Goal: Communication & Community: Ask a question

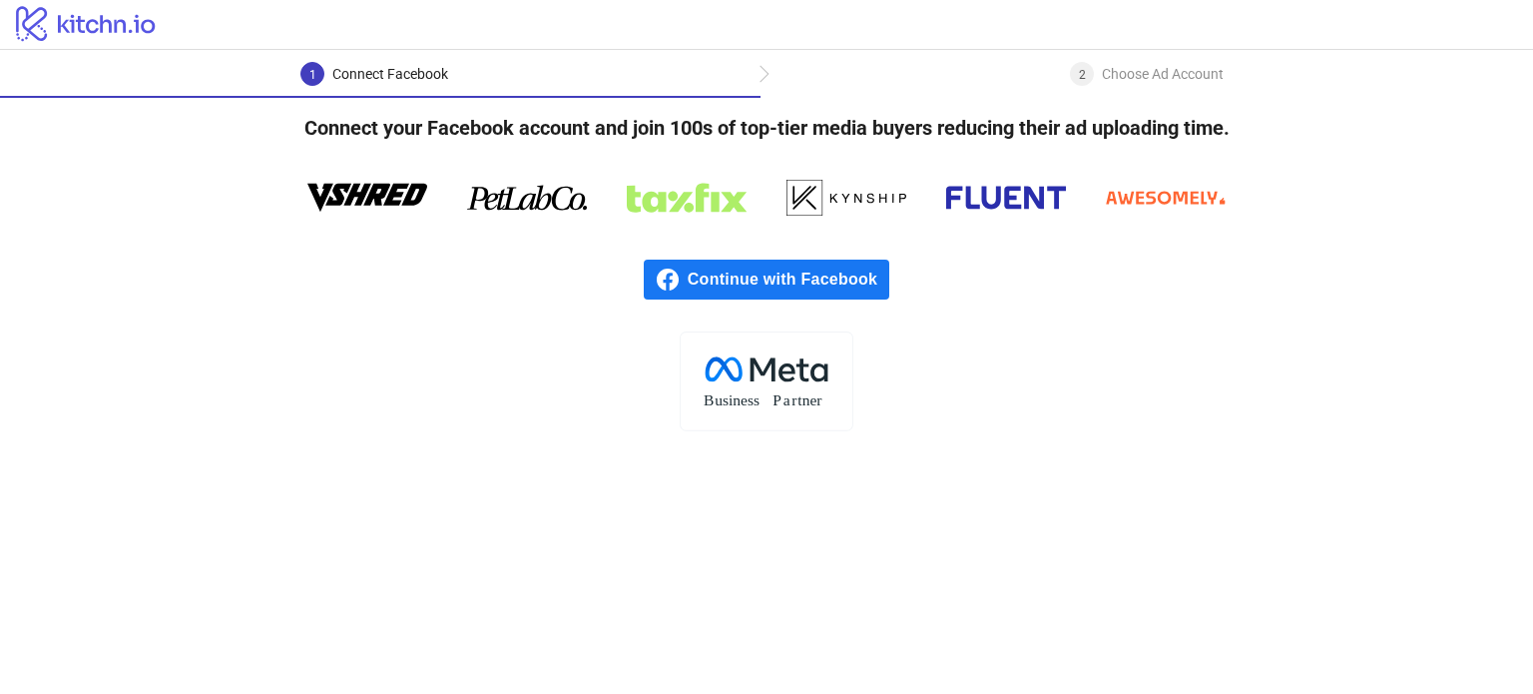
click at [767, 265] on span "Continue with Facebook" at bounding box center [789, 280] width 202 height 40
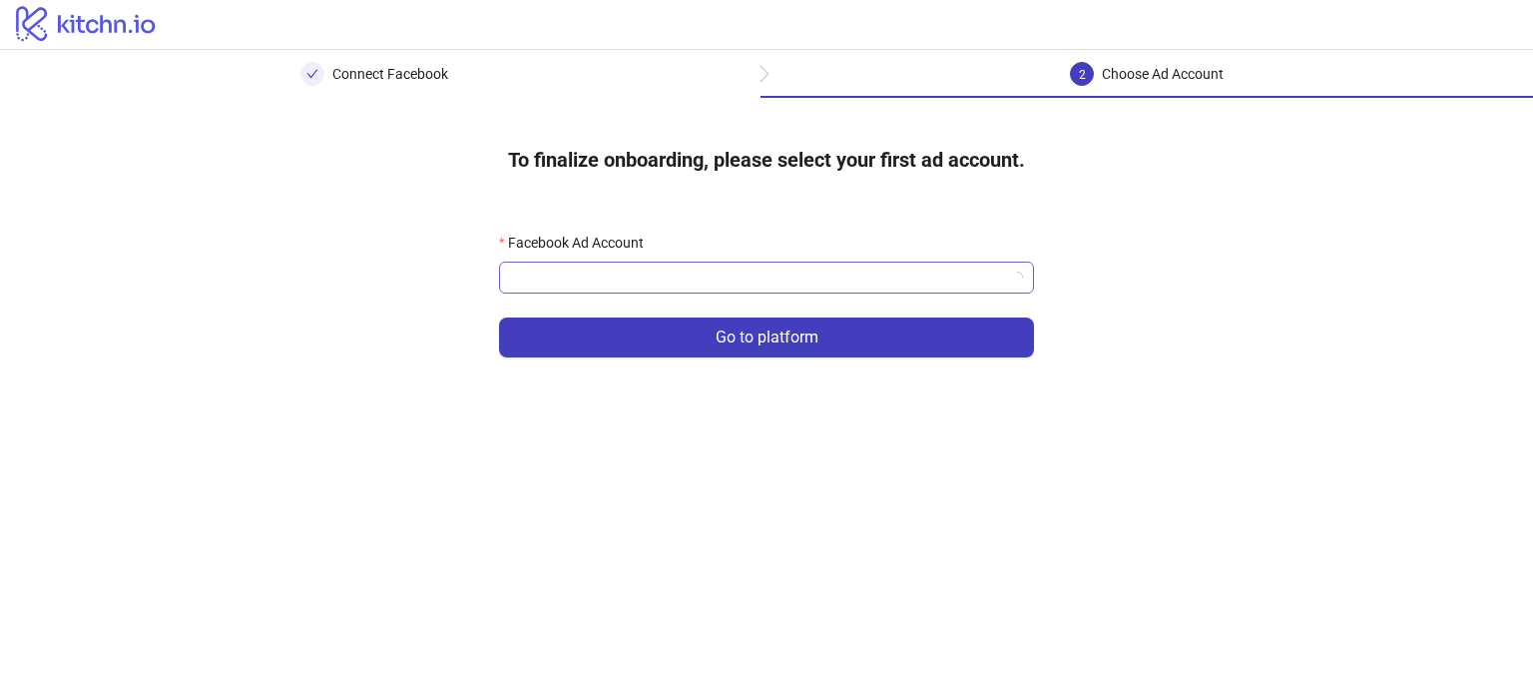
click at [724, 278] on input "Facebook Ad Account" at bounding box center [757, 278] width 493 height 30
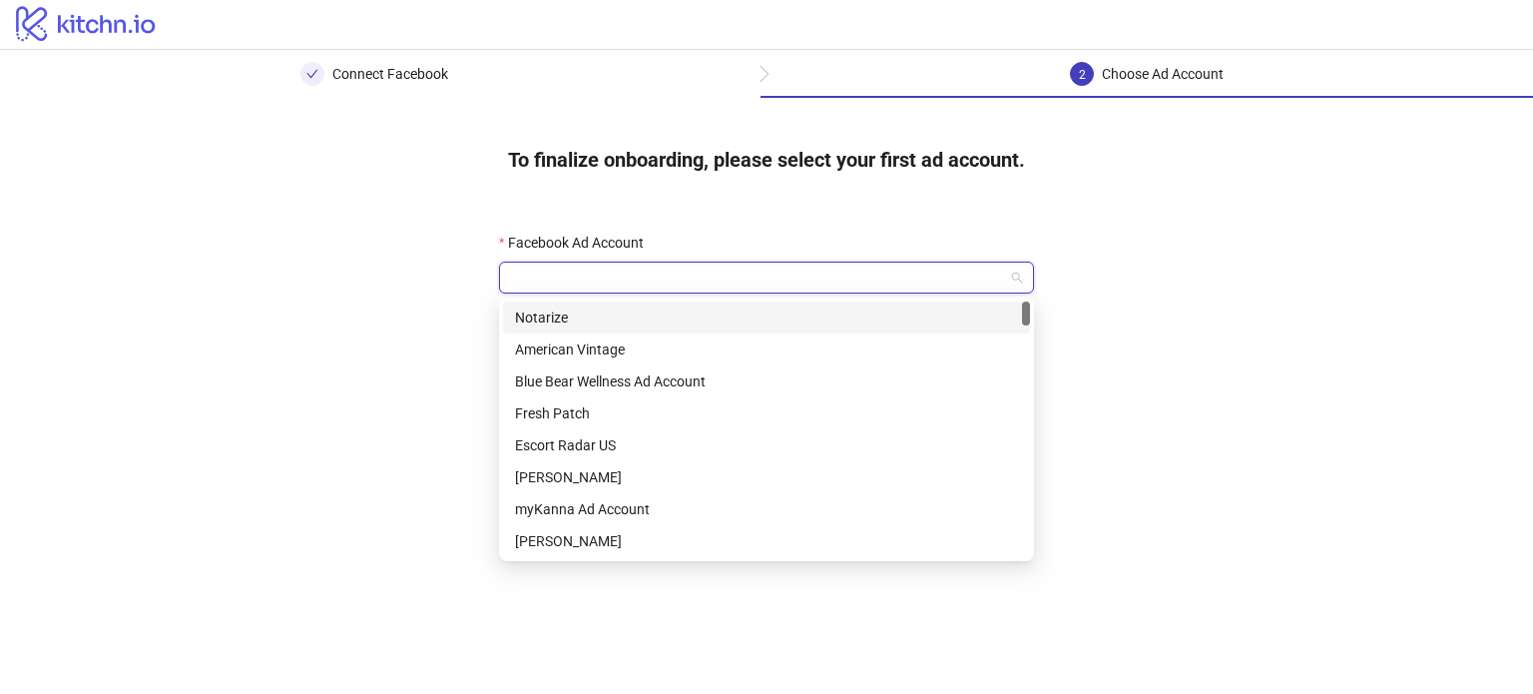
click at [795, 270] on input "Facebook Ad Account" at bounding box center [757, 278] width 493 height 30
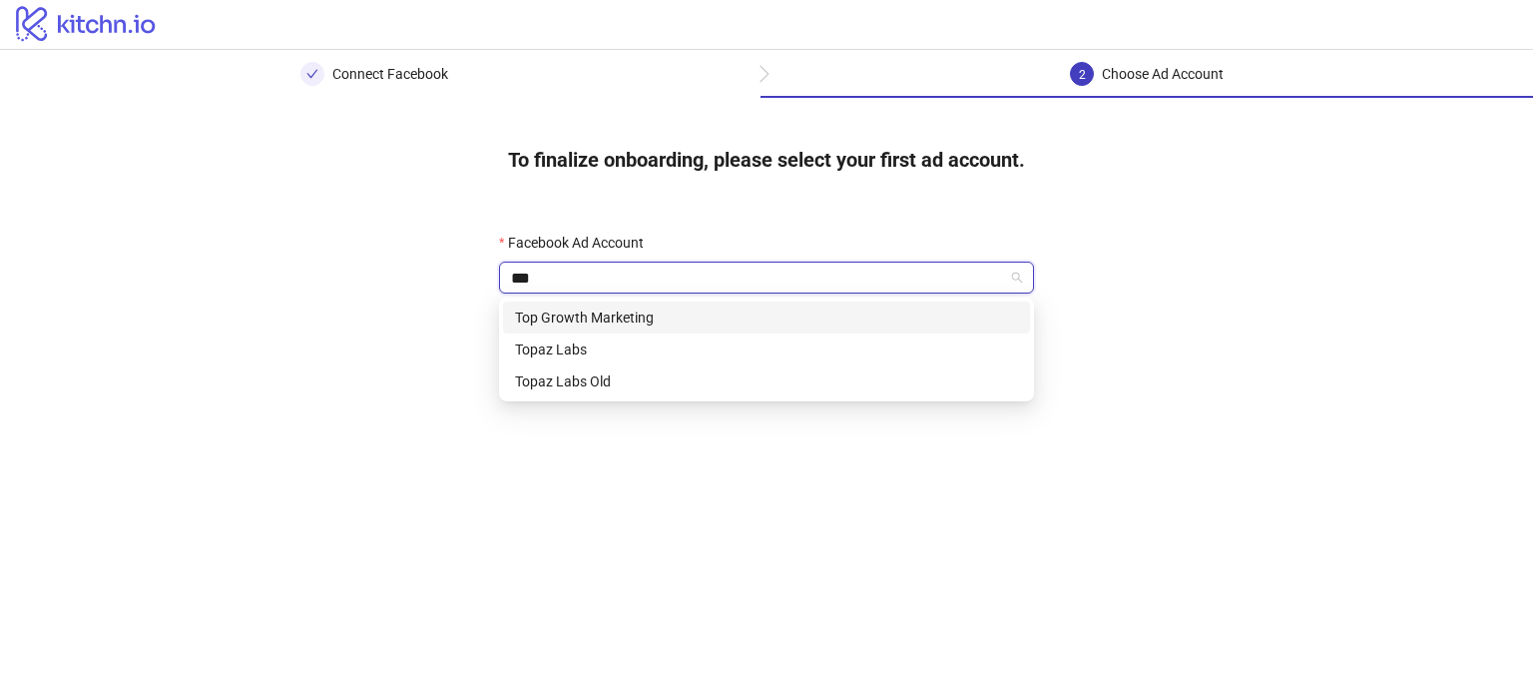
type input "****"
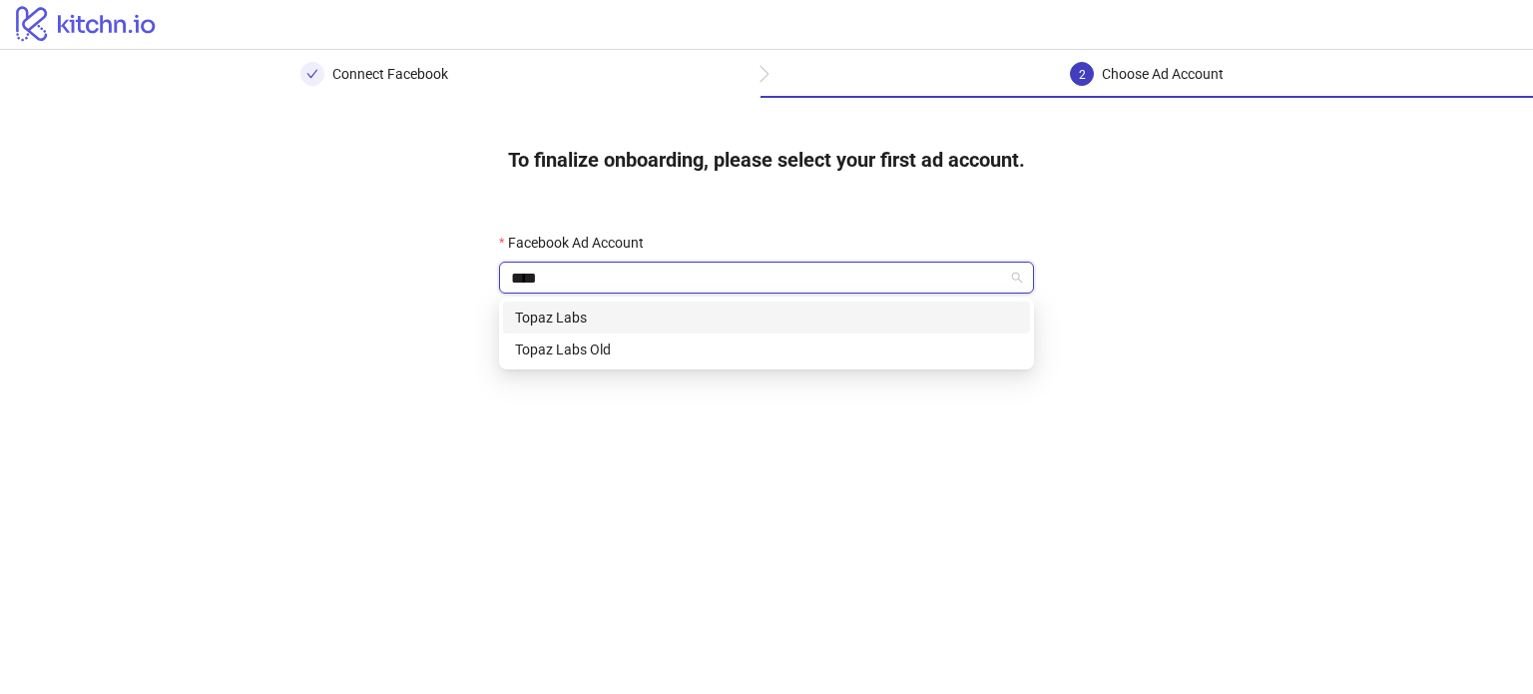
click at [787, 309] on div "Topaz Labs" at bounding box center [766, 317] width 503 height 22
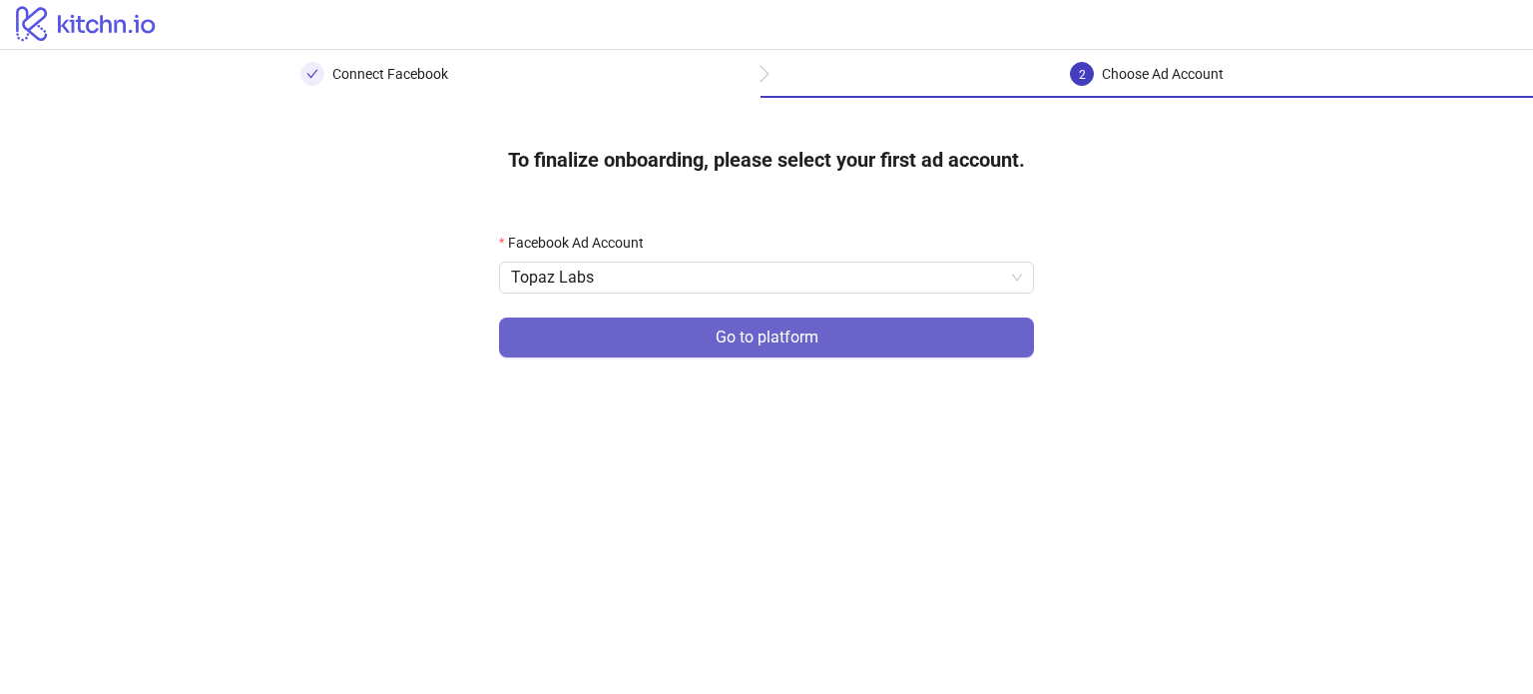
click at [721, 329] on span "Go to platform" at bounding box center [767, 337] width 103 height 18
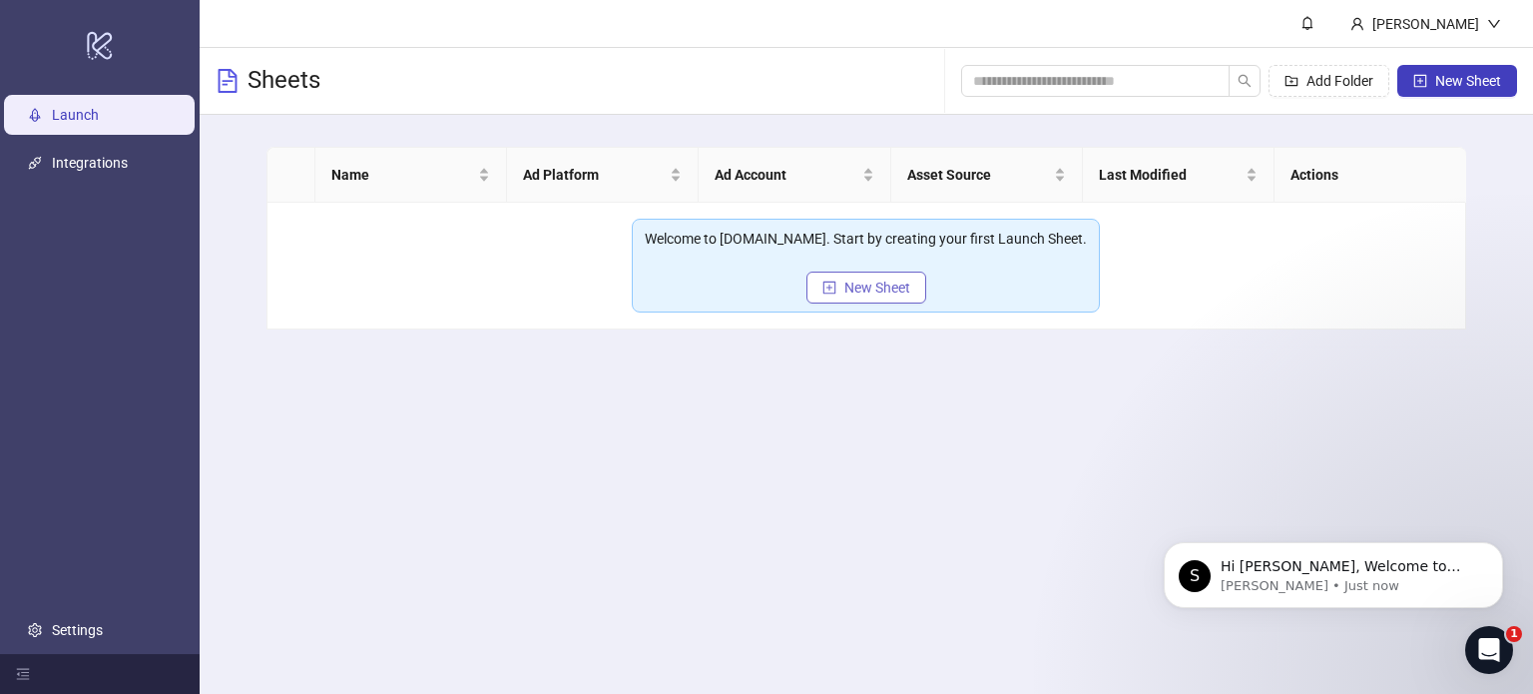
click at [886, 294] on button "New Sheet" at bounding box center [867, 287] width 120 height 32
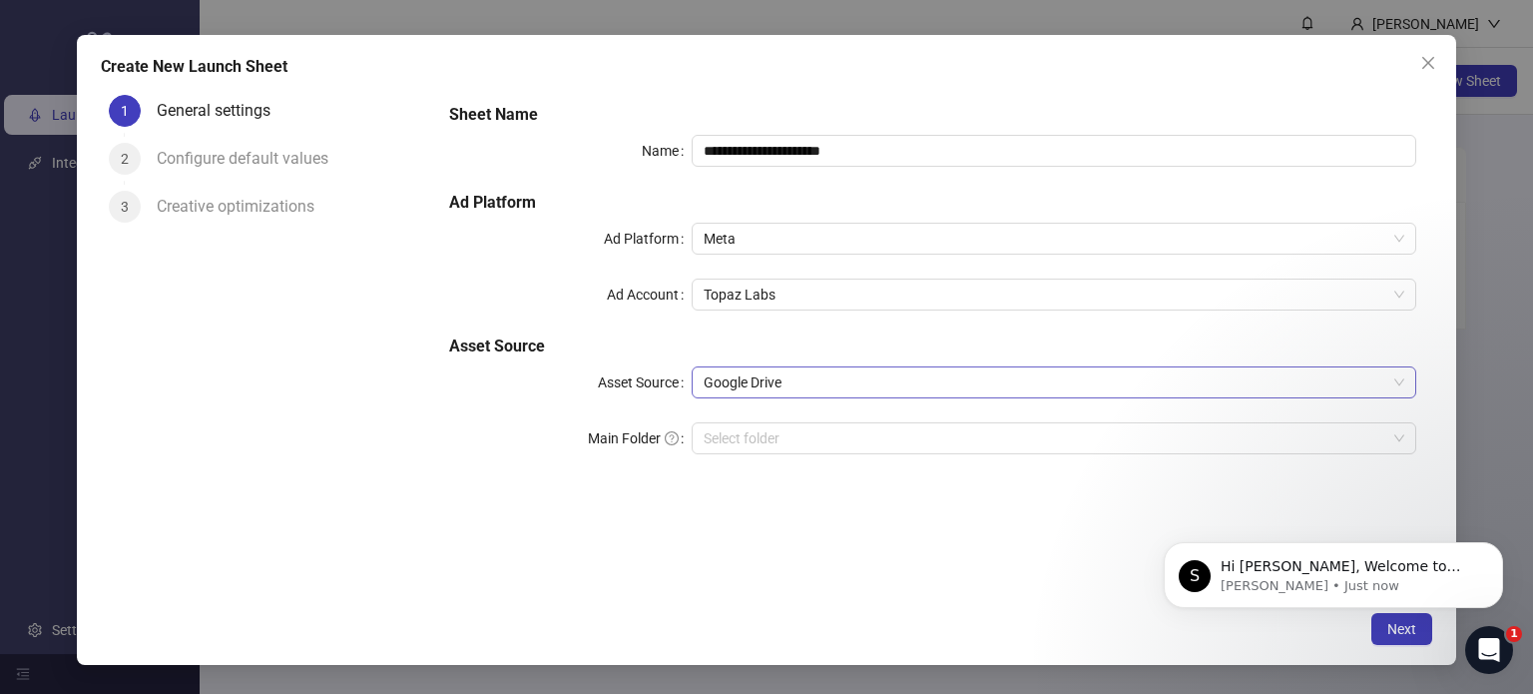
click at [814, 385] on span "Google Drive" at bounding box center [1055, 382] width 702 height 30
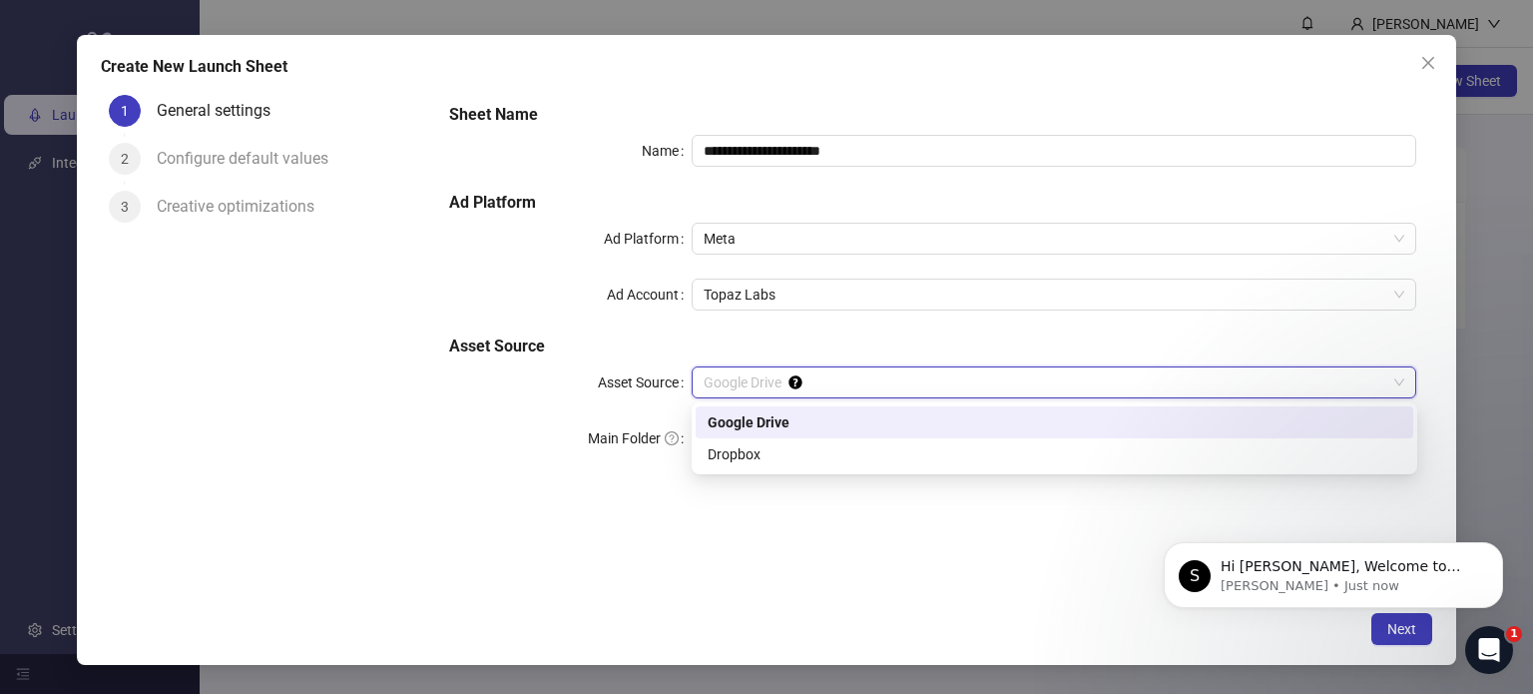
click at [862, 390] on span "Google Drive" at bounding box center [1055, 382] width 702 height 30
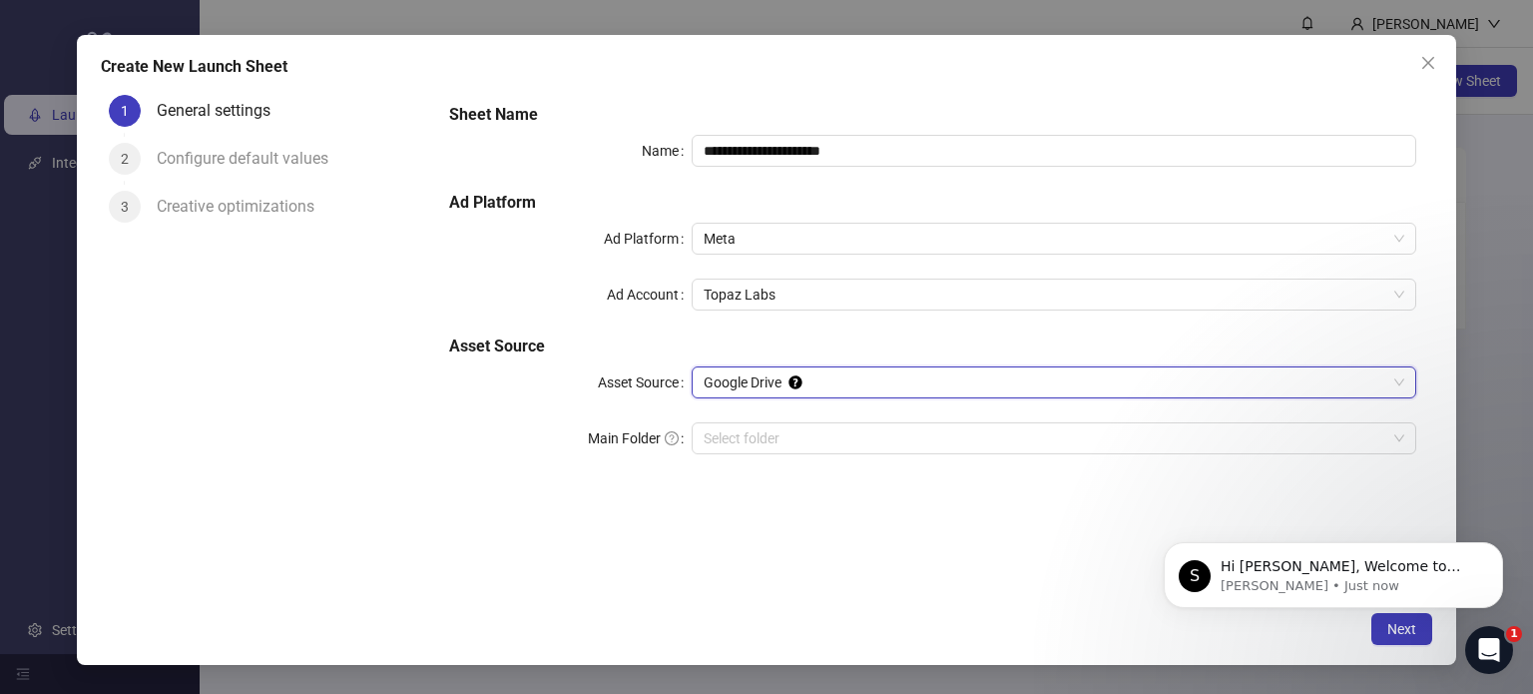
click at [1432, 74] on button "Close" at bounding box center [1428, 63] width 32 height 32
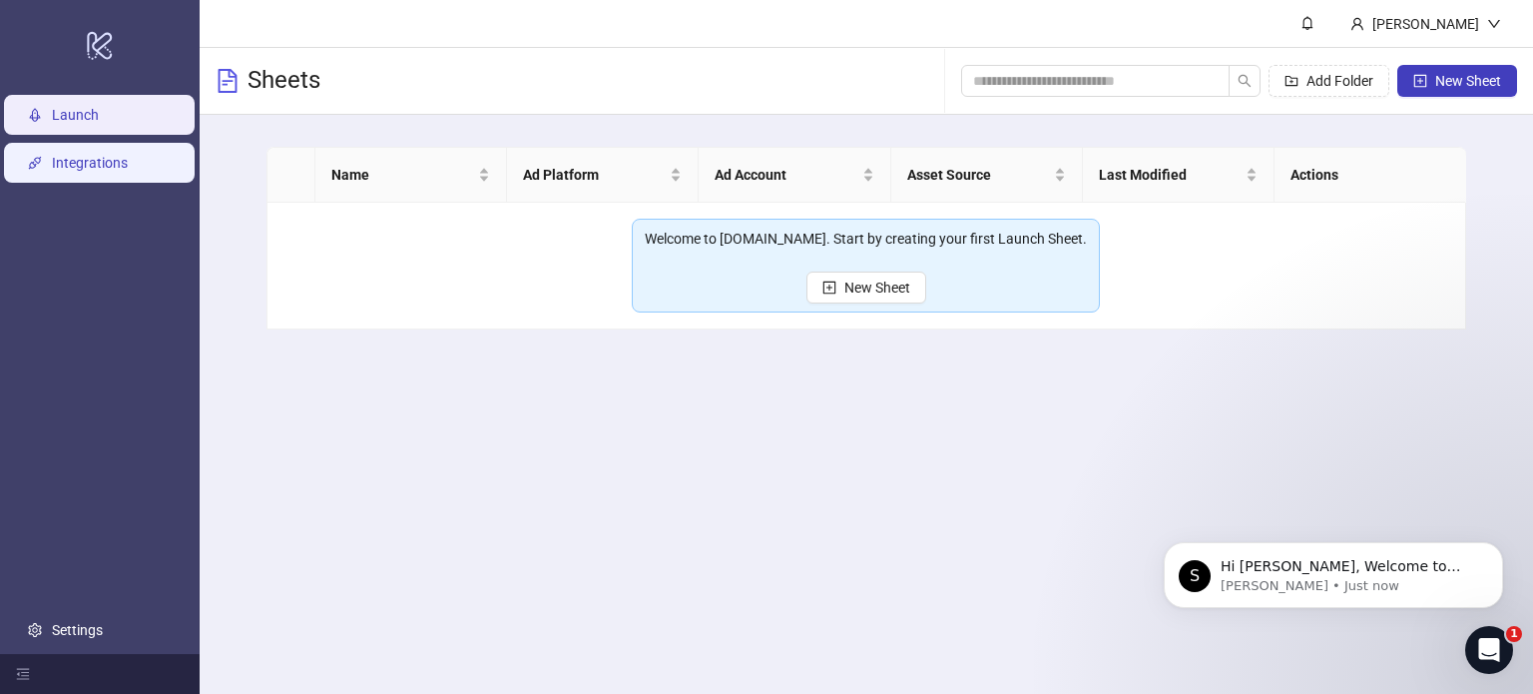
click at [107, 167] on link "Integrations" at bounding box center [90, 163] width 76 height 16
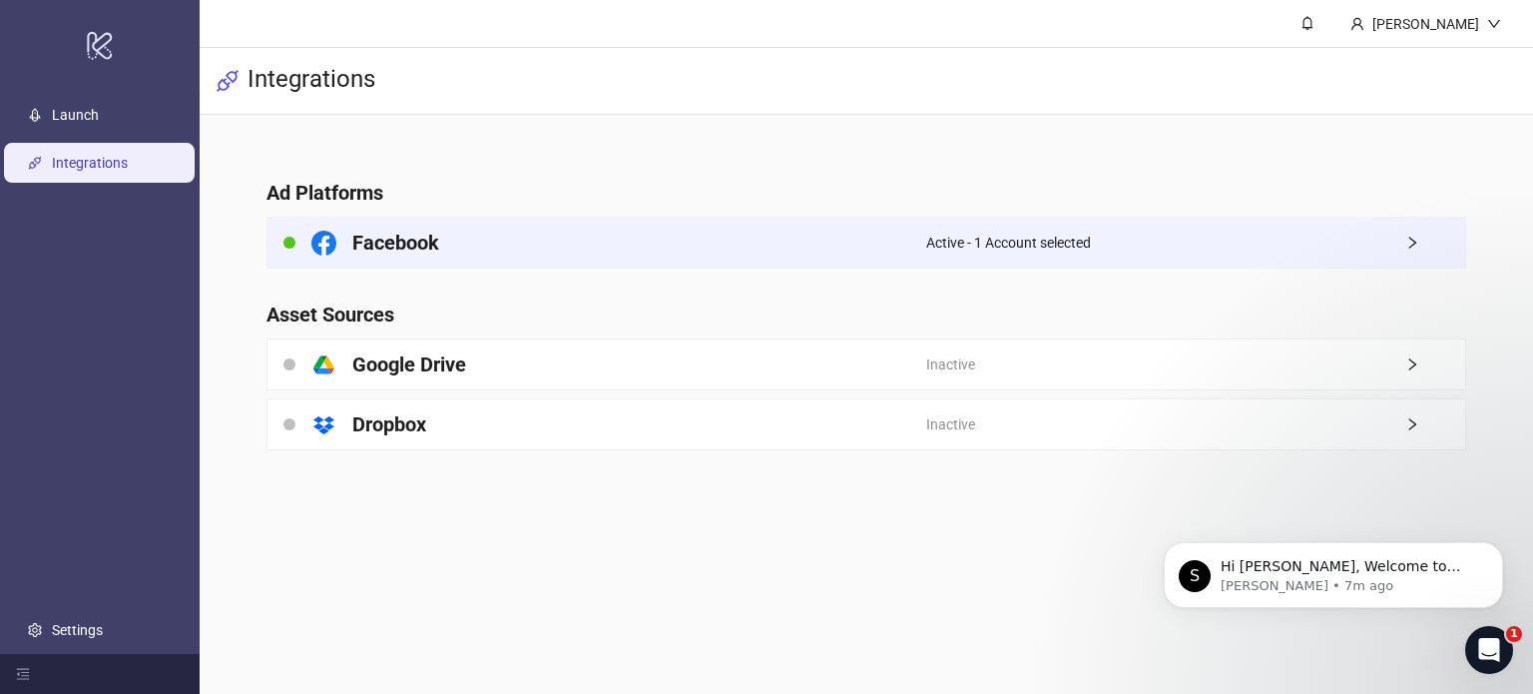
click at [1116, 241] on div "Active - 1 Account selected" at bounding box center [1195, 243] width 539 height 50
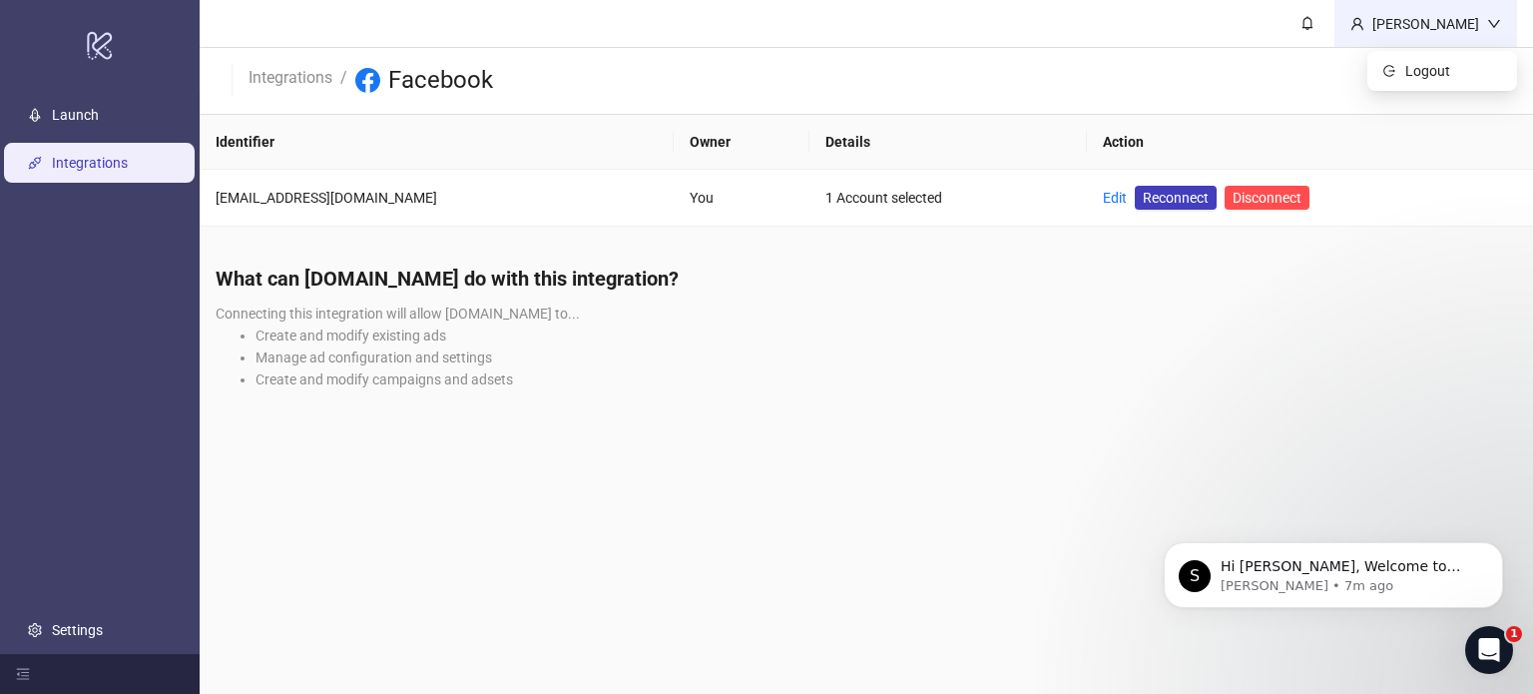
click at [1484, 30] on div "[PERSON_NAME]" at bounding box center [1425, 24] width 123 height 22
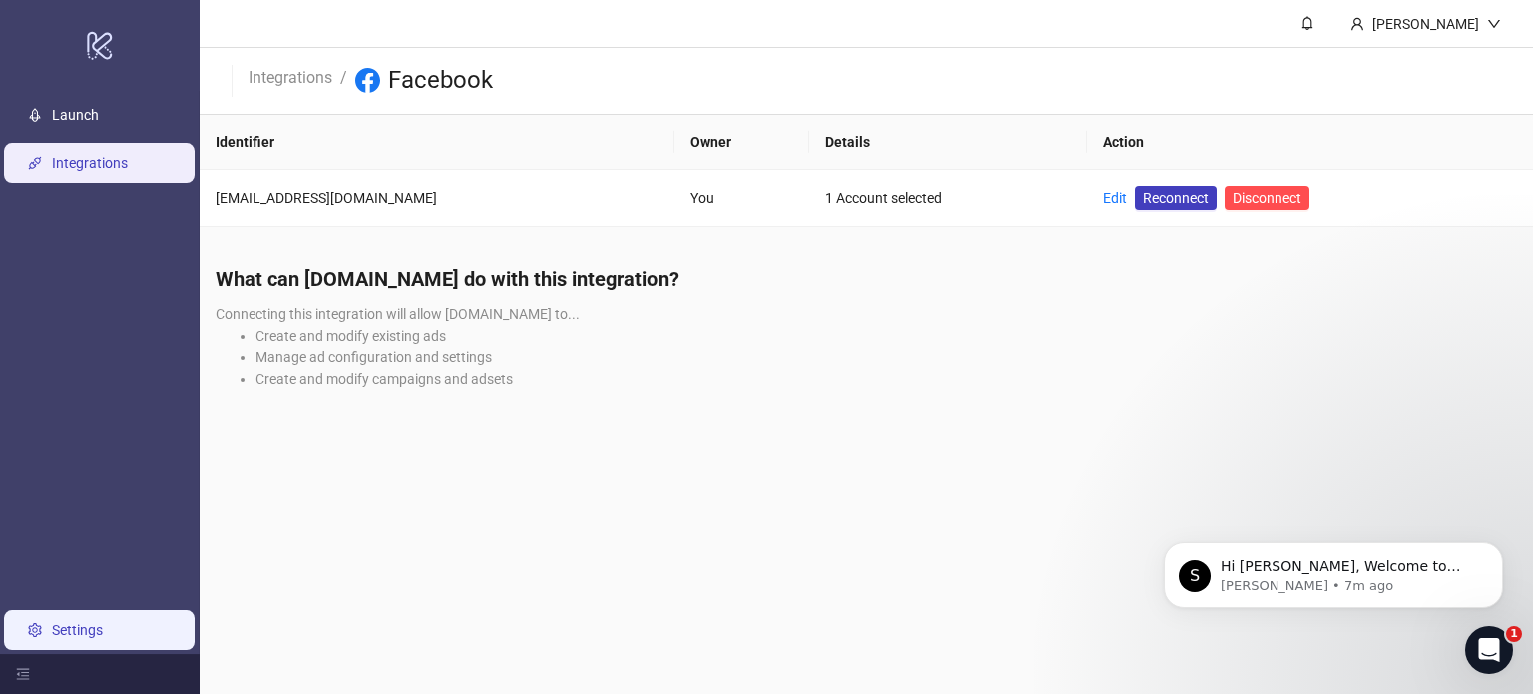
click at [86, 632] on link "Settings" at bounding box center [77, 630] width 51 height 16
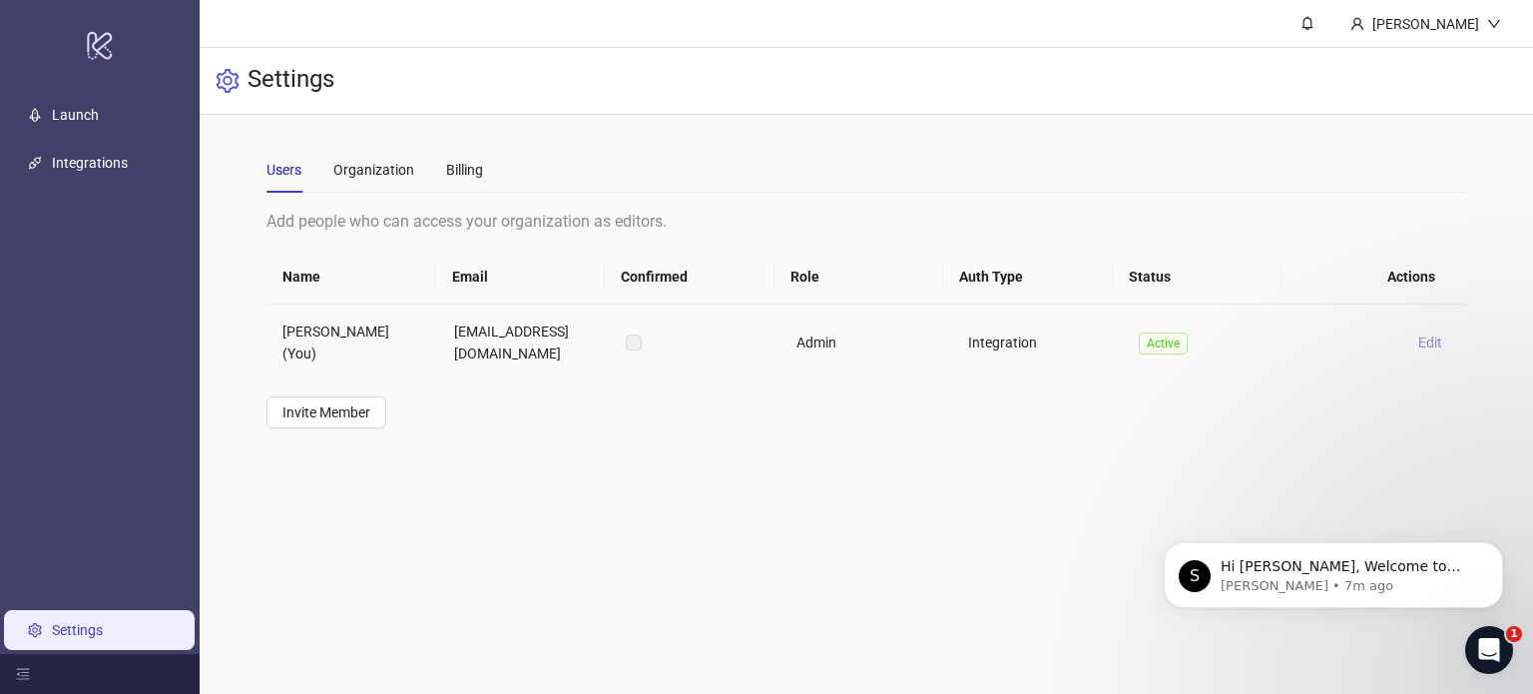
click at [1423, 338] on span "Edit" at bounding box center [1430, 342] width 24 height 16
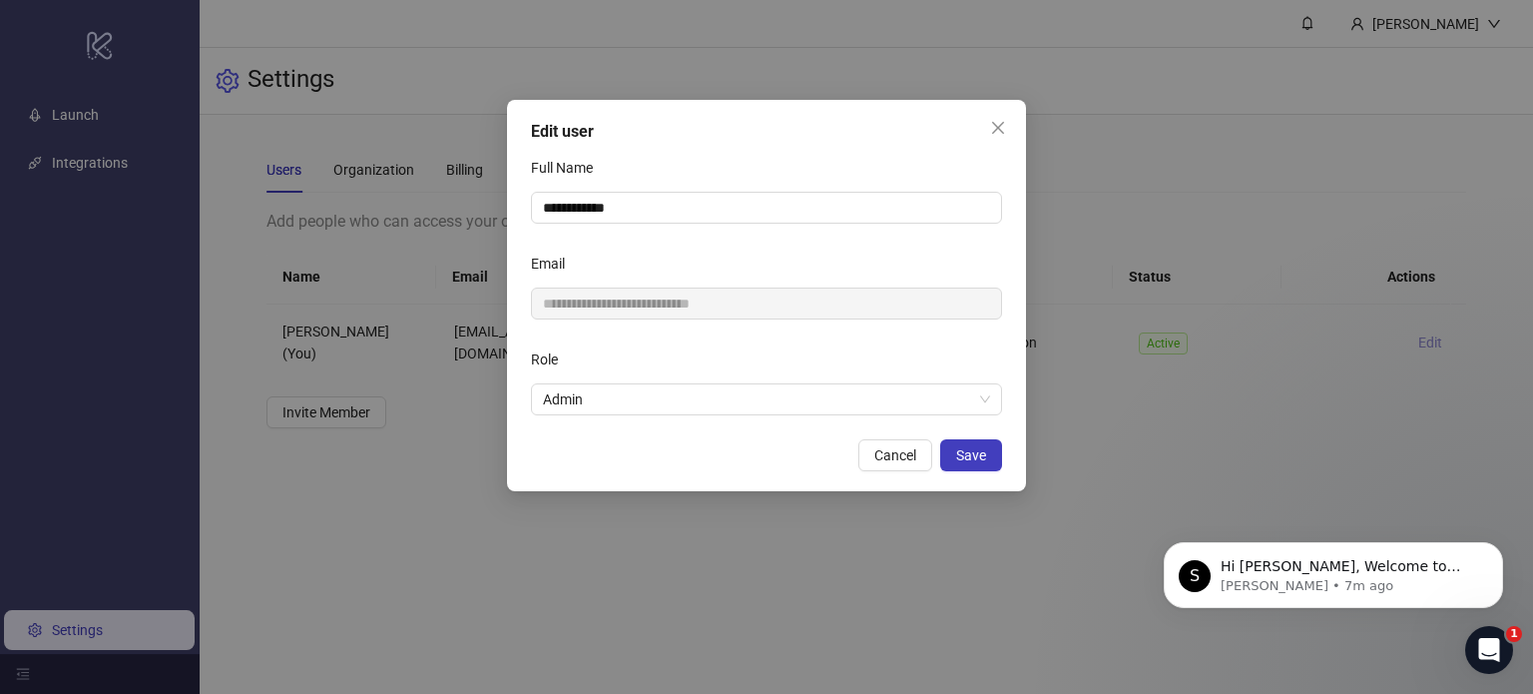
click at [1423, 338] on div "**********" at bounding box center [766, 347] width 1533 height 694
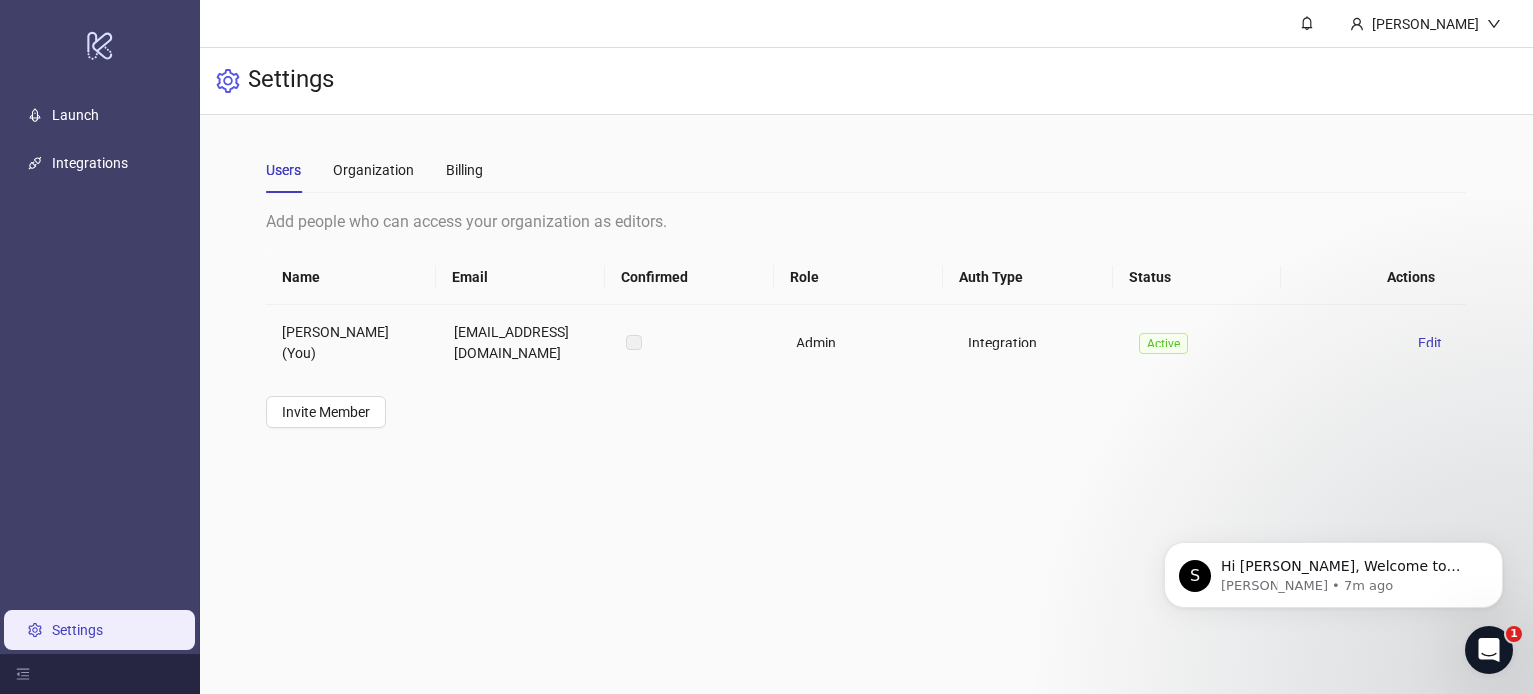
click at [632, 340] on label at bounding box center [634, 342] width 16 height 22
click at [1418, 340] on span "Edit" at bounding box center [1430, 342] width 24 height 16
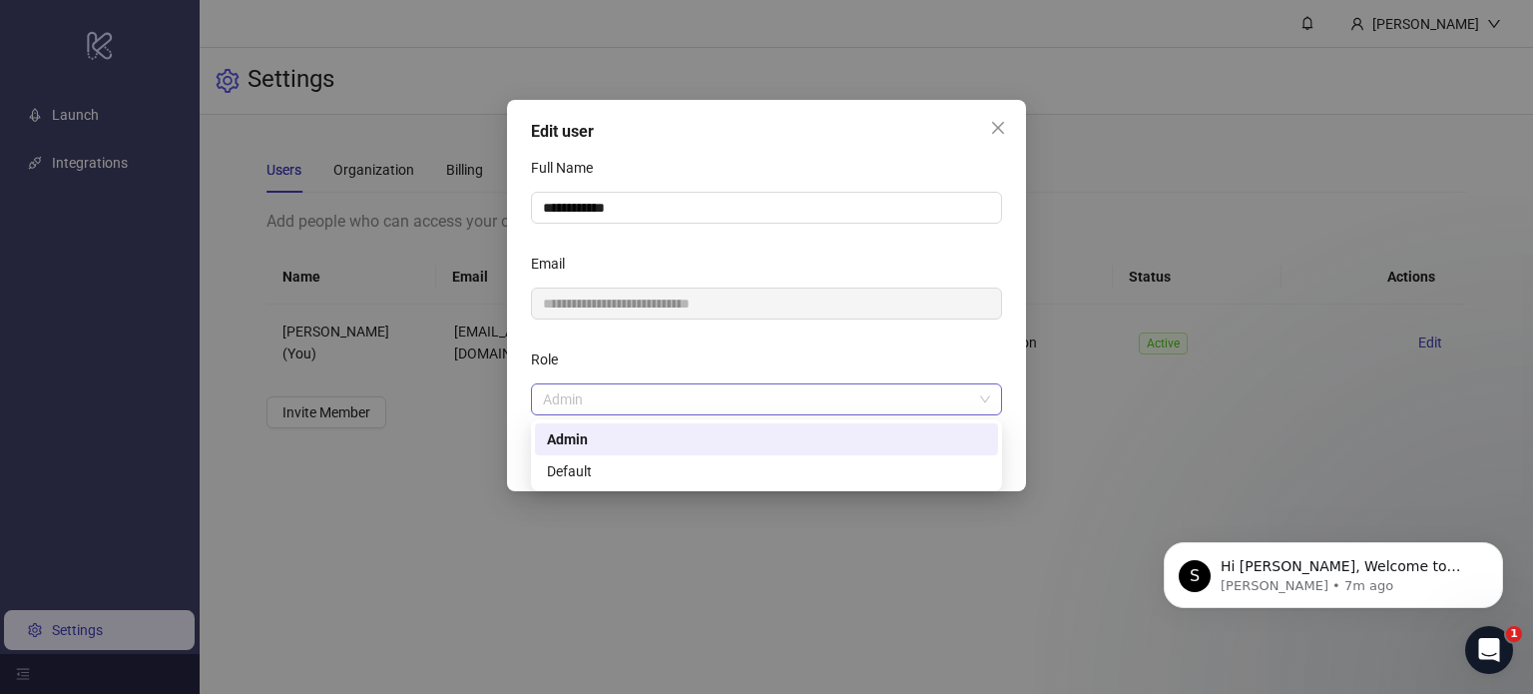
click at [817, 407] on span "Admin" at bounding box center [766, 399] width 447 height 30
click at [817, 406] on span "Admin" at bounding box center [766, 399] width 447 height 30
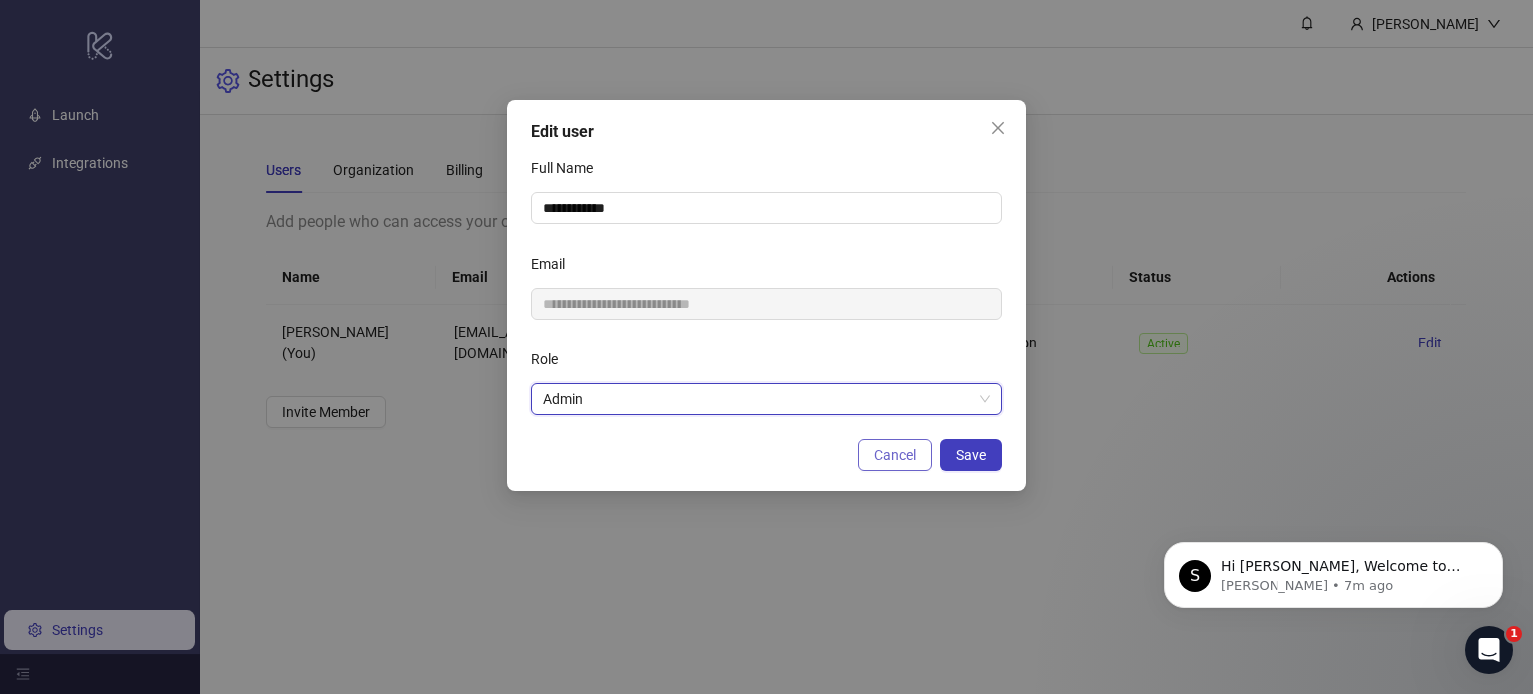
click at [906, 456] on span "Cancel" at bounding box center [895, 455] width 42 height 16
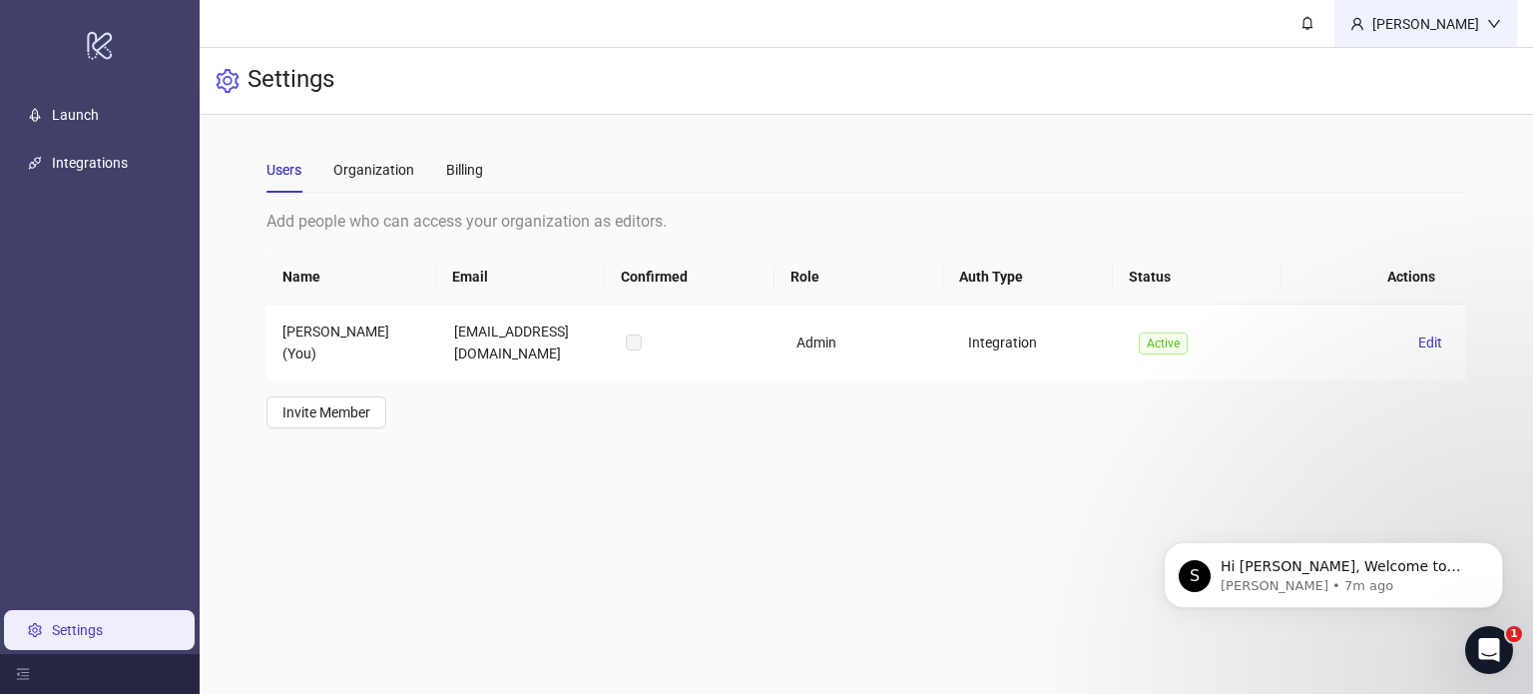
click at [1482, 27] on div "[PERSON_NAME]" at bounding box center [1425, 24] width 123 height 22
click at [271, 84] on h3 "Settings" at bounding box center [291, 81] width 87 height 34
click at [220, 83] on icon "setting" at bounding box center [228, 81] width 24 height 24
click at [228, 79] on icon "setting" at bounding box center [228, 81] width 24 height 24
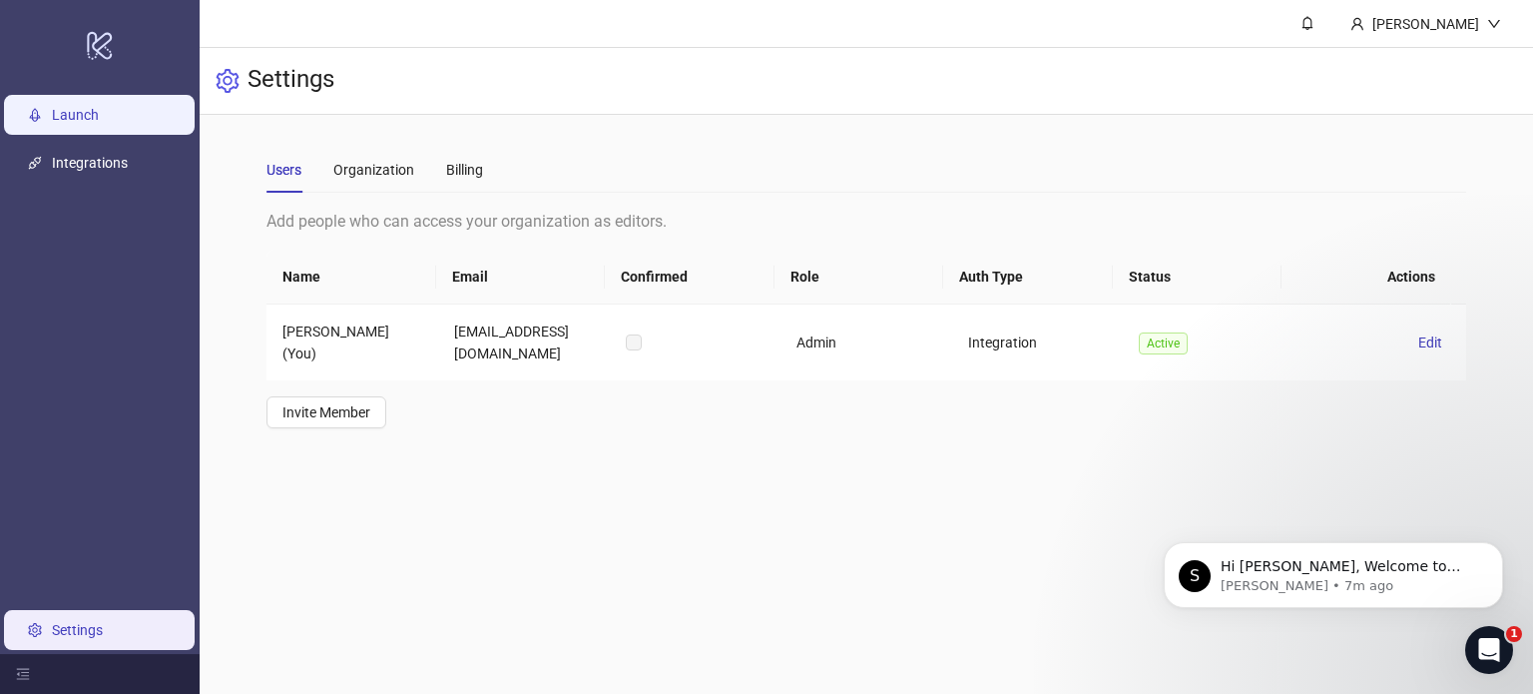
click at [80, 112] on link "Launch" at bounding box center [75, 115] width 47 height 16
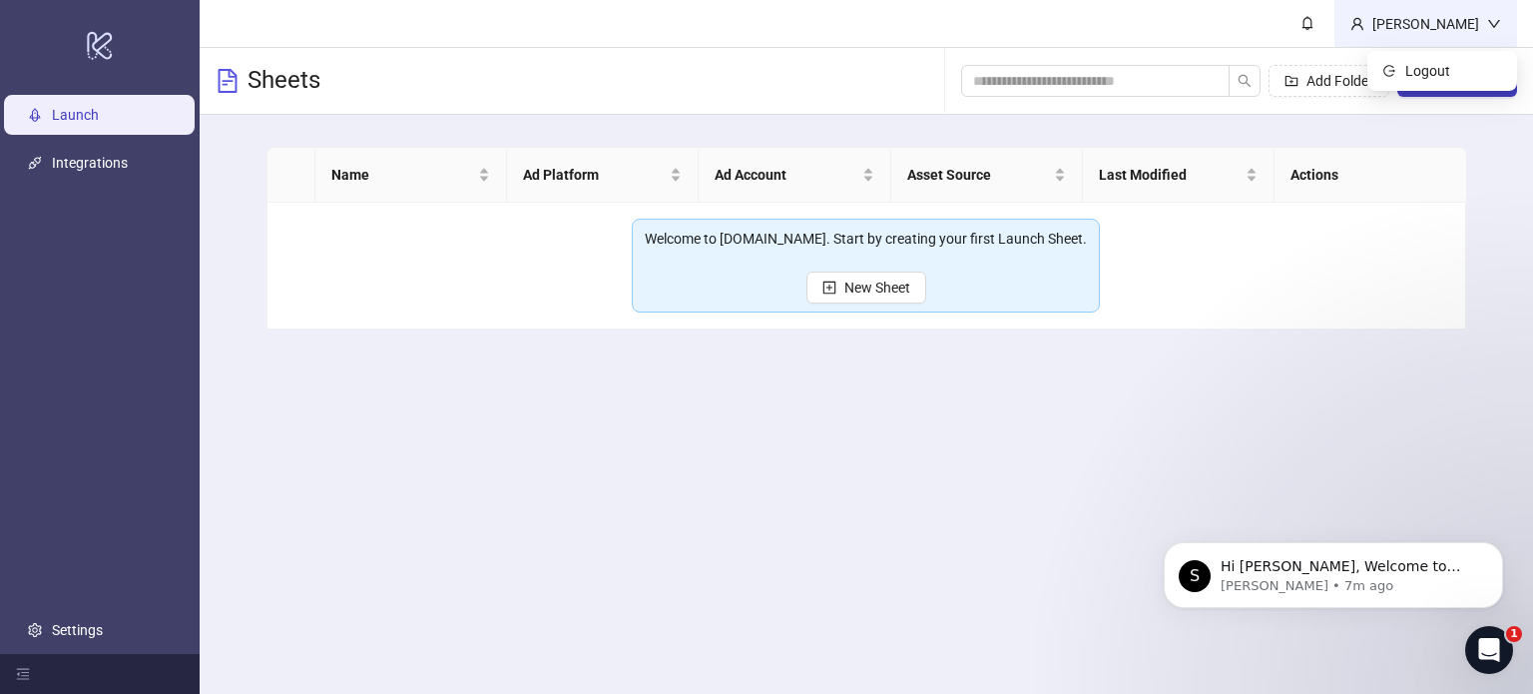
click at [1363, 25] on icon "user" at bounding box center [1357, 23] width 12 height 12
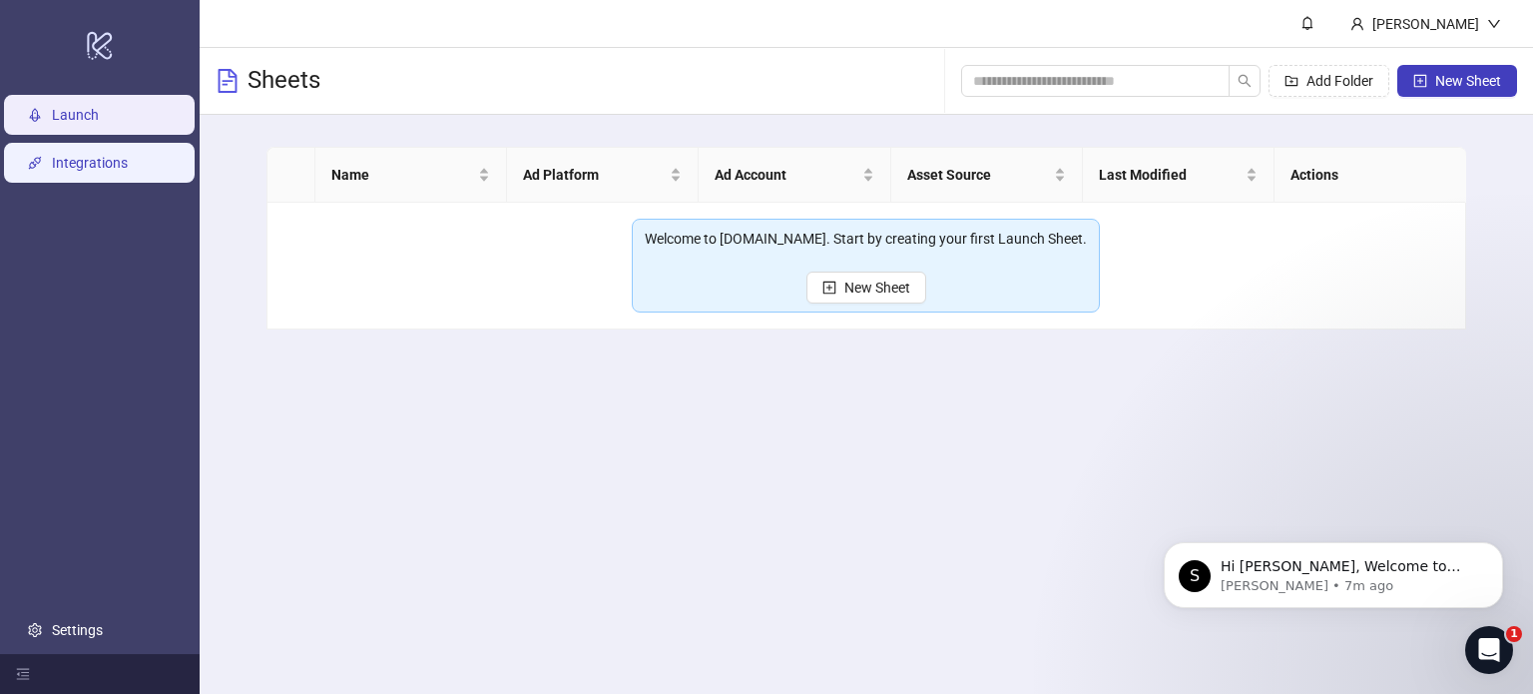
click at [109, 161] on link "Integrations" at bounding box center [90, 163] width 76 height 16
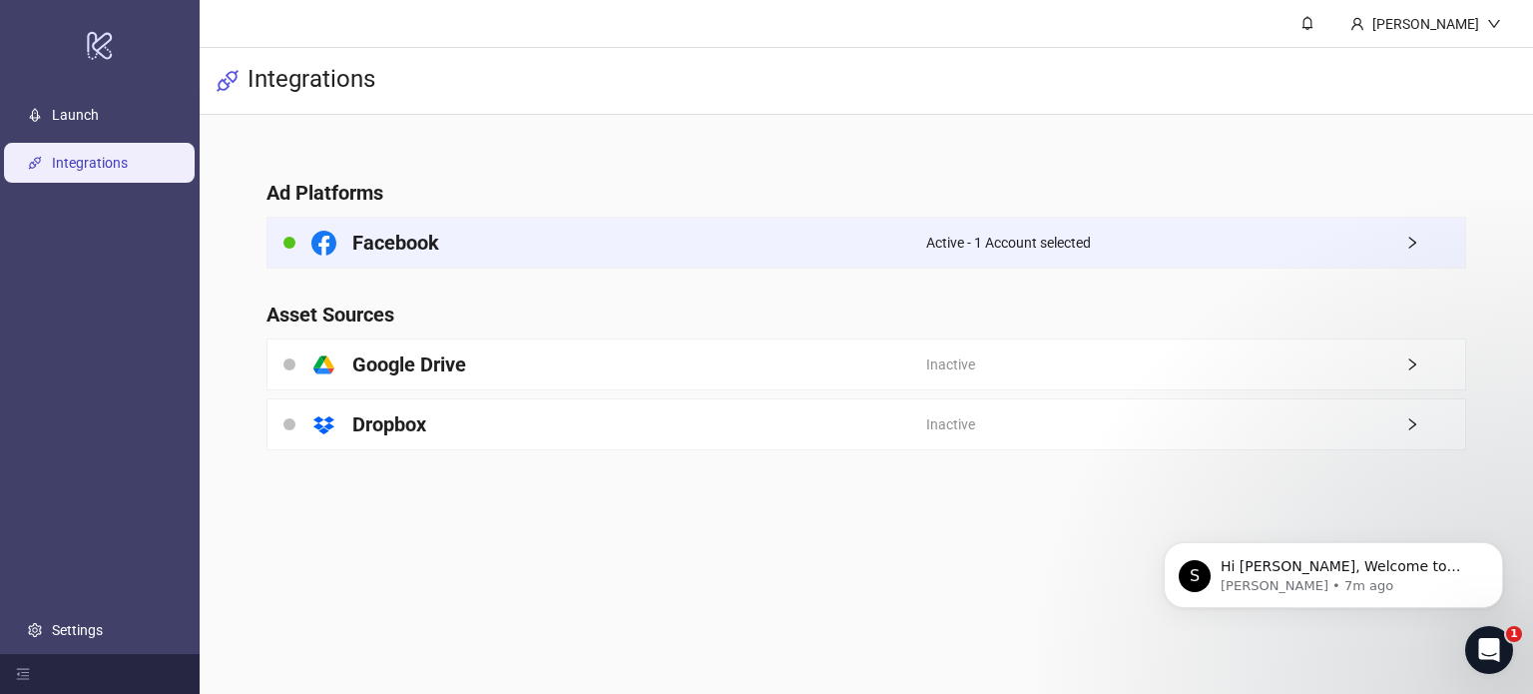
click at [1409, 244] on icon "right" at bounding box center [1412, 243] width 14 height 14
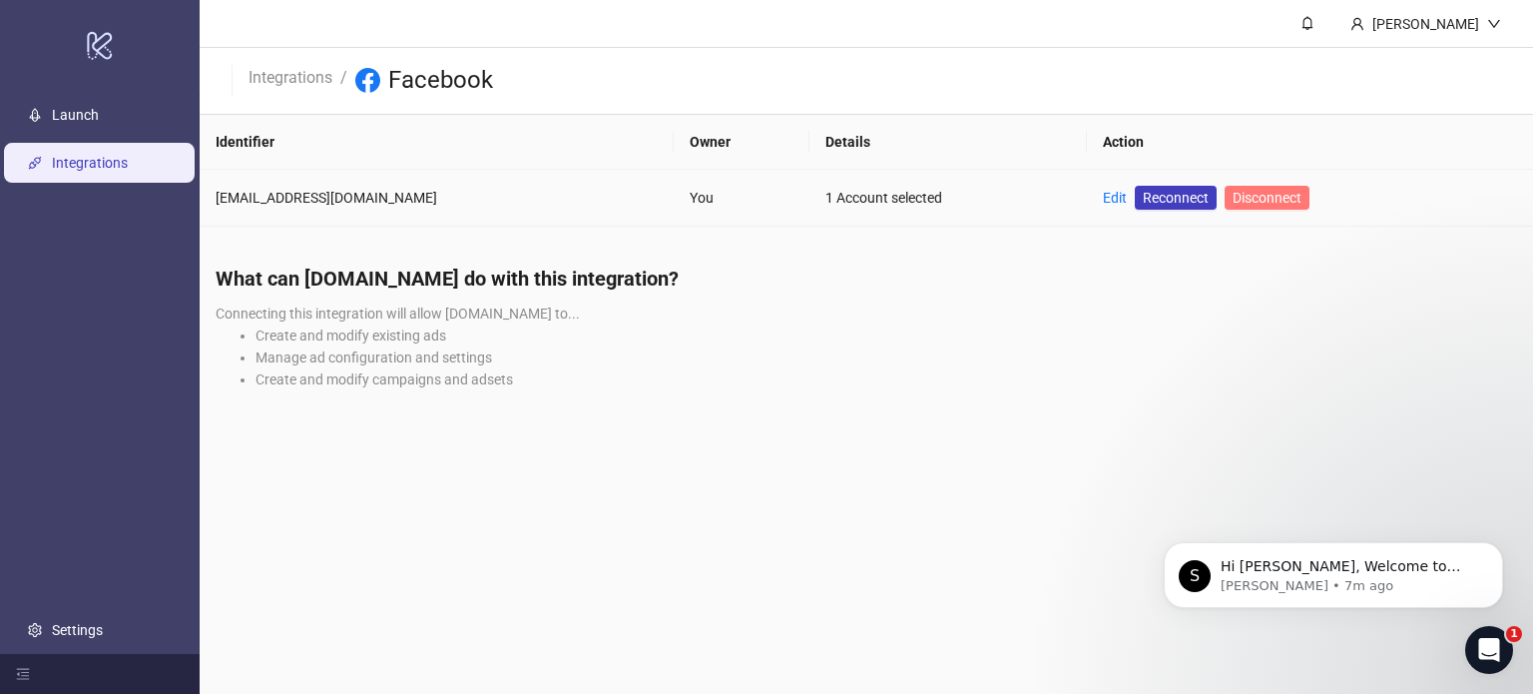
click at [1269, 196] on span "Disconnect" at bounding box center [1267, 198] width 69 height 16
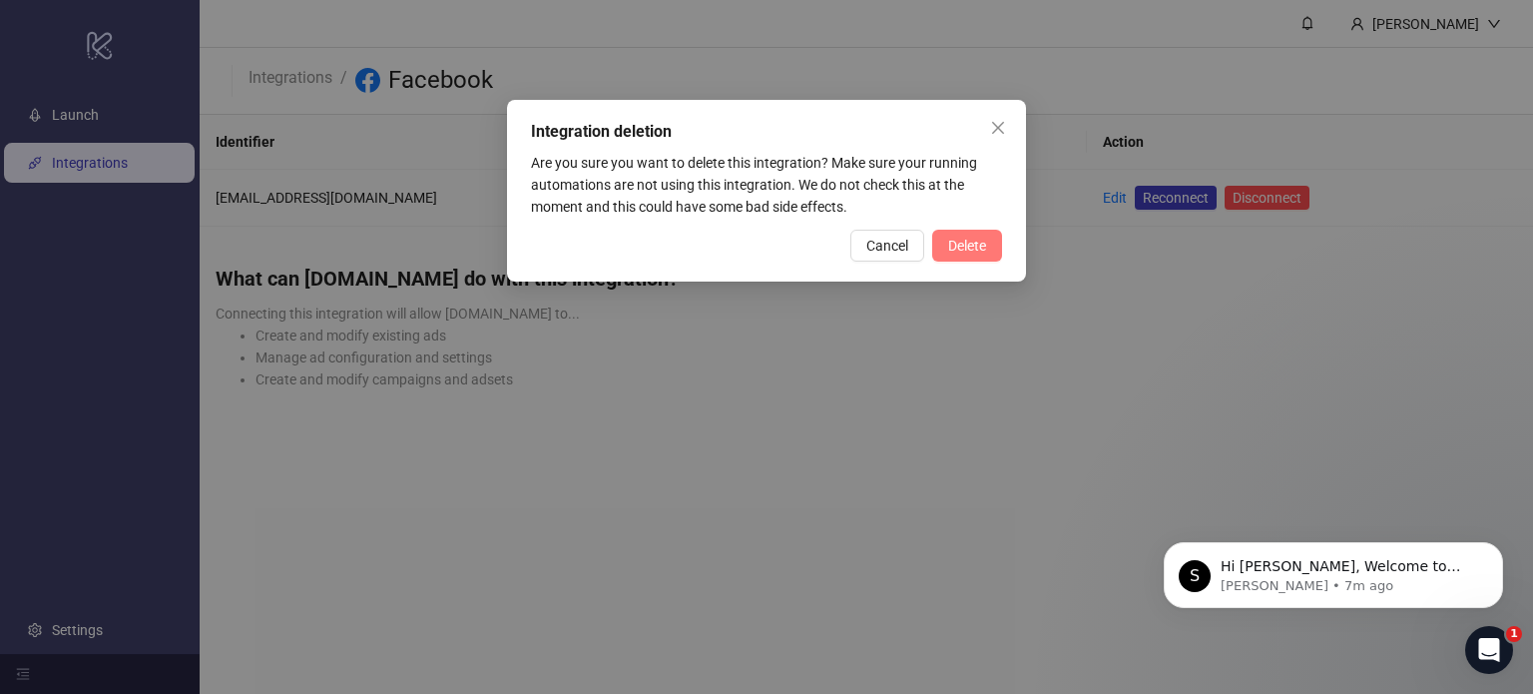
click at [966, 240] on span "Delete" at bounding box center [967, 246] width 38 height 16
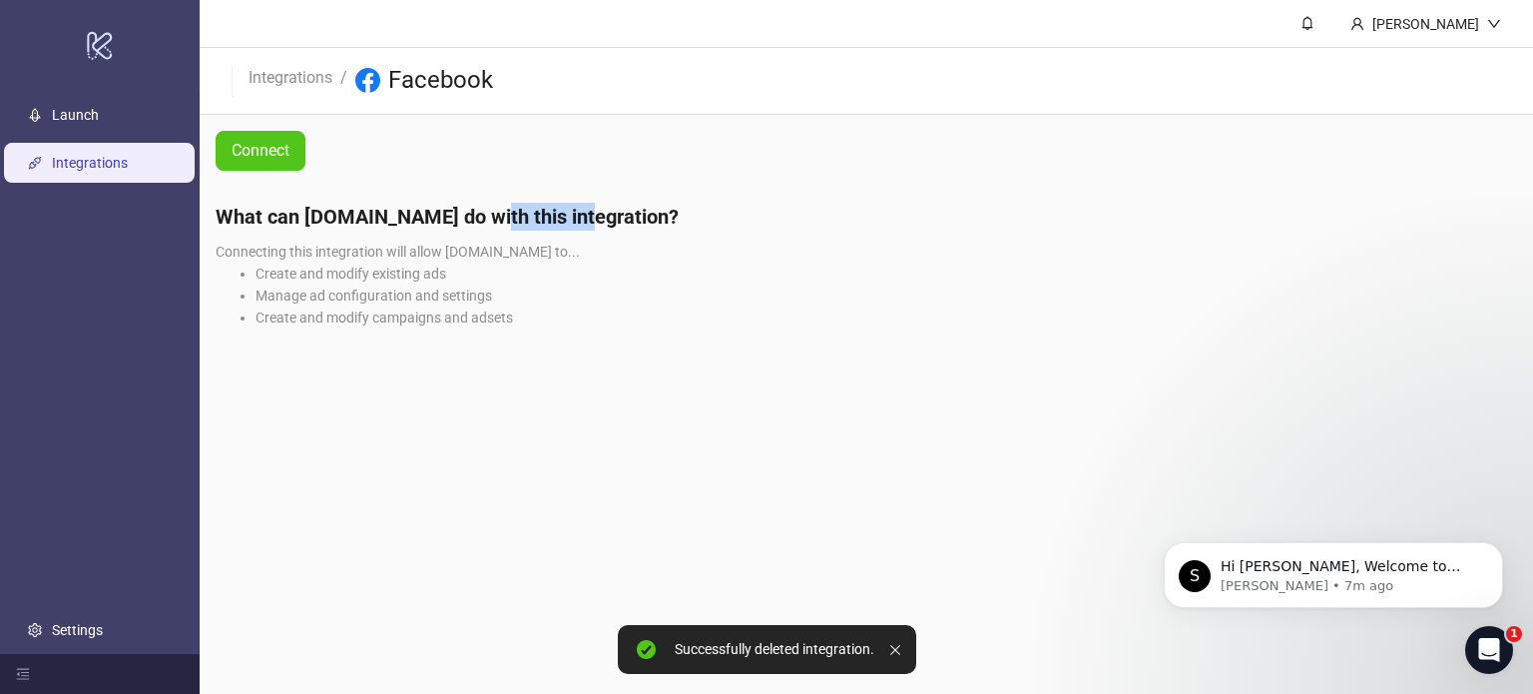
drag, startPoint x: 476, startPoint y: 213, endPoint x: 643, endPoint y: 216, distance: 166.7
click at [565, 211] on h4 "What can Kitchn.io do with this integration?" at bounding box center [867, 217] width 1302 height 28
click at [643, 216] on h4 "What can Kitchn.io do with this integration?" at bounding box center [867, 217] width 1302 height 28
drag, startPoint x: 585, startPoint y: 225, endPoint x: 409, endPoint y: 223, distance: 175.7
click at [420, 225] on h4 "What can Kitchn.io do with this integration?" at bounding box center [867, 217] width 1302 height 28
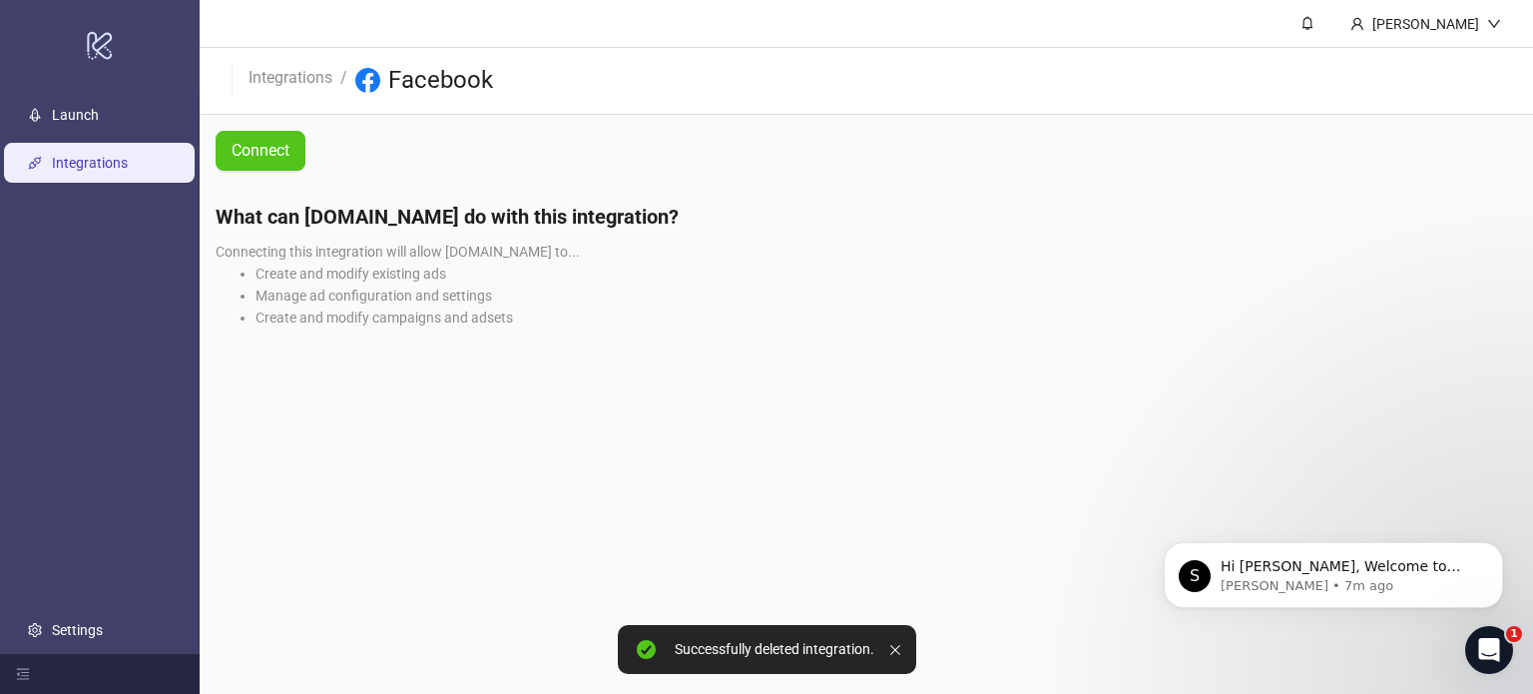
click at [409, 223] on h4 "What can Kitchn.io do with this integration?" at bounding box center [867, 217] width 1302 height 28
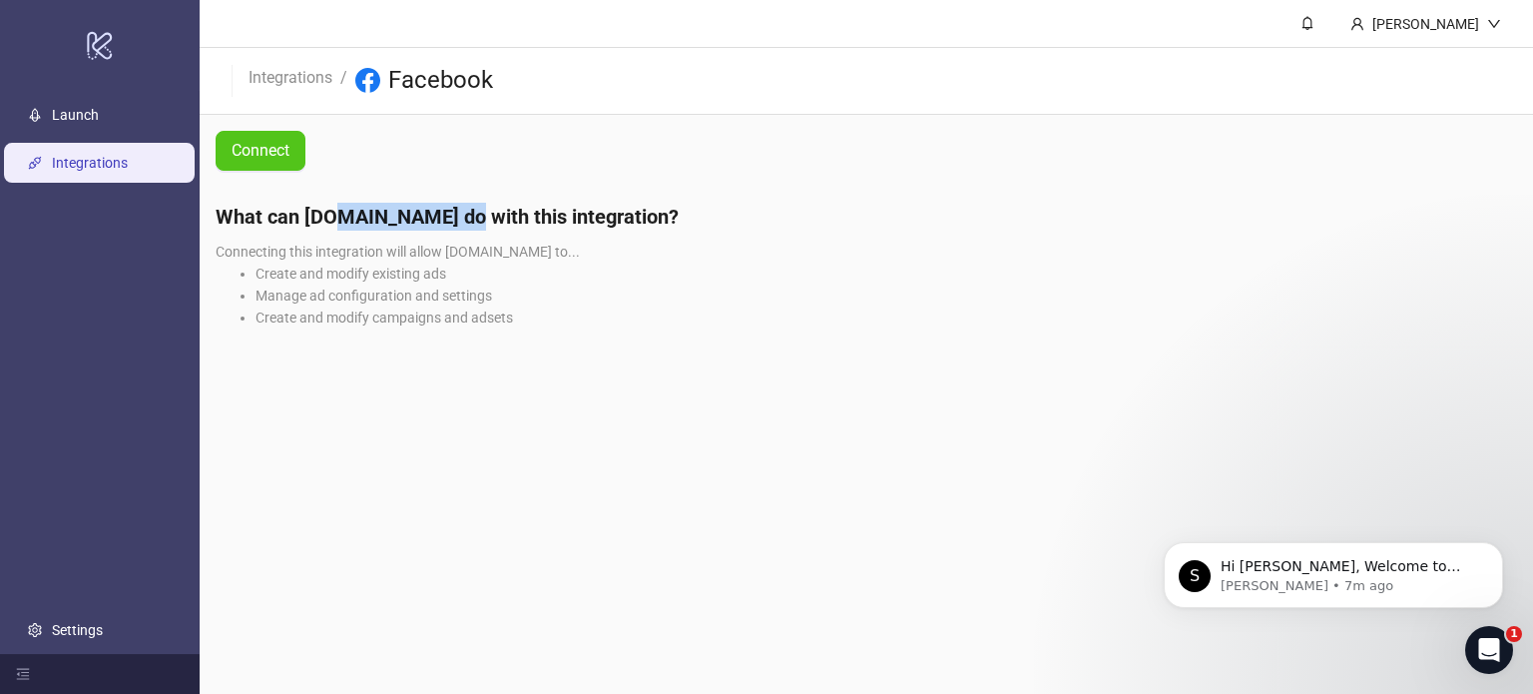
drag, startPoint x: 327, startPoint y: 216, endPoint x: 443, endPoint y: 210, distance: 115.9
click at [443, 210] on h4 "What can Kitchn.io do with this integration?" at bounding box center [867, 217] width 1302 height 28
click at [528, 210] on h4 "What can Kitchn.io do with this integration?" at bounding box center [867, 217] width 1302 height 28
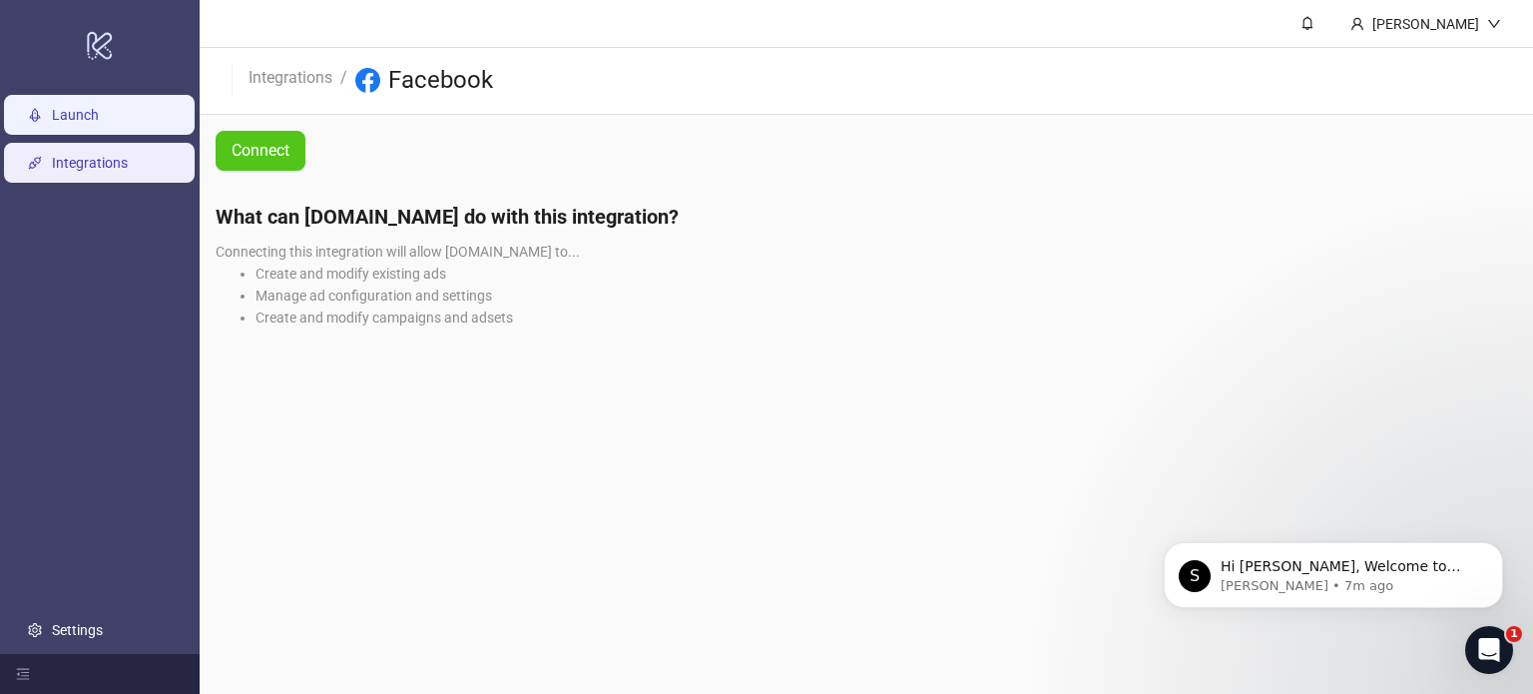
click at [91, 119] on link "Launch" at bounding box center [75, 115] width 47 height 16
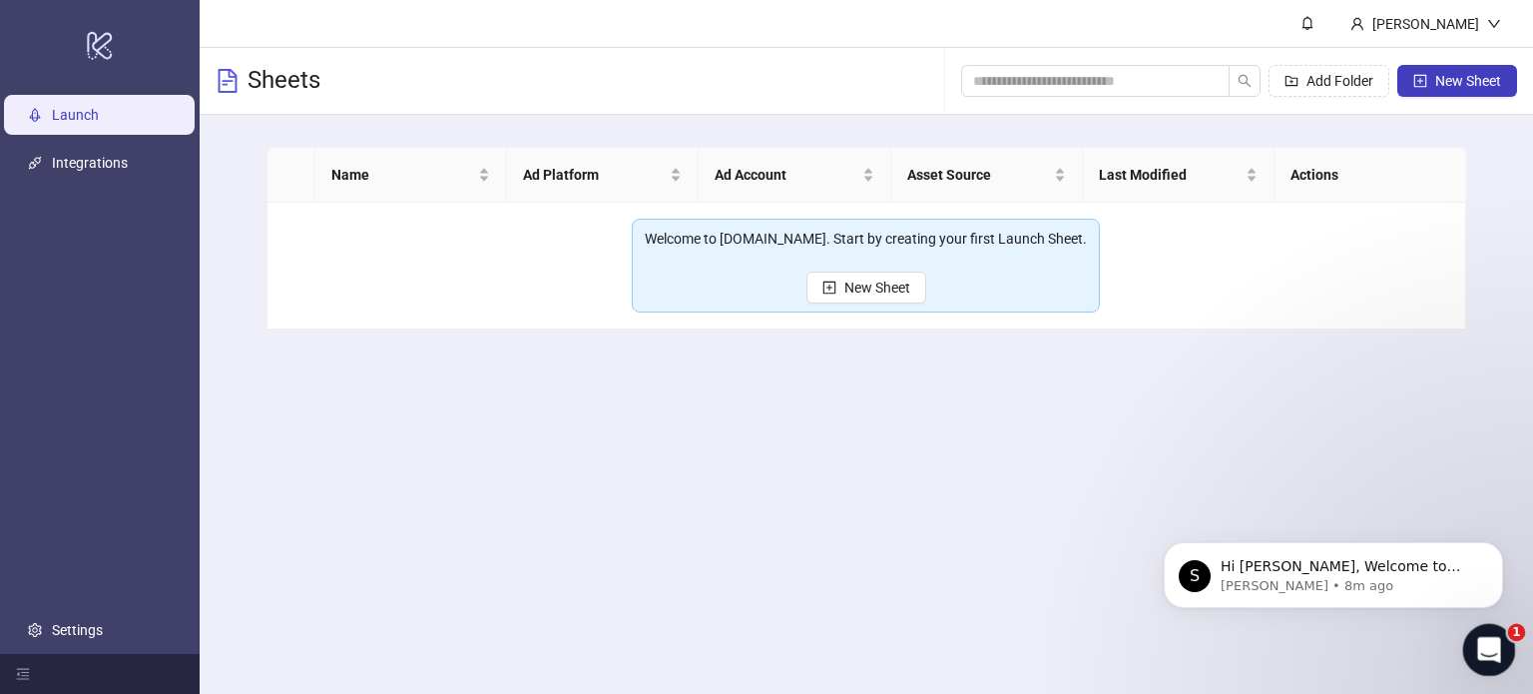
click at [1505, 647] on div "Open Intercom Messenger" at bounding box center [1486, 647] width 66 height 66
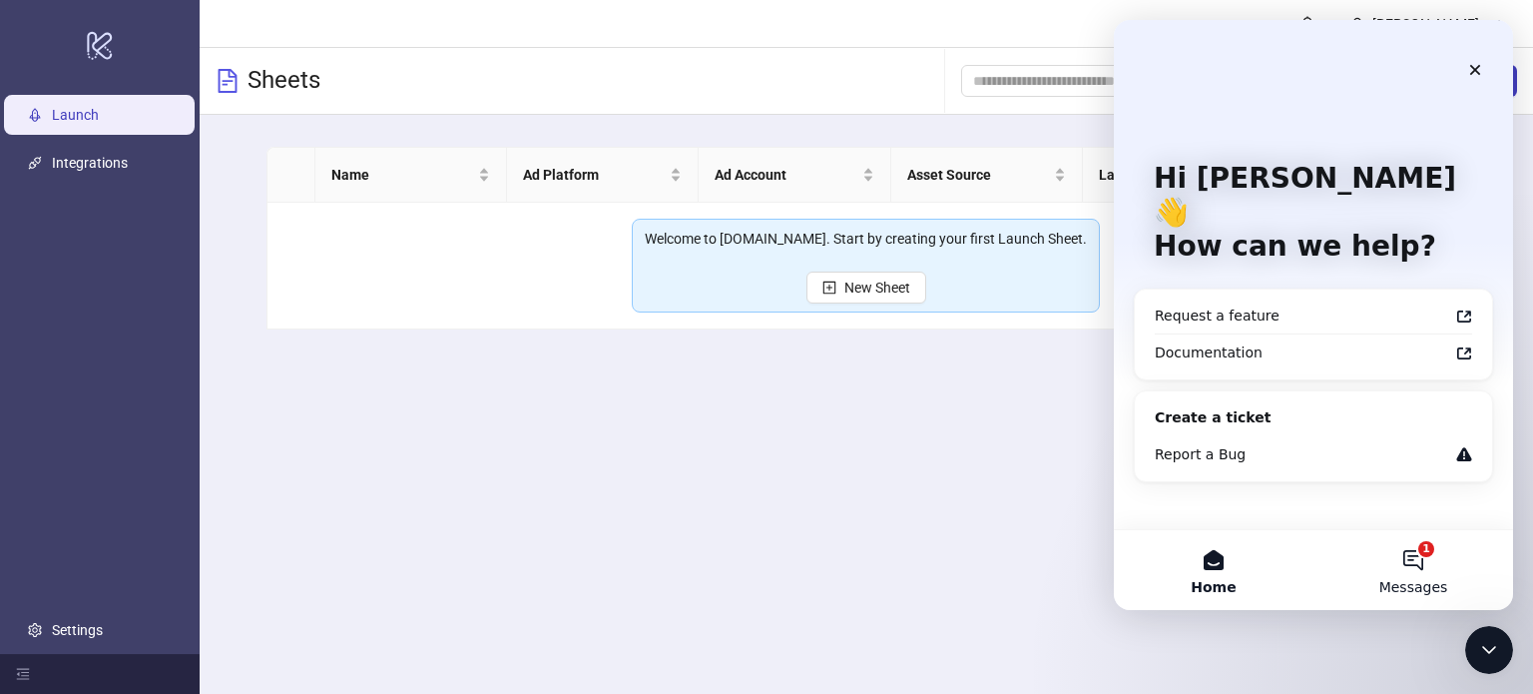
click at [1418, 558] on button "1 Messages" at bounding box center [1414, 570] width 200 height 80
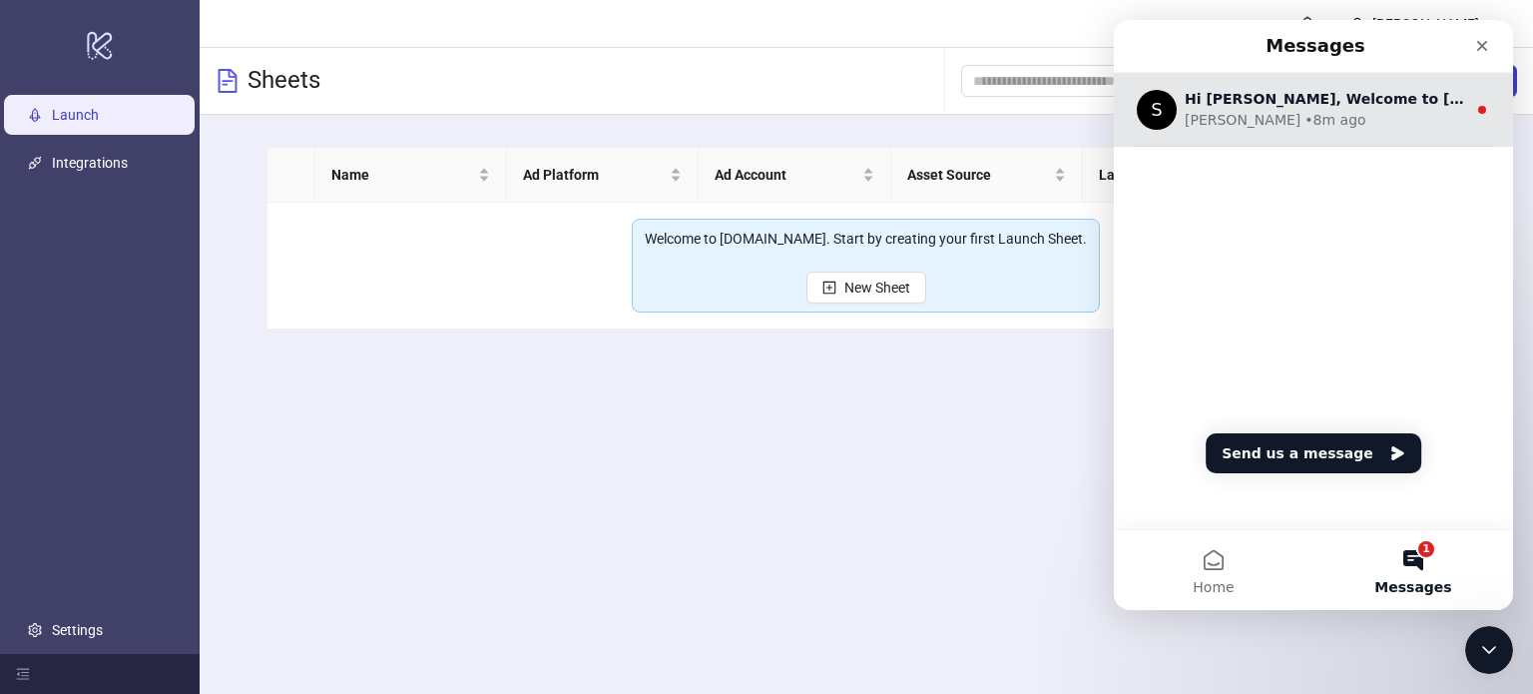
click at [1316, 122] on div "Simon • 8m ago" at bounding box center [1325, 120] width 281 height 21
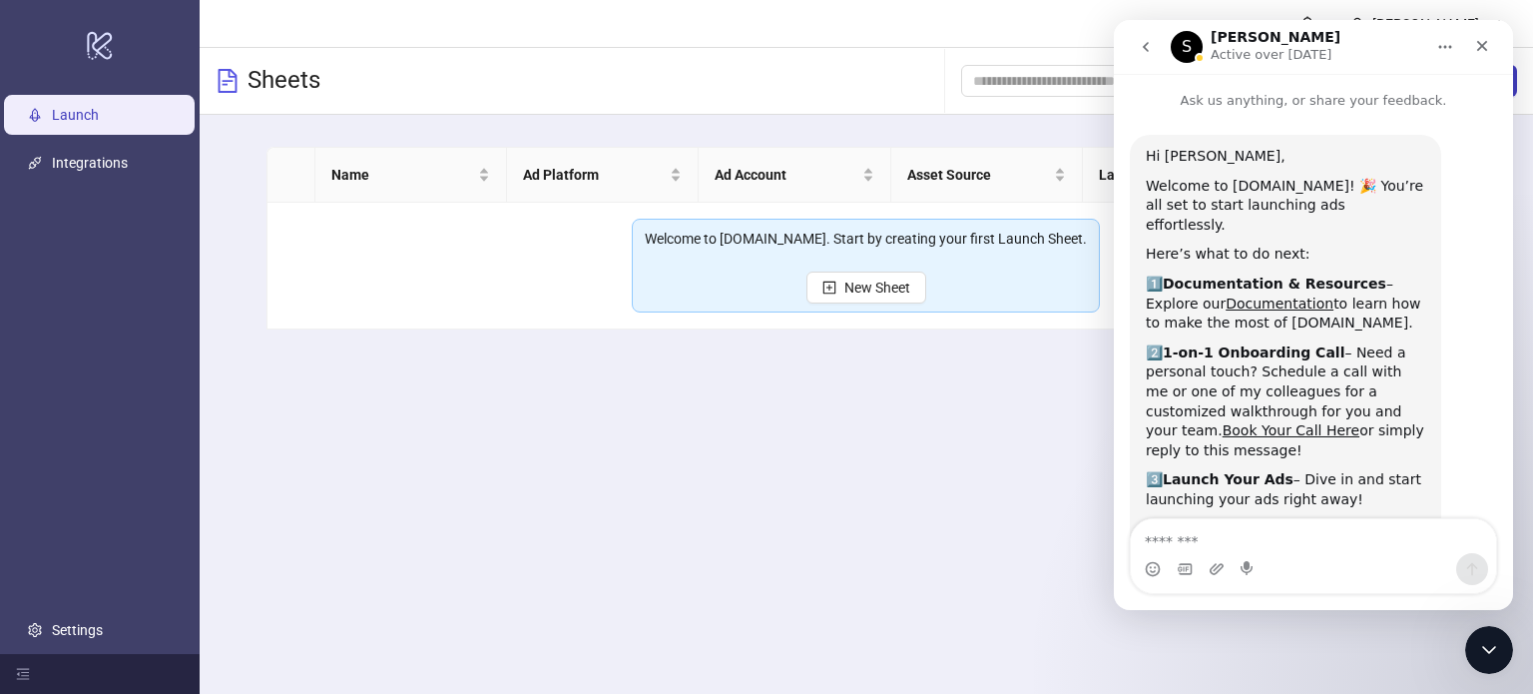
scroll to position [172, 0]
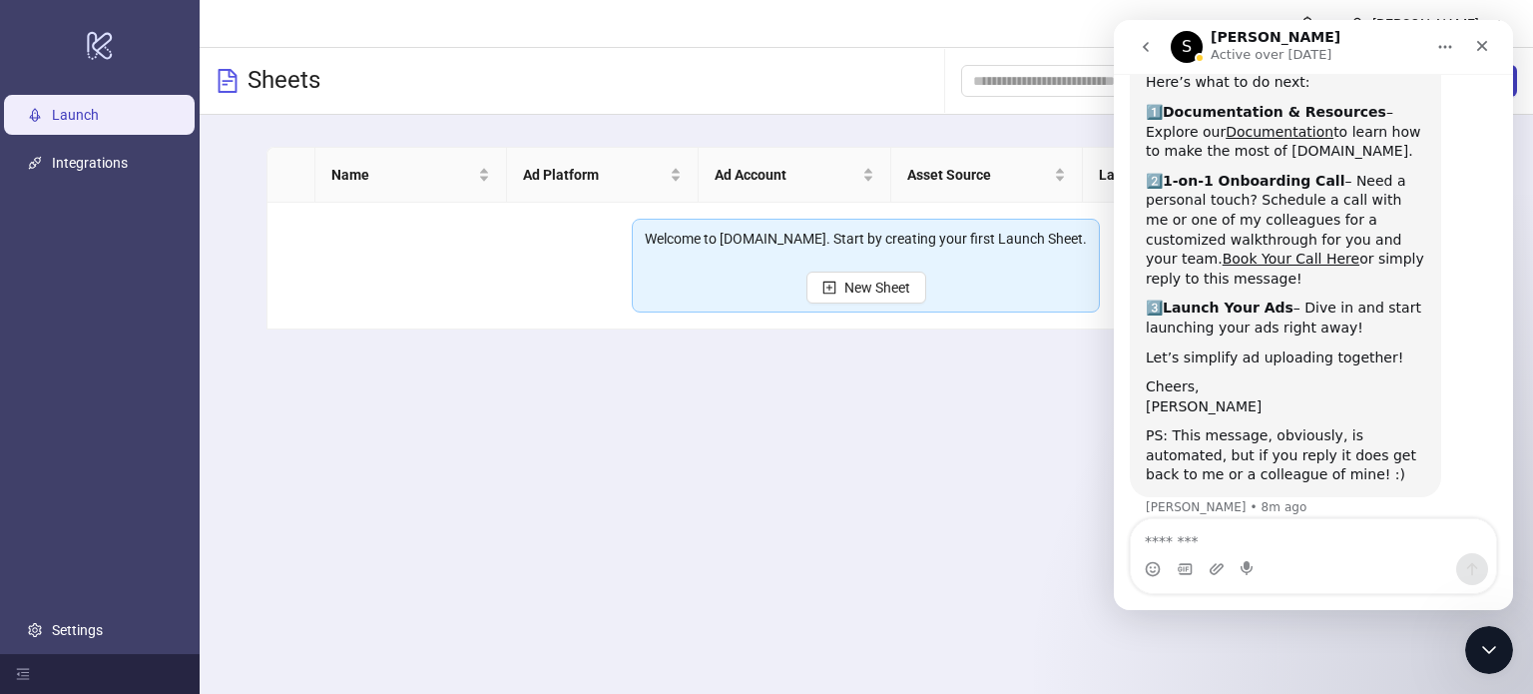
click at [1251, 538] on textarea "Message…" at bounding box center [1313, 536] width 365 height 34
type textarea "**********"
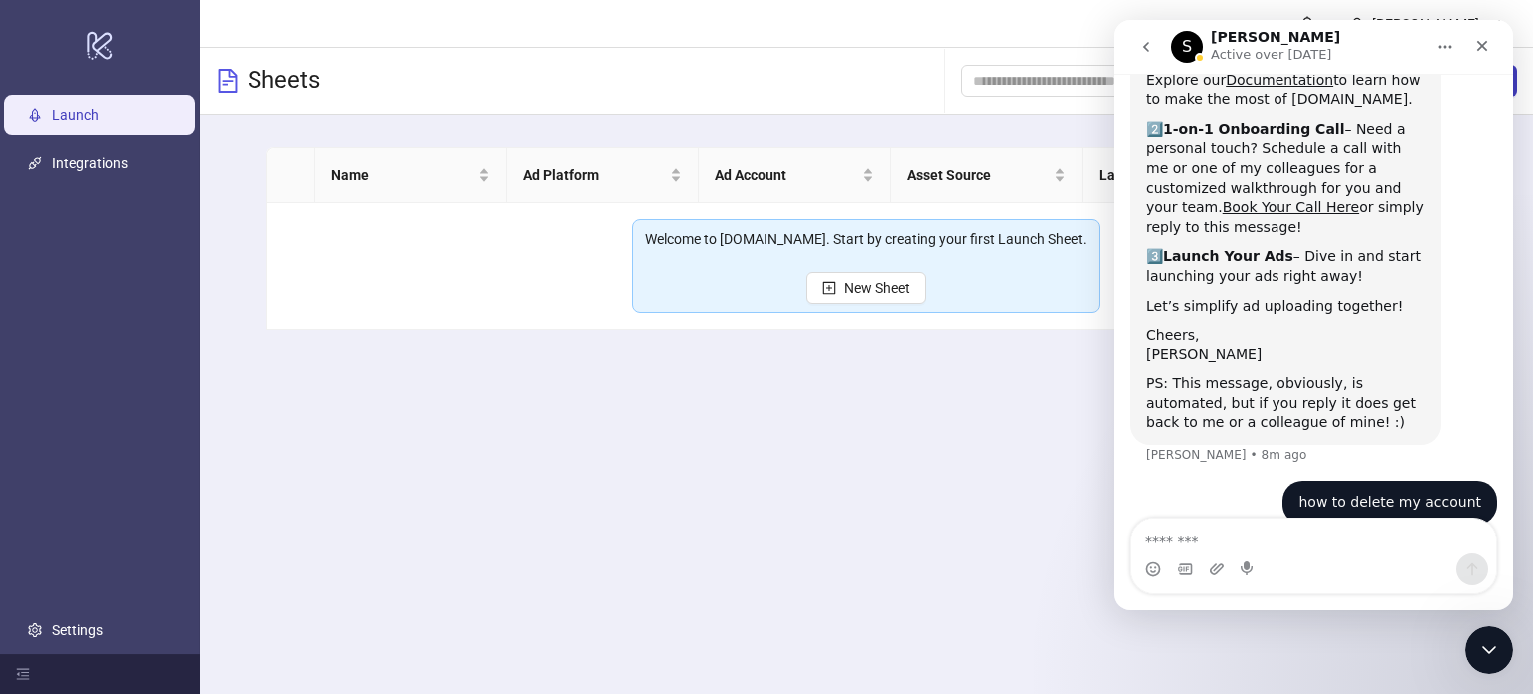
scroll to position [232, 0]
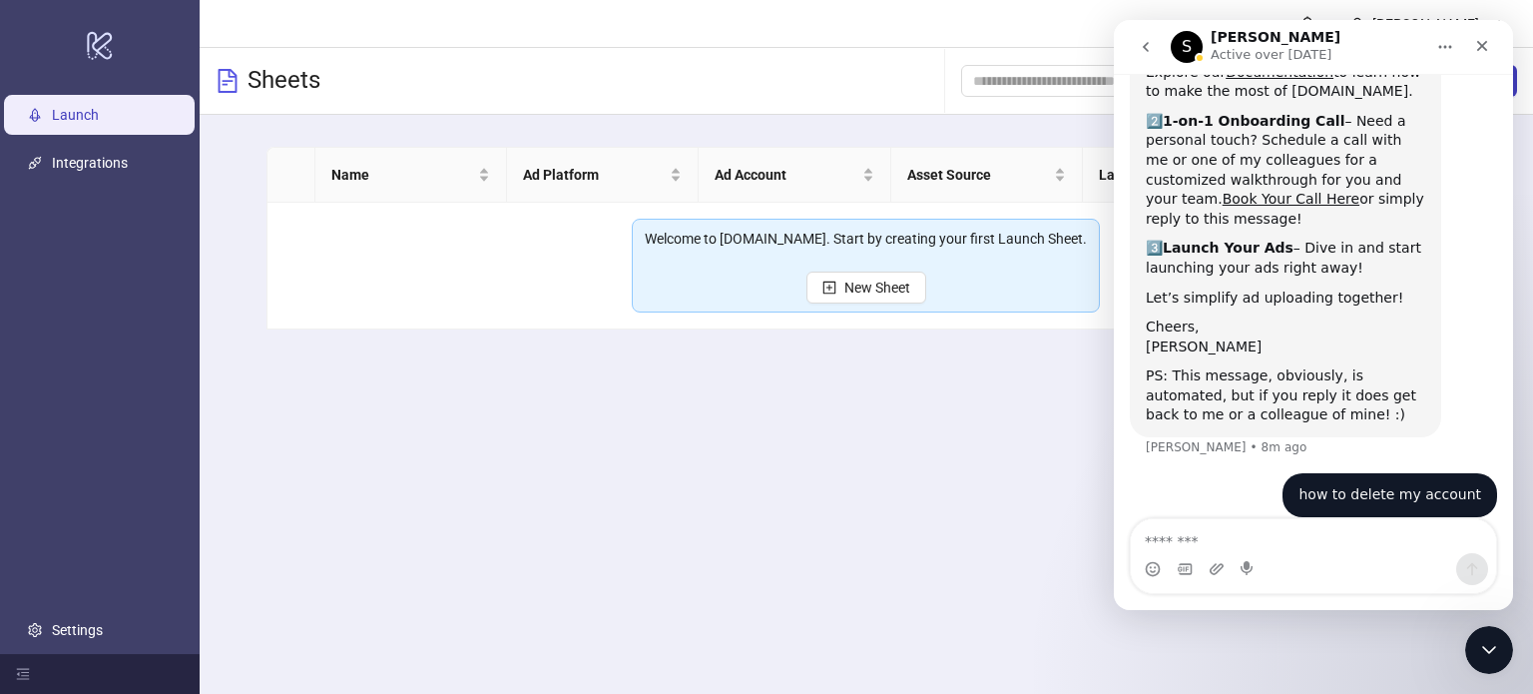
click at [1256, 538] on textarea "Message…" at bounding box center [1313, 536] width 365 height 34
click at [1256, 537] on textarea "Message…" at bounding box center [1313, 536] width 365 height 34
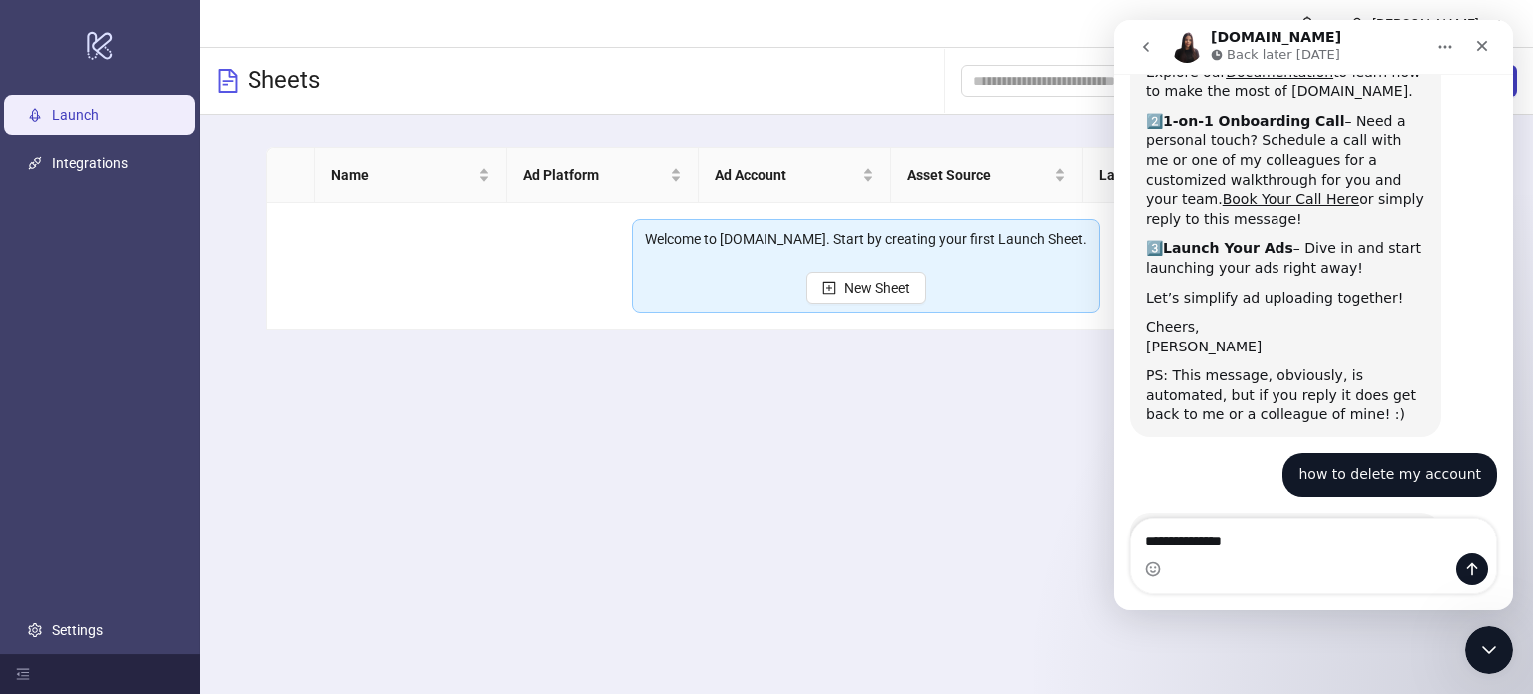
type textarea "**********"
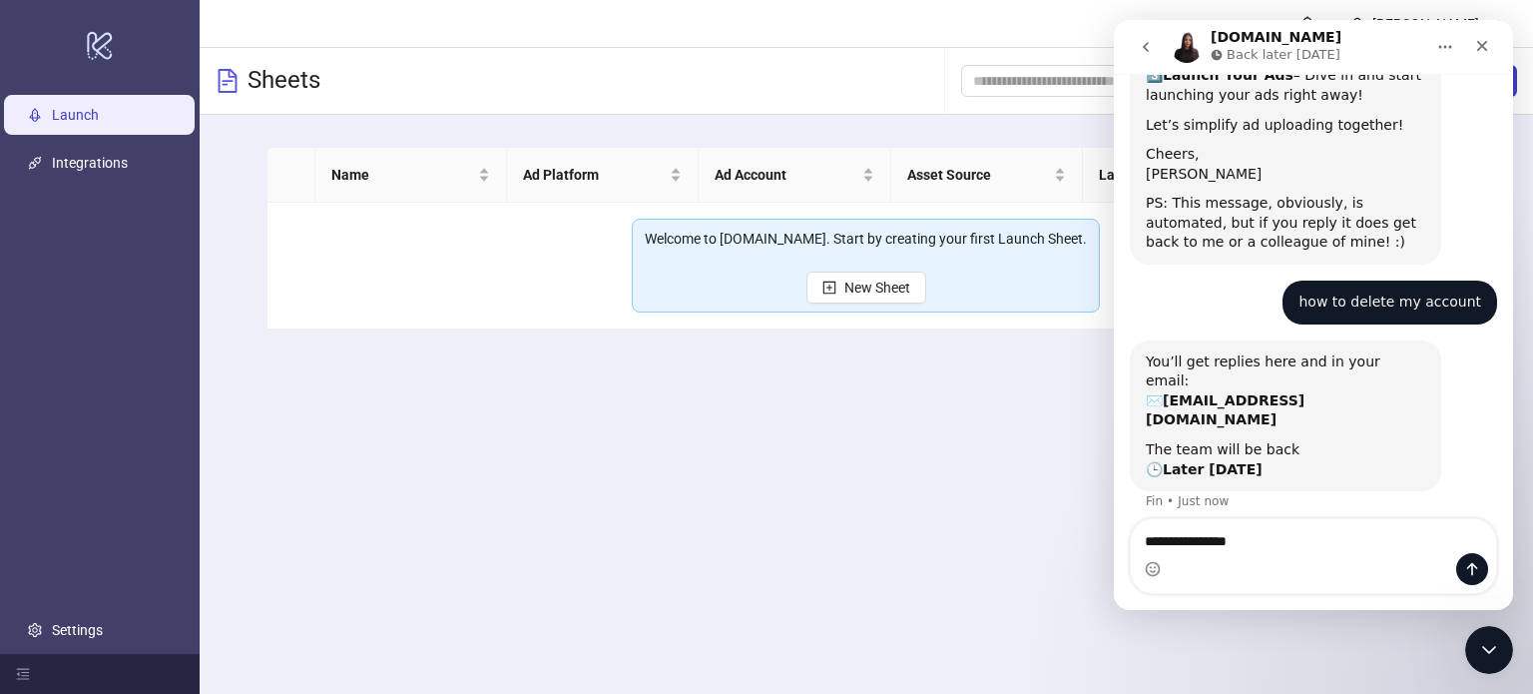
scroll to position [415, 0]
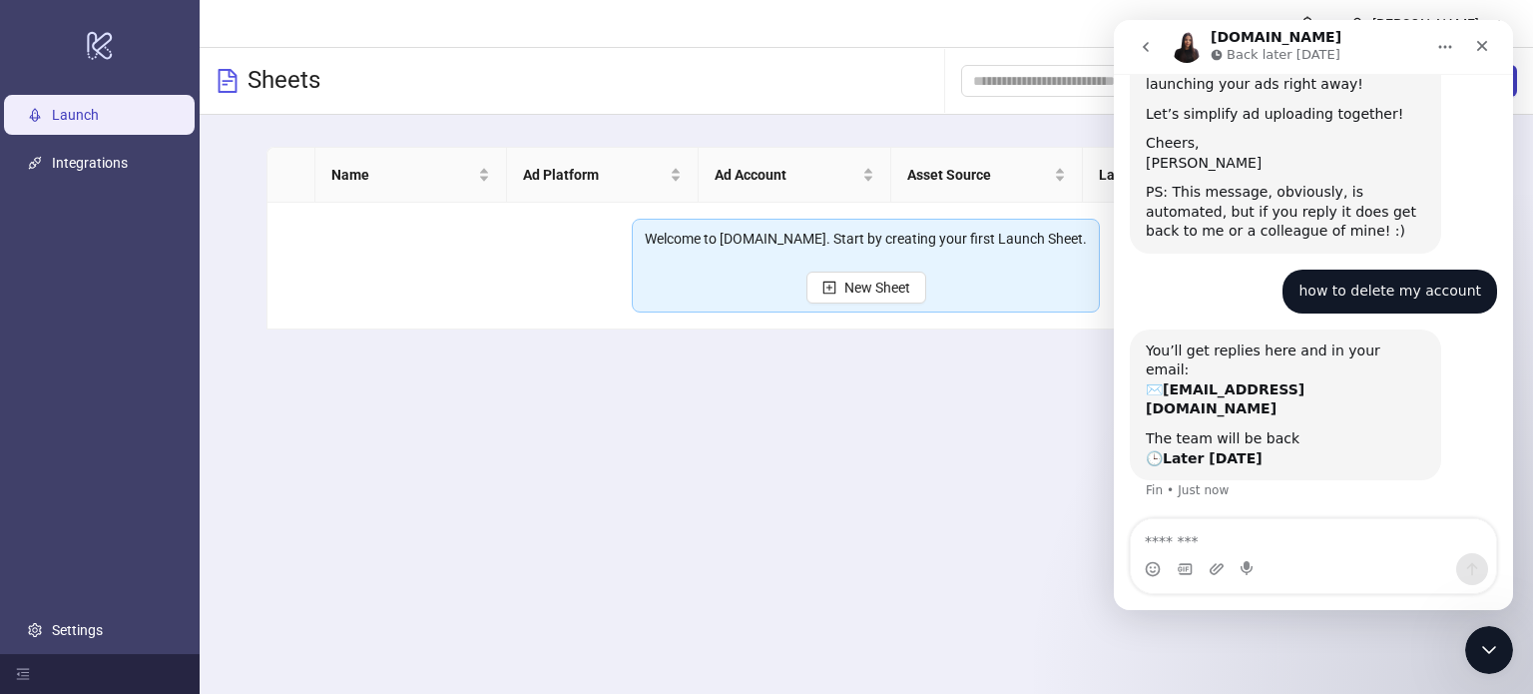
click at [1261, 523] on textarea "Message…" at bounding box center [1313, 536] width 365 height 34
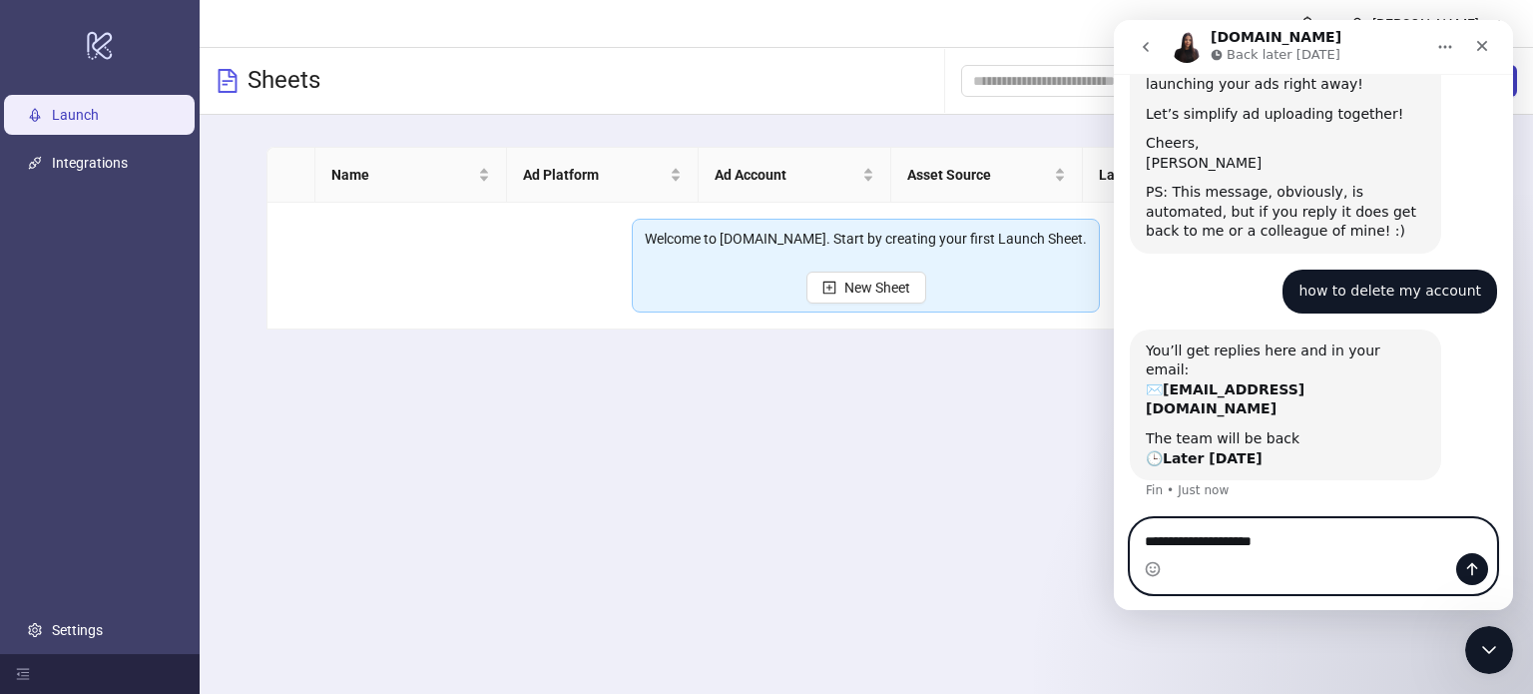
click at [1273, 550] on textarea "**********" at bounding box center [1313, 536] width 365 height 34
click at [1298, 545] on textarea "**********" at bounding box center [1313, 536] width 365 height 34
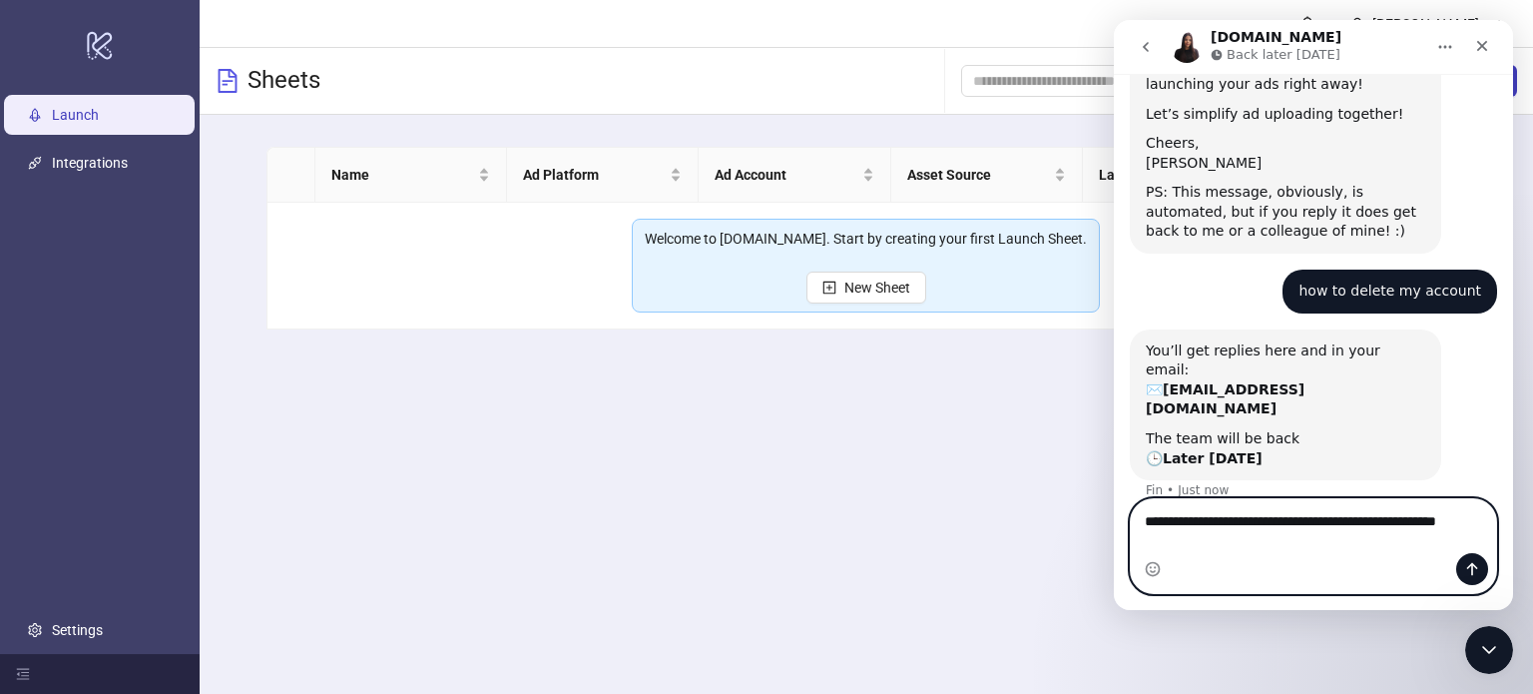
scroll to position [435, 0]
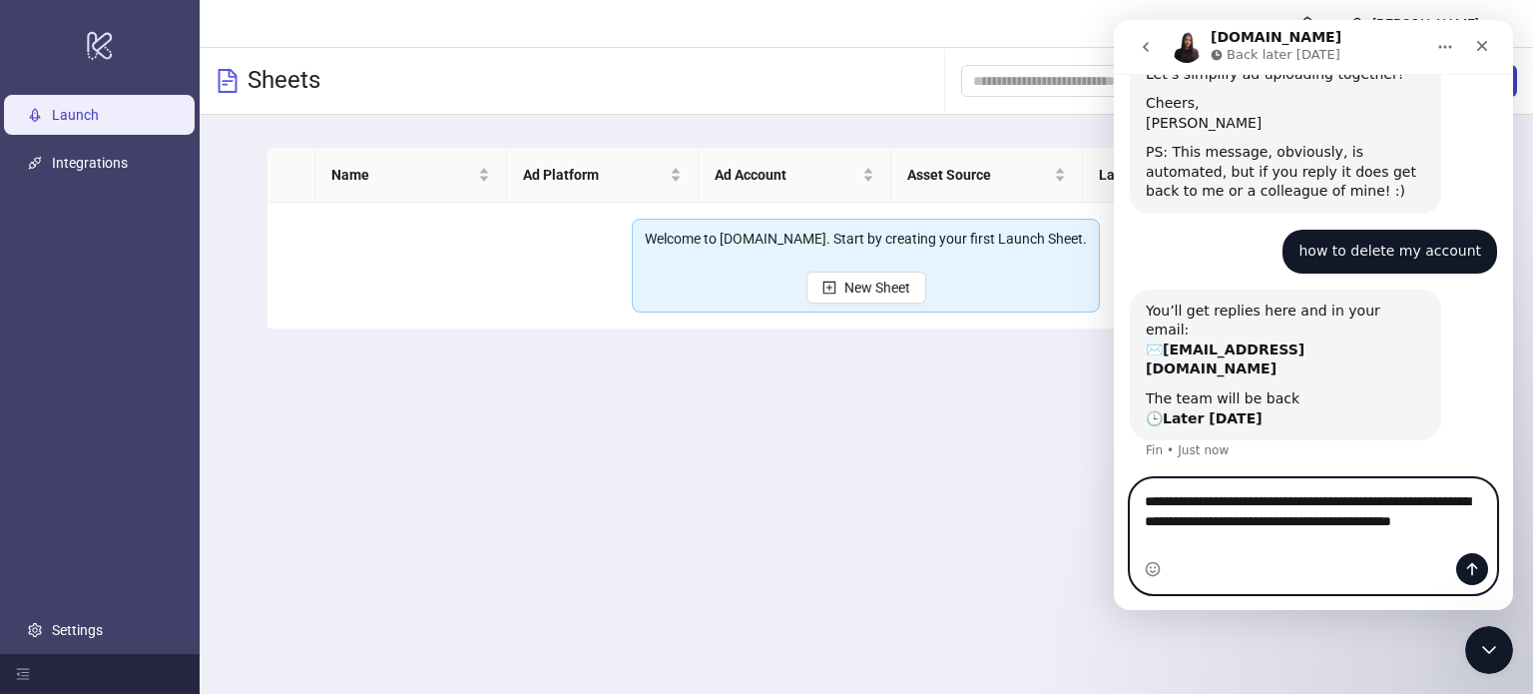
type textarea "**********"
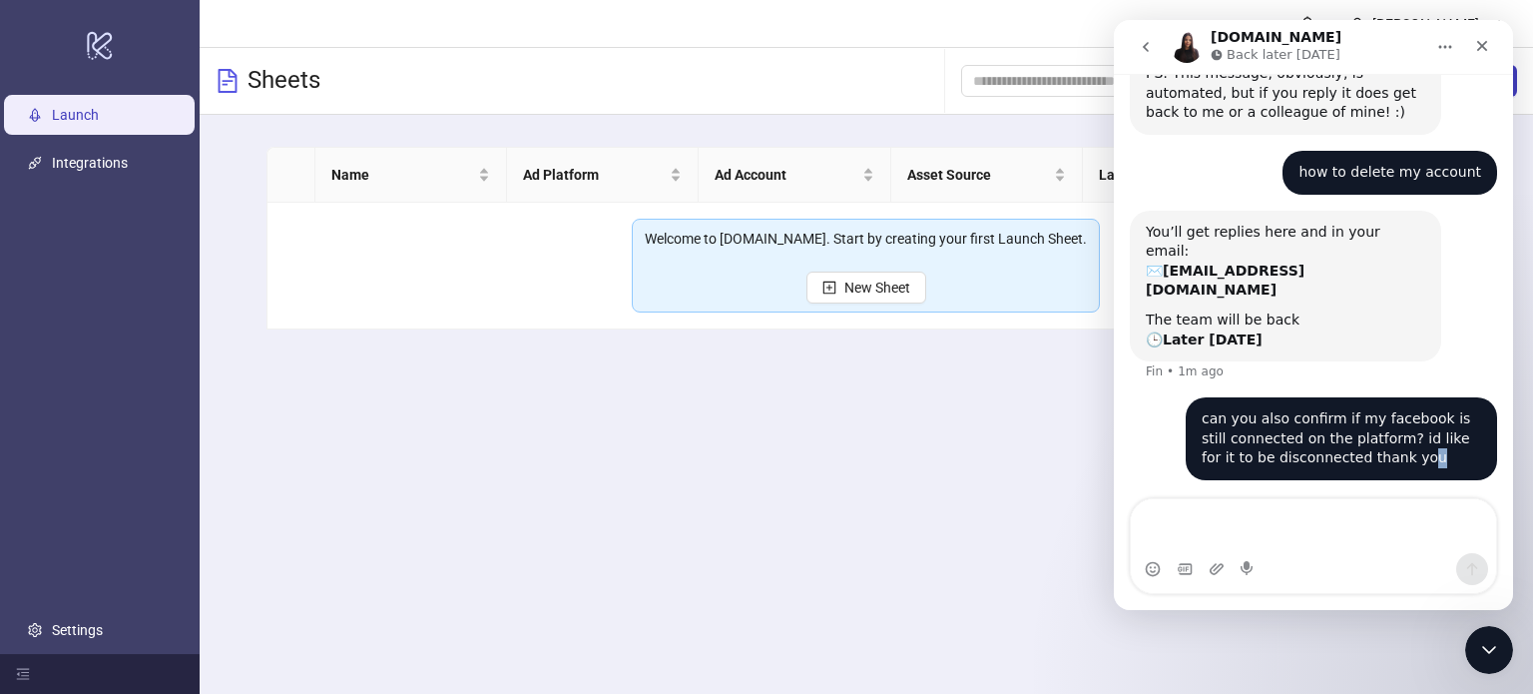
drag, startPoint x: 1365, startPoint y: 402, endPoint x: 1341, endPoint y: 393, distance: 26.5
click at [1346, 409] on div "can you also confirm if my facebook is still connected on the platform? id like…" at bounding box center [1341, 438] width 279 height 59
click at [1345, 409] on div "can you also confirm if my facebook is still connected on the platform? id like…" at bounding box center [1341, 438] width 279 height 59
drag, startPoint x: 1349, startPoint y: 388, endPoint x: 1420, endPoint y: 400, distance: 71.9
click at [1412, 409] on div "can you also confirm if my facebook is still connected on the platform? id like…" at bounding box center [1341, 438] width 279 height 59
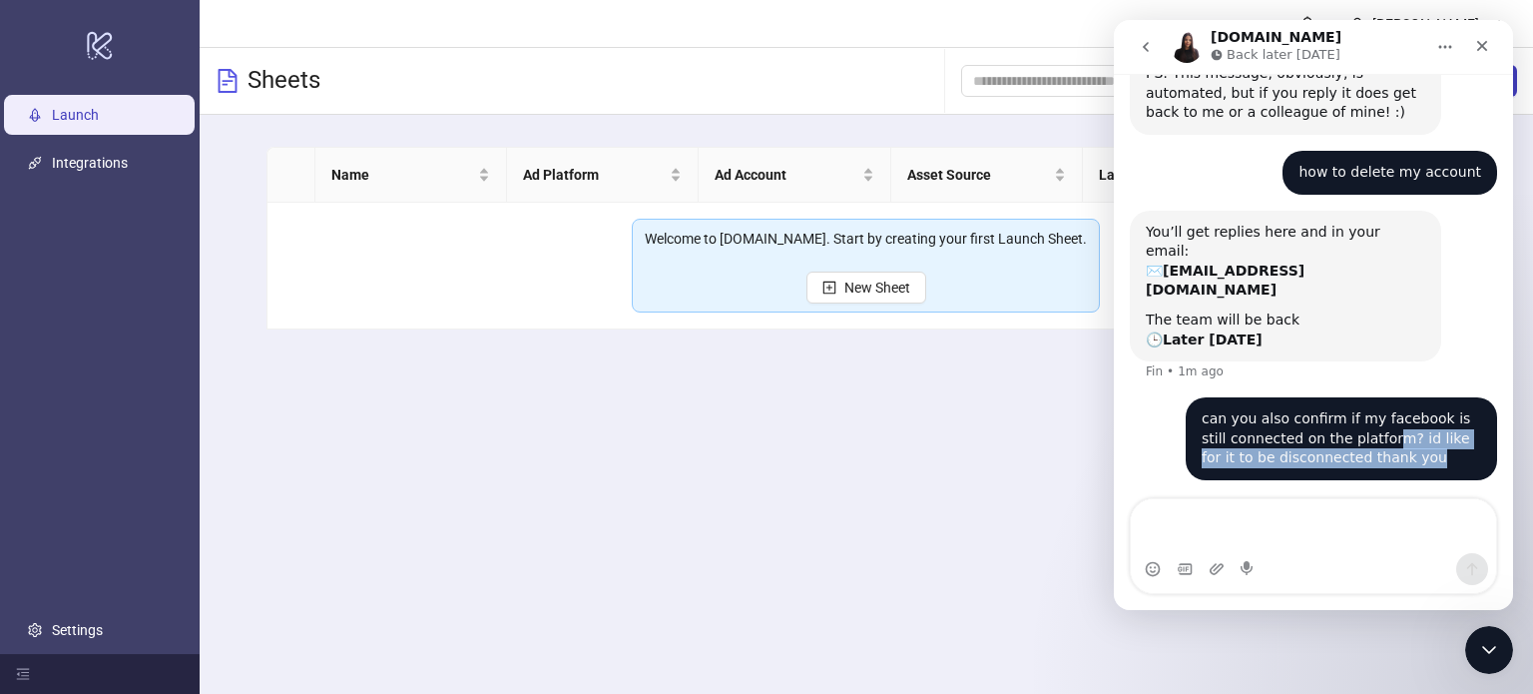
click at [1420, 409] on div "can you also confirm if my facebook is still connected on the platform? id like…" at bounding box center [1341, 438] width 279 height 59
click at [1406, 409] on div "can you also confirm if my facebook is still connected on the platform? id like…" at bounding box center [1341, 438] width 279 height 59
click at [1439, 35] on button "Home" at bounding box center [1445, 47] width 38 height 38
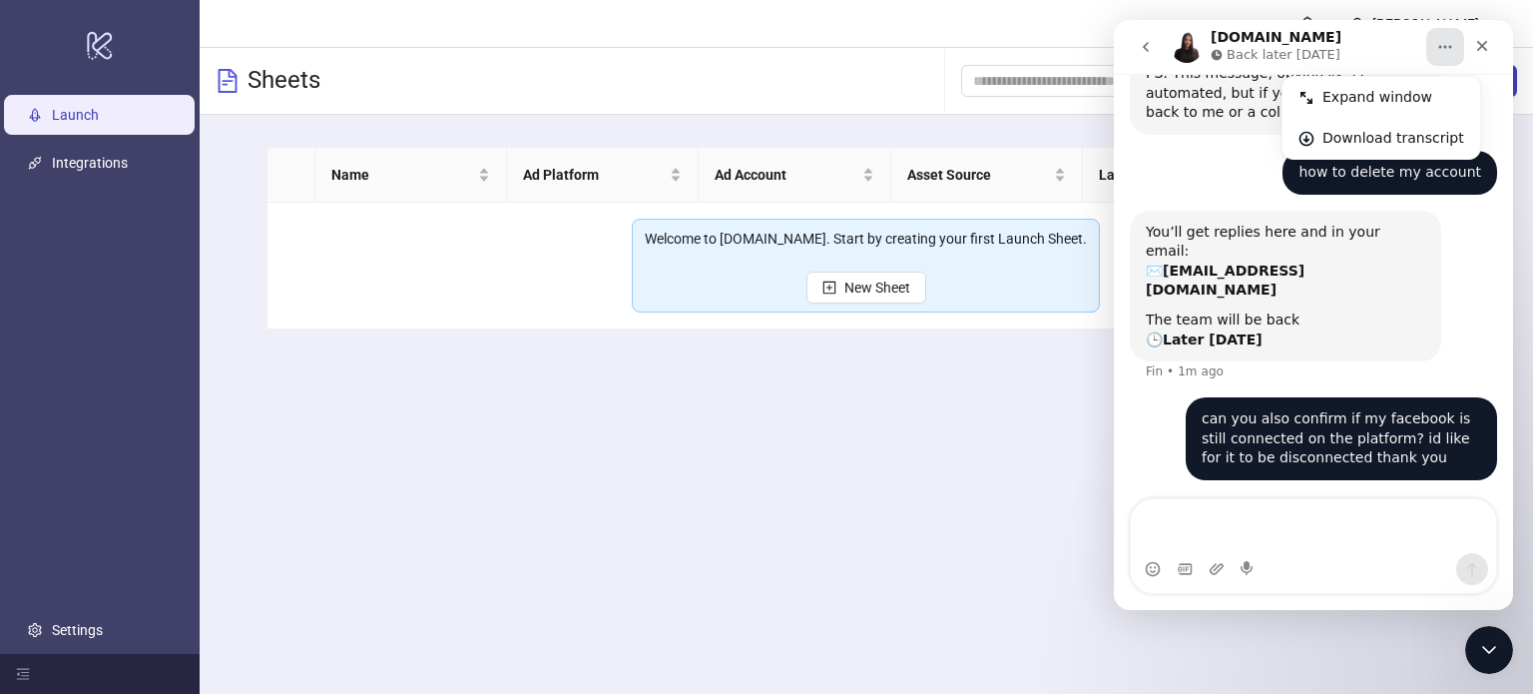
click at [1439, 35] on button "Home" at bounding box center [1445, 47] width 38 height 38
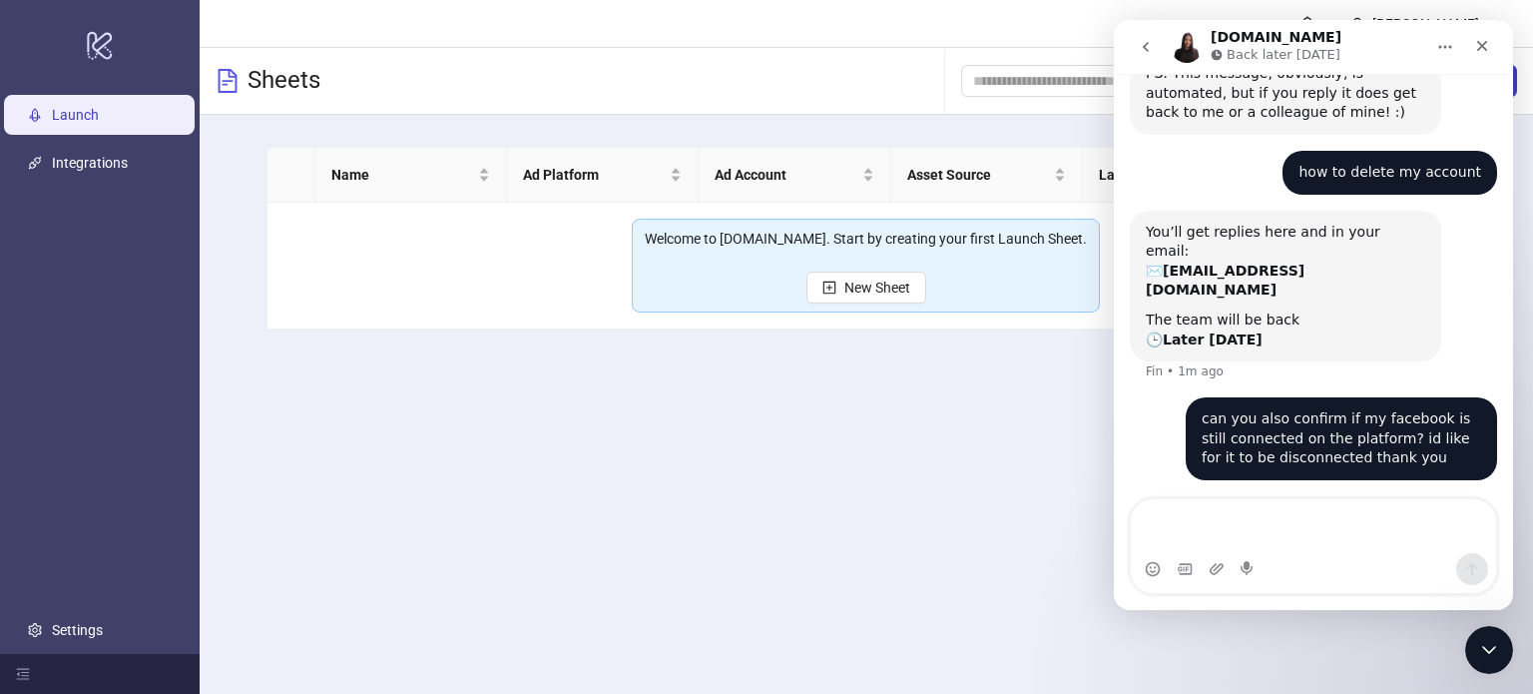
click at [898, 397] on main "Yeddah Otero Sheets Add Folder New Sheet Name Ad Platform Ad Account Asset Sour…" at bounding box center [867, 347] width 1334 height 694
click at [884, 439] on main "Yeddah Otero Sheets Add Folder New Sheet Name Ad Platform Ad Account Asset Sour…" at bounding box center [867, 347] width 1334 height 694
click at [1489, 34] on div "Close" at bounding box center [1482, 46] width 36 height 36
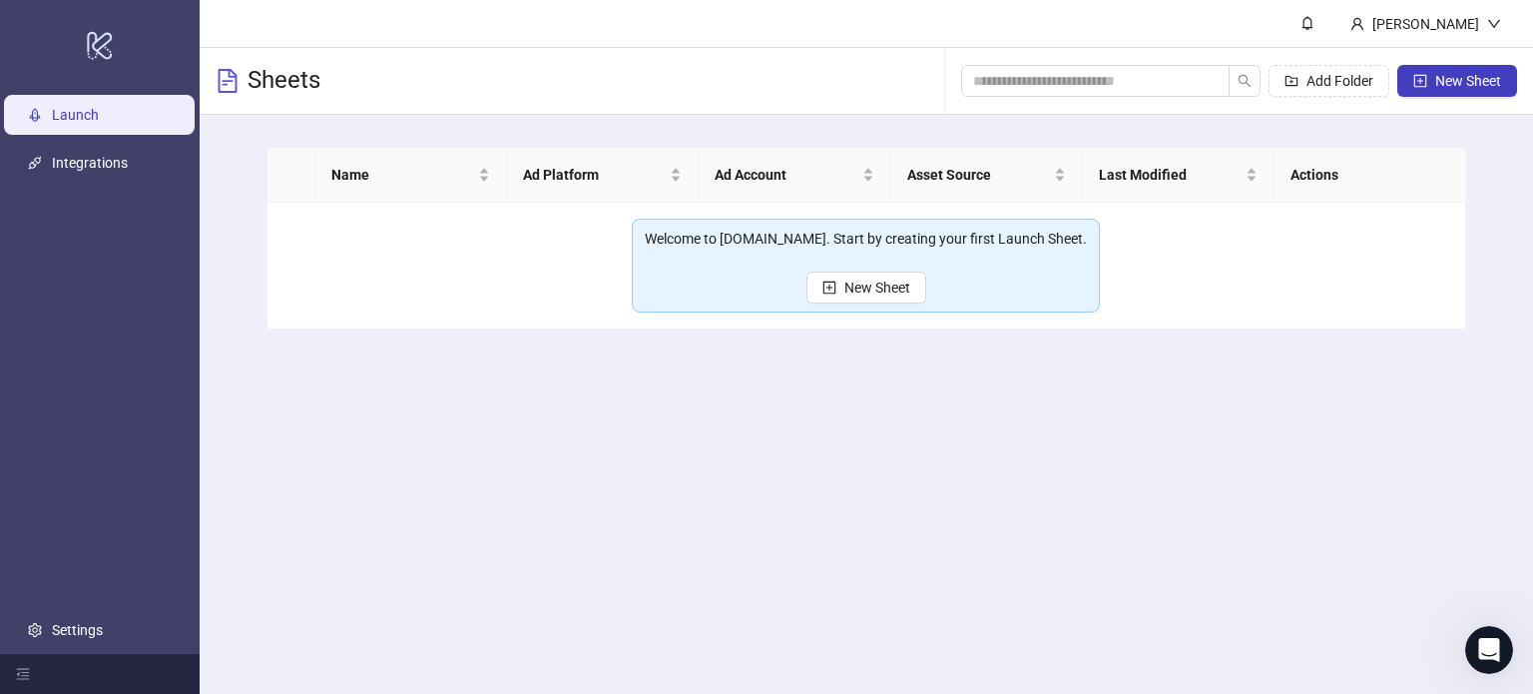
click at [1274, 386] on main "Yeddah Otero Sheets Add Folder New Sheet Name Ad Platform Ad Account Asset Sour…" at bounding box center [867, 347] width 1334 height 694
click at [119, 171] on link "Integrations" at bounding box center [90, 163] width 76 height 16
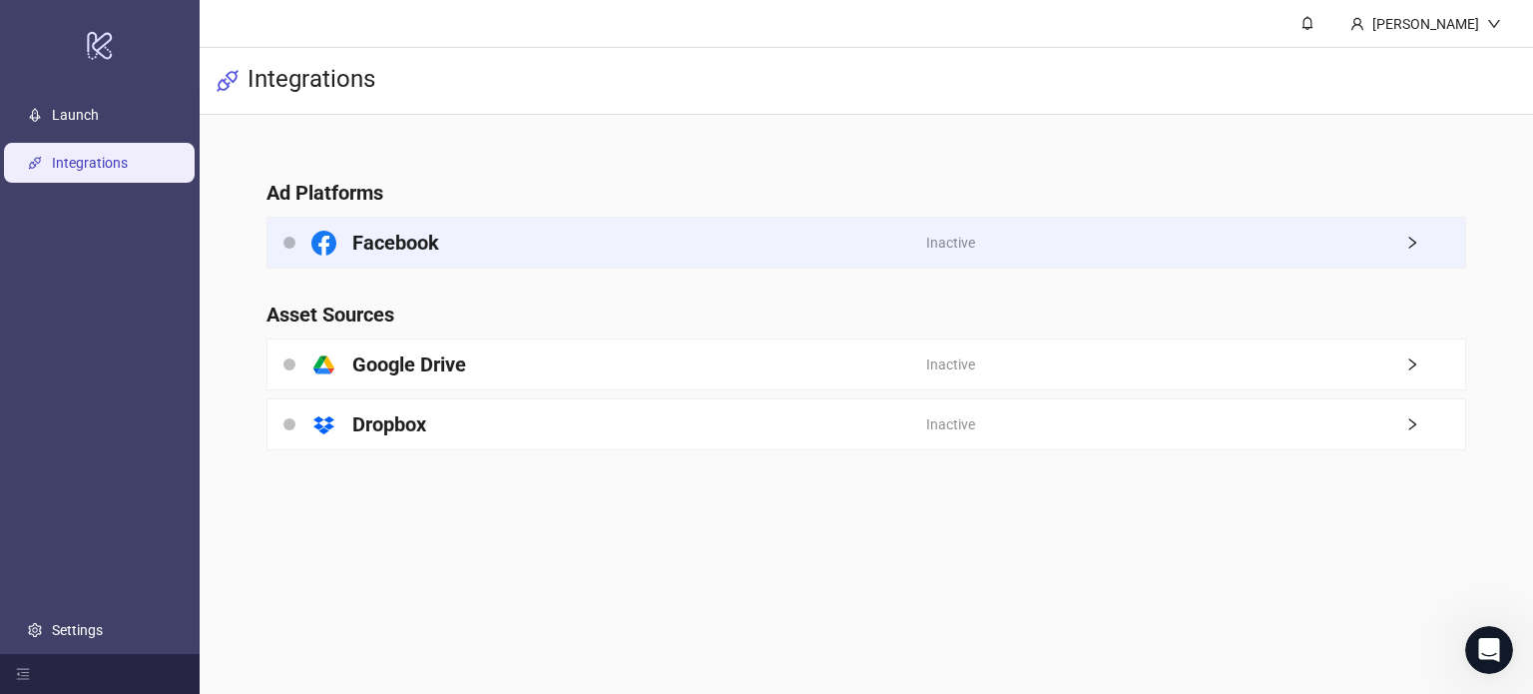
click at [1114, 254] on div "Inactive" at bounding box center [1195, 243] width 539 height 50
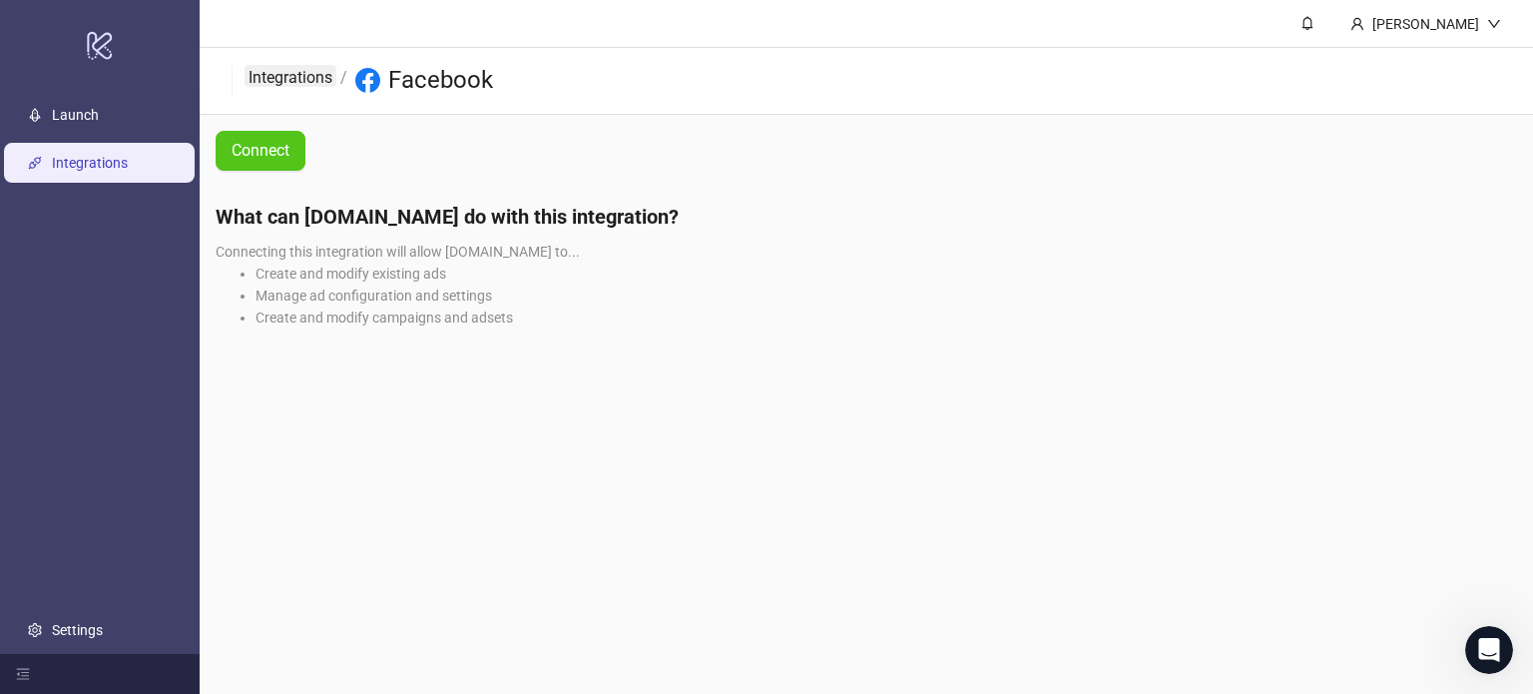
click at [306, 76] on link "Integrations" at bounding box center [291, 76] width 92 height 22
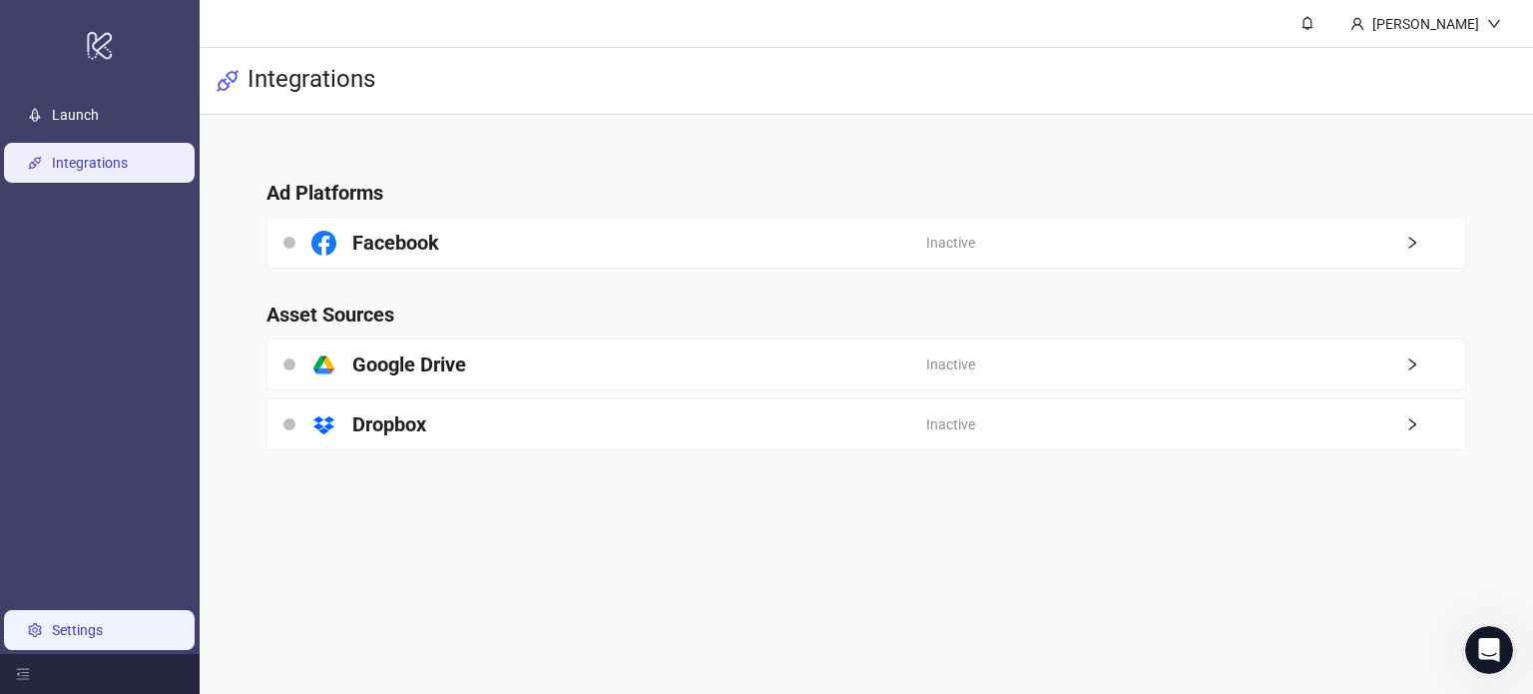
click at [68, 634] on link "Settings" at bounding box center [77, 630] width 51 height 16
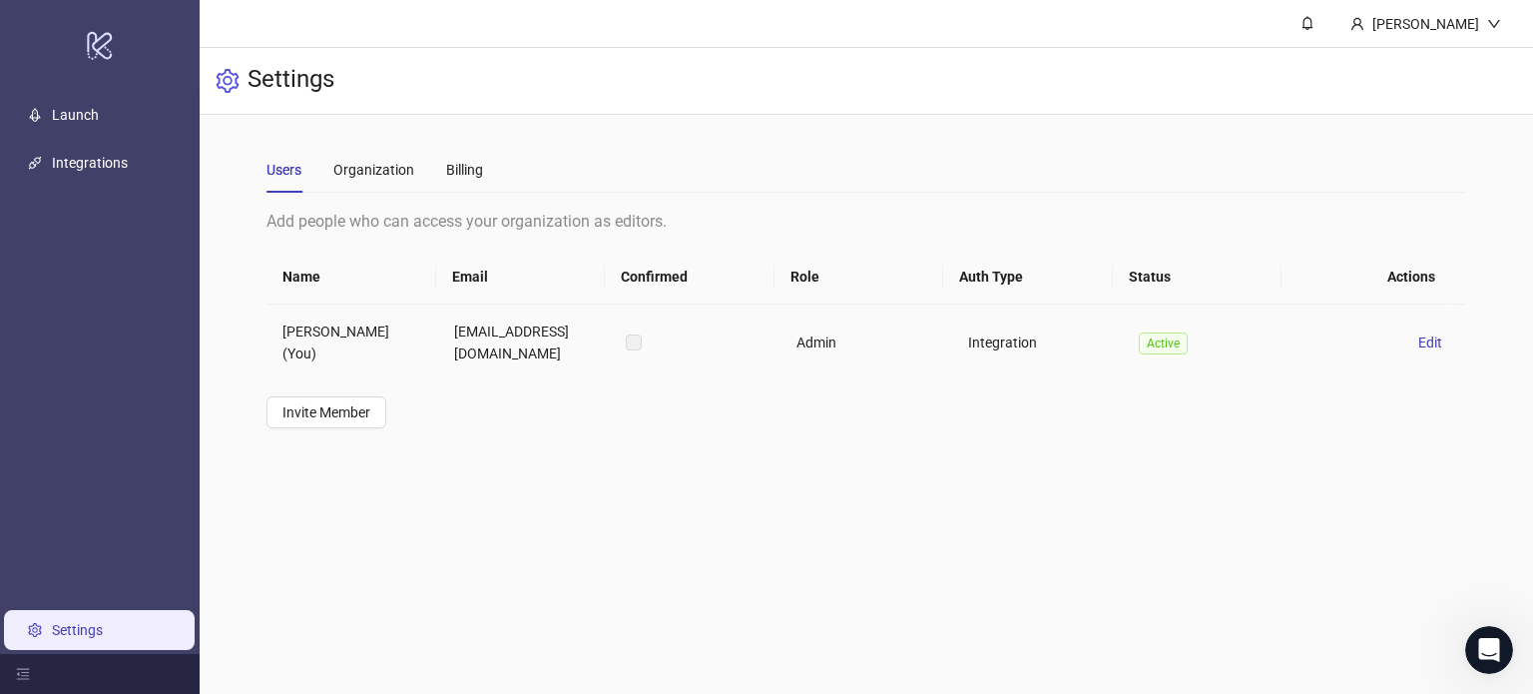
click at [635, 340] on label at bounding box center [634, 342] width 16 height 22
click at [361, 183] on div "Organization" at bounding box center [373, 170] width 81 height 46
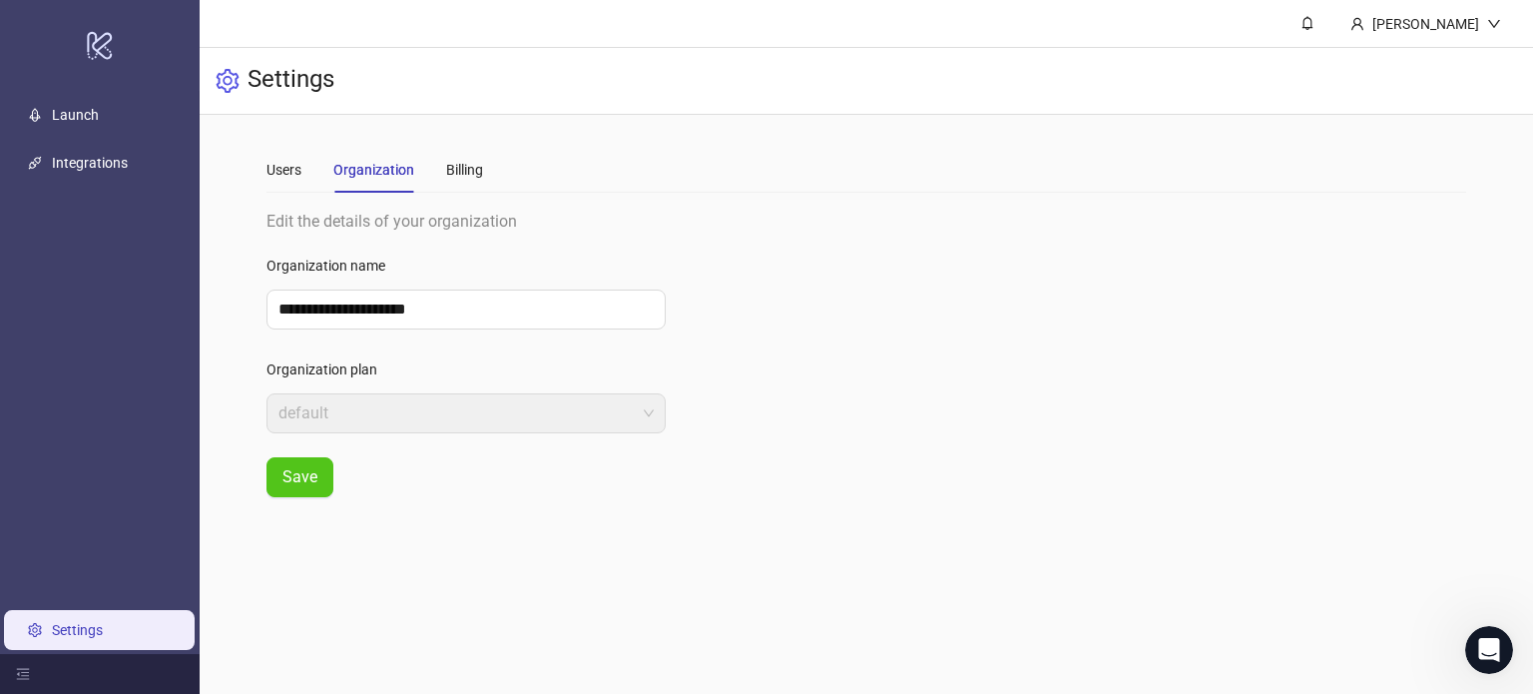
click at [486, 173] on div "Users Organization Billing" at bounding box center [866, 170] width 1199 height 46
click at [477, 171] on div "Billing" at bounding box center [464, 170] width 37 height 22
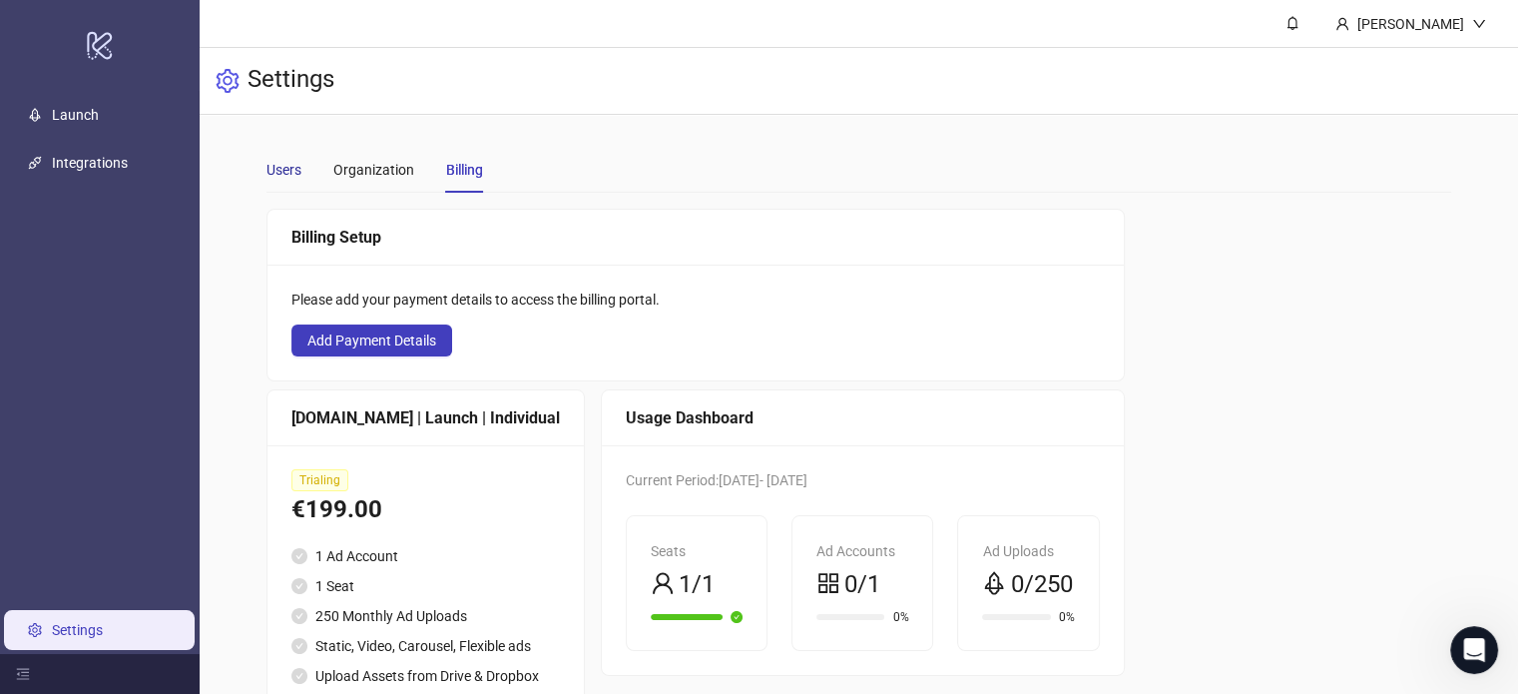
click at [294, 173] on div "Users" at bounding box center [284, 170] width 35 height 22
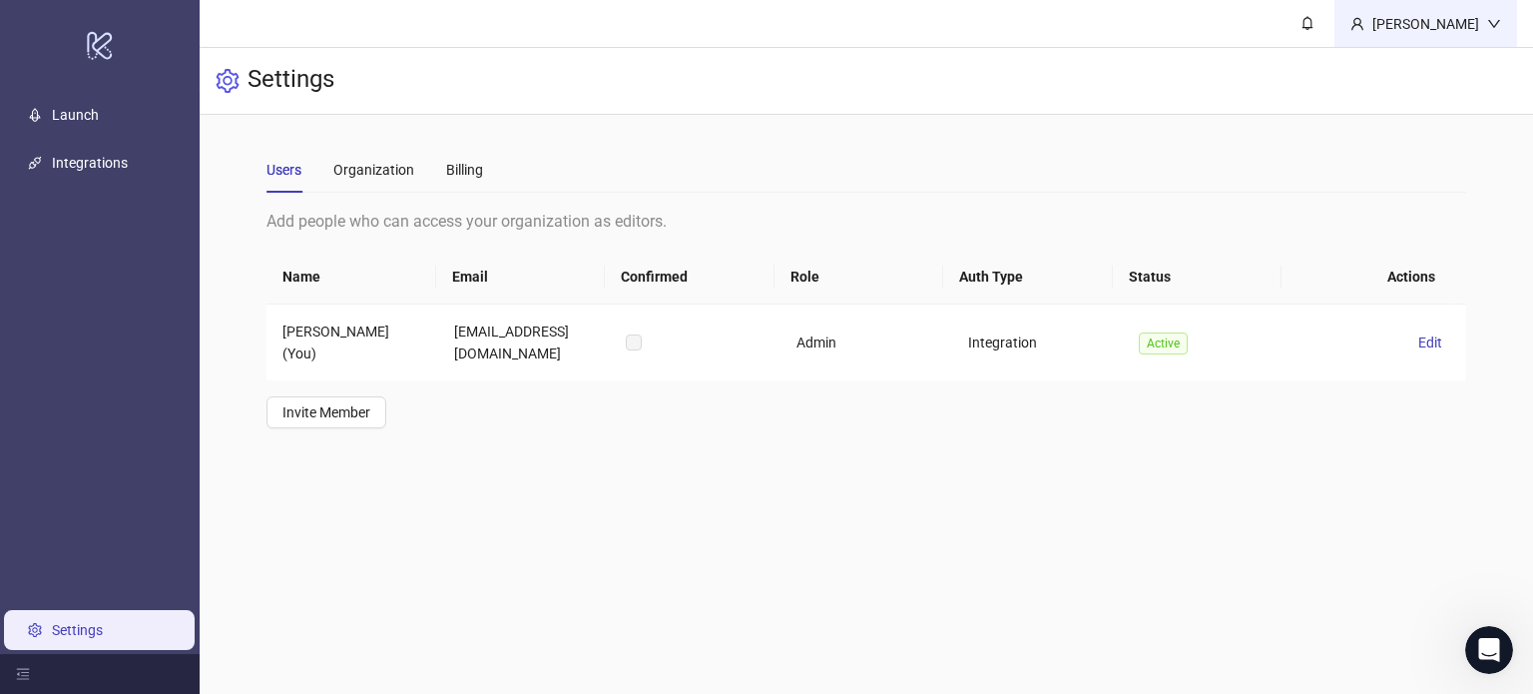
click at [1443, 20] on div "[PERSON_NAME]" at bounding box center [1425, 24] width 123 height 22
click at [1170, 373] on td "Active" at bounding box center [1209, 342] width 172 height 76
click at [1441, 26] on div "[PERSON_NAME]" at bounding box center [1425, 24] width 123 height 22
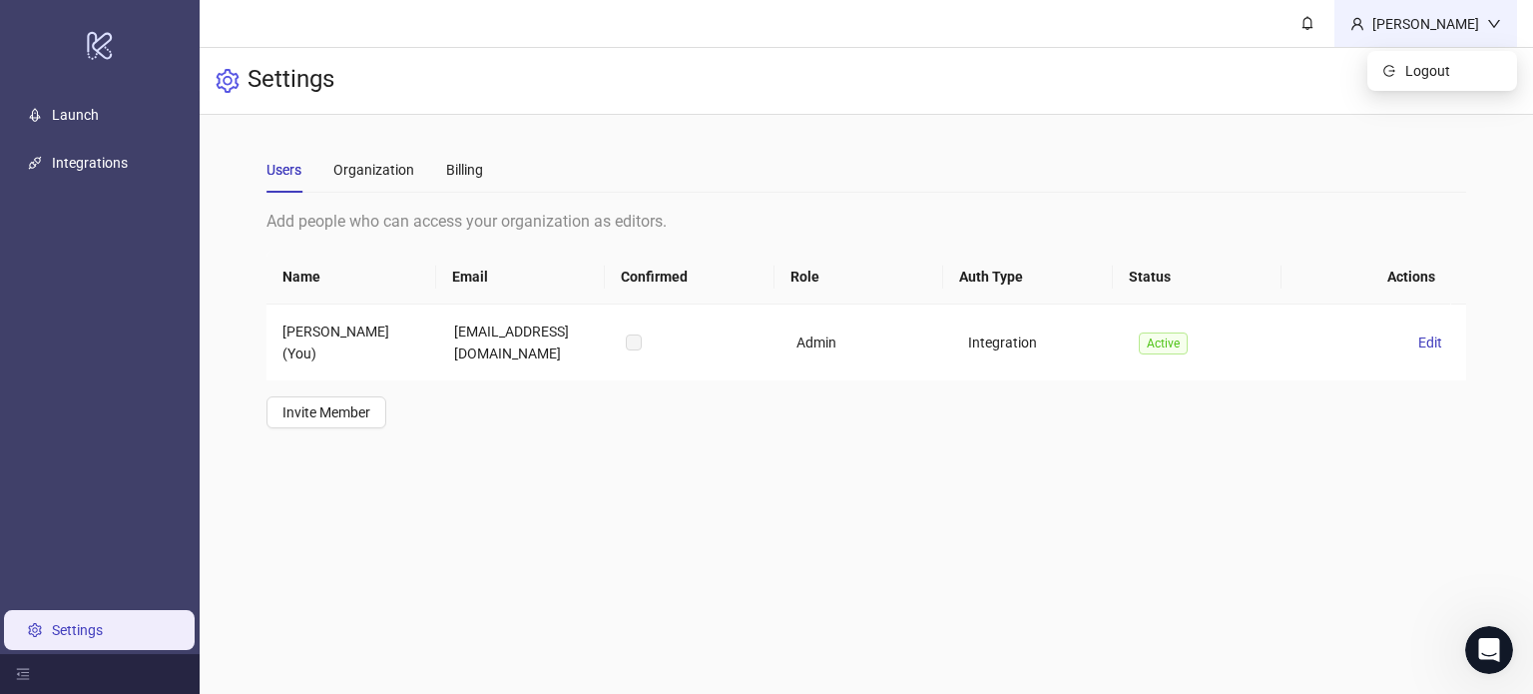
click at [1441, 26] on div "[PERSON_NAME]" at bounding box center [1425, 24] width 123 height 22
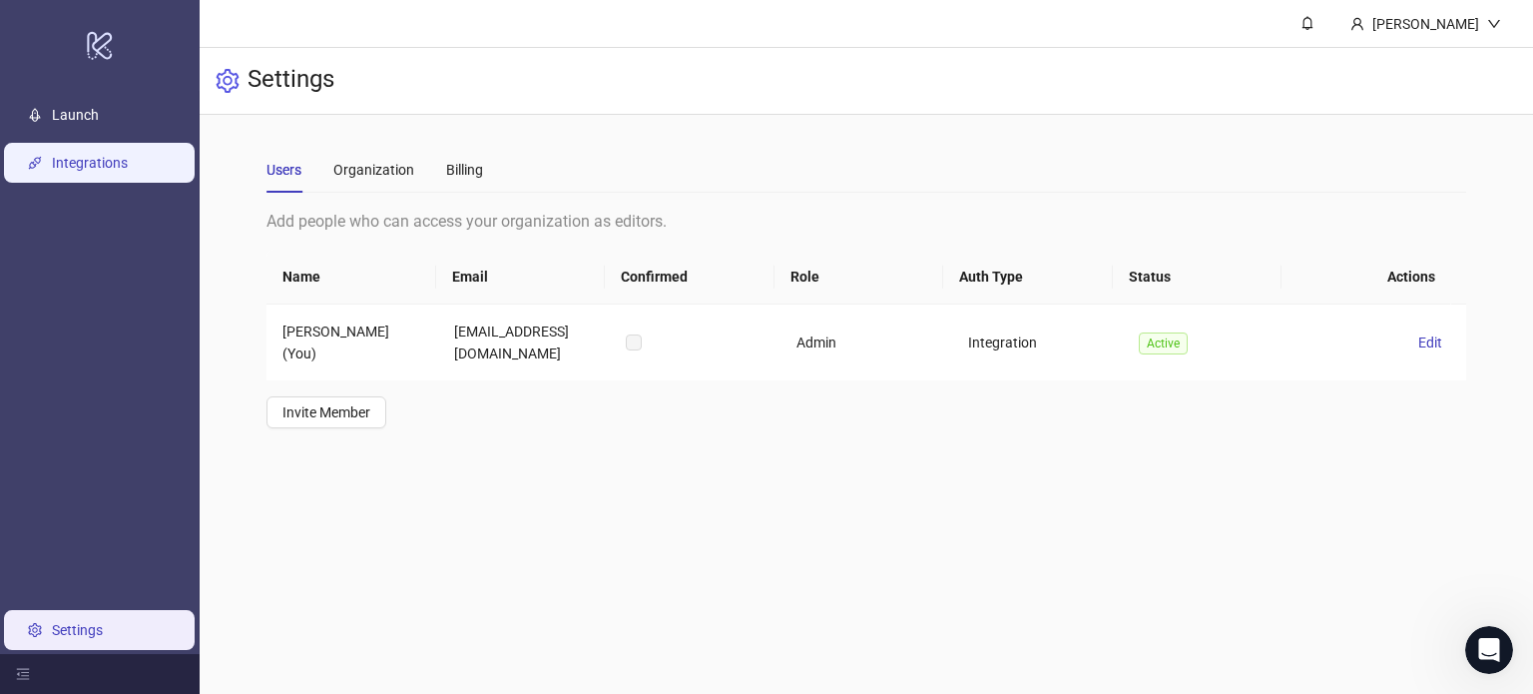
click at [92, 165] on link "Integrations" at bounding box center [90, 163] width 76 height 16
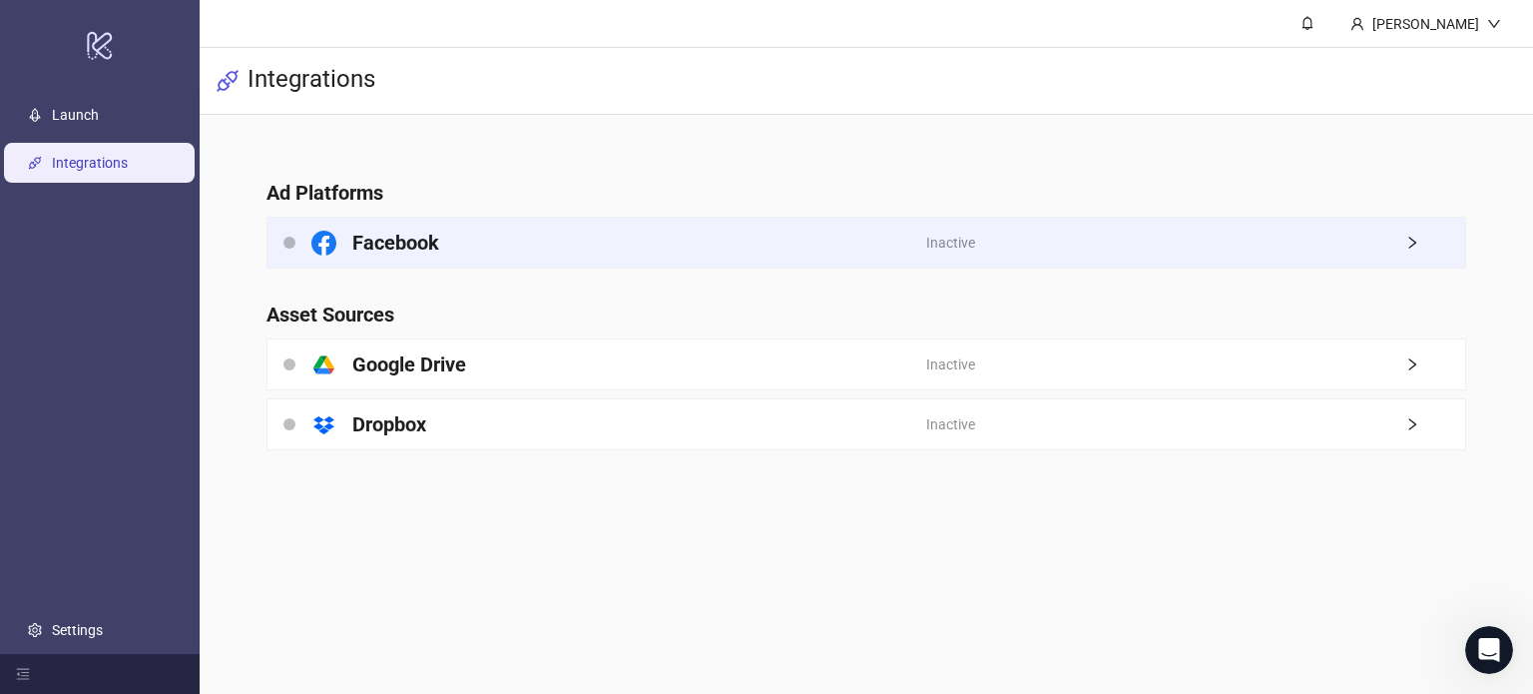
click at [956, 247] on span "Inactive" at bounding box center [950, 243] width 49 height 22
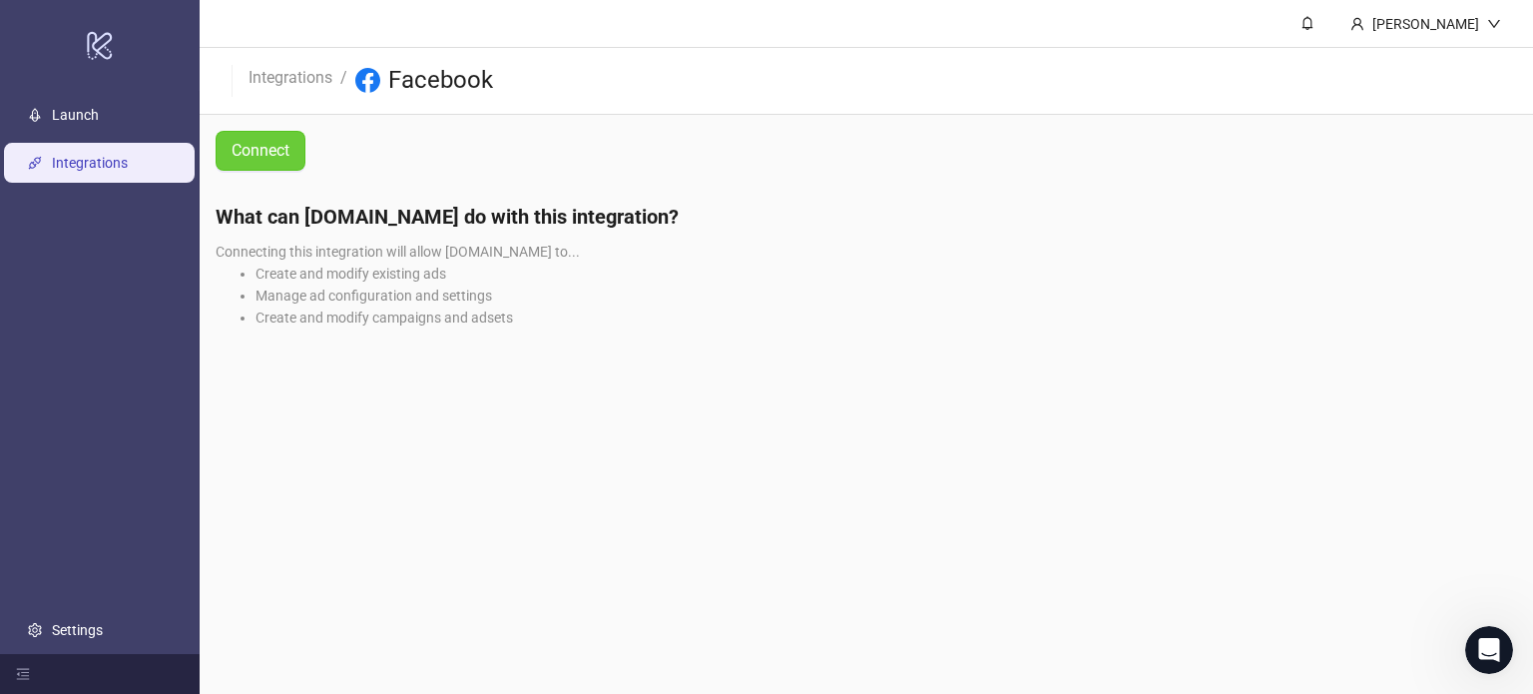
click at [269, 143] on span "Connect" at bounding box center [261, 150] width 58 height 25
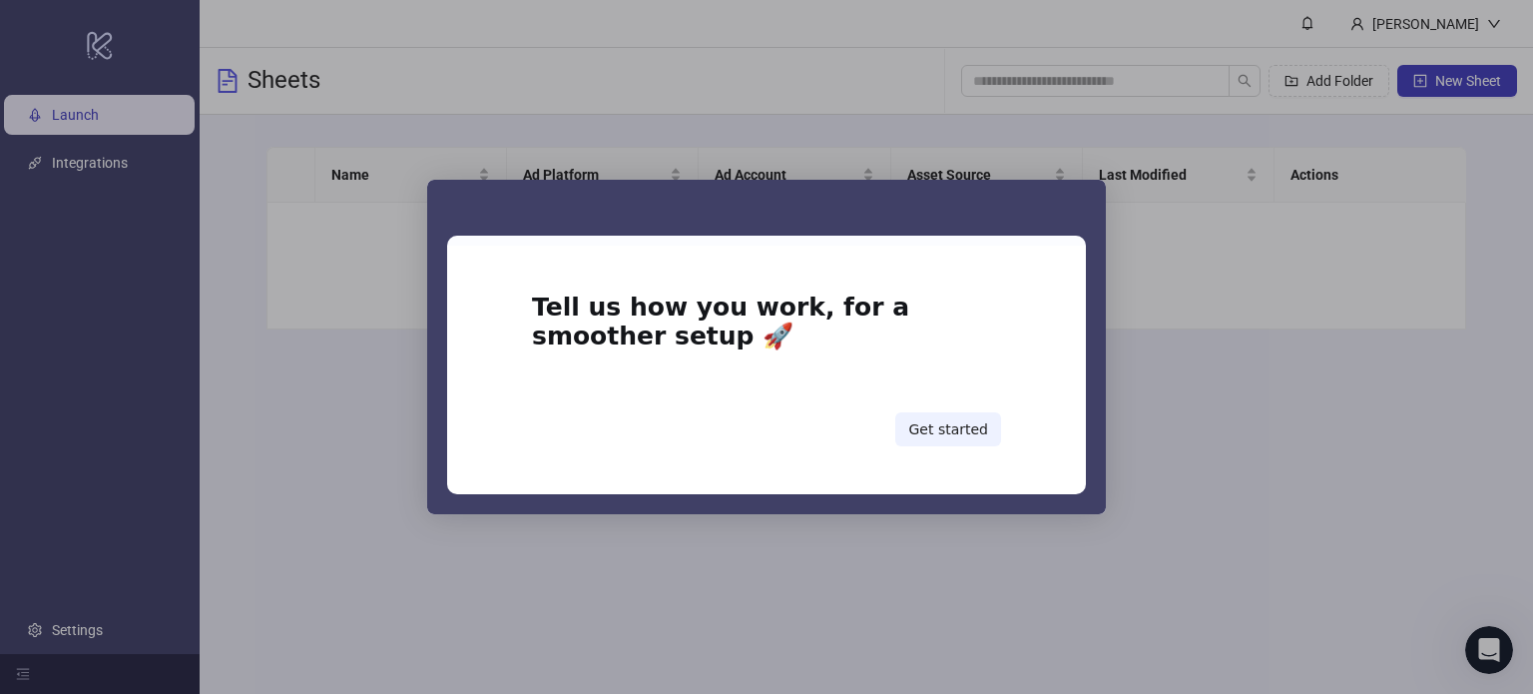
click at [1137, 449] on div "Intercom messenger" at bounding box center [766, 347] width 1533 height 694
click at [943, 421] on button "Get started" at bounding box center [948, 429] width 106 height 34
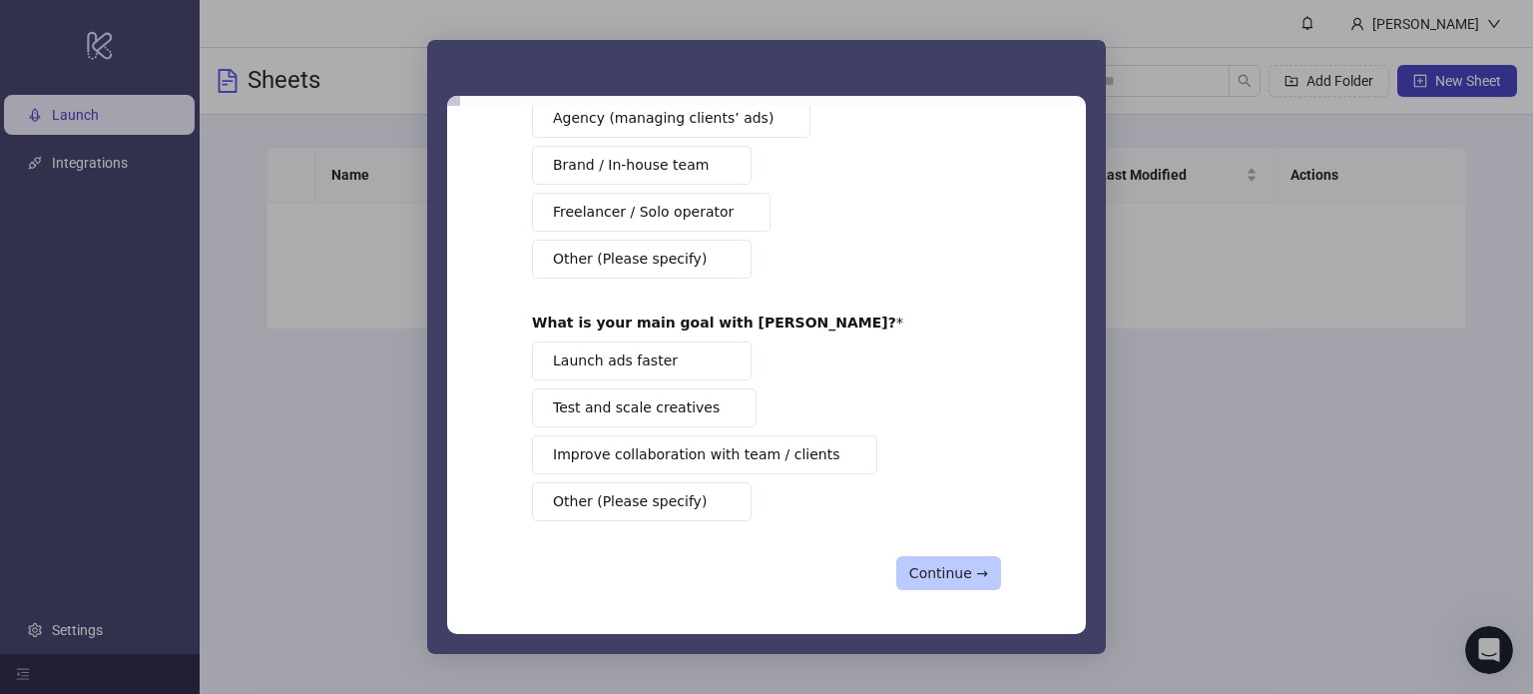
click at [968, 572] on button "Continue →" at bounding box center [948, 573] width 105 height 34
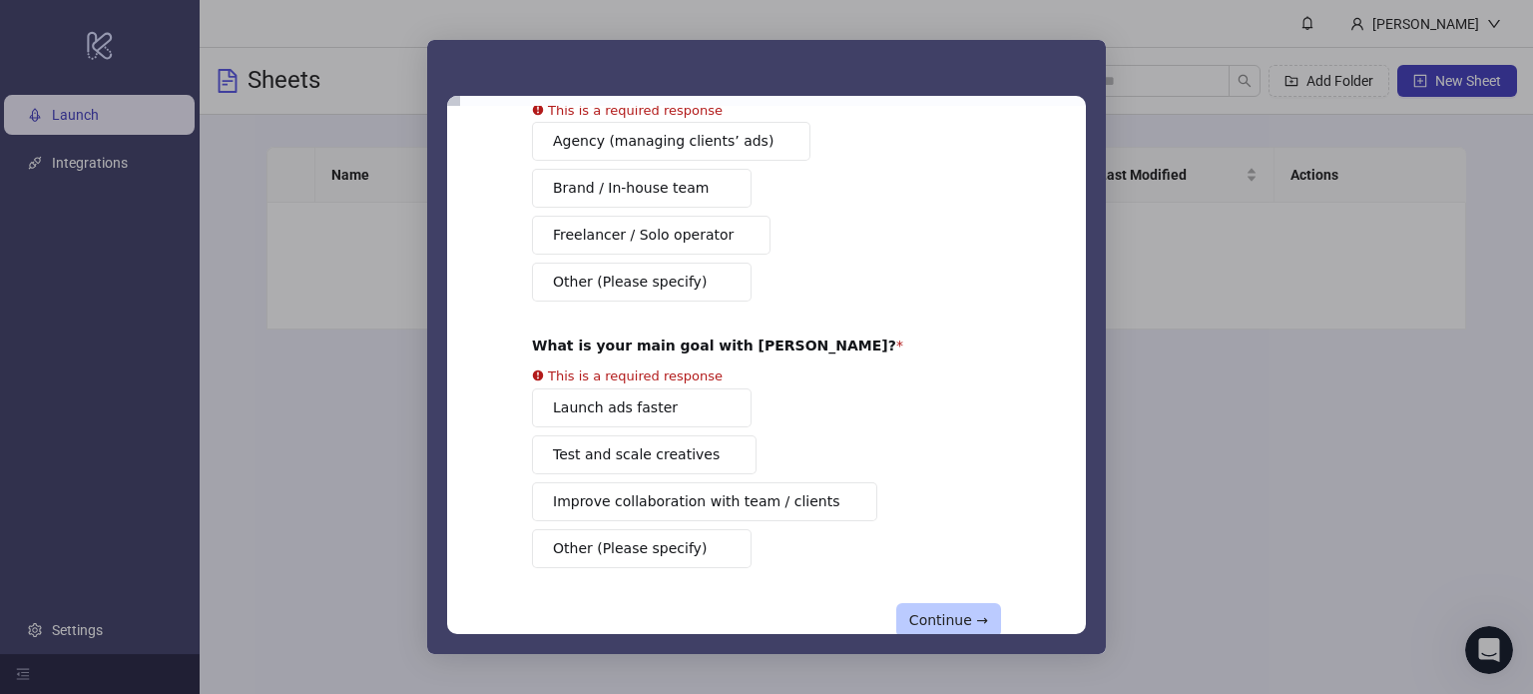
scroll to position [118, 0]
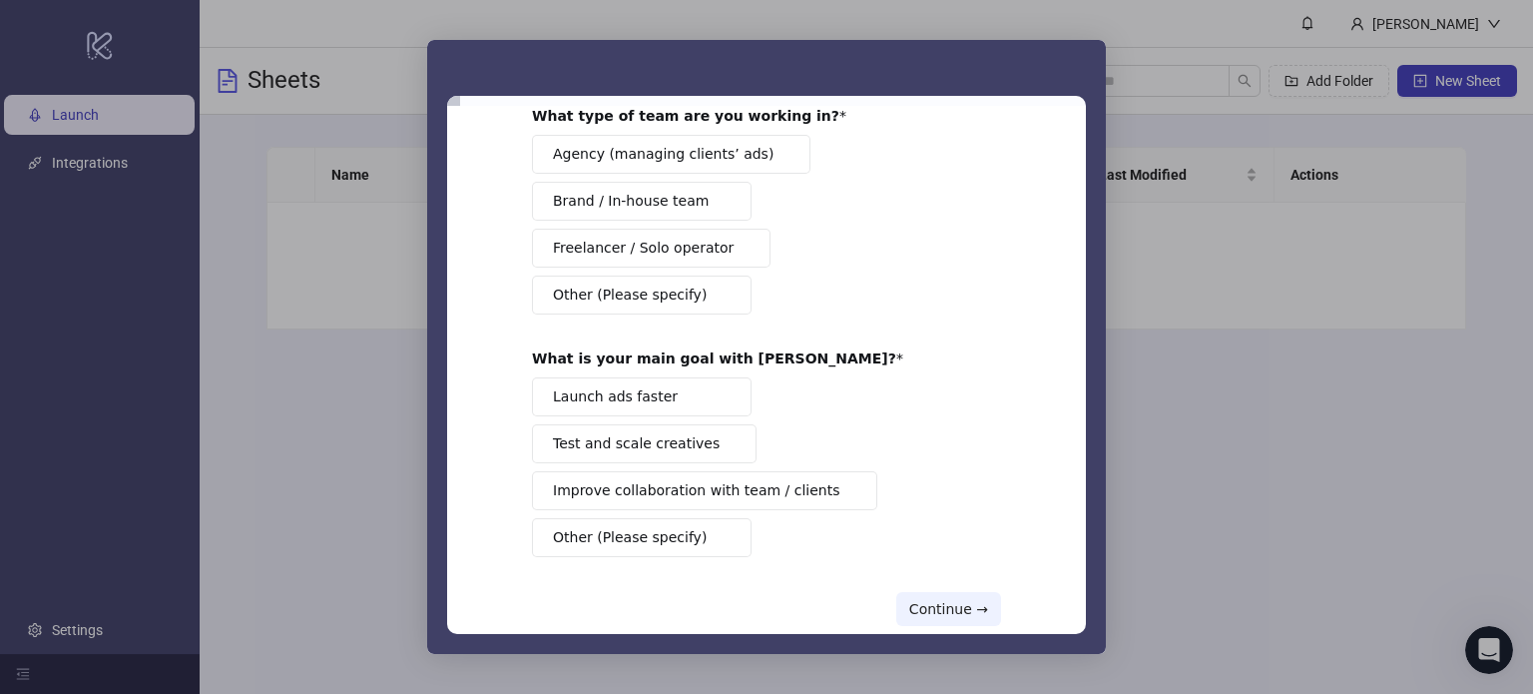
click at [665, 242] on span "Freelancer / Solo operator" at bounding box center [643, 248] width 181 height 21
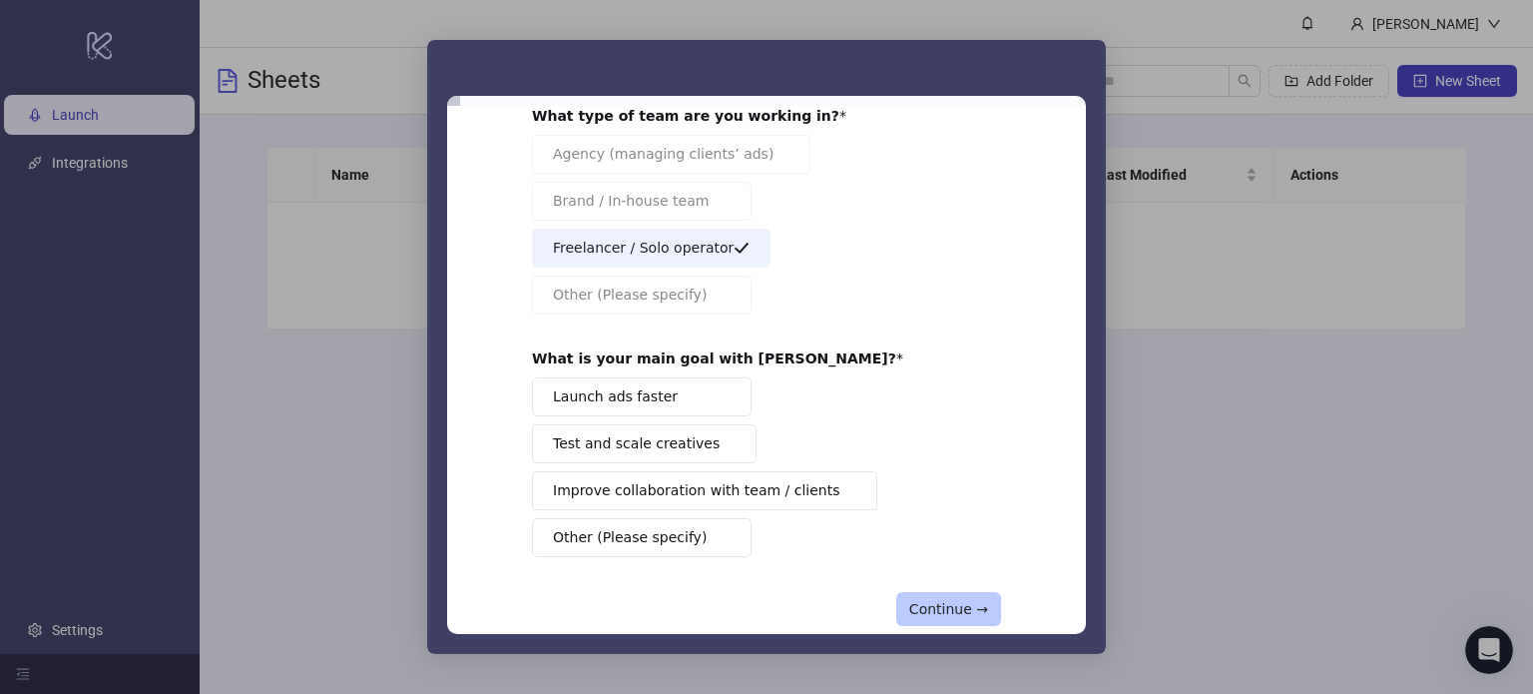
click at [952, 598] on button "Continue →" at bounding box center [948, 609] width 105 height 34
click at [661, 398] on button "Launch ads faster" at bounding box center [642, 396] width 220 height 39
click at [952, 587] on div "About your team 👥 What type of team are you working in? Agency (managing client…" at bounding box center [766, 331] width 469 height 590
click at [956, 601] on button "Continue →" at bounding box center [948, 609] width 105 height 34
click at [680, 451] on button "Test and scale creatives" at bounding box center [644, 443] width 225 height 39
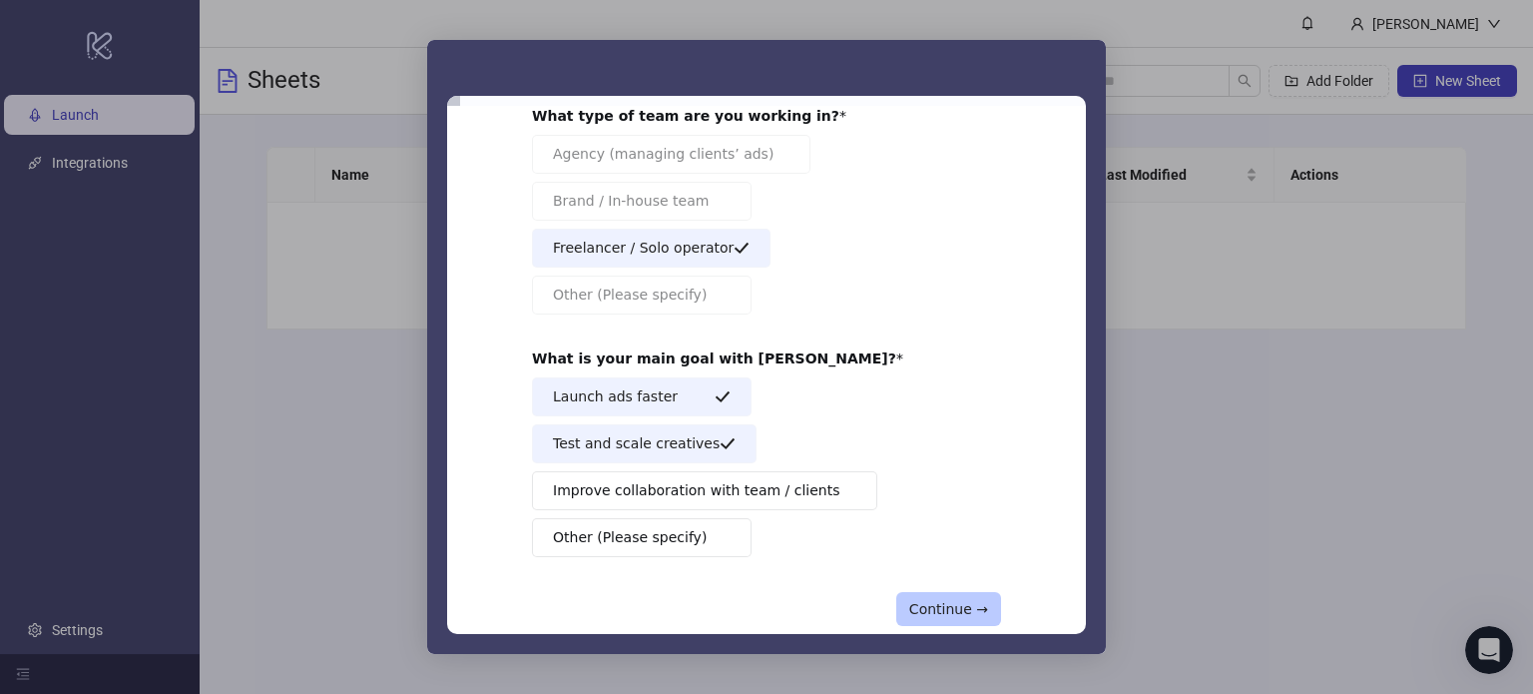
click at [974, 596] on button "Continue →" at bounding box center [948, 609] width 105 height 34
click at [962, 604] on button "Continue →" at bounding box center [948, 609] width 105 height 34
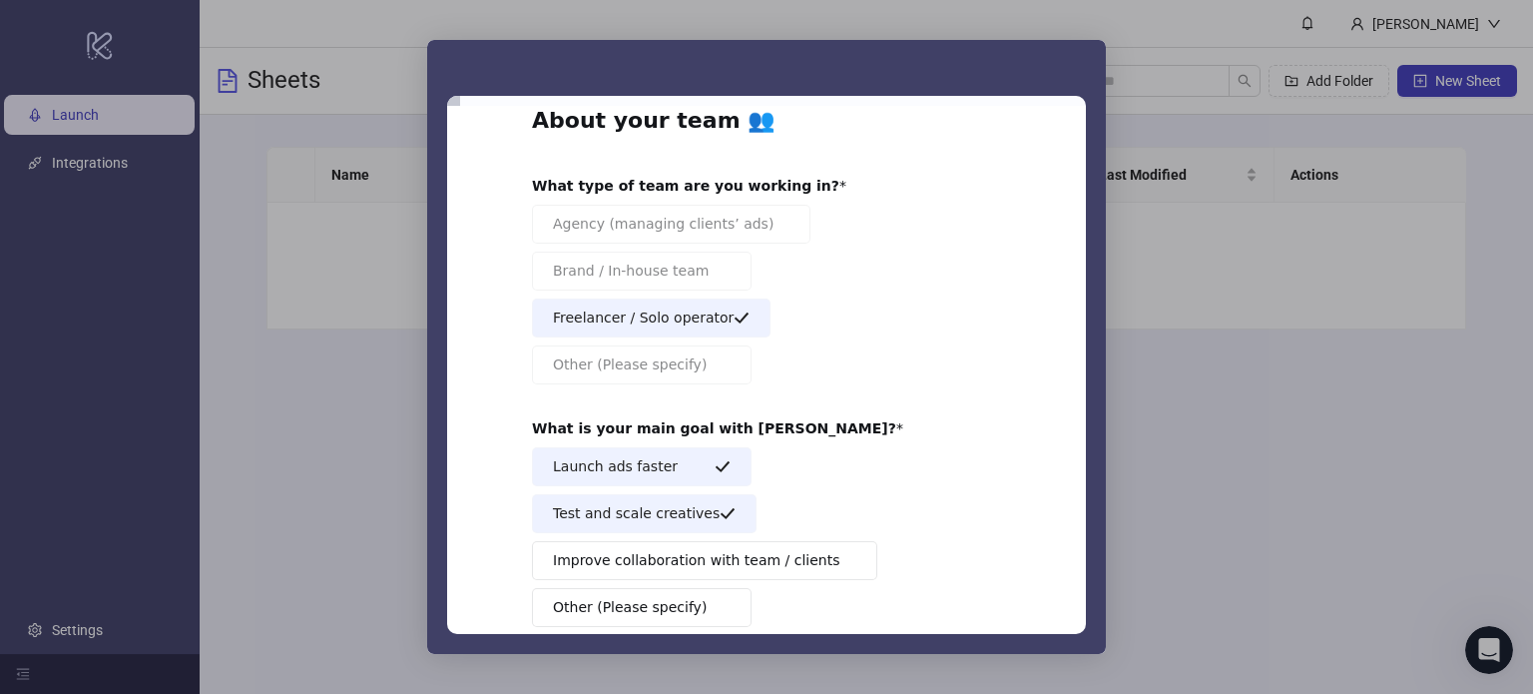
scroll to position [154, 0]
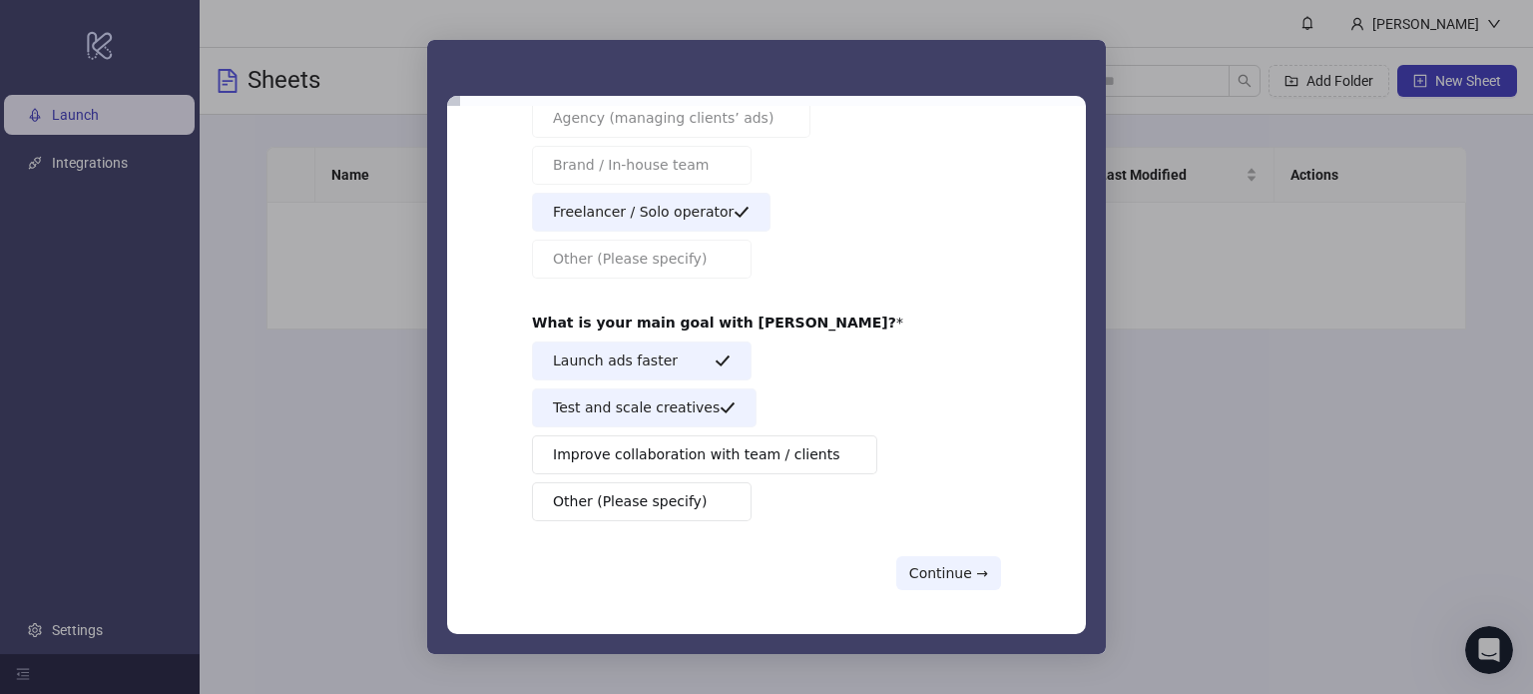
click at [1167, 490] on div "Intercom messenger" at bounding box center [766, 347] width 1533 height 694
click at [984, 571] on button "Continue →" at bounding box center [948, 573] width 105 height 34
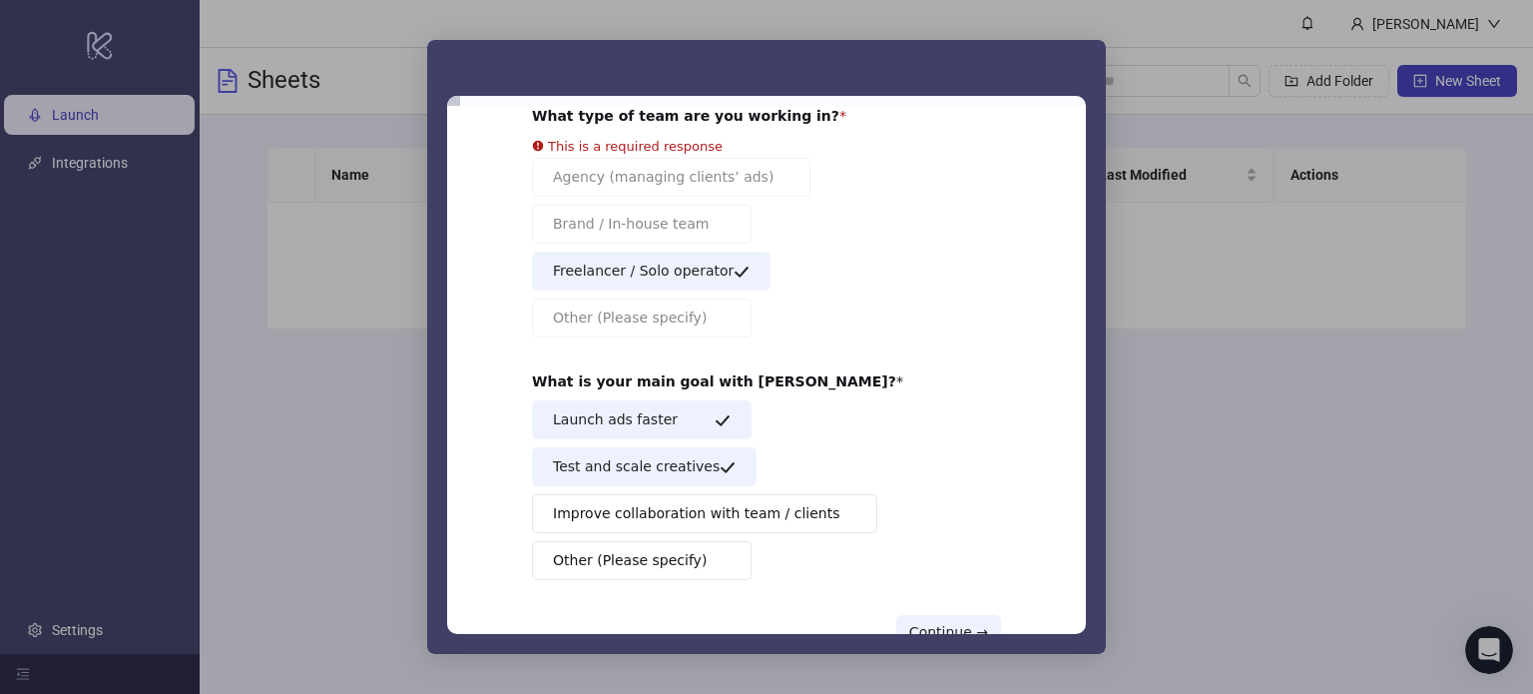
click at [670, 534] on div "Launch ads faster Test and scale creatives Improve collaboration with team / cl…" at bounding box center [766, 490] width 469 height 180
click at [680, 513] on span "Improve collaboration with team / clients" at bounding box center [696, 513] width 287 height 21
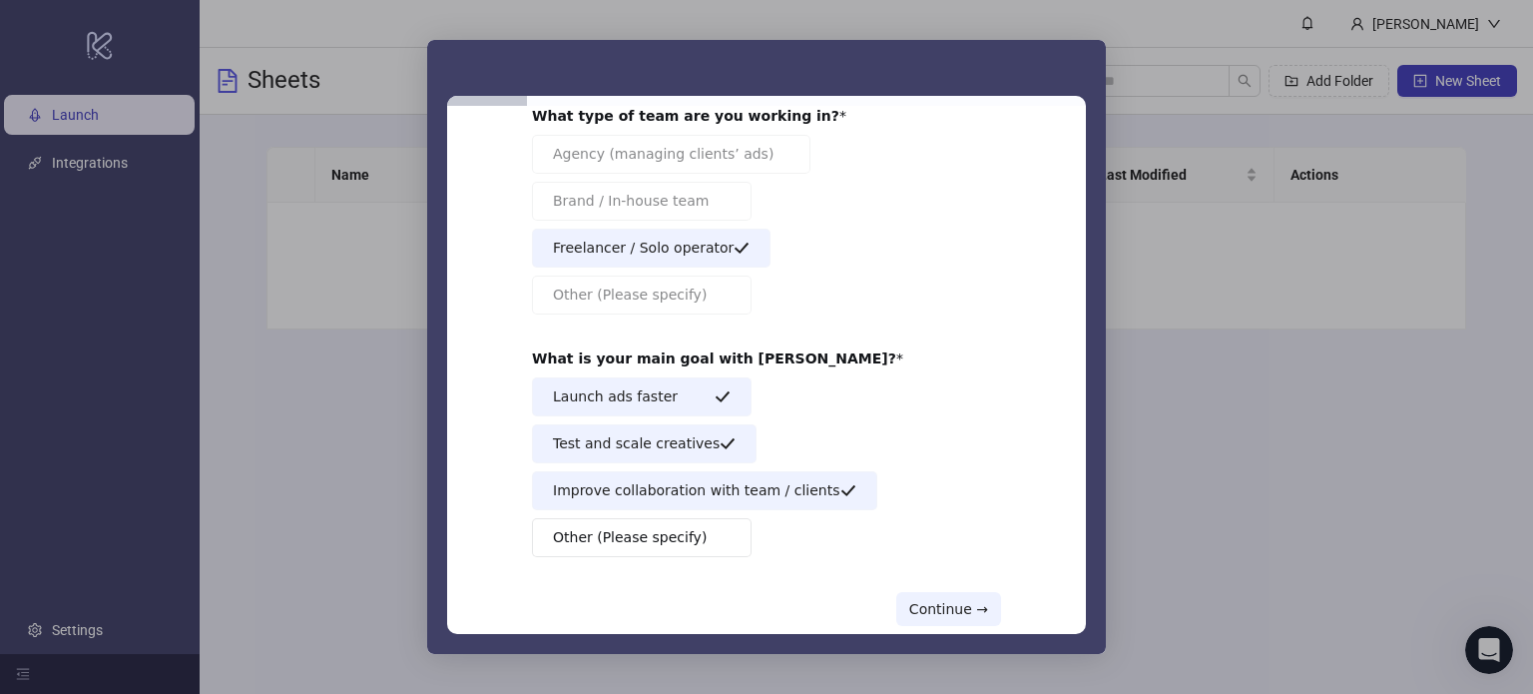
click at [683, 277] on div "Agency (managing clients’ ads) Brand / In-house team Freelancer / Solo operator…" at bounding box center [766, 225] width 469 height 180
click at [972, 600] on button "Continue →" at bounding box center [948, 609] width 105 height 34
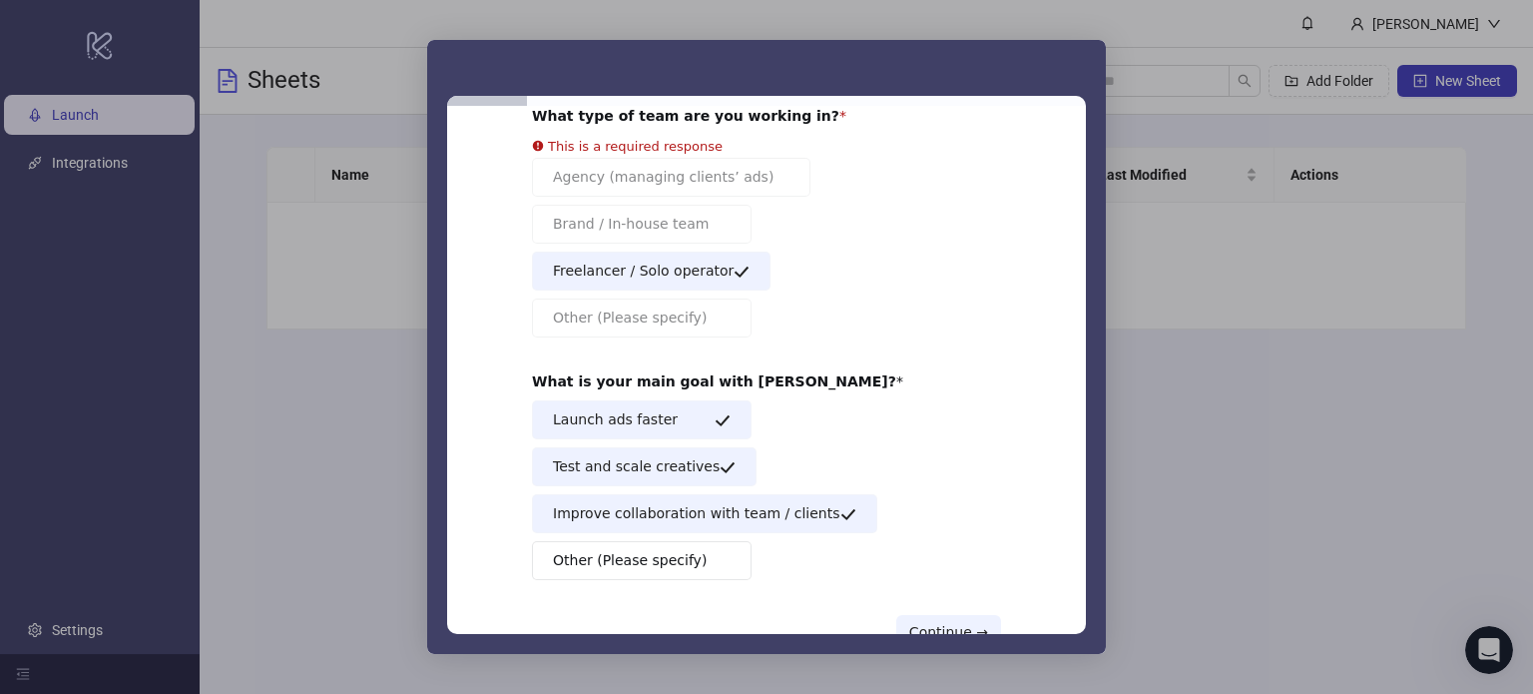
click at [649, 550] on span "Other (Please specify)" at bounding box center [630, 560] width 154 height 21
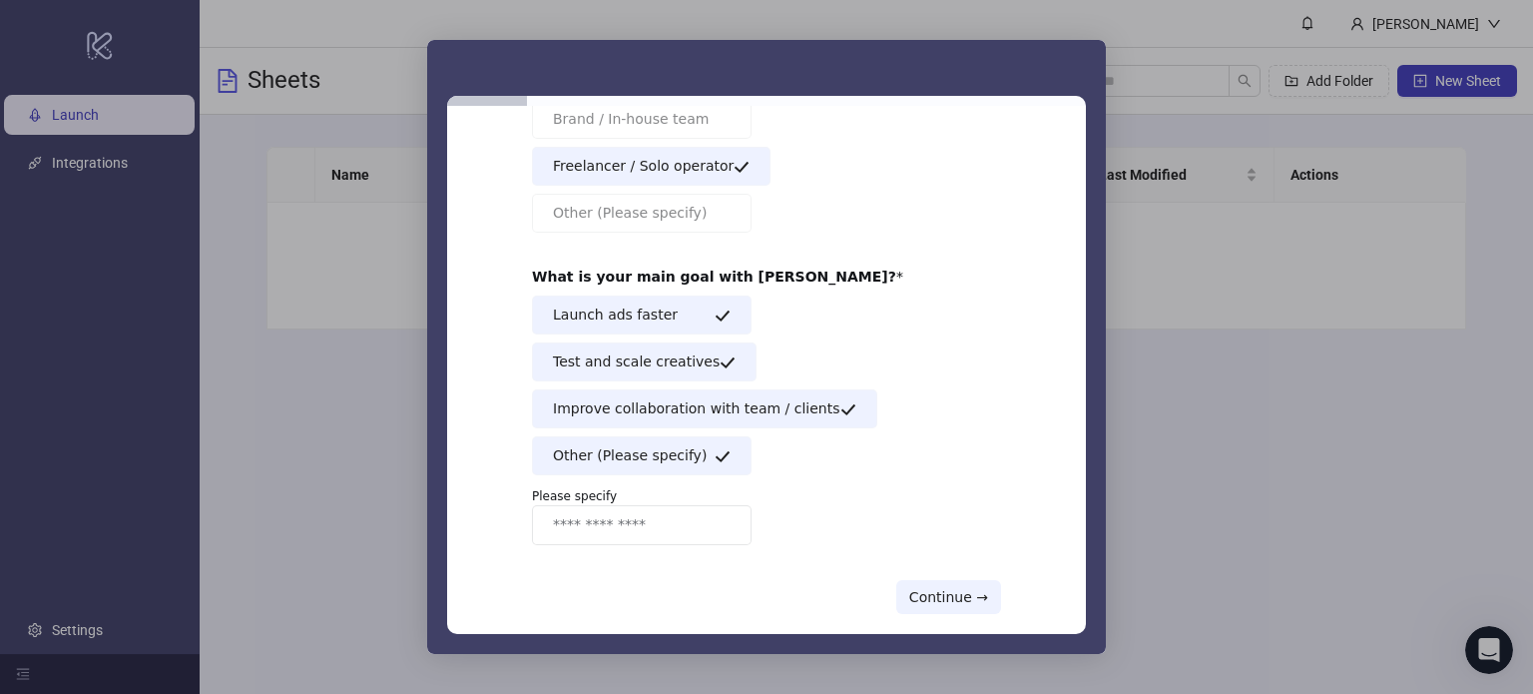
scroll to position [248, 0]
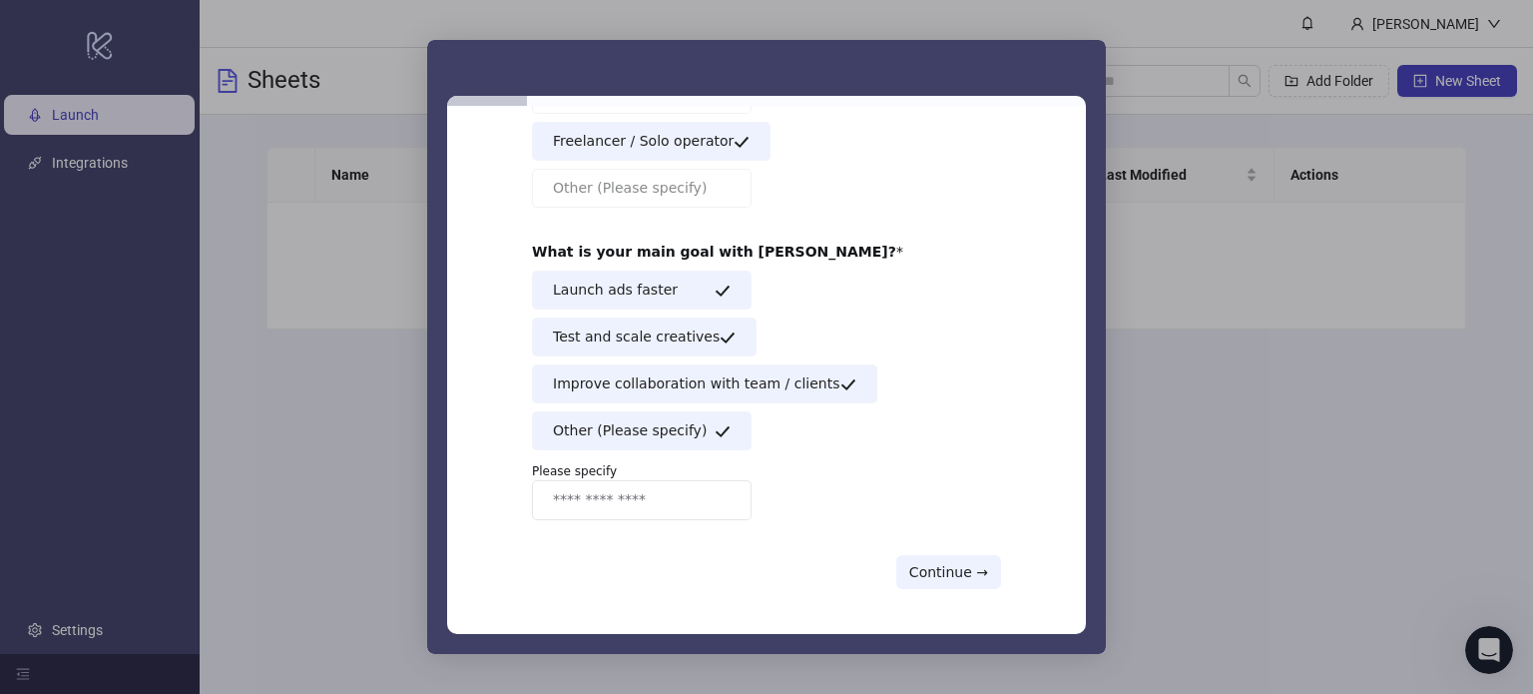
click at [679, 496] on input "Enter response" at bounding box center [642, 500] width 220 height 40
type input "*"
click at [978, 576] on button "Continue →" at bounding box center [948, 572] width 105 height 34
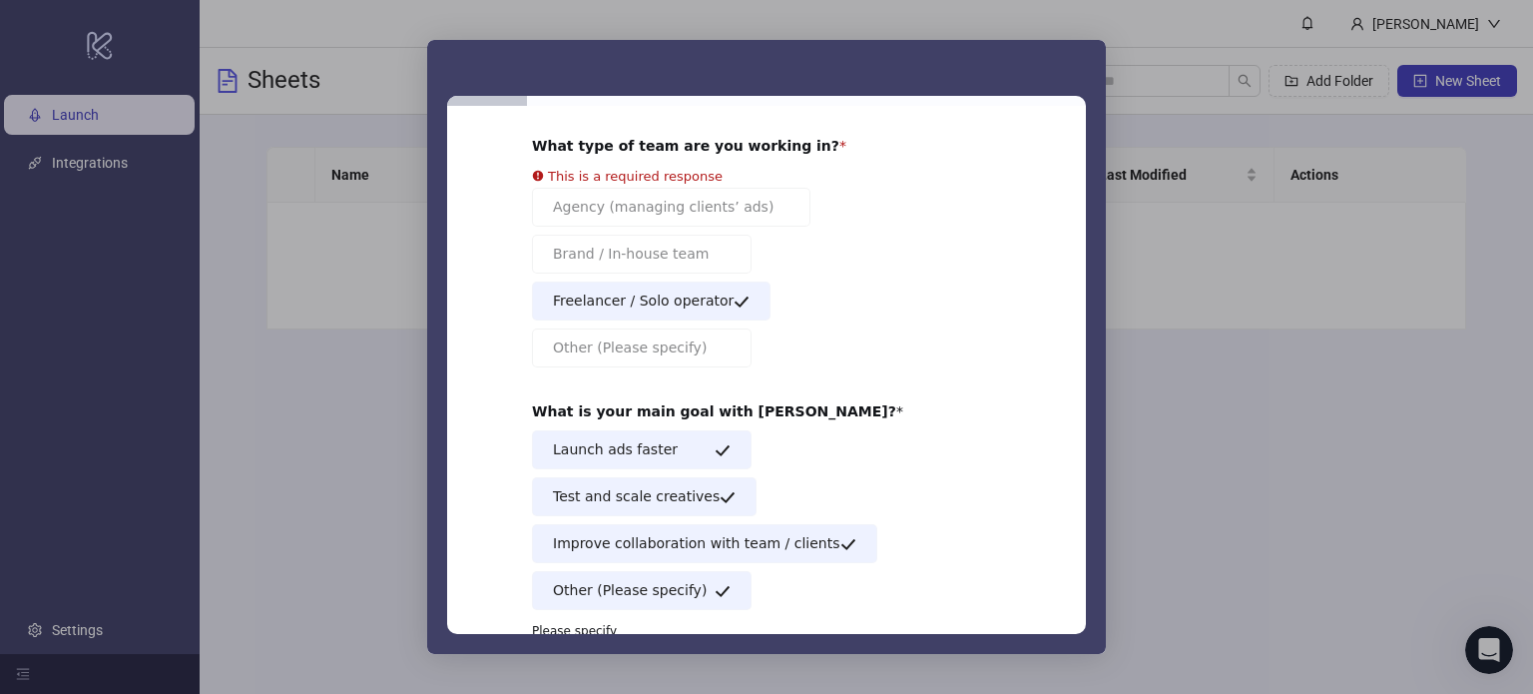
scroll to position [0, 0]
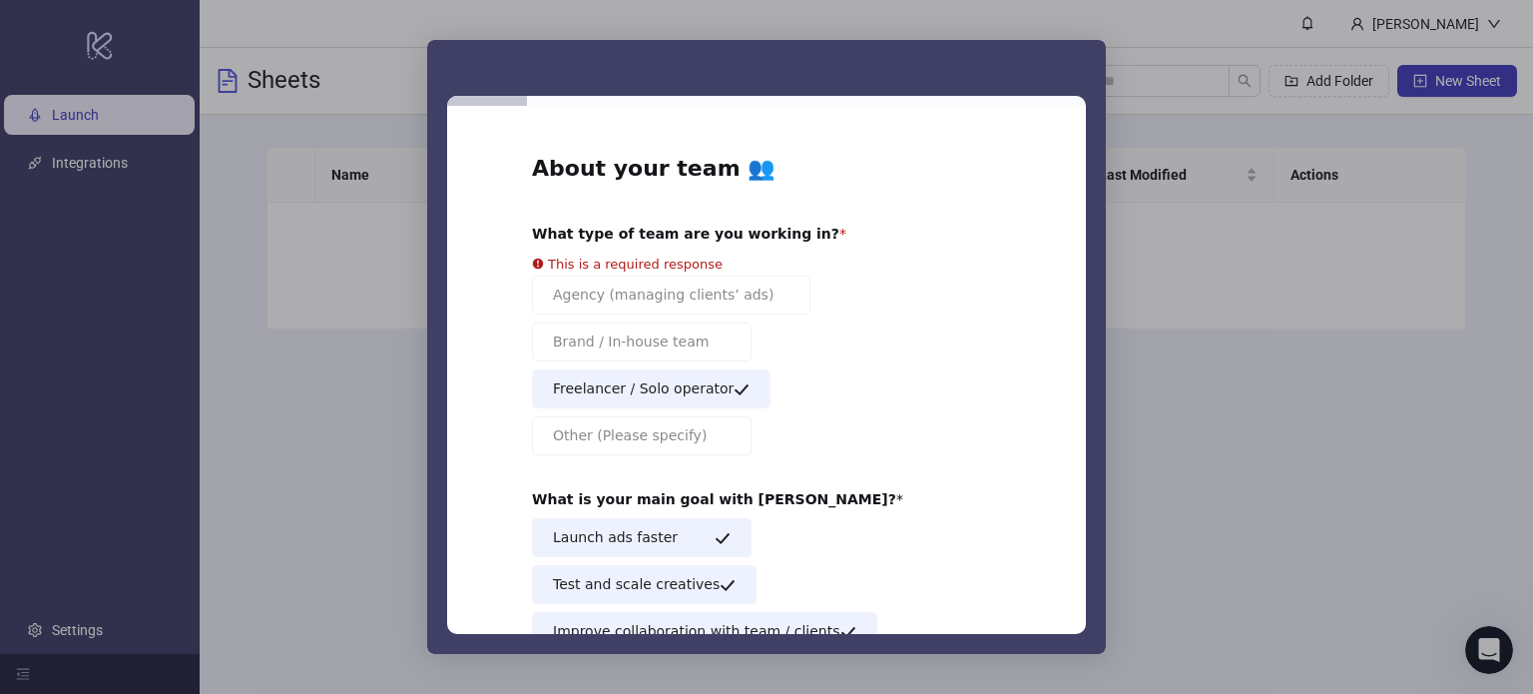
click at [1284, 516] on div "Intercom messenger" at bounding box center [766, 347] width 1533 height 694
click at [1282, 518] on div "Intercom messenger" at bounding box center [766, 347] width 1533 height 694
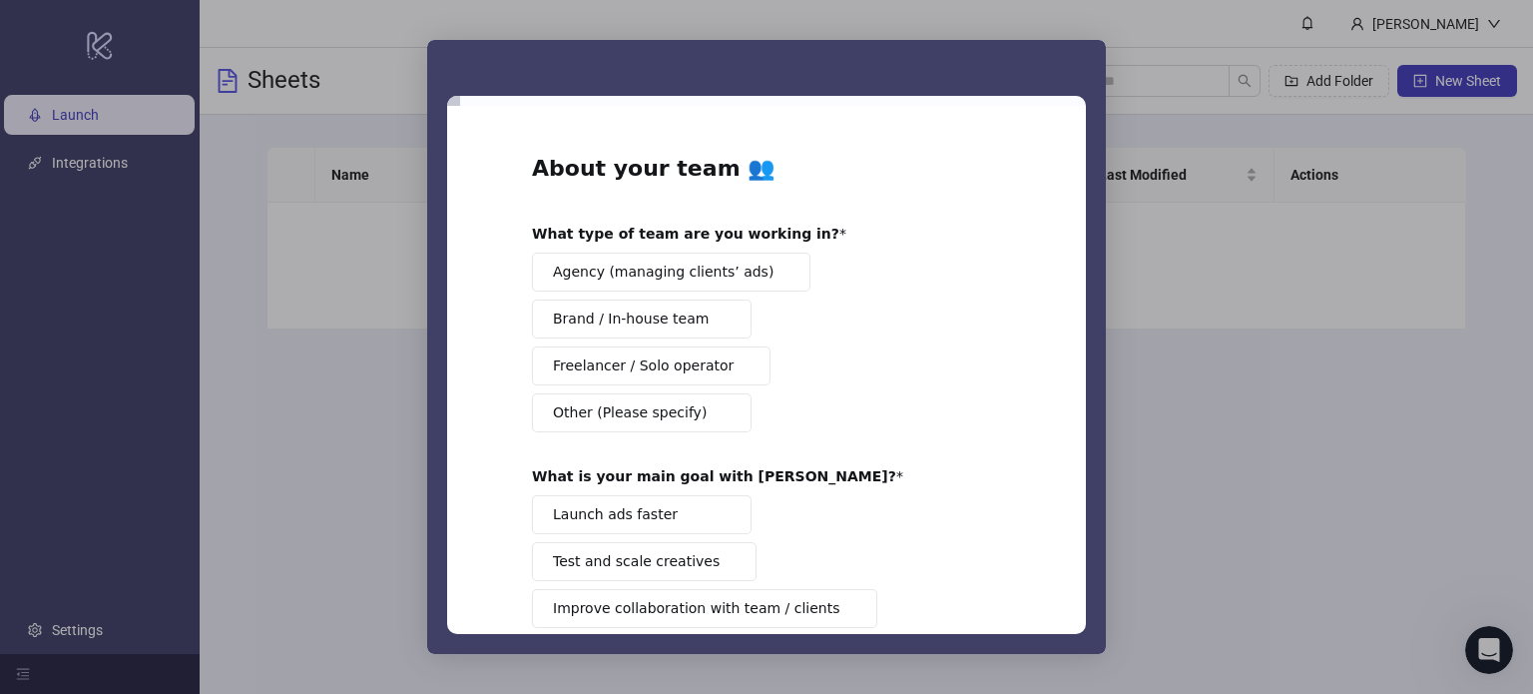
click at [721, 262] on span "Agency (managing clients’ ads)" at bounding box center [663, 272] width 221 height 21
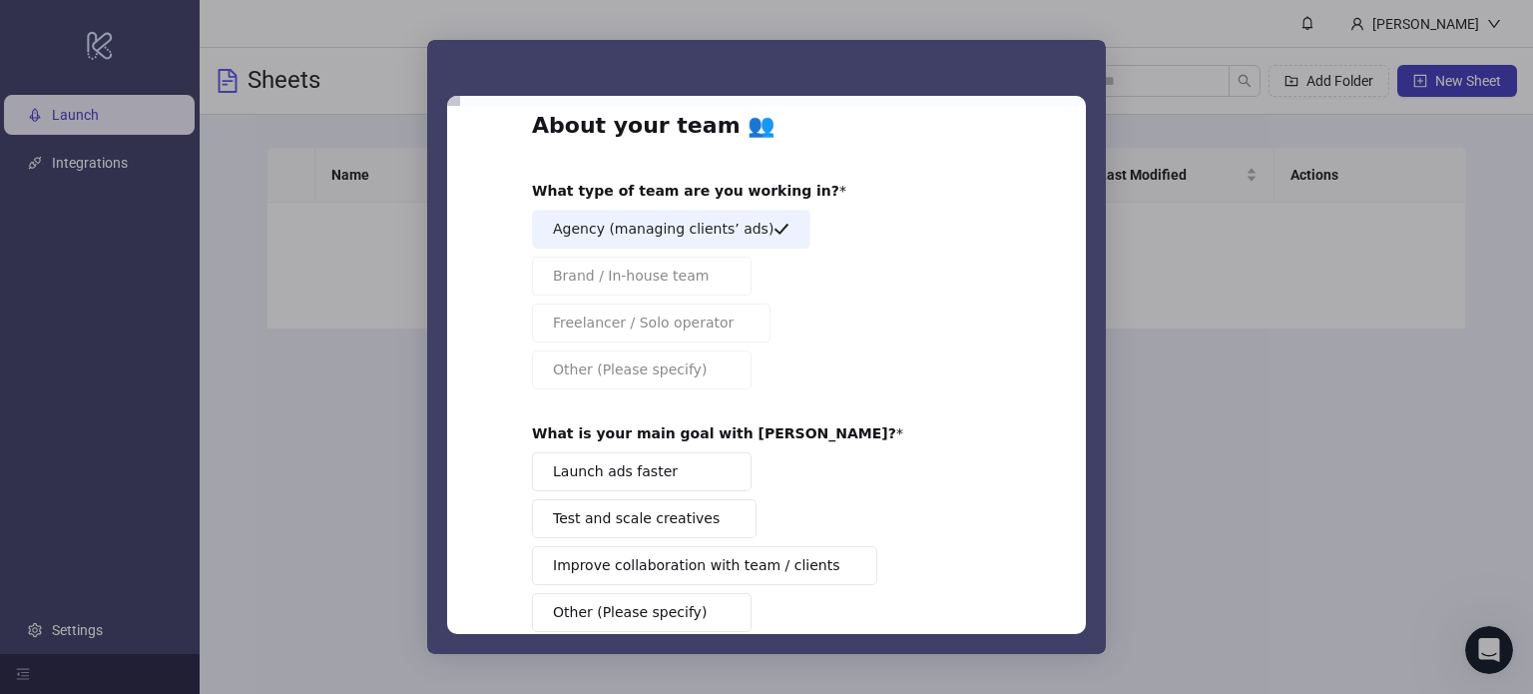
scroll to position [154, 0]
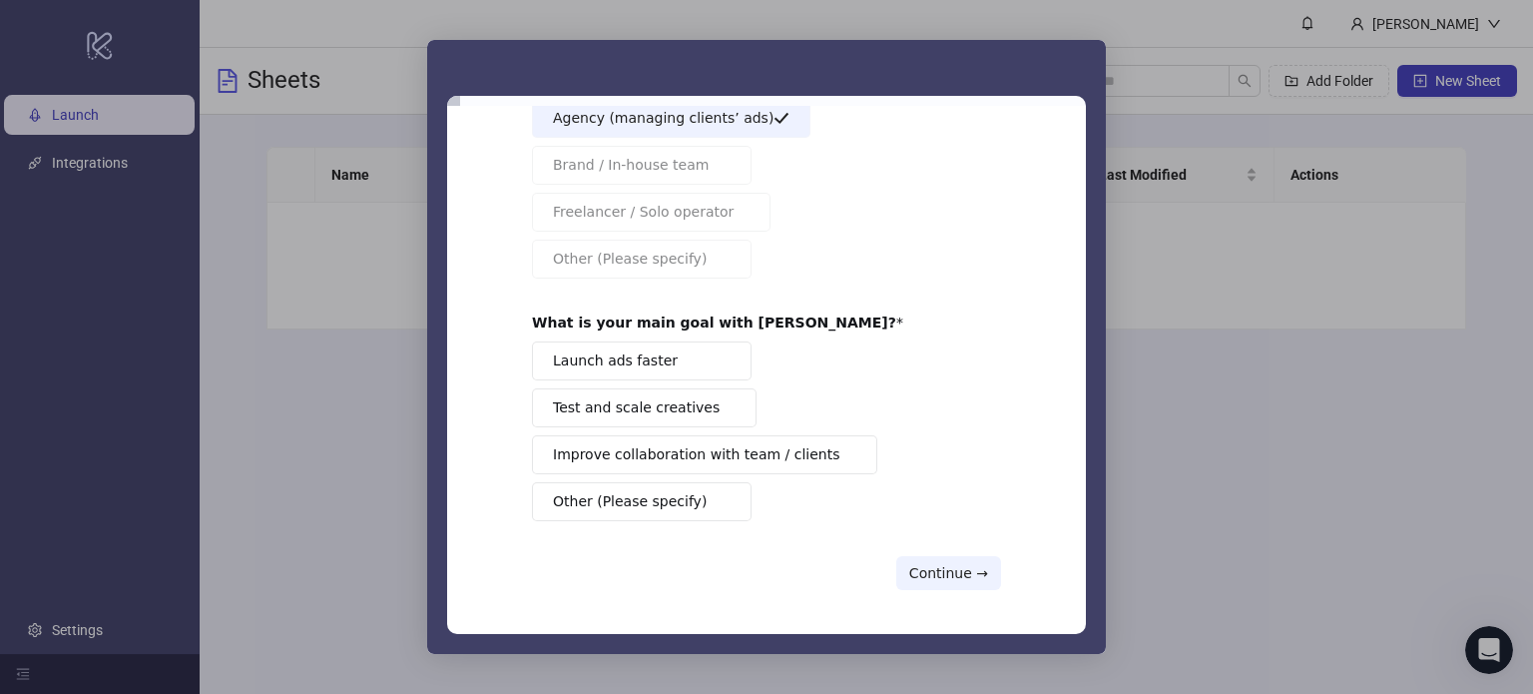
click at [682, 368] on button "Launch ads faster" at bounding box center [642, 360] width 220 height 39
click at [957, 562] on button "Continue →" at bounding box center [948, 573] width 105 height 34
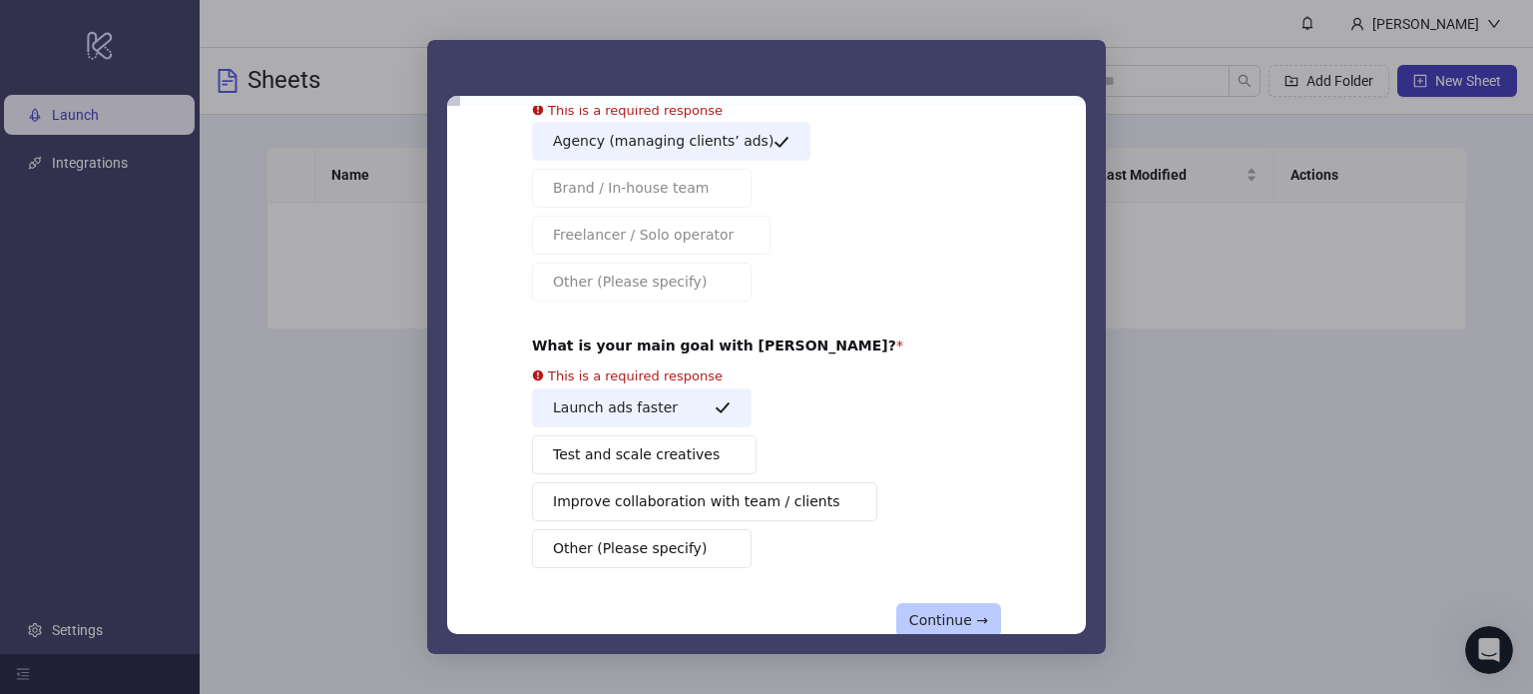
scroll to position [118, 0]
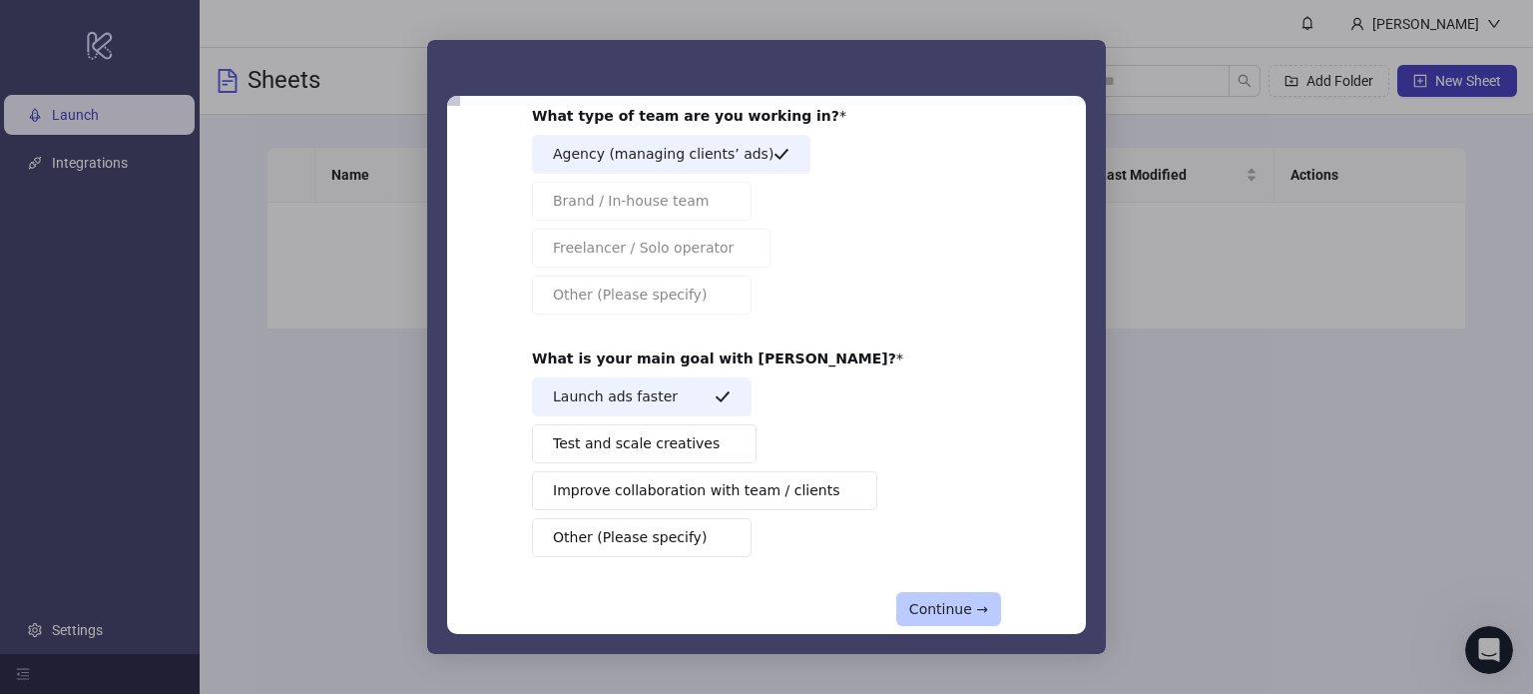
click at [962, 592] on button "Continue →" at bounding box center [948, 609] width 105 height 34
click at [961, 592] on button "Continue →" at bounding box center [948, 609] width 105 height 34
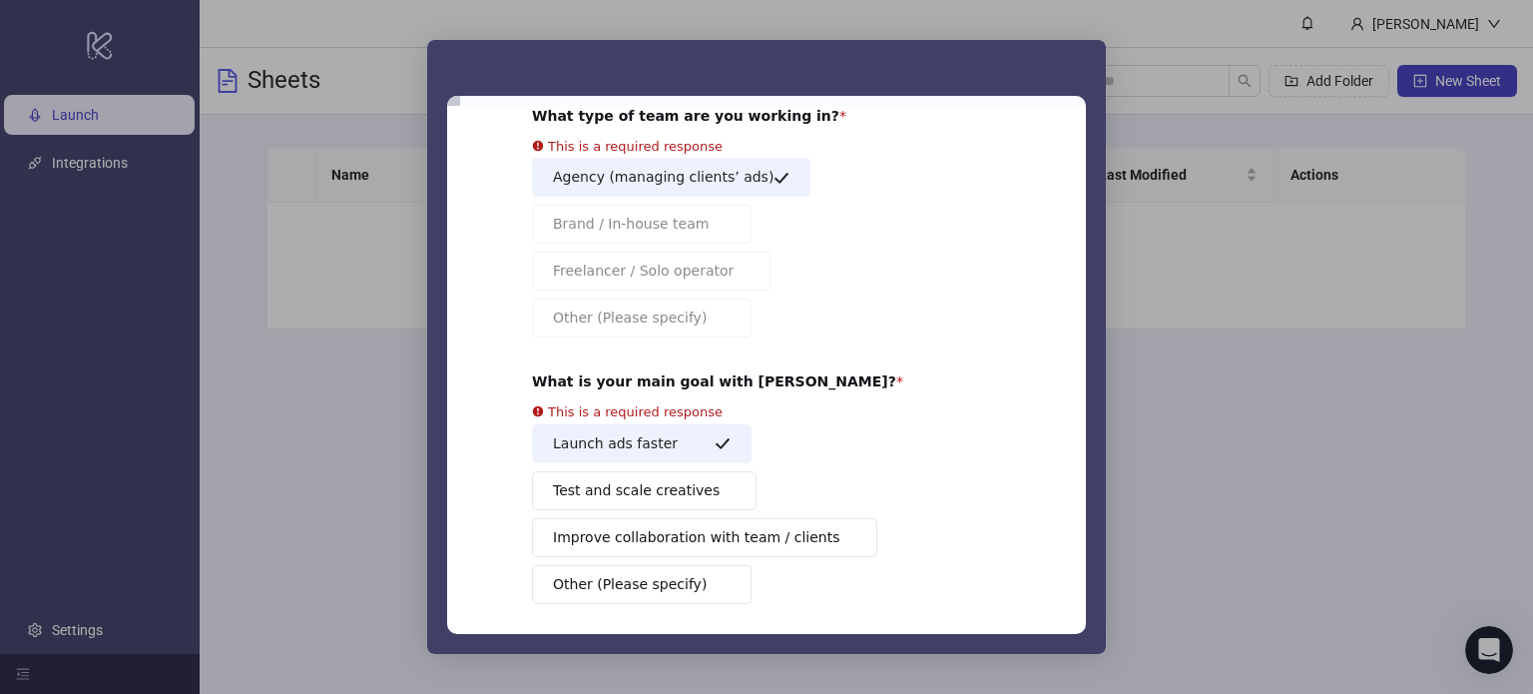
click at [961, 590] on div "About your team 👥 What type of team are you working in? This is a required resp…" at bounding box center [766, 354] width 469 height 637
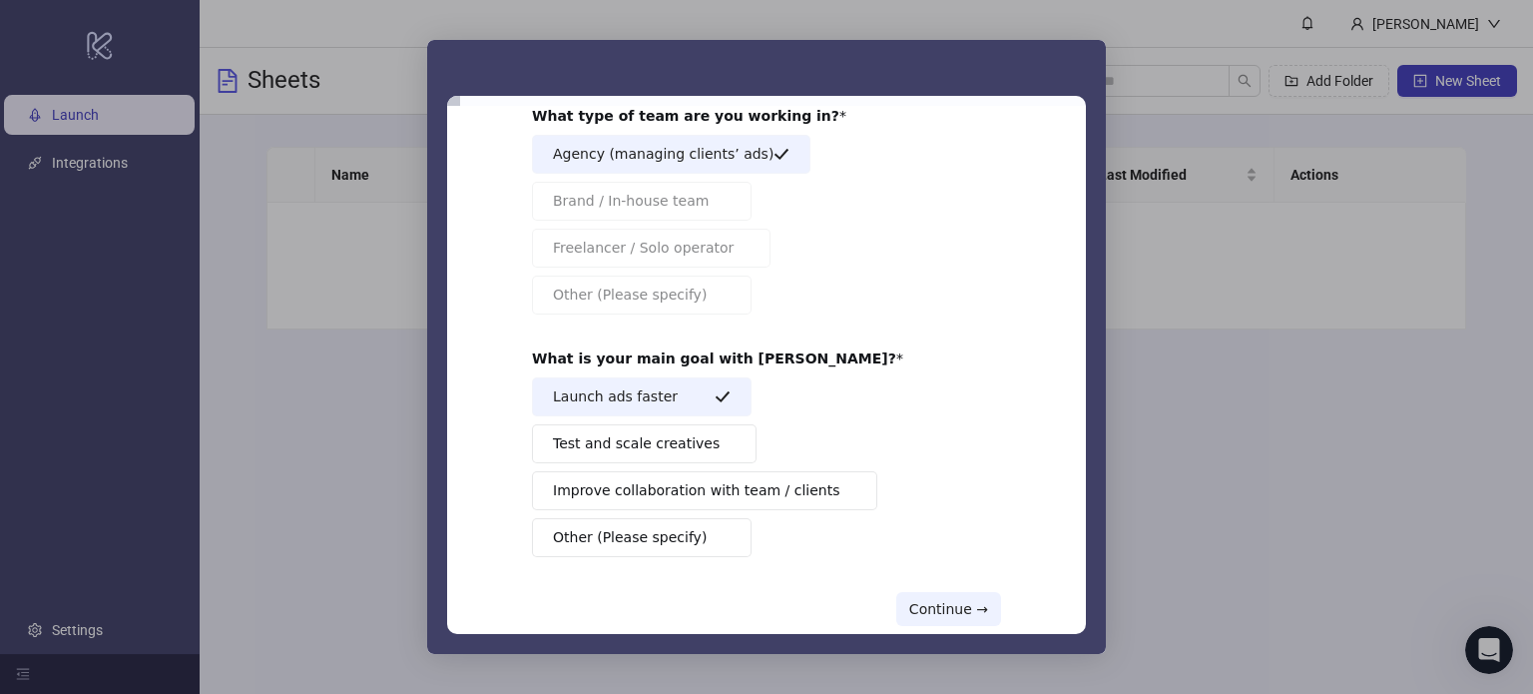
click at [946, 586] on div "About your team 👥 What type of team are you working in? Agency (managing client…" at bounding box center [766, 331] width 469 height 590
click at [938, 626] on div "About your team 👥 What type of team are you working in? Agency (managing client…" at bounding box center [766, 370] width 639 height 528
click at [973, 606] on button "Continue →" at bounding box center [948, 609] width 105 height 34
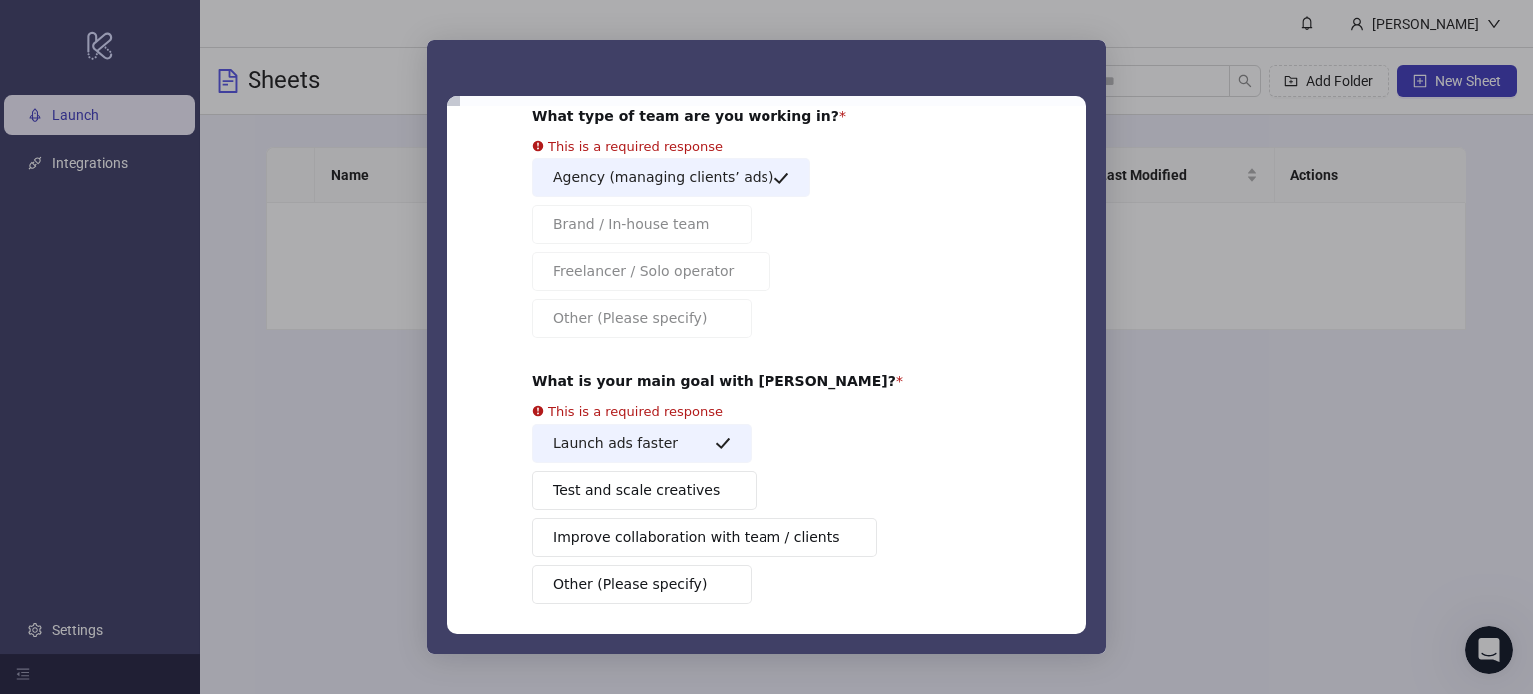
click at [973, 606] on div "About your team 👥 What type of team are you working in? This is a required resp…" at bounding box center [766, 354] width 469 height 637
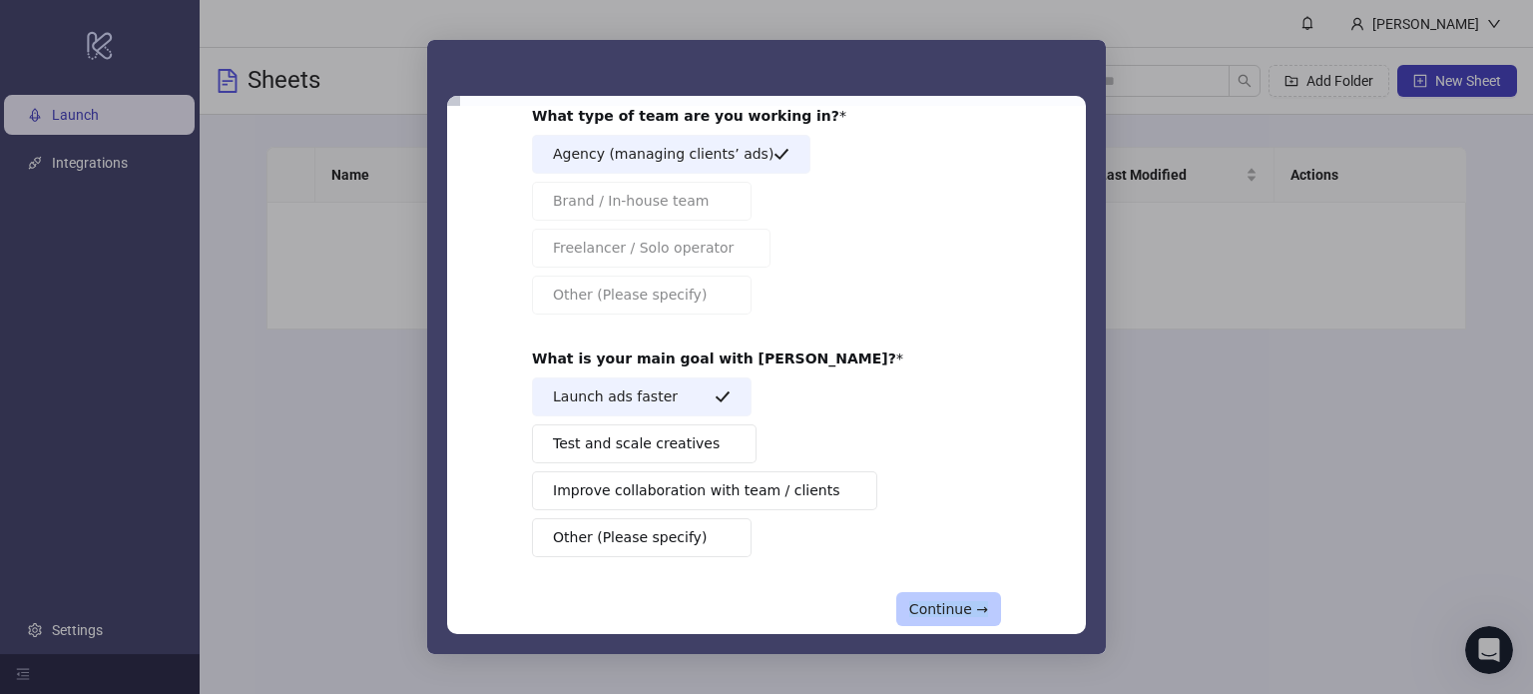
click at [934, 606] on button "Continue →" at bounding box center [948, 609] width 105 height 34
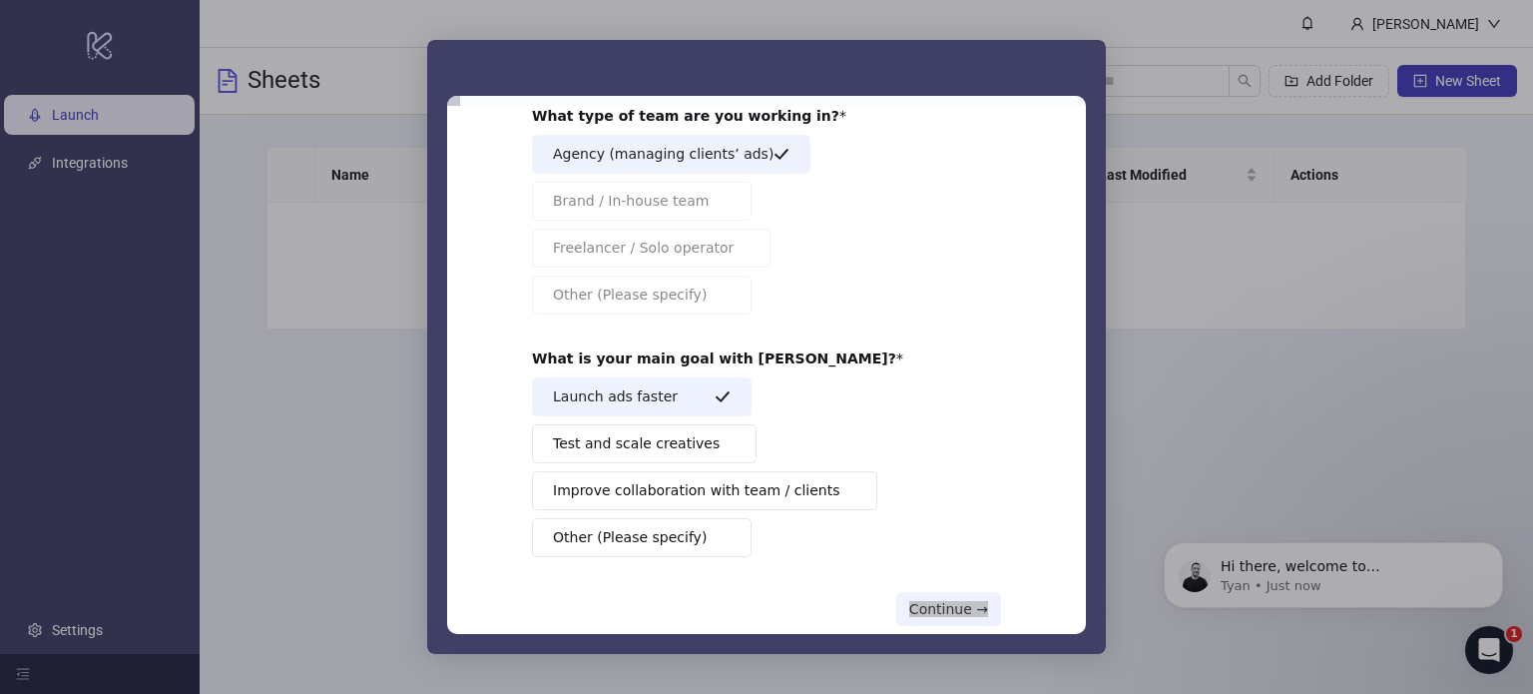
scroll to position [0, 0]
click at [951, 596] on button "Continue →" at bounding box center [948, 609] width 105 height 34
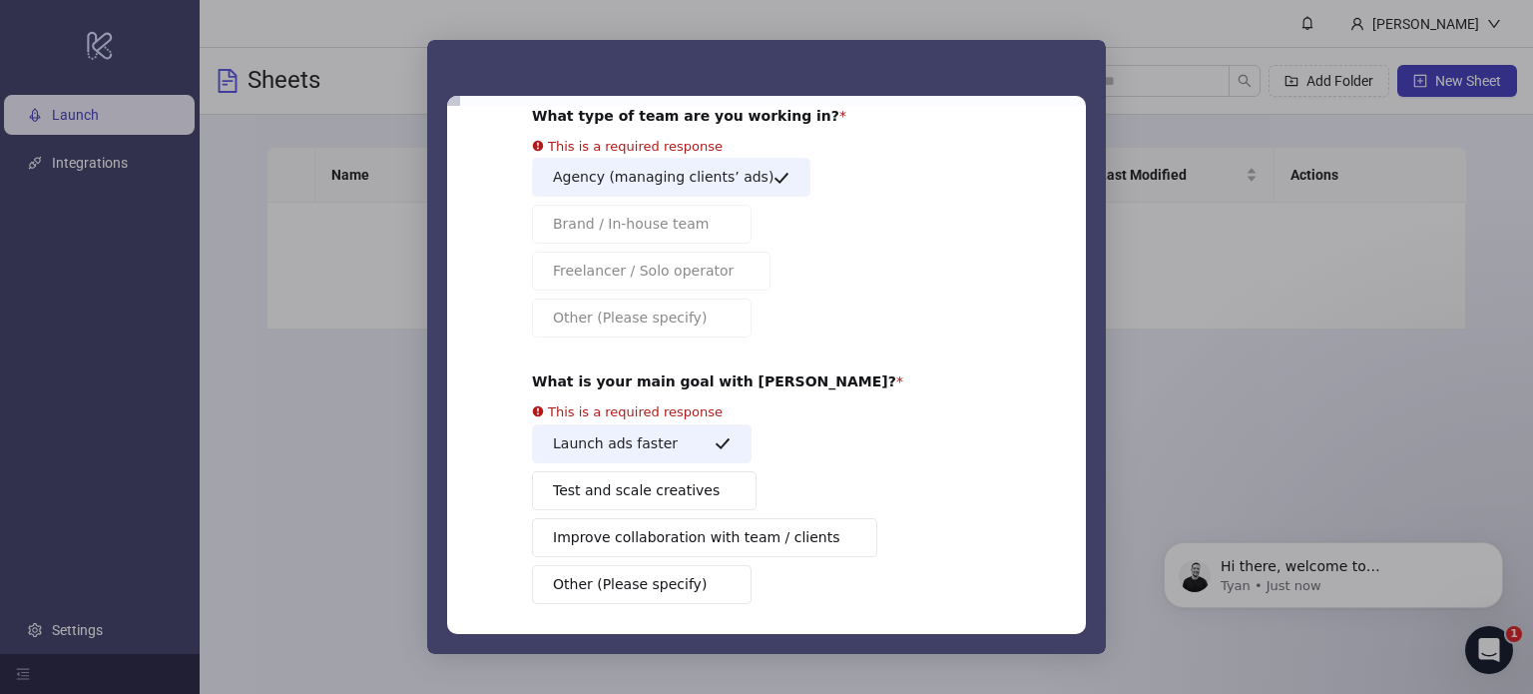
click at [951, 595] on div "Launch ads faster Test and scale creatives Improve collaboration with team / cl…" at bounding box center [766, 514] width 469 height 180
click at [264, 222] on div "Intercom messenger" at bounding box center [766, 347] width 1533 height 694
click at [340, 211] on div "Intercom messenger" at bounding box center [766, 347] width 1533 height 694
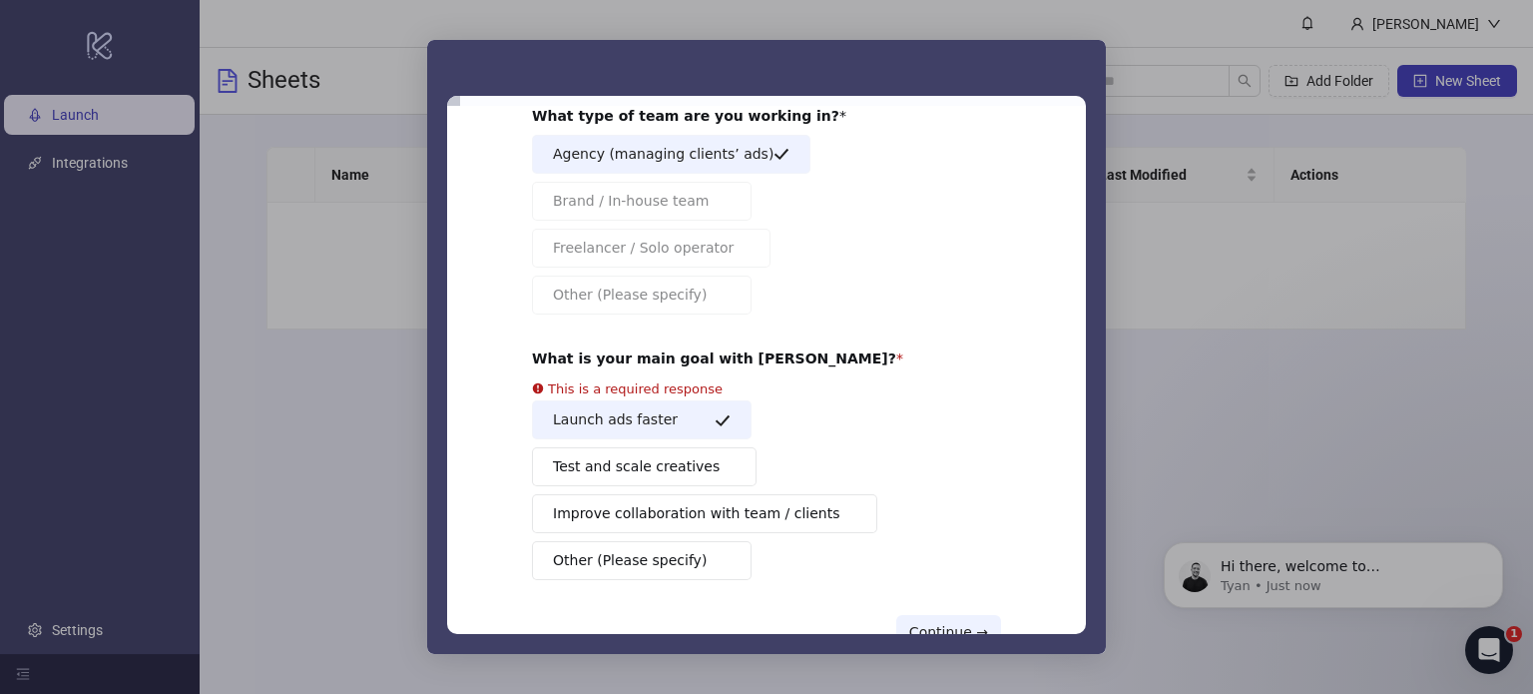
click at [671, 175] on div "Agency (managing clients’ ads) Brand / In-house team Freelancer / Solo operator…" at bounding box center [766, 225] width 469 height 180
click at [699, 155] on span "Agency (managing clients’ ads)" at bounding box center [663, 154] width 221 height 21
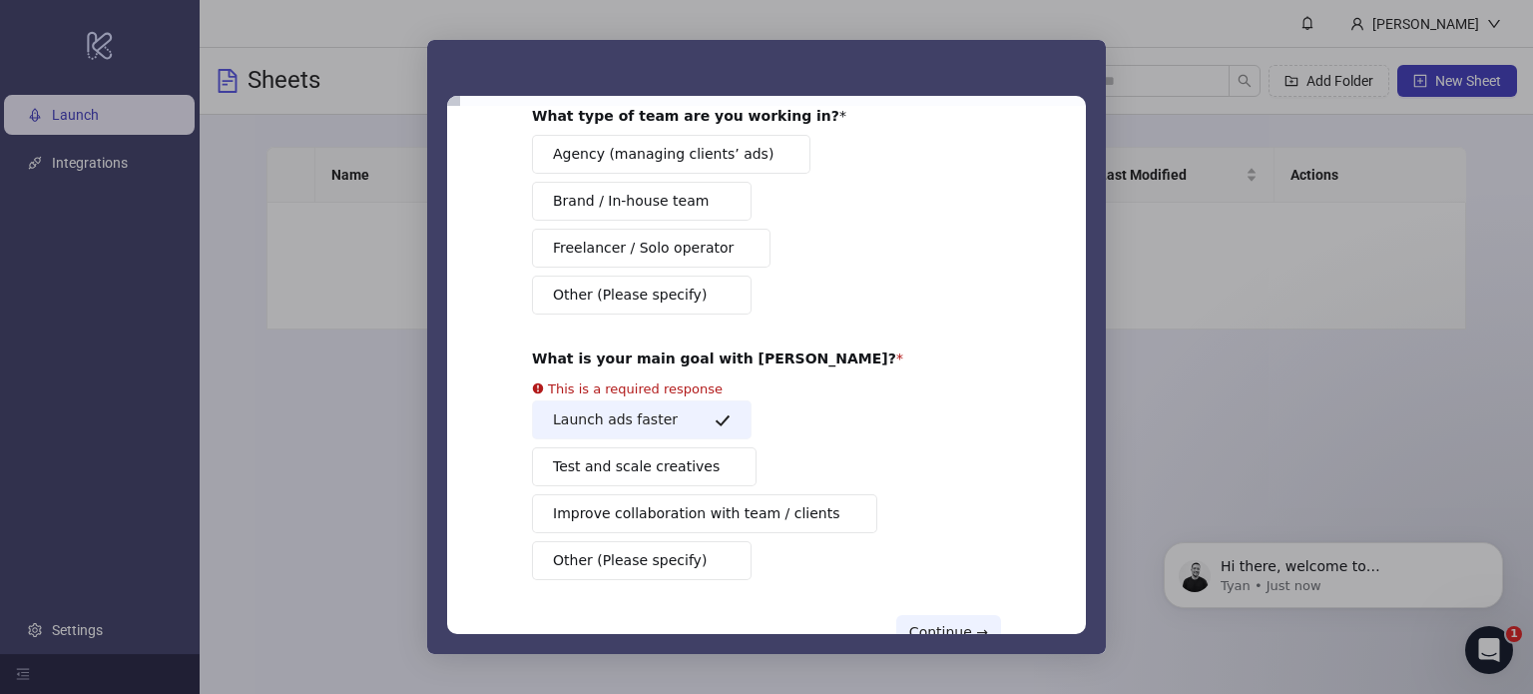
click at [655, 422] on div "Launch ads faster Test and scale creatives Improve collaboration with team / cl…" at bounding box center [766, 490] width 469 height 180
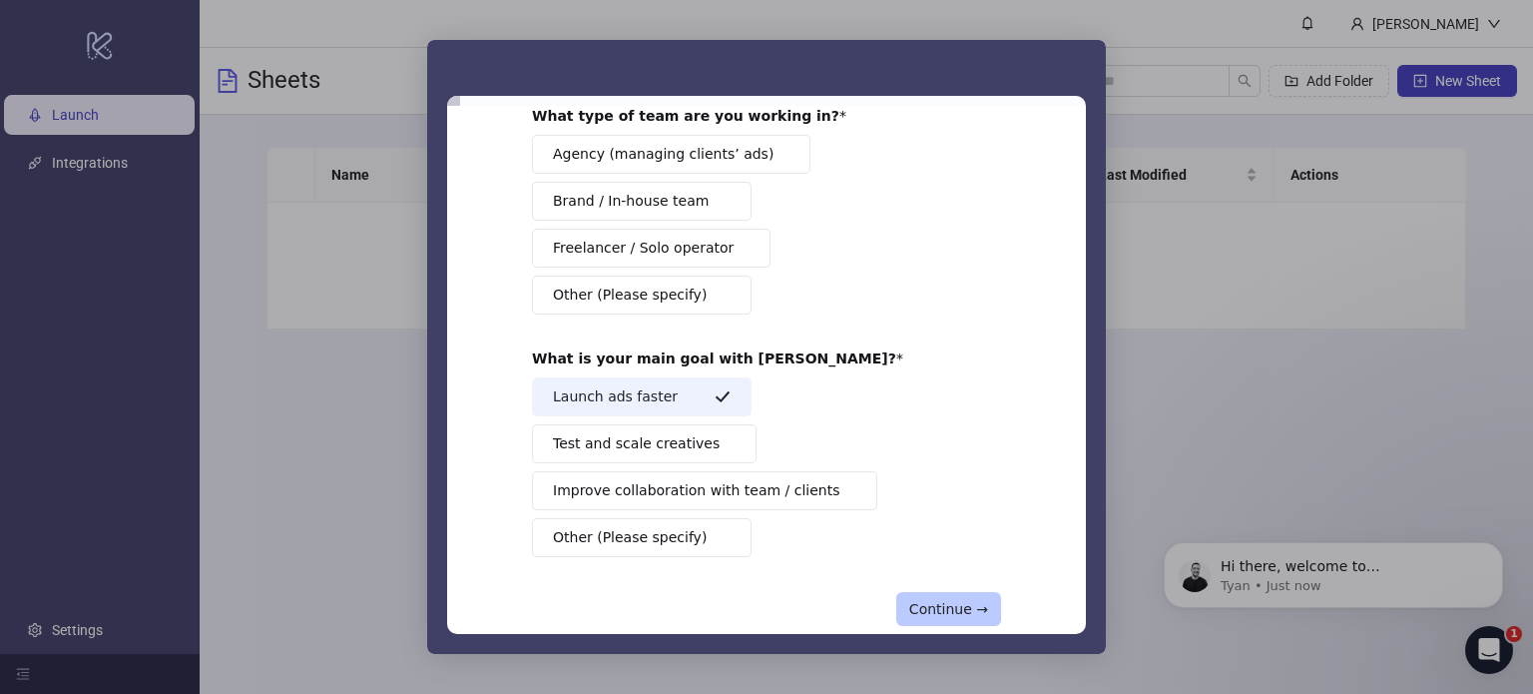
click at [974, 609] on button "Continue →" at bounding box center [948, 609] width 105 height 34
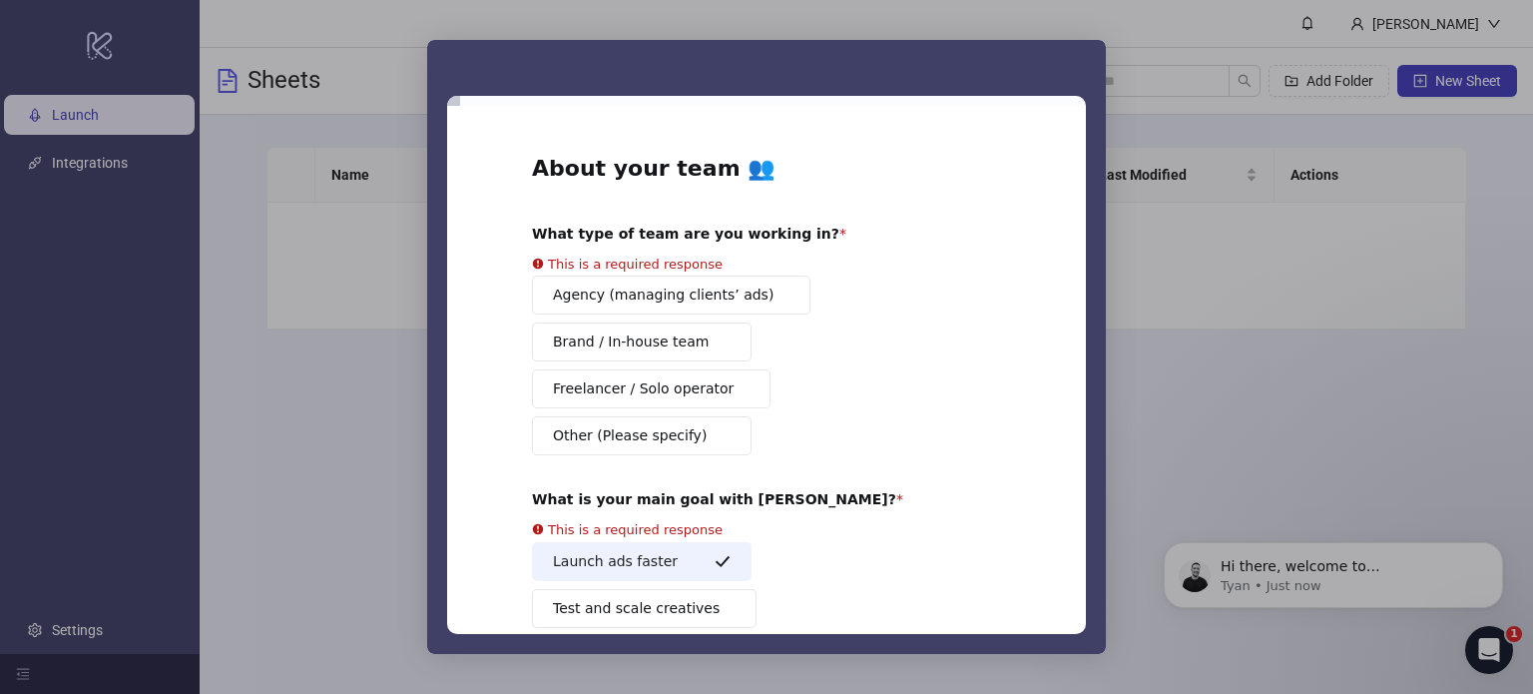
click at [694, 562] on div "Launch ads faster Test and scale creatives Improve collaboration with team / cl…" at bounding box center [766, 632] width 469 height 180
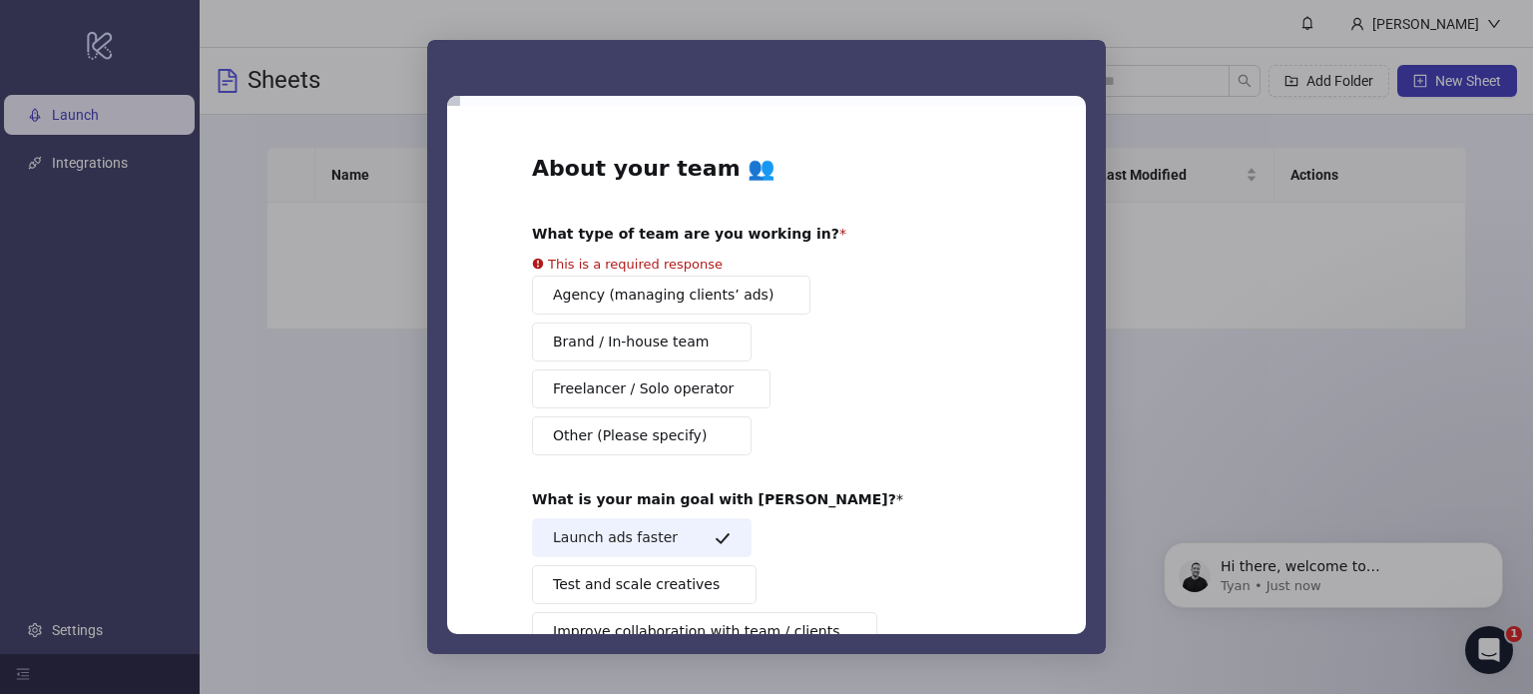
click at [660, 372] on button "Freelancer / Solo operator" at bounding box center [651, 388] width 239 height 39
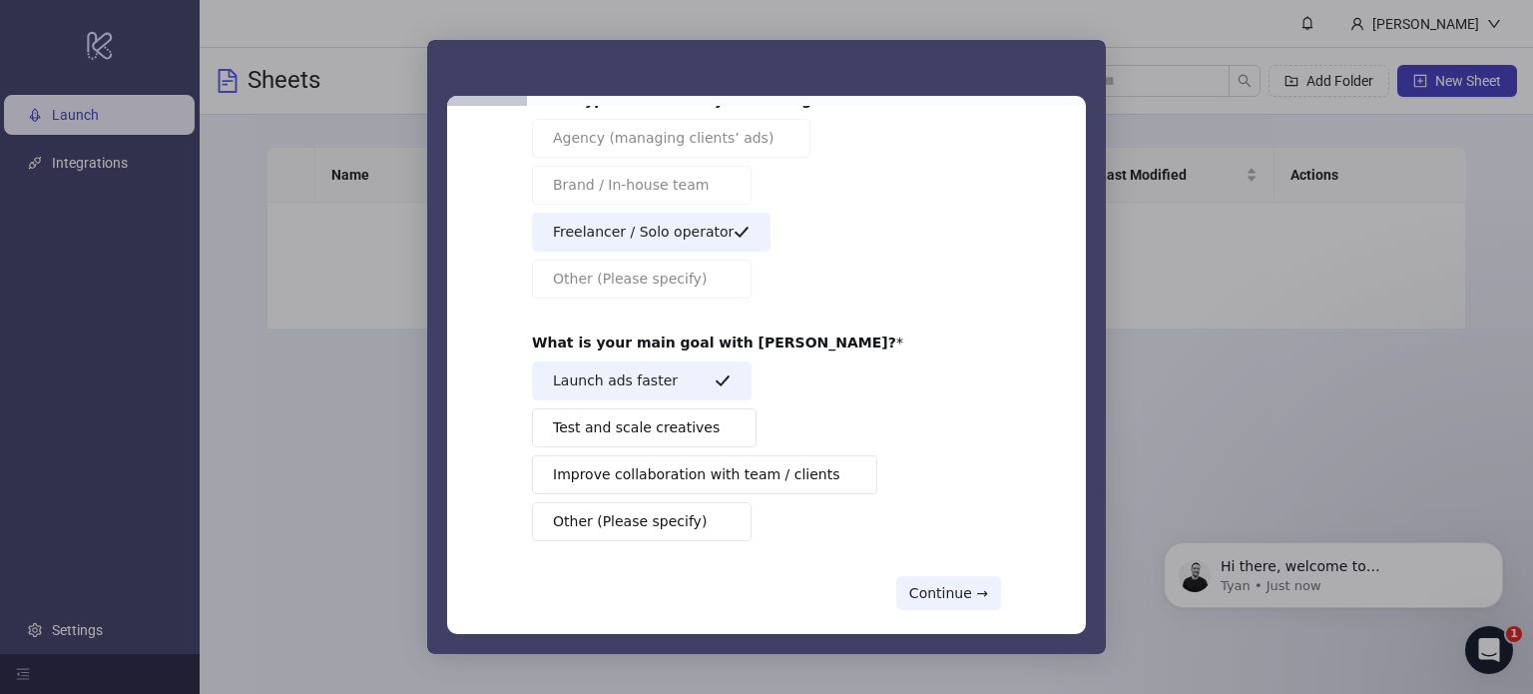
scroll to position [154, 0]
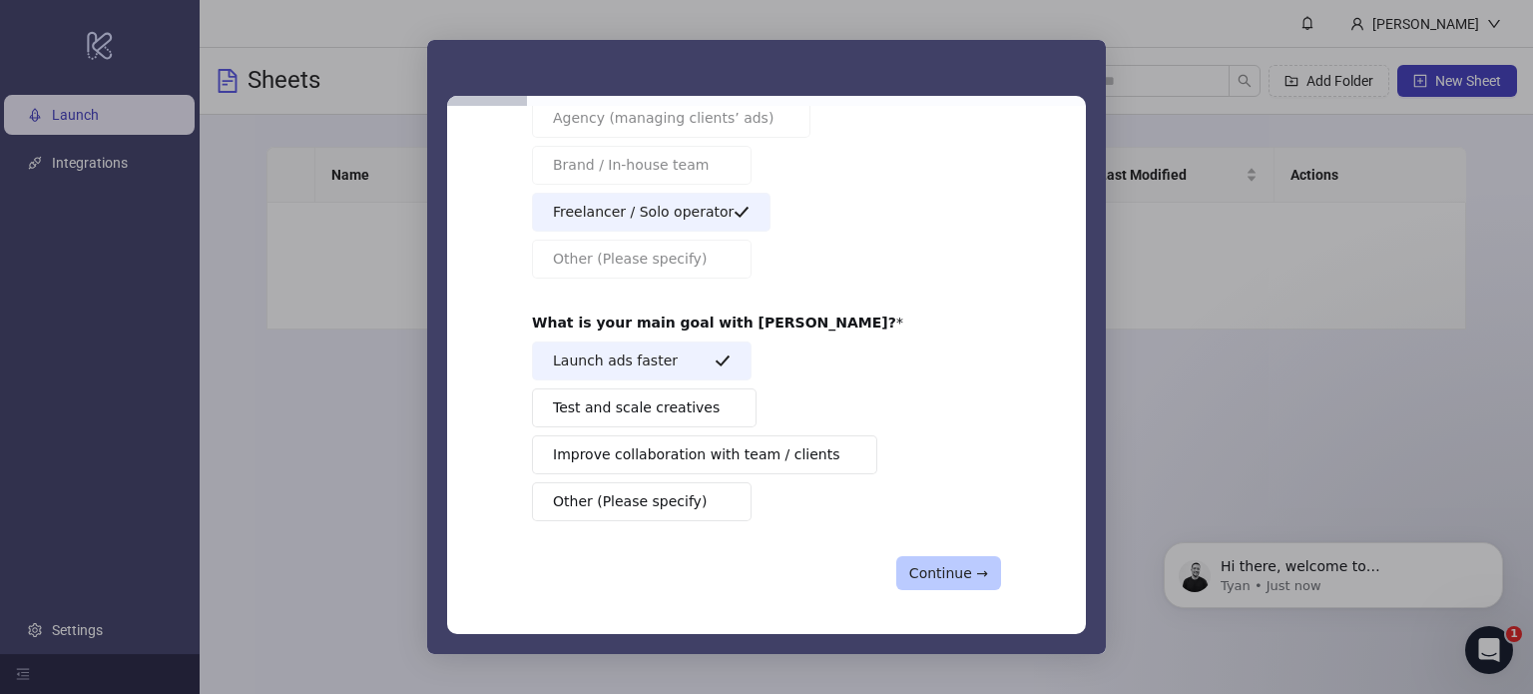
click at [969, 562] on button "Continue →" at bounding box center [948, 573] width 105 height 34
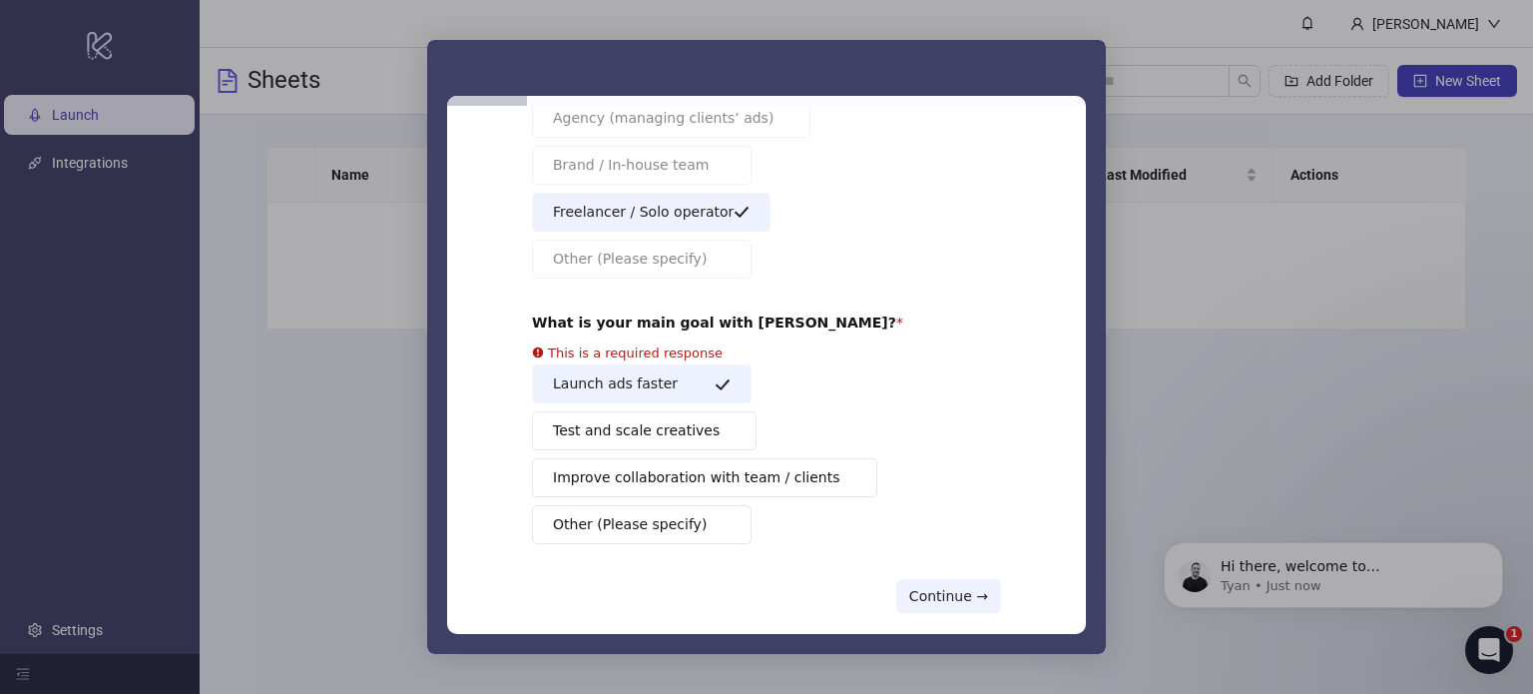
click at [959, 574] on div "About your team 👥 What type of team are you working in? Agency (managing client…" at bounding box center [766, 306] width 469 height 613
click at [953, 585] on button "Continue →" at bounding box center [948, 596] width 105 height 34
click at [600, 421] on button "Test and scale creatives" at bounding box center [644, 430] width 225 height 39
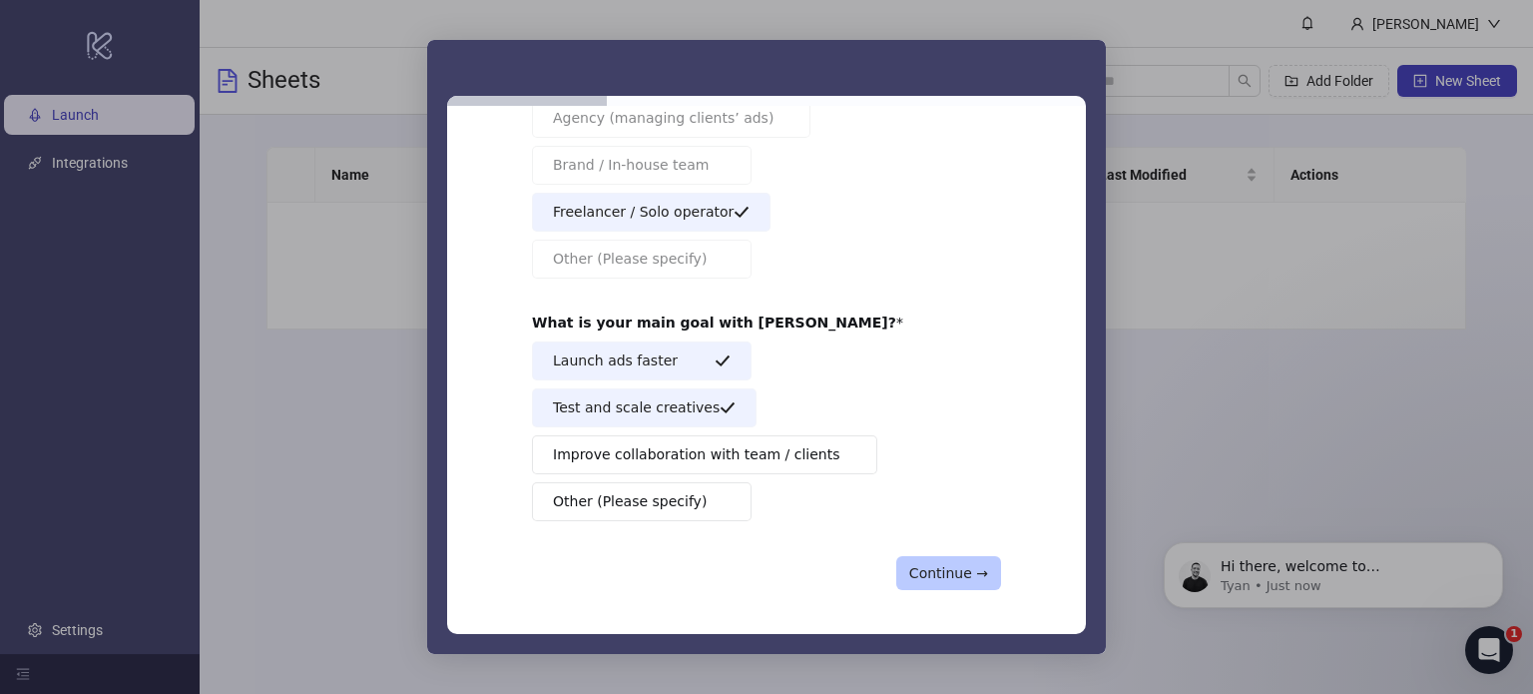
click at [945, 581] on button "Continue →" at bounding box center [948, 573] width 105 height 34
click at [960, 571] on button "Continue →" at bounding box center [948, 573] width 105 height 34
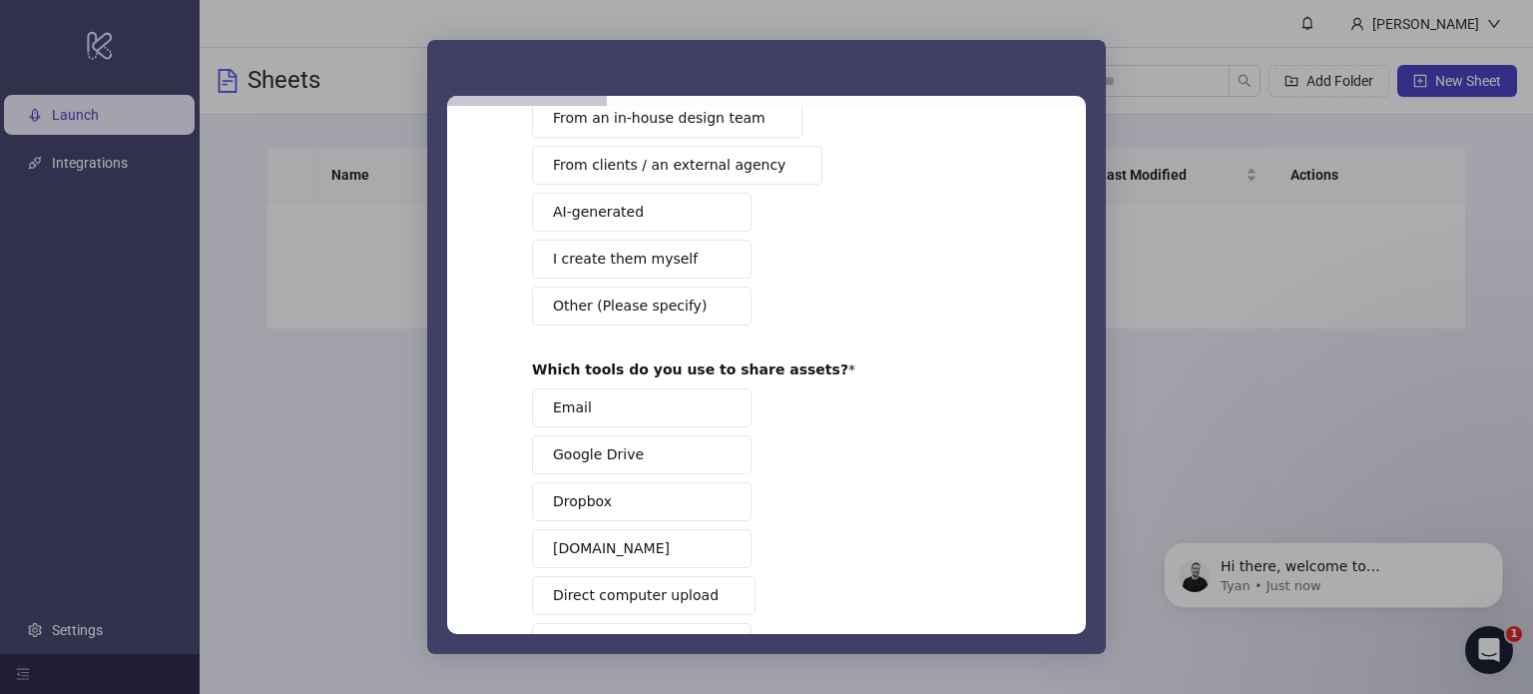
scroll to position [0, 0]
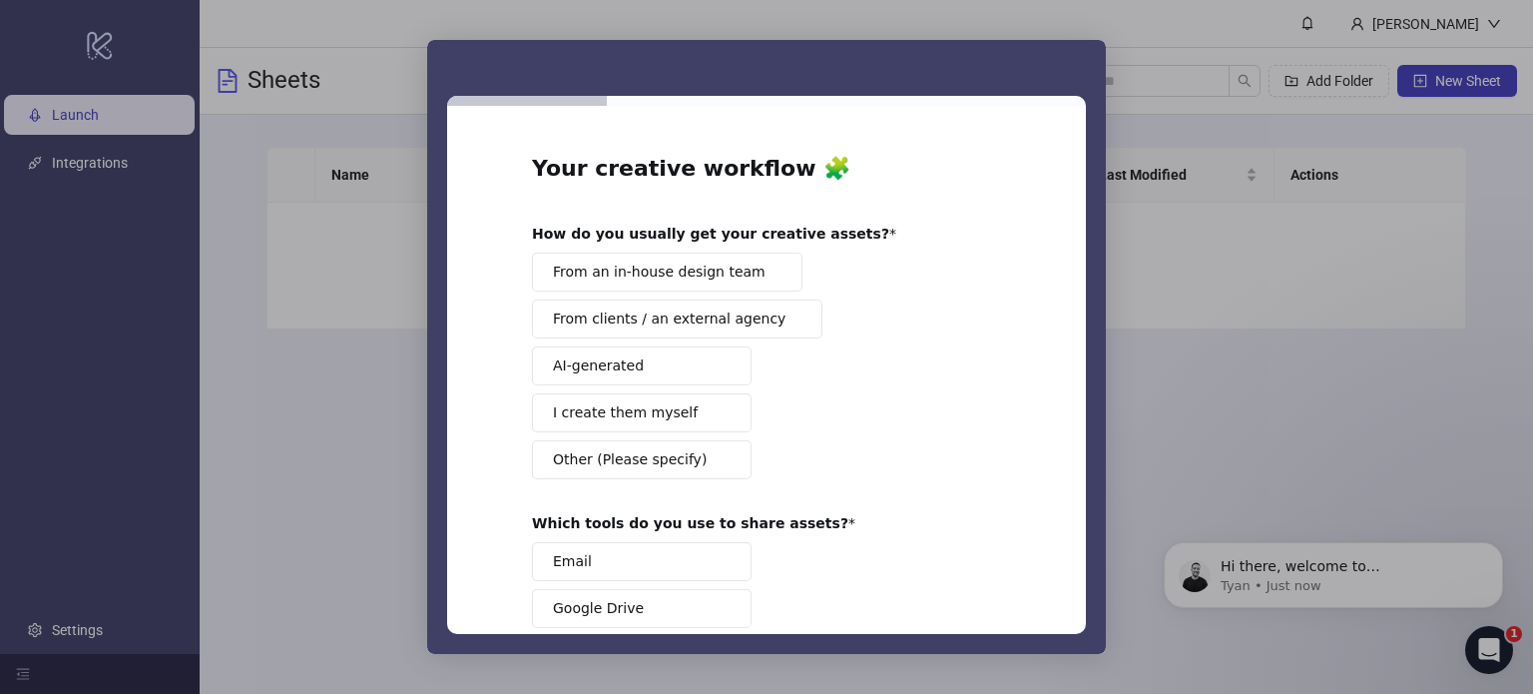
click at [960, 571] on div "Email Google Drive Dropbox [DOMAIN_NAME] Direct computer upload Other (Please s…" at bounding box center [766, 678] width 469 height 273
click at [1199, 469] on div "Intercom messenger" at bounding box center [766, 347] width 1533 height 694
click at [707, 268] on span "From an in-house design team" at bounding box center [659, 272] width 213 height 21
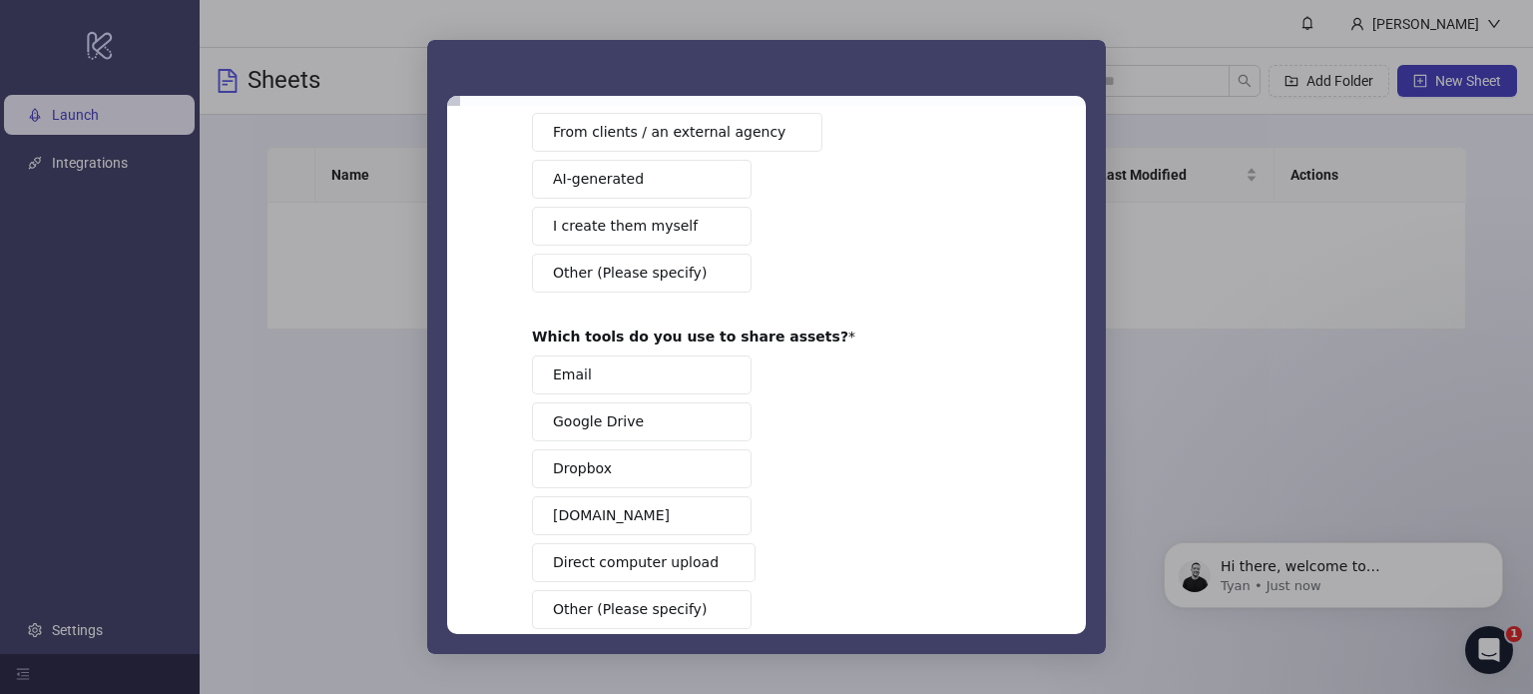
scroll to position [200, 0]
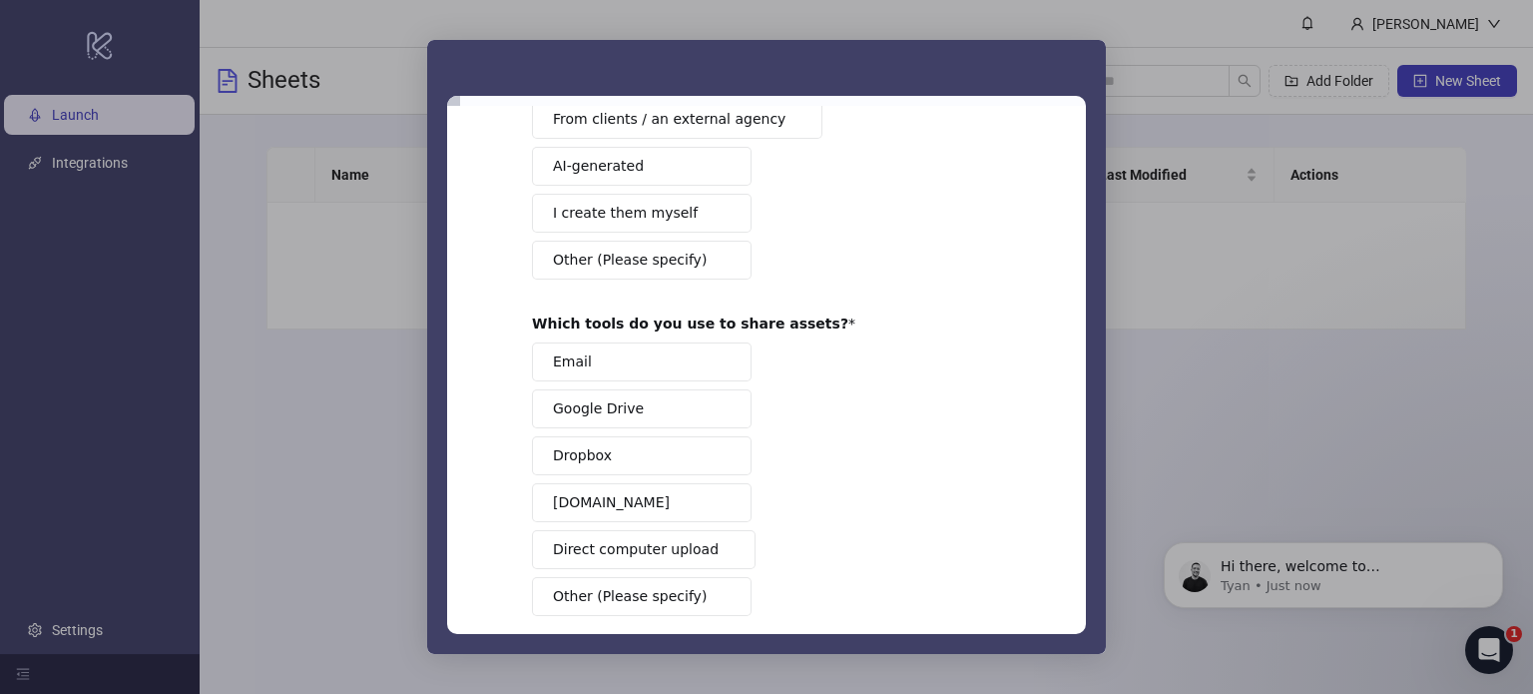
drag, startPoint x: 657, startPoint y: 414, endPoint x: 667, endPoint y: 444, distance: 31.6
click at [656, 414] on button "Google Drive" at bounding box center [642, 408] width 220 height 39
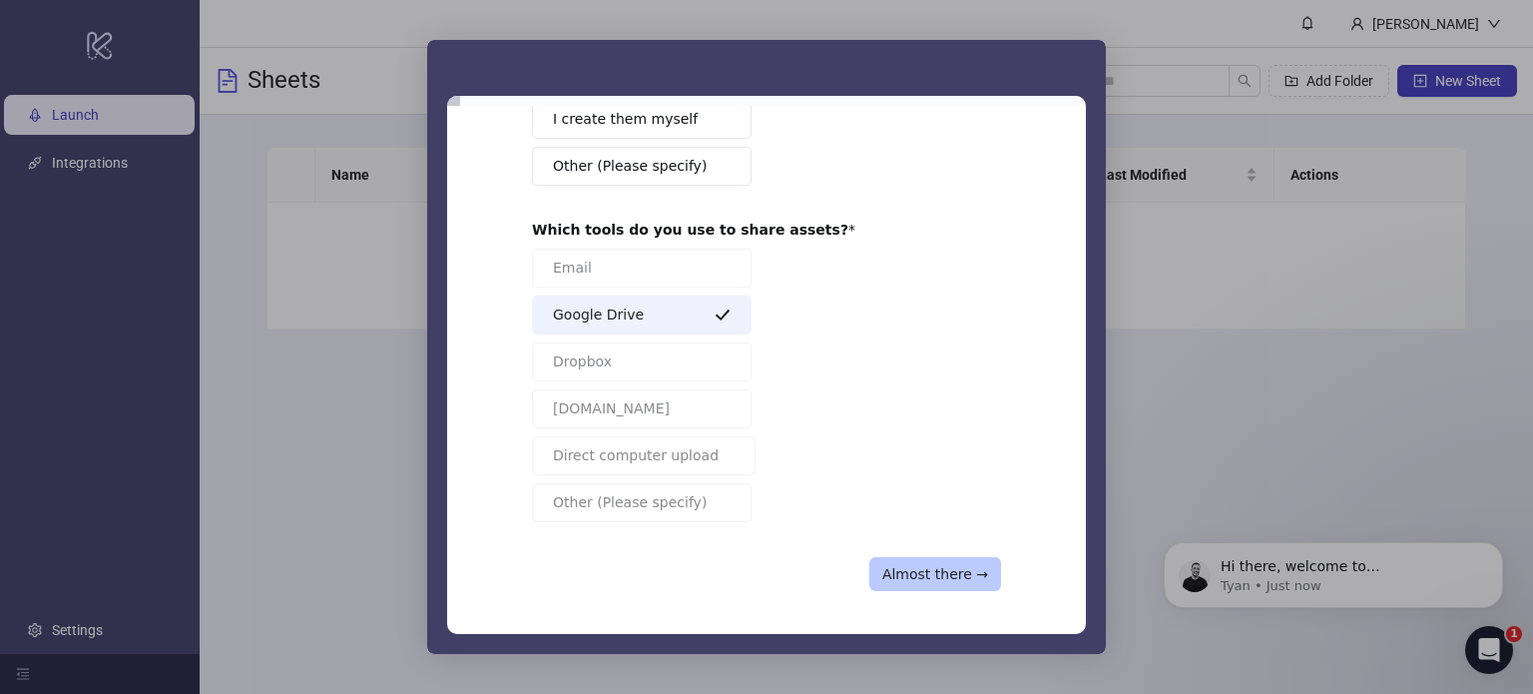
click at [952, 571] on button "Almost there →" at bounding box center [935, 574] width 132 height 34
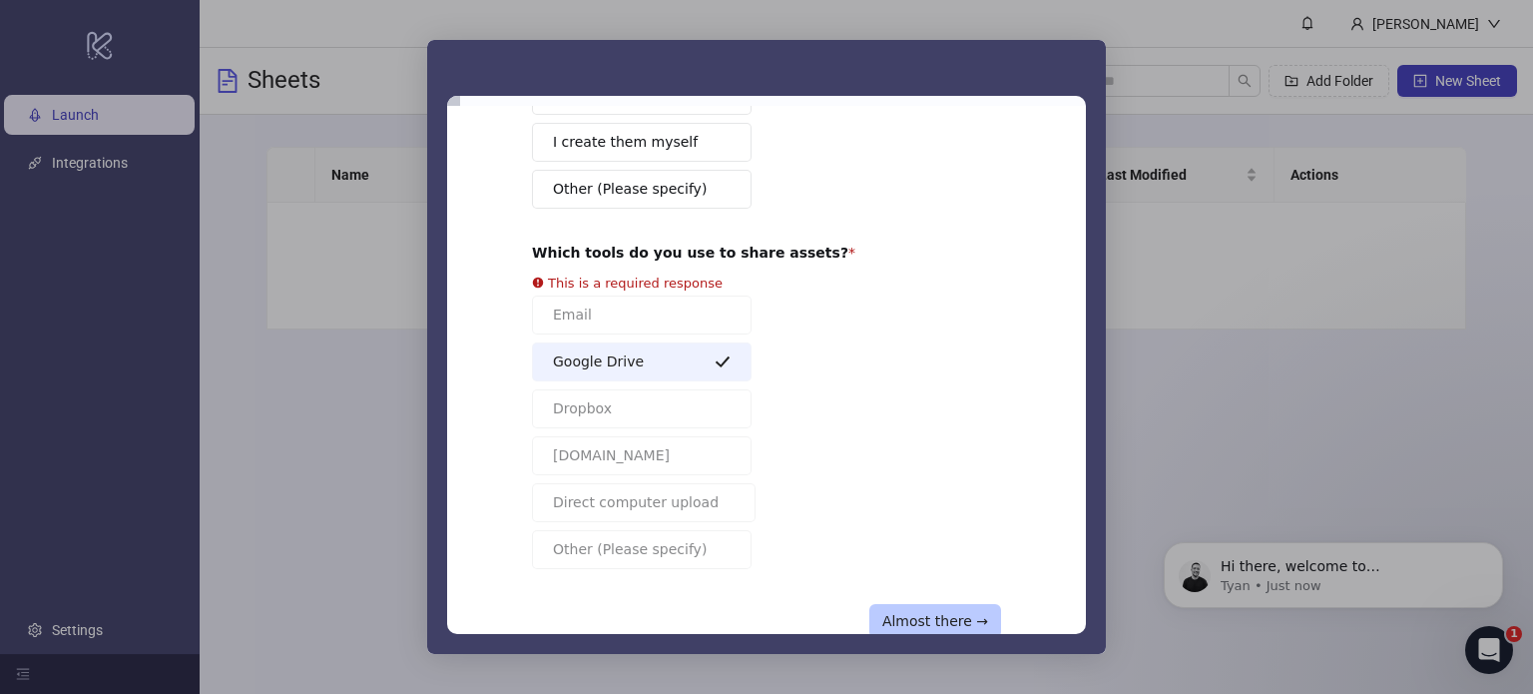
scroll to position [118, 0]
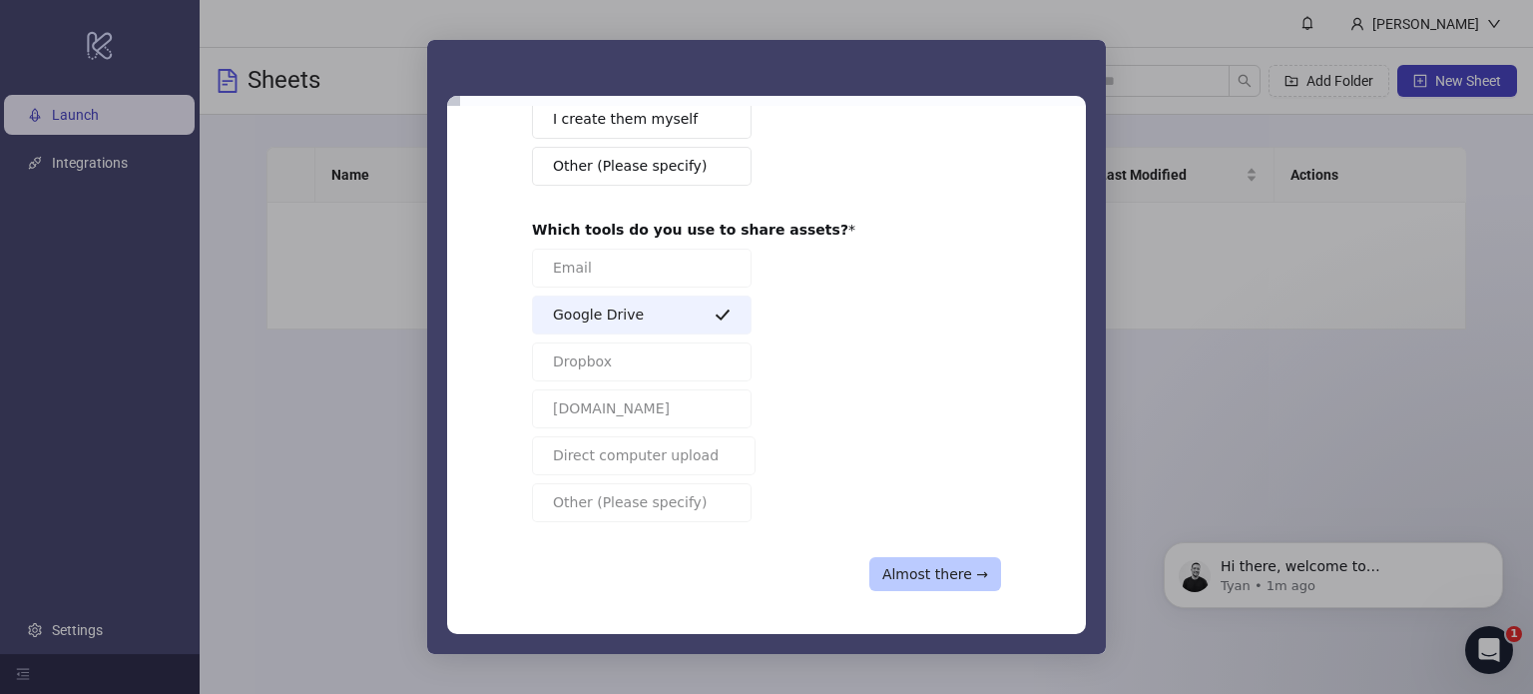
click at [942, 565] on button "Almost there →" at bounding box center [935, 574] width 132 height 34
click at [967, 562] on button "Almost there →" at bounding box center [935, 574] width 132 height 34
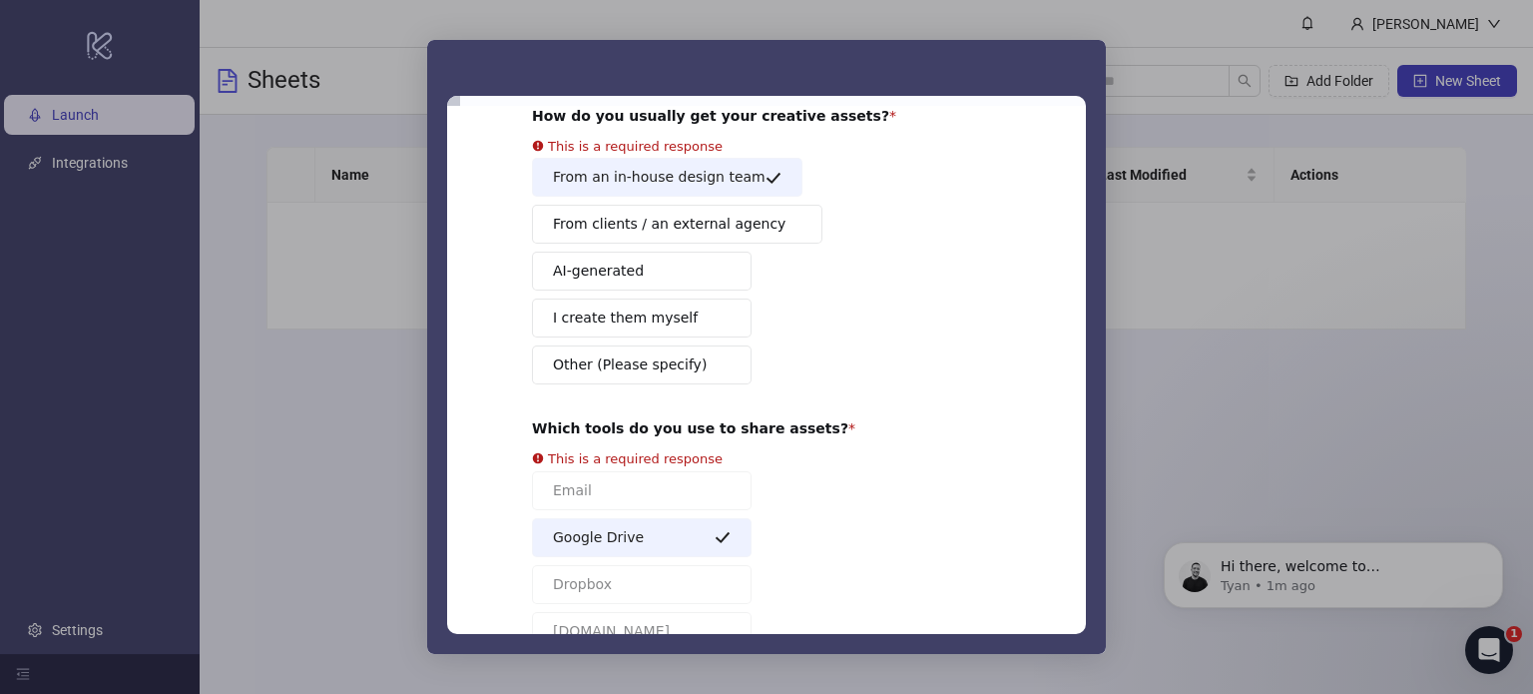
click at [941, 579] on div "Email Google Drive Dropbox [DOMAIN_NAME] Direct computer upload Other (Please s…" at bounding box center [766, 607] width 469 height 273
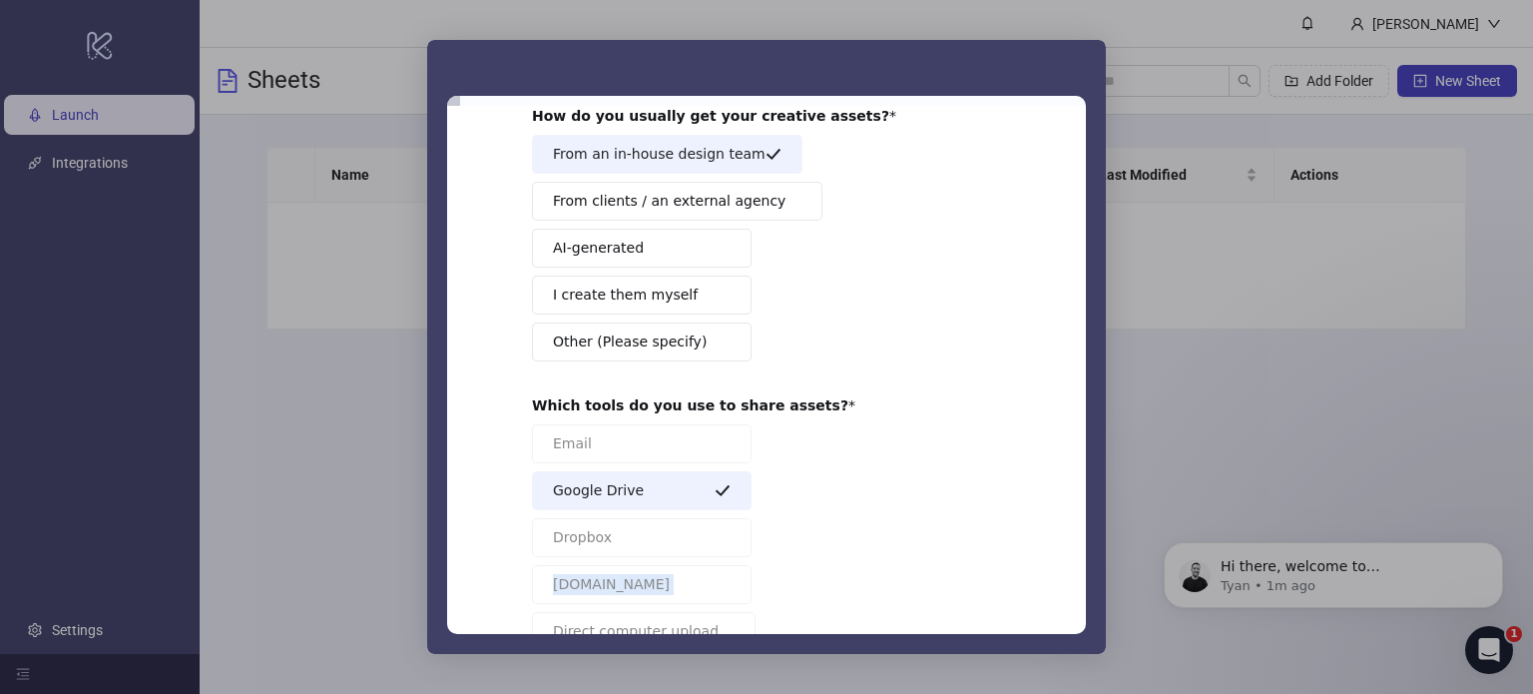
click at [941, 578] on div "Email Google Drive Dropbox [DOMAIN_NAME] Direct computer upload Other (Please s…" at bounding box center [766, 560] width 469 height 273
click at [648, 344] on span "Other (Please specify)" at bounding box center [630, 341] width 154 height 21
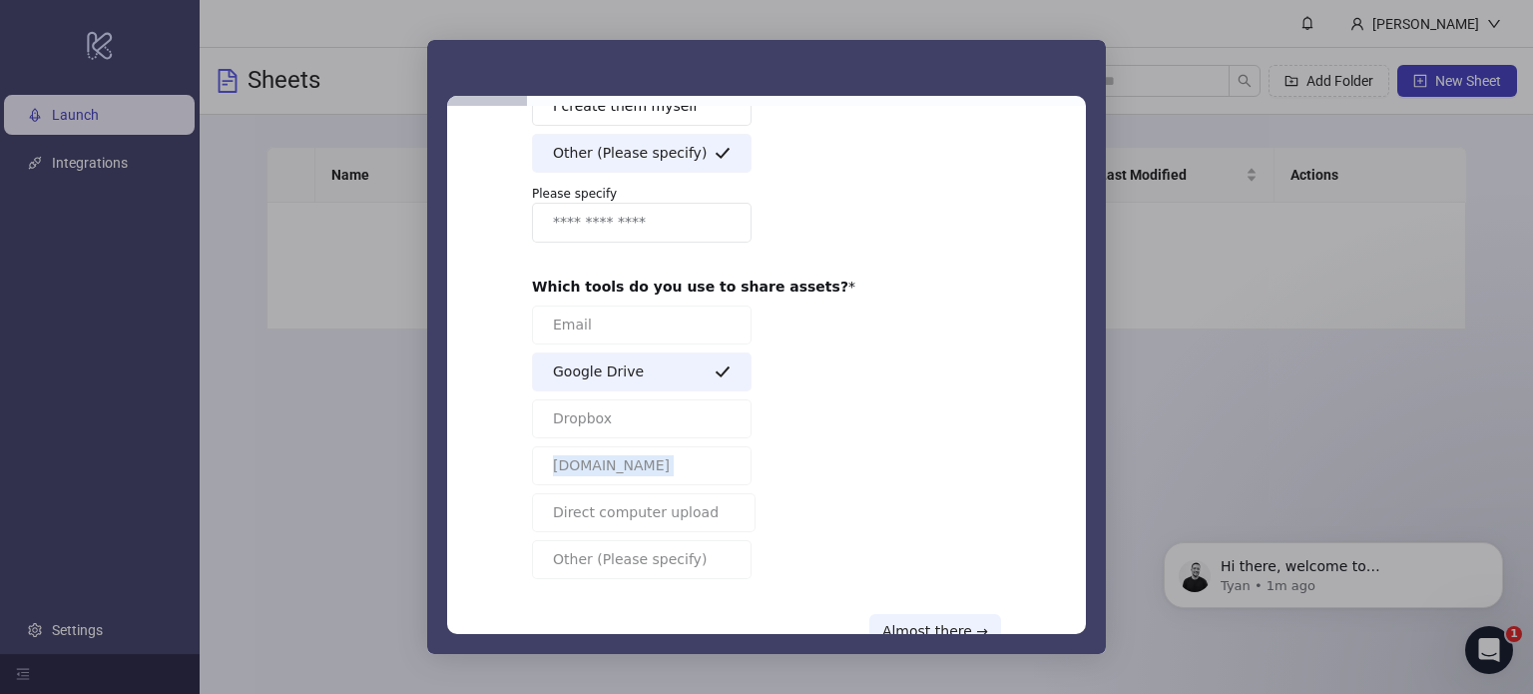
scroll to position [363, 0]
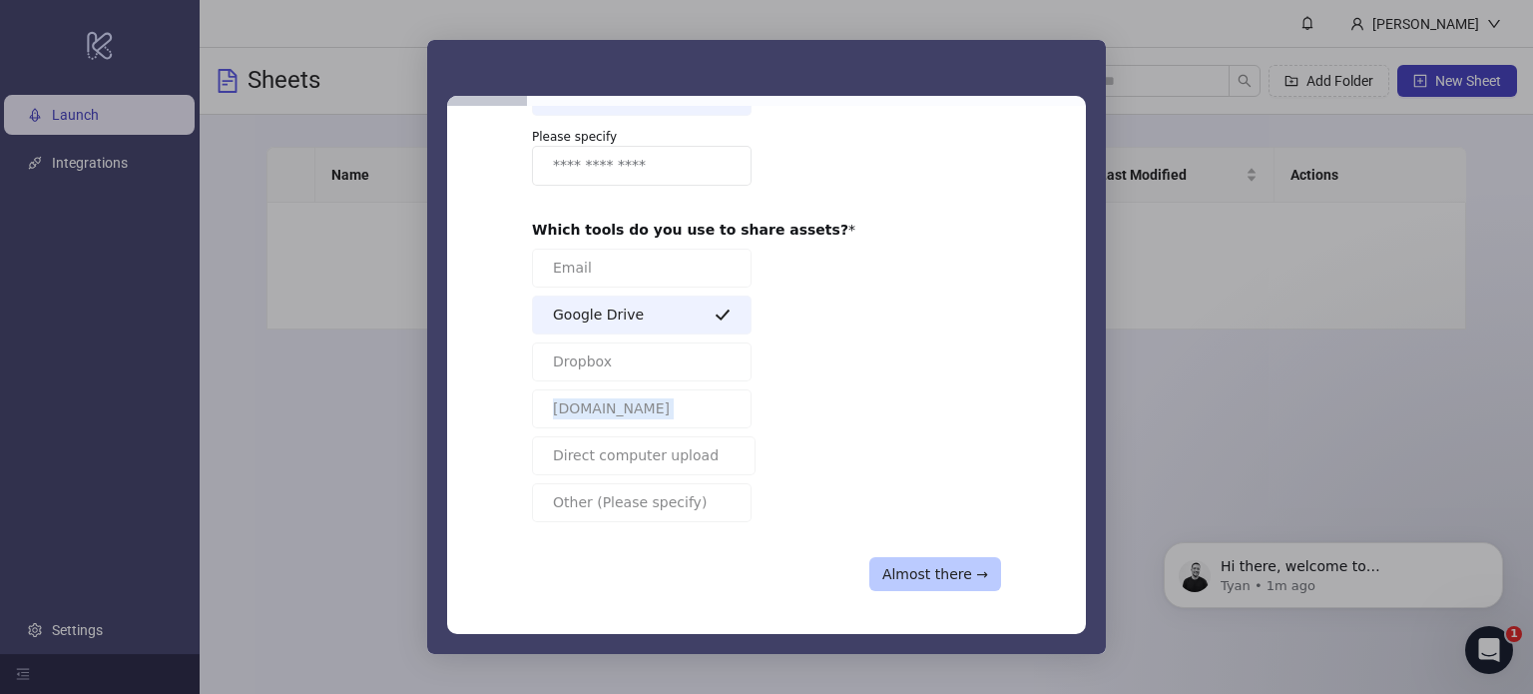
click at [945, 572] on button "Almost there →" at bounding box center [935, 574] width 132 height 34
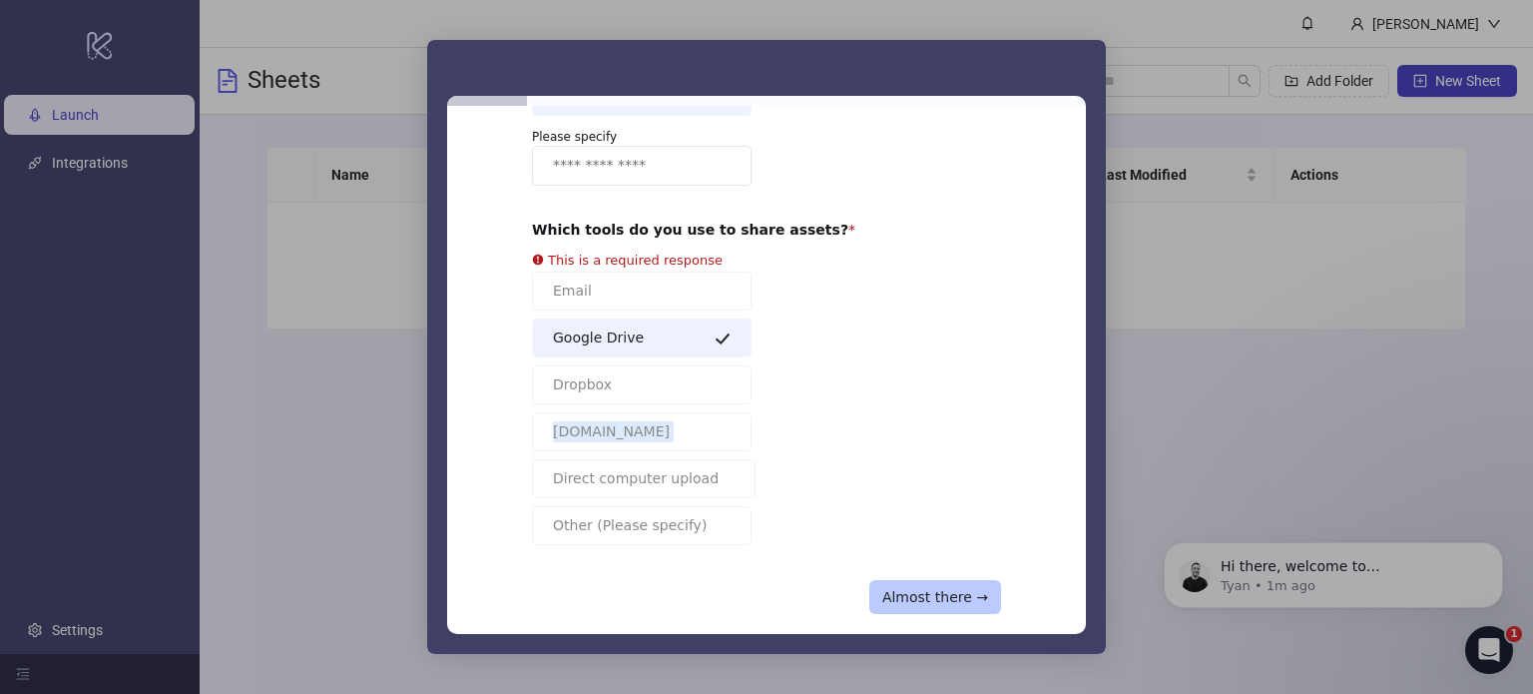
click at [947, 600] on button "Almost there →" at bounding box center [935, 597] width 132 height 34
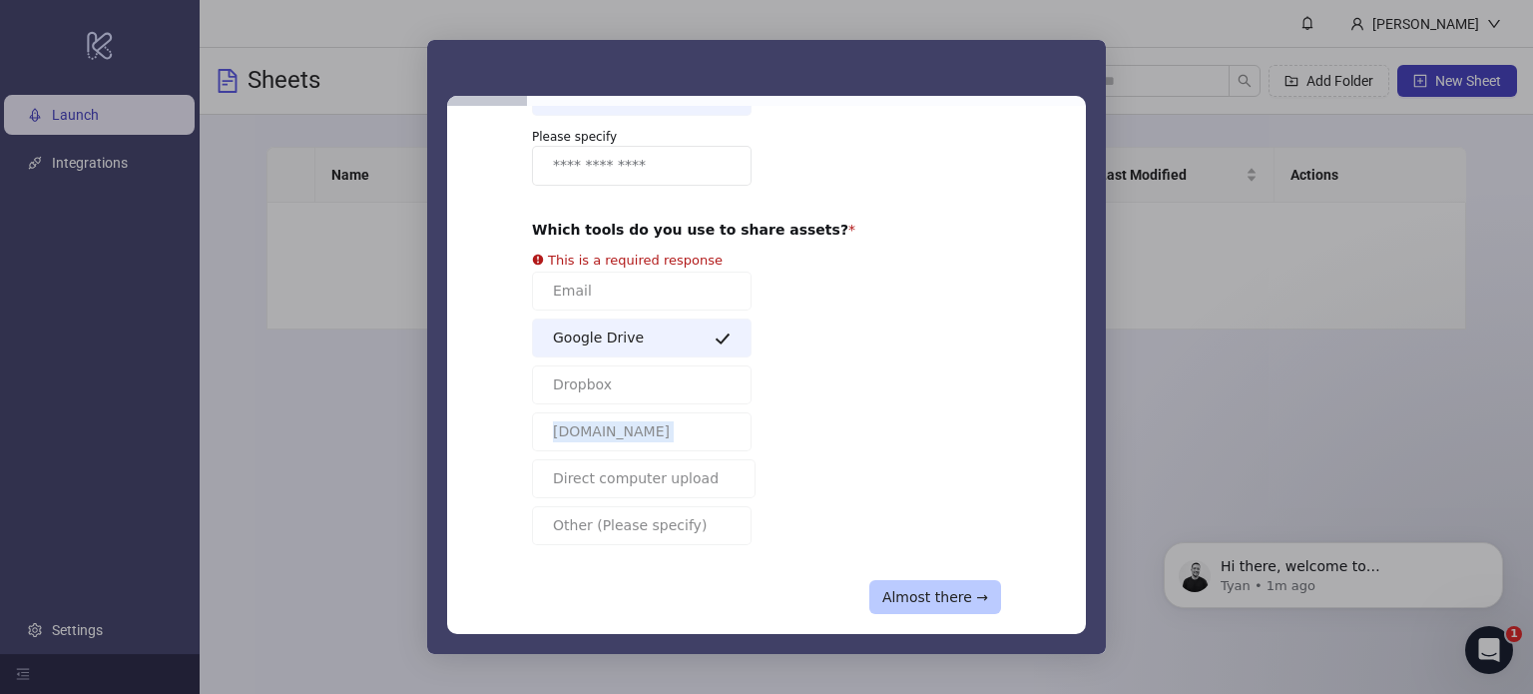
click at [947, 600] on button "Almost there →" at bounding box center [935, 597] width 132 height 34
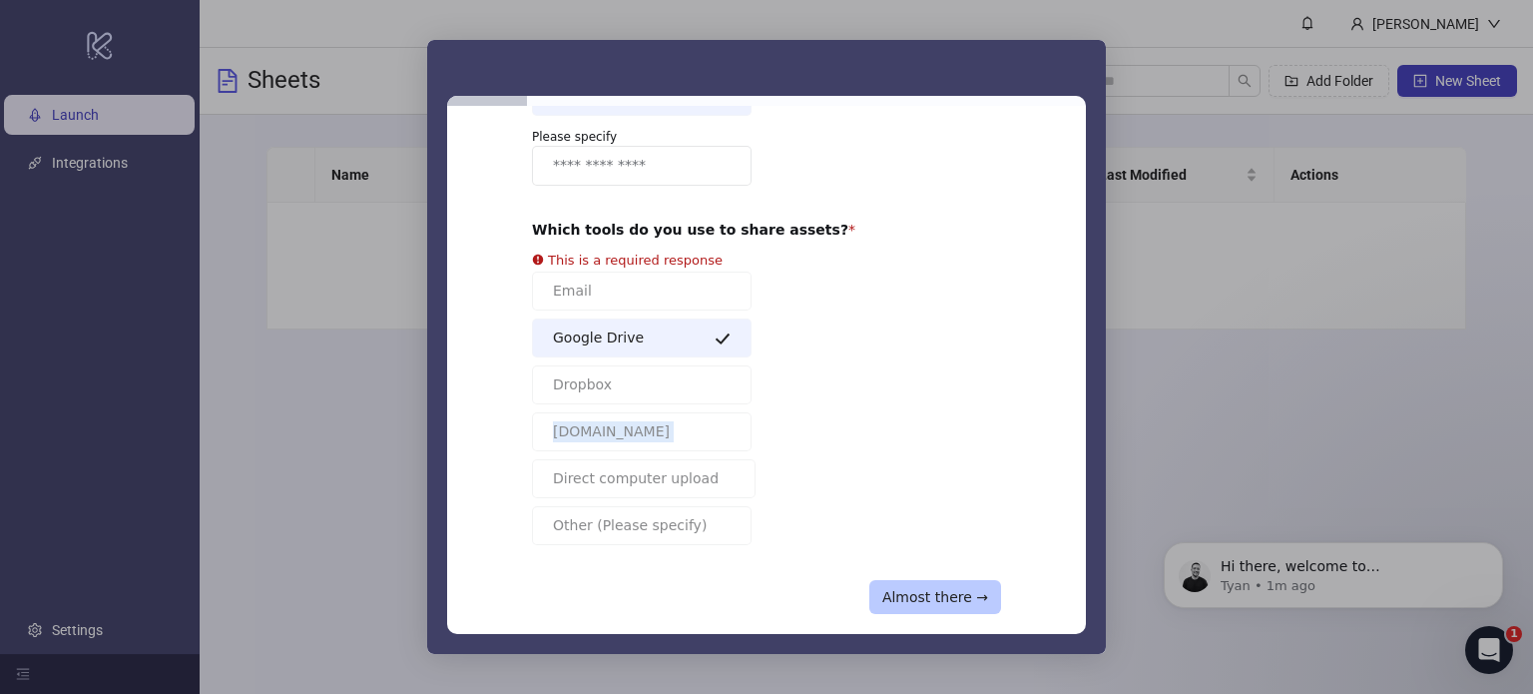
click at [947, 600] on button "Almost there →" at bounding box center [935, 597] width 132 height 34
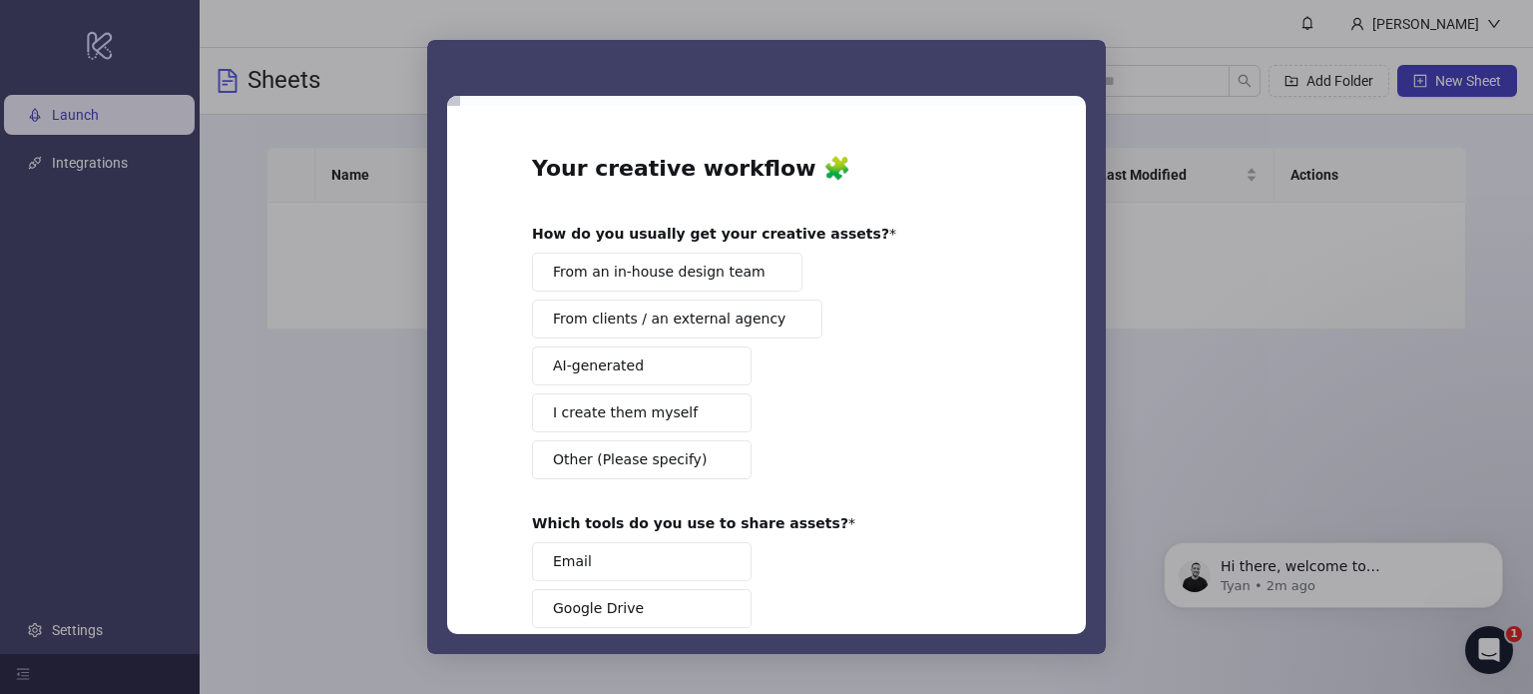
click at [947, 263] on div "From an in-house design team From clients / an external agency AI-generated I c…" at bounding box center [766, 366] width 469 height 227
click at [866, 281] on div "From an in-house design team From clients / an external agency AI-generated I c…" at bounding box center [766, 366] width 469 height 227
click at [711, 274] on span "From an in-house design team" at bounding box center [659, 272] width 213 height 21
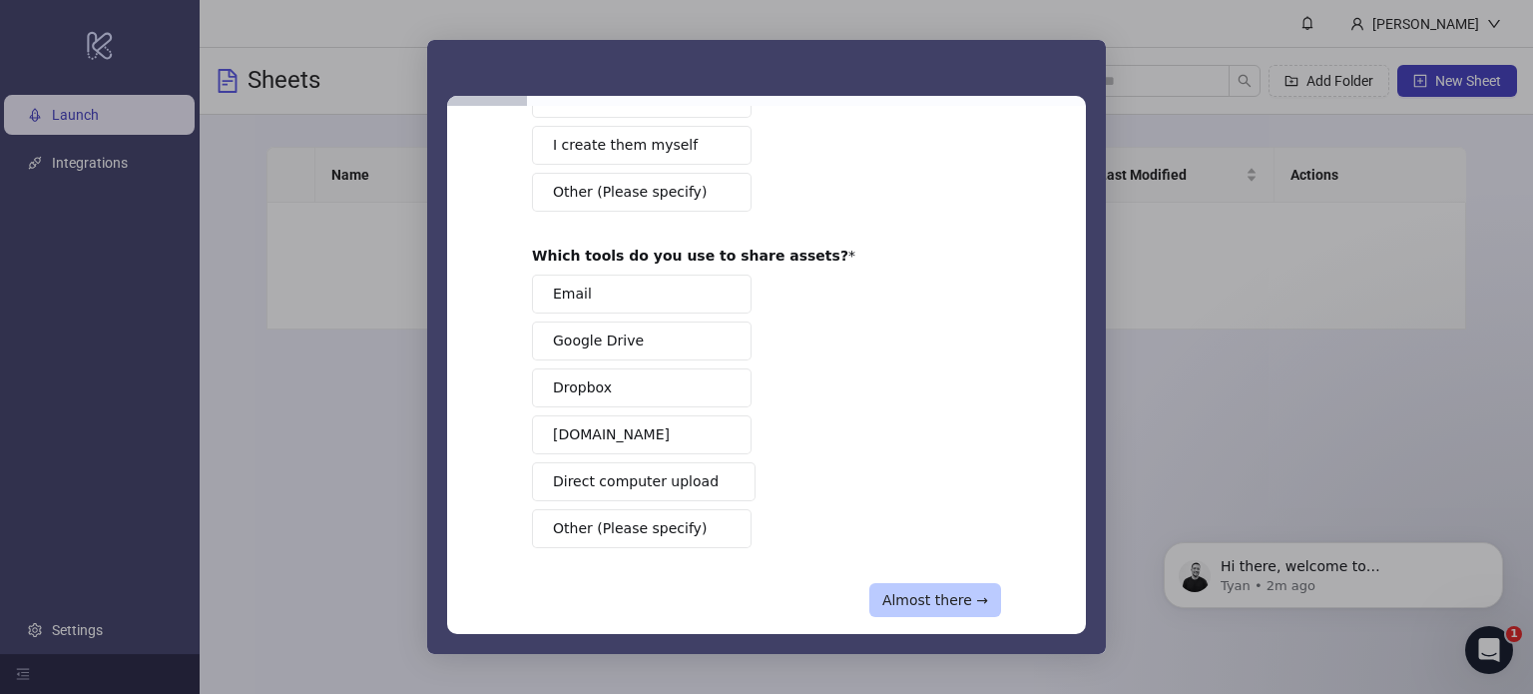
scroll to position [293, 0]
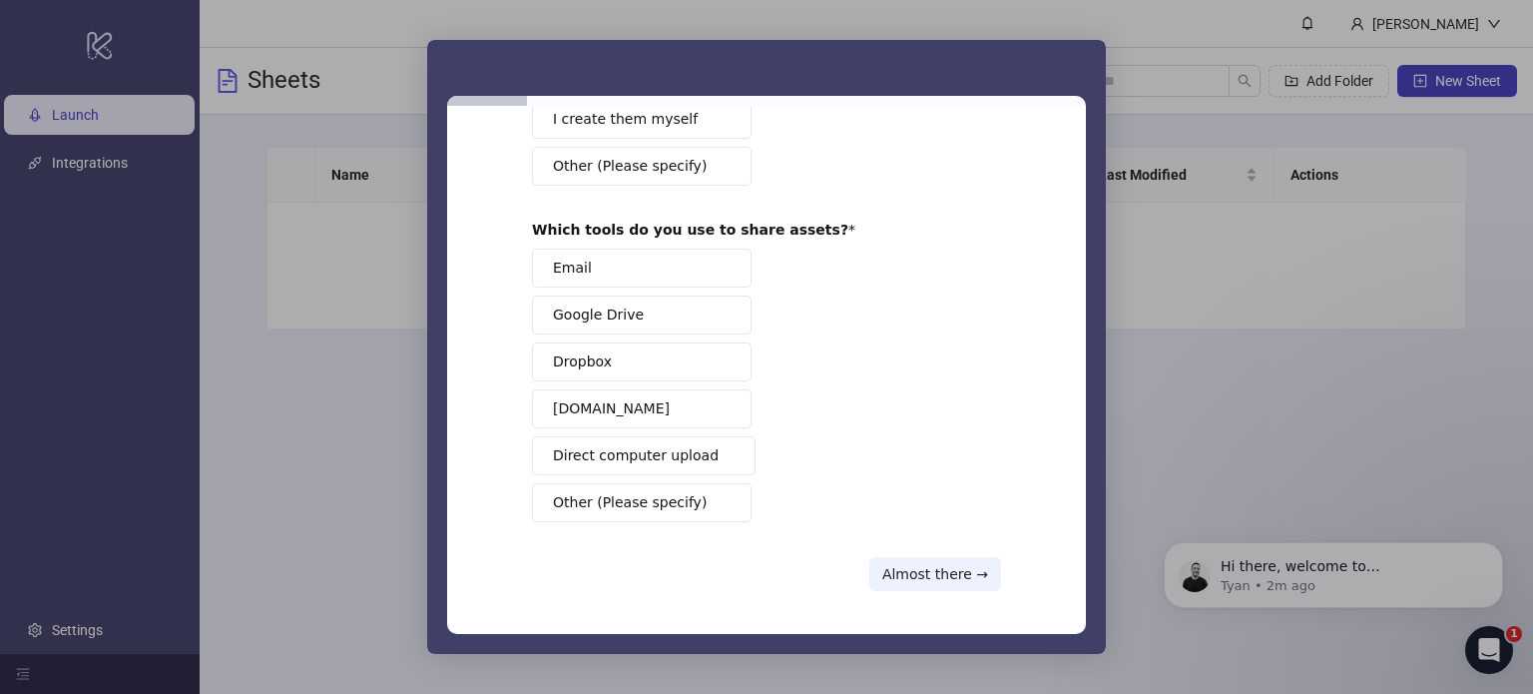
click at [667, 462] on button "Direct computer upload" at bounding box center [644, 455] width 224 height 39
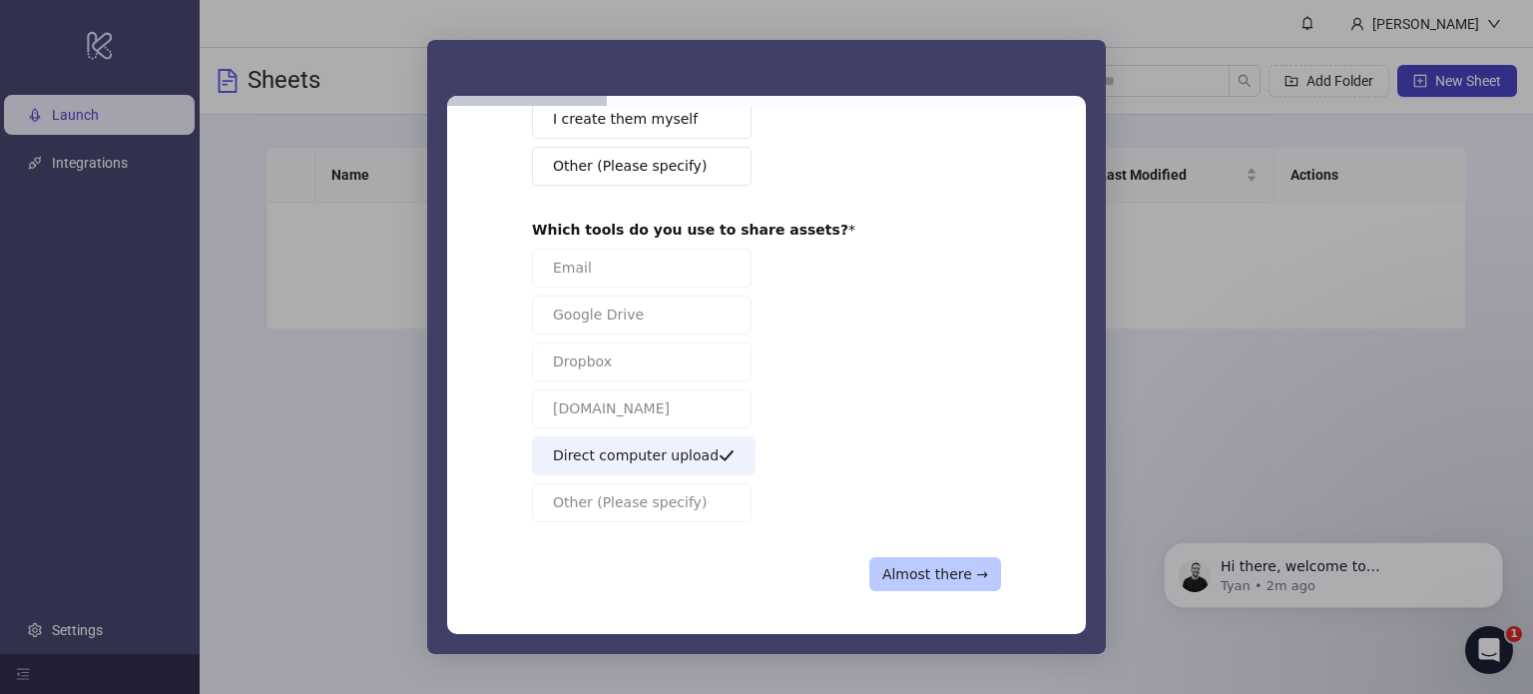
click at [970, 578] on button "Almost there →" at bounding box center [935, 574] width 132 height 34
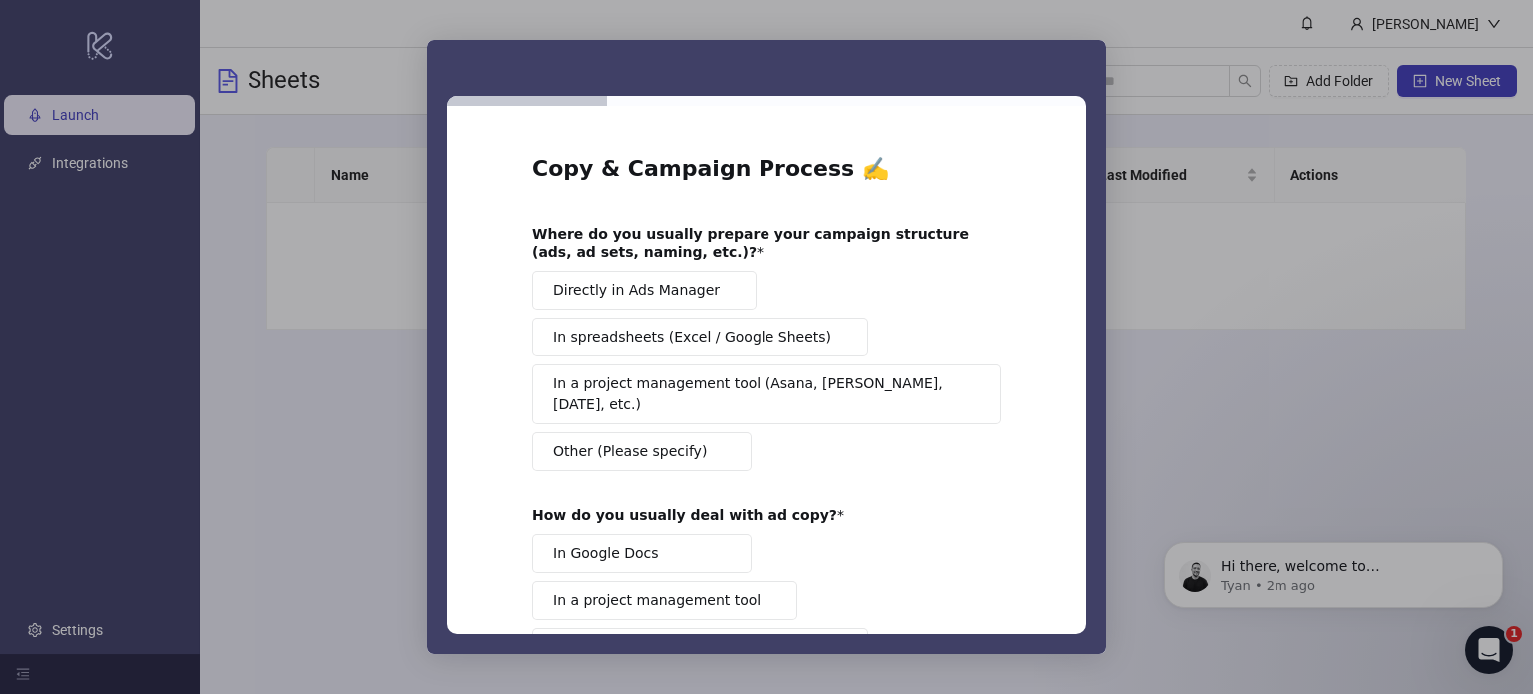
click at [683, 290] on span "Directly in Ads Manager" at bounding box center [636, 289] width 167 height 21
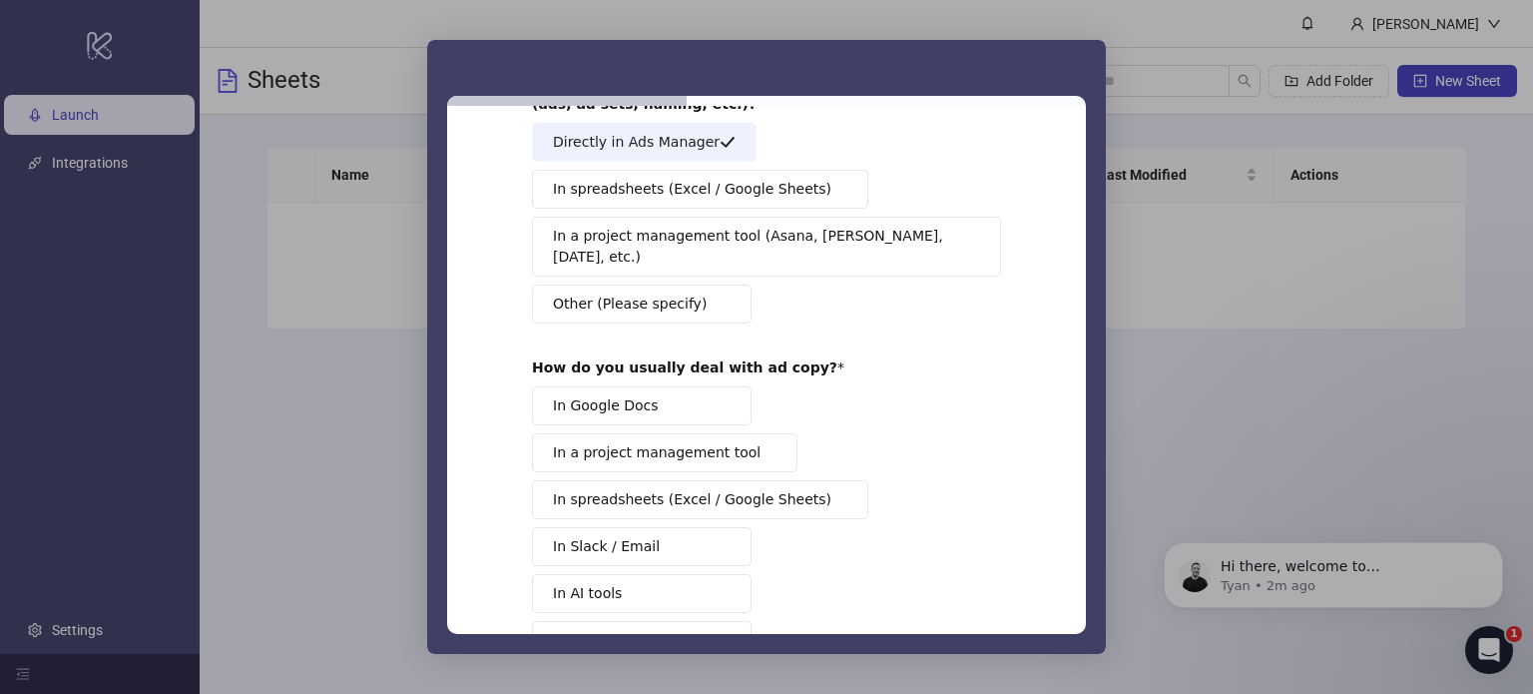
scroll to position [200, 0]
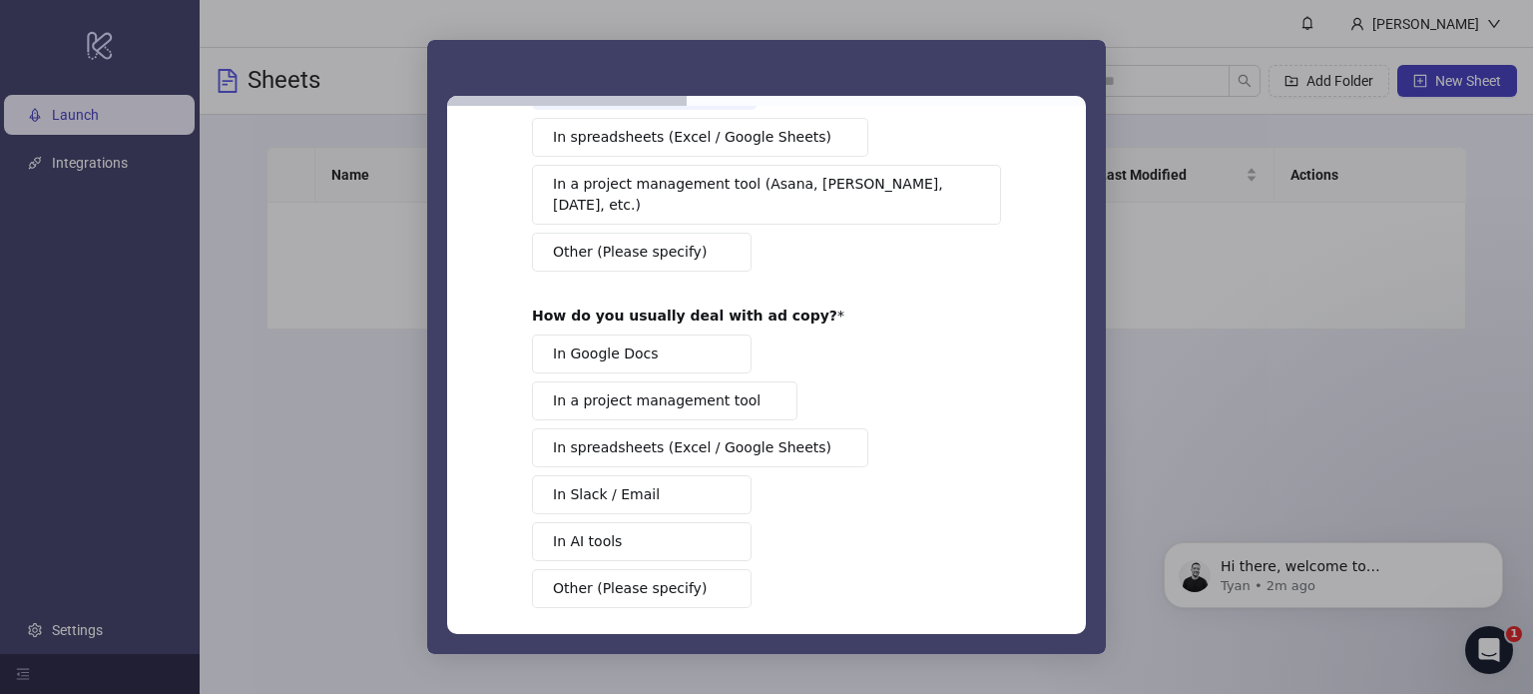
click at [693, 345] on button "In Google Docs" at bounding box center [642, 353] width 220 height 39
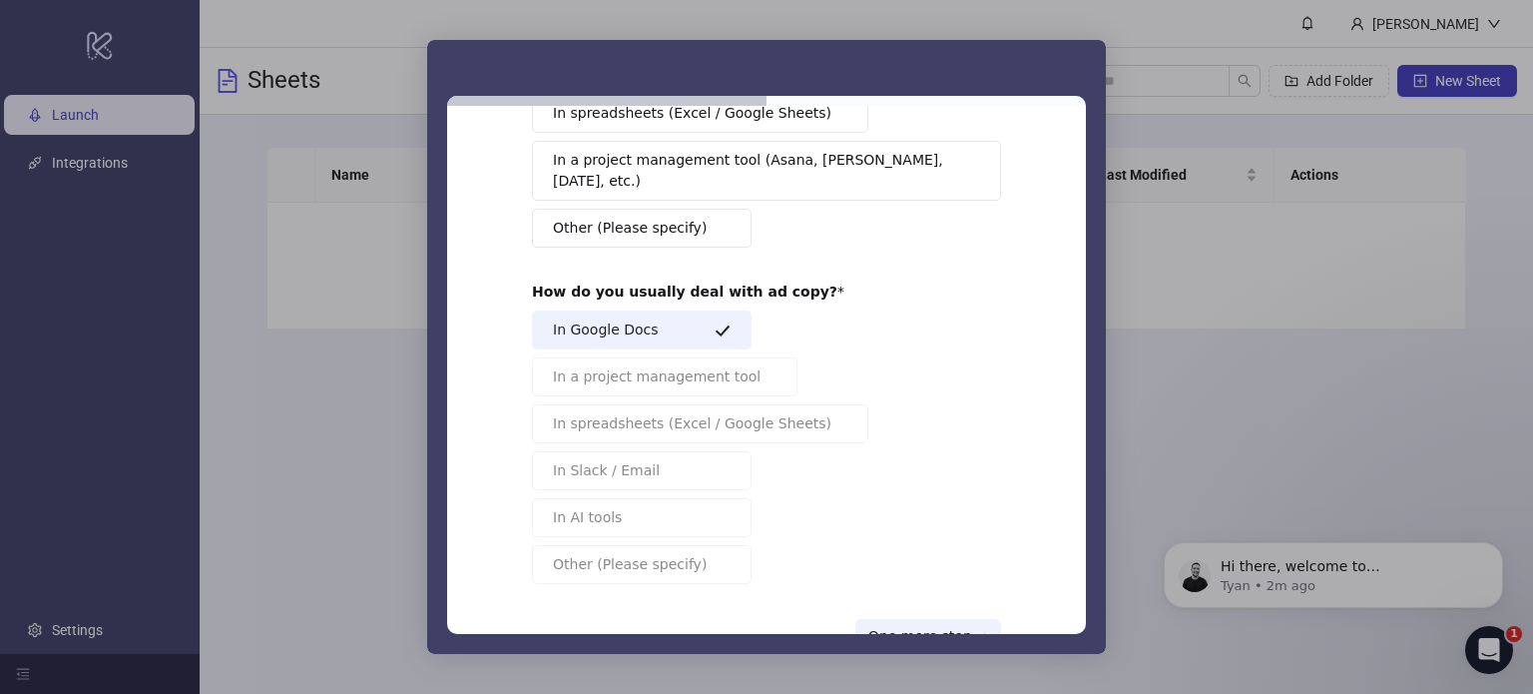
scroll to position [265, 0]
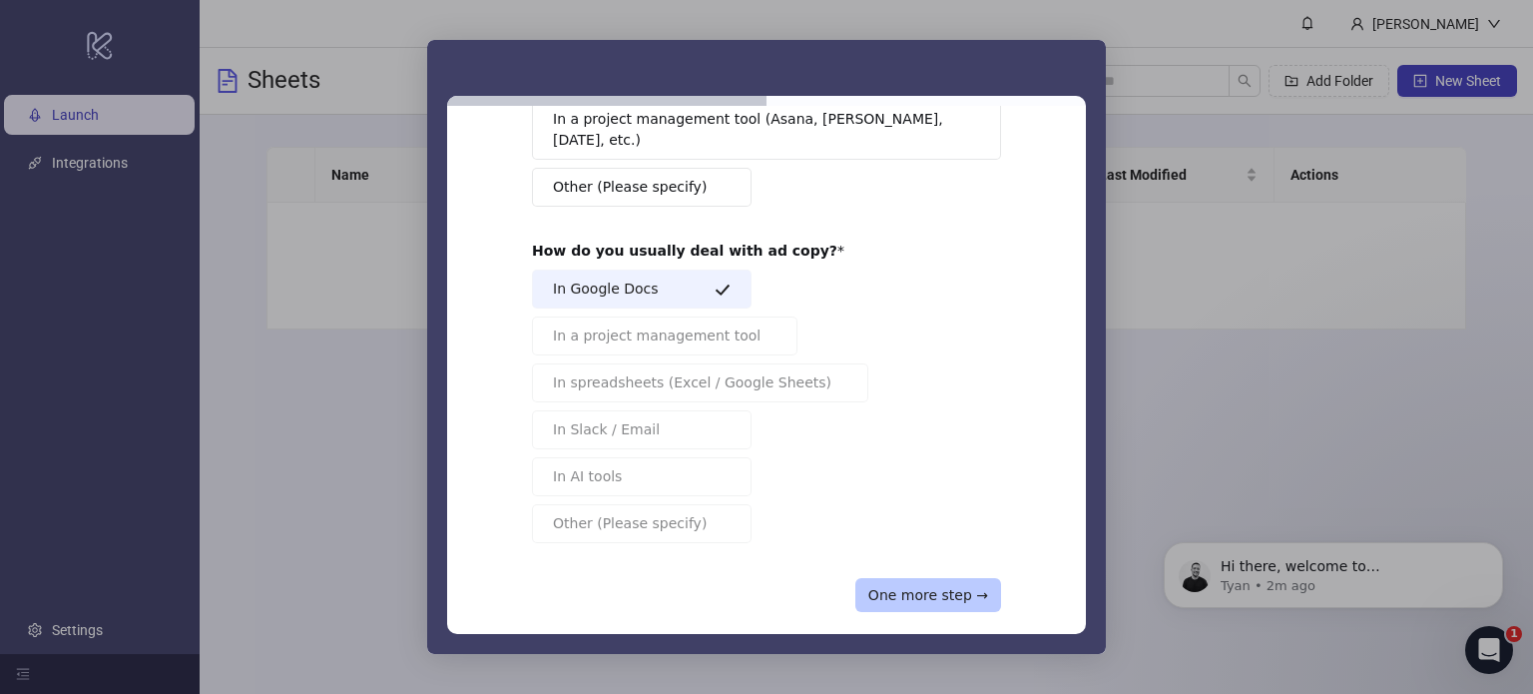
click at [971, 578] on button "One more step →" at bounding box center [928, 595] width 146 height 34
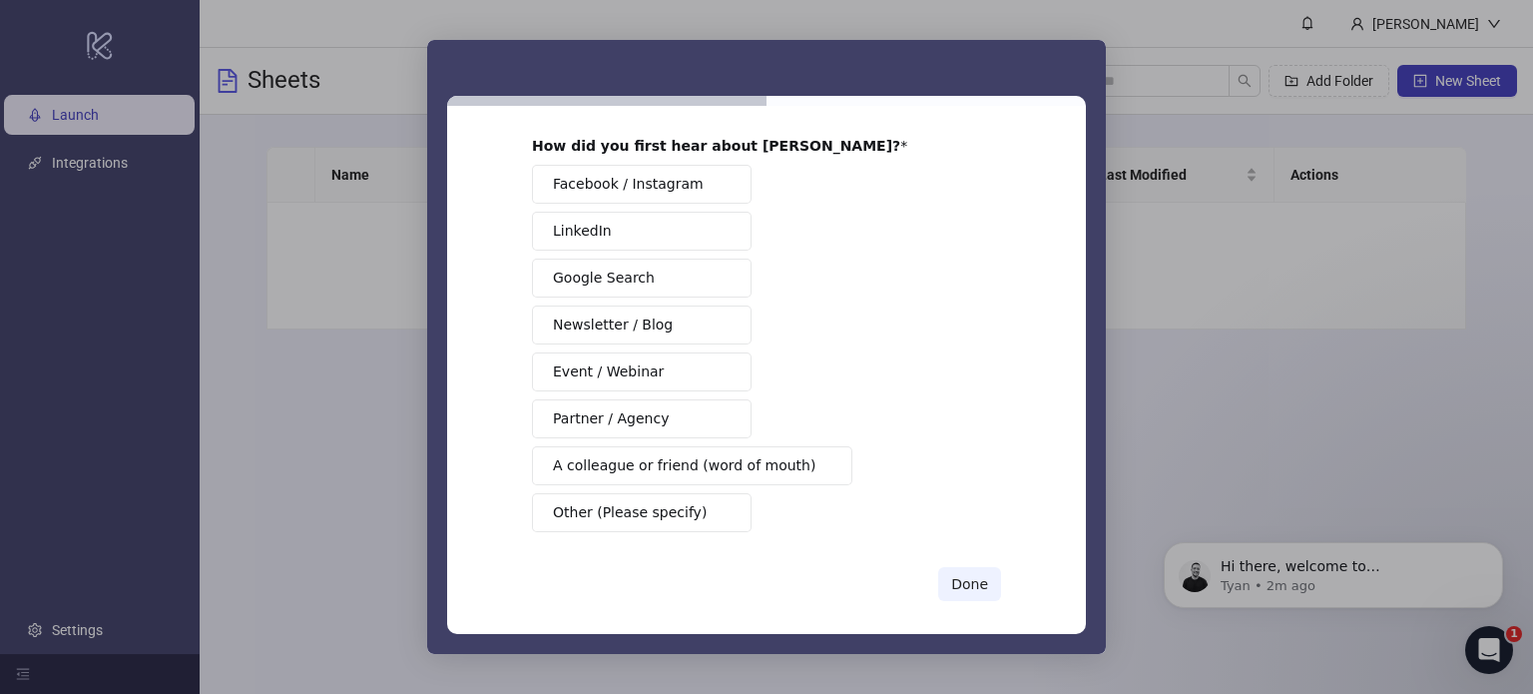
scroll to position [99, 0]
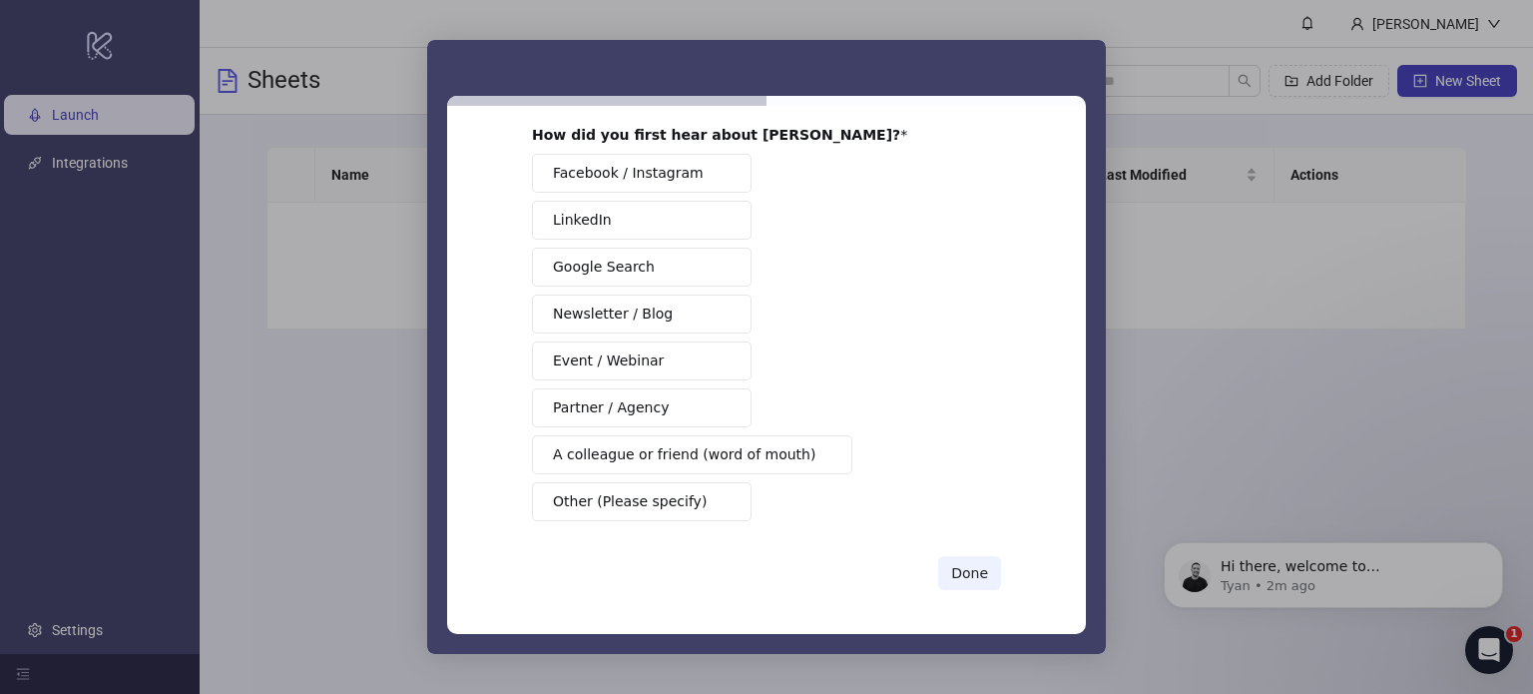
click at [731, 450] on span "A colleague or friend (word of mouth)" at bounding box center [684, 454] width 263 height 21
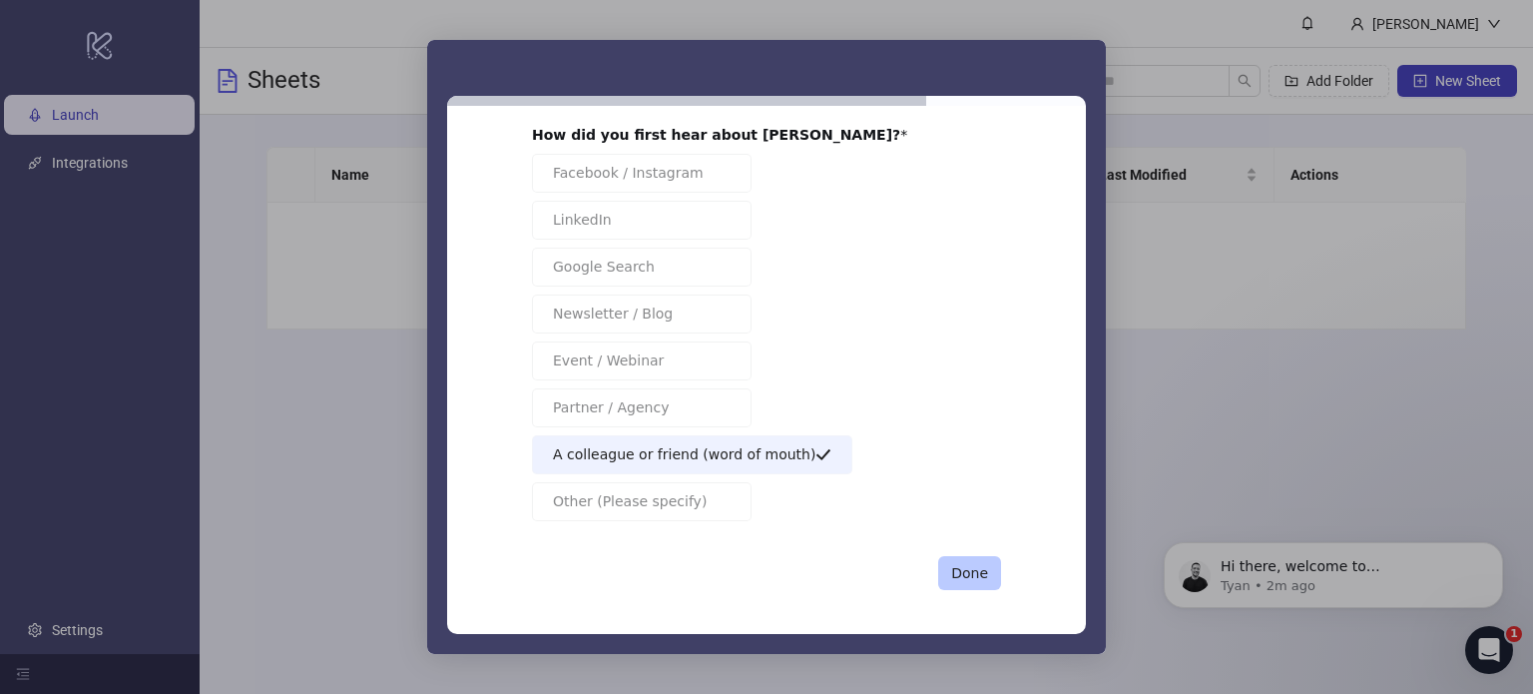
click at [977, 582] on button "Done" at bounding box center [969, 573] width 63 height 34
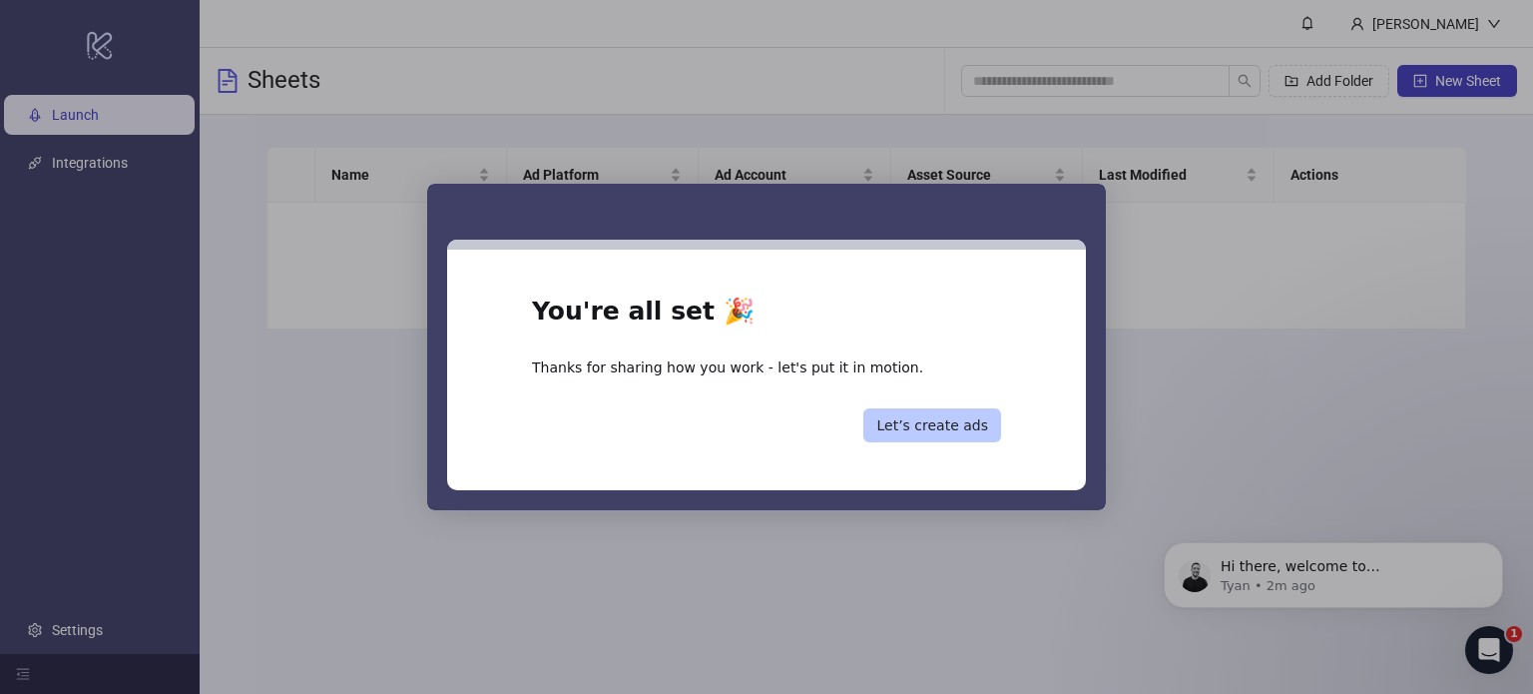
click at [950, 430] on button "Let’s create ads" at bounding box center [932, 425] width 138 height 34
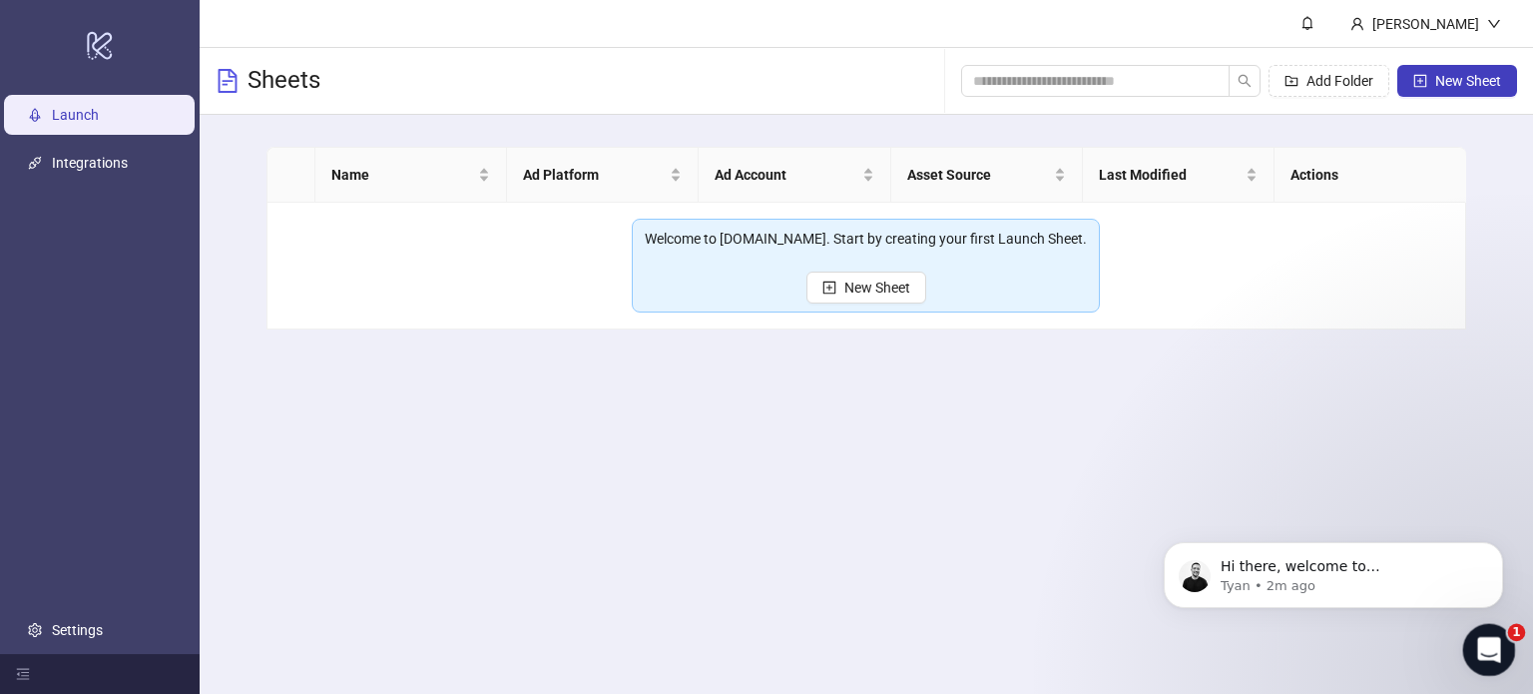
click at [1505, 648] on div "Open Intercom Messenger" at bounding box center [1486, 647] width 66 height 66
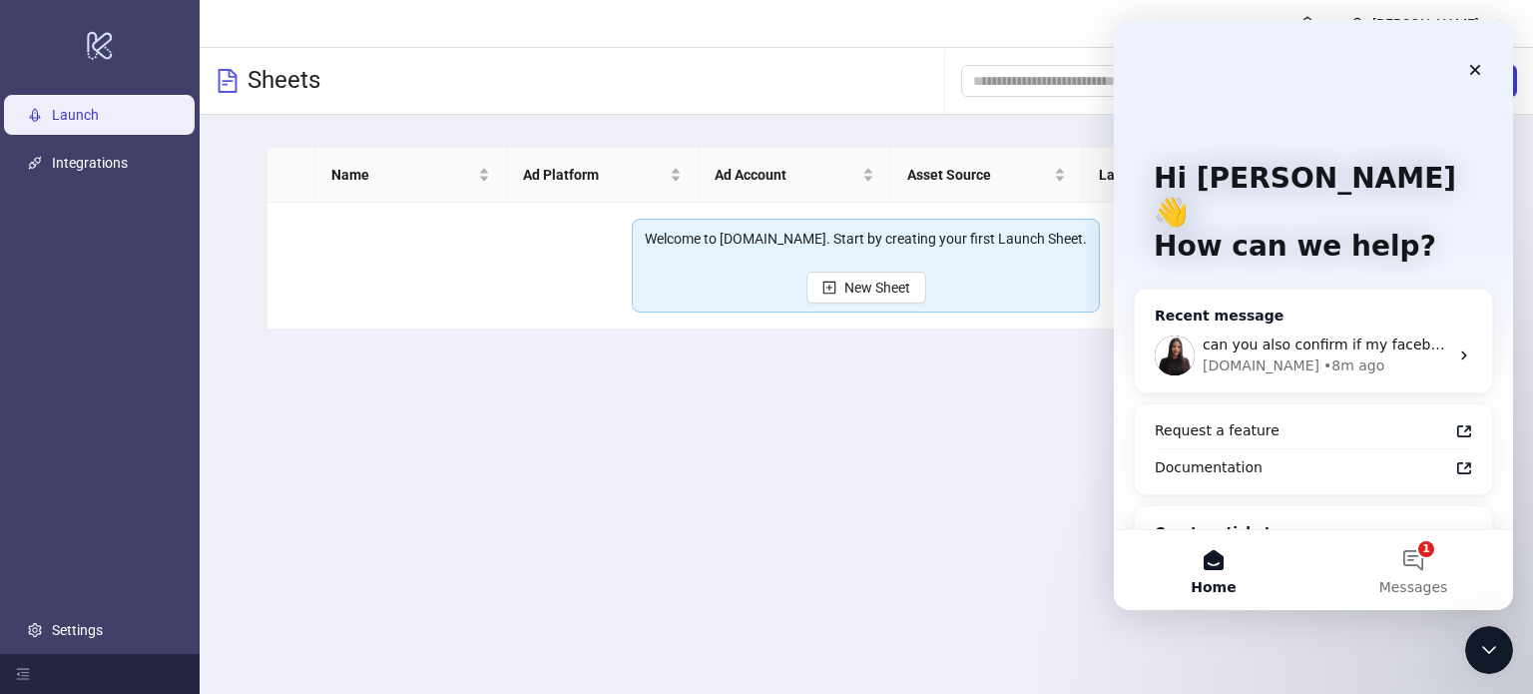
click at [1324, 342] on div "can you also confirm if my facebook is still connected on the platform? id like…" at bounding box center [1313, 355] width 357 height 74
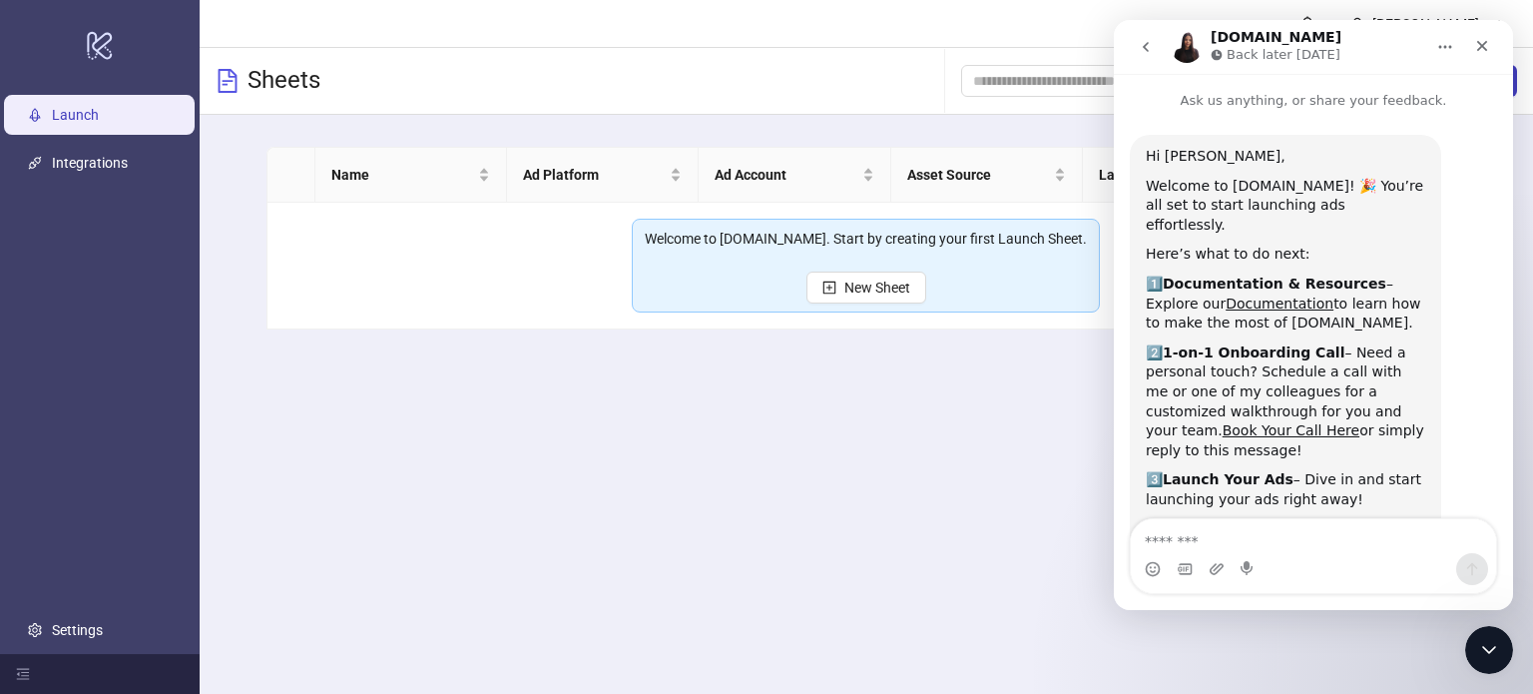
scroll to position [514, 0]
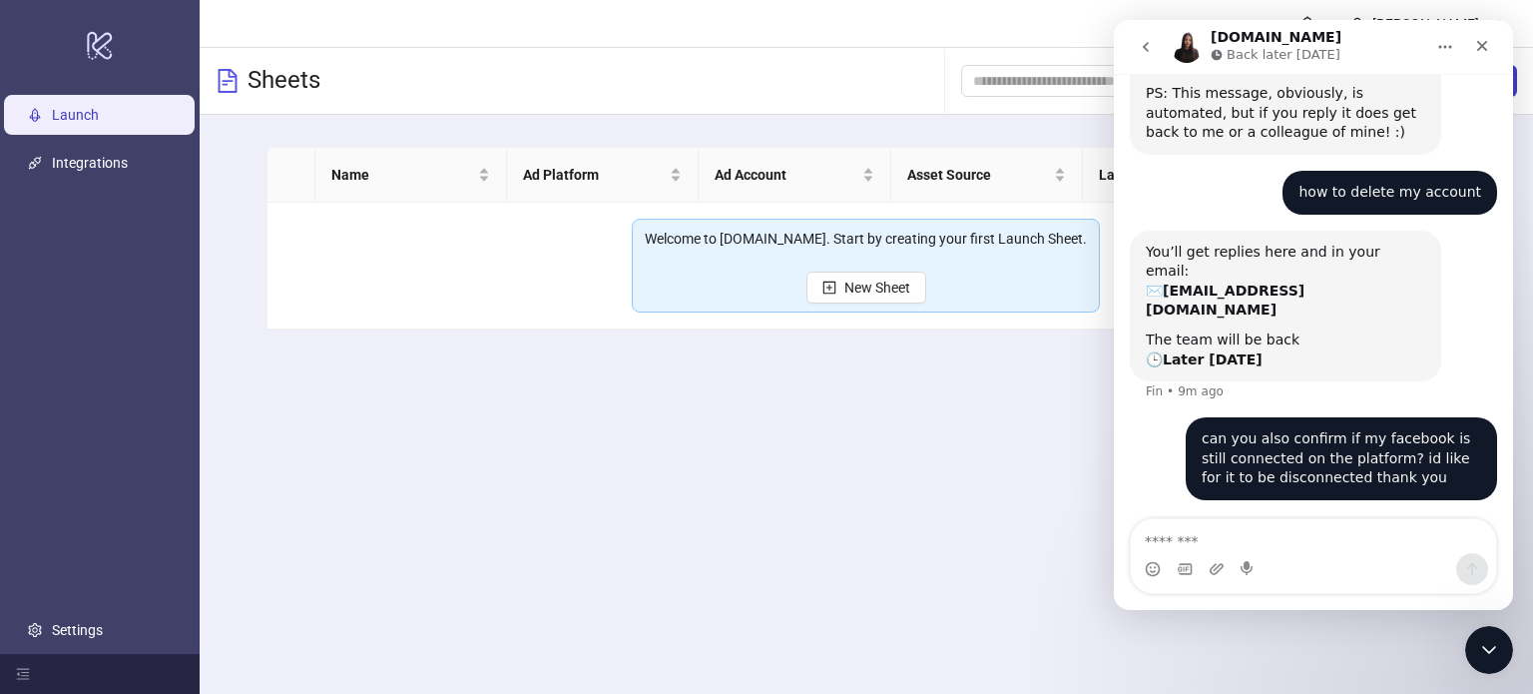
click at [1328, 554] on div "Intercom messenger" at bounding box center [1313, 569] width 365 height 32
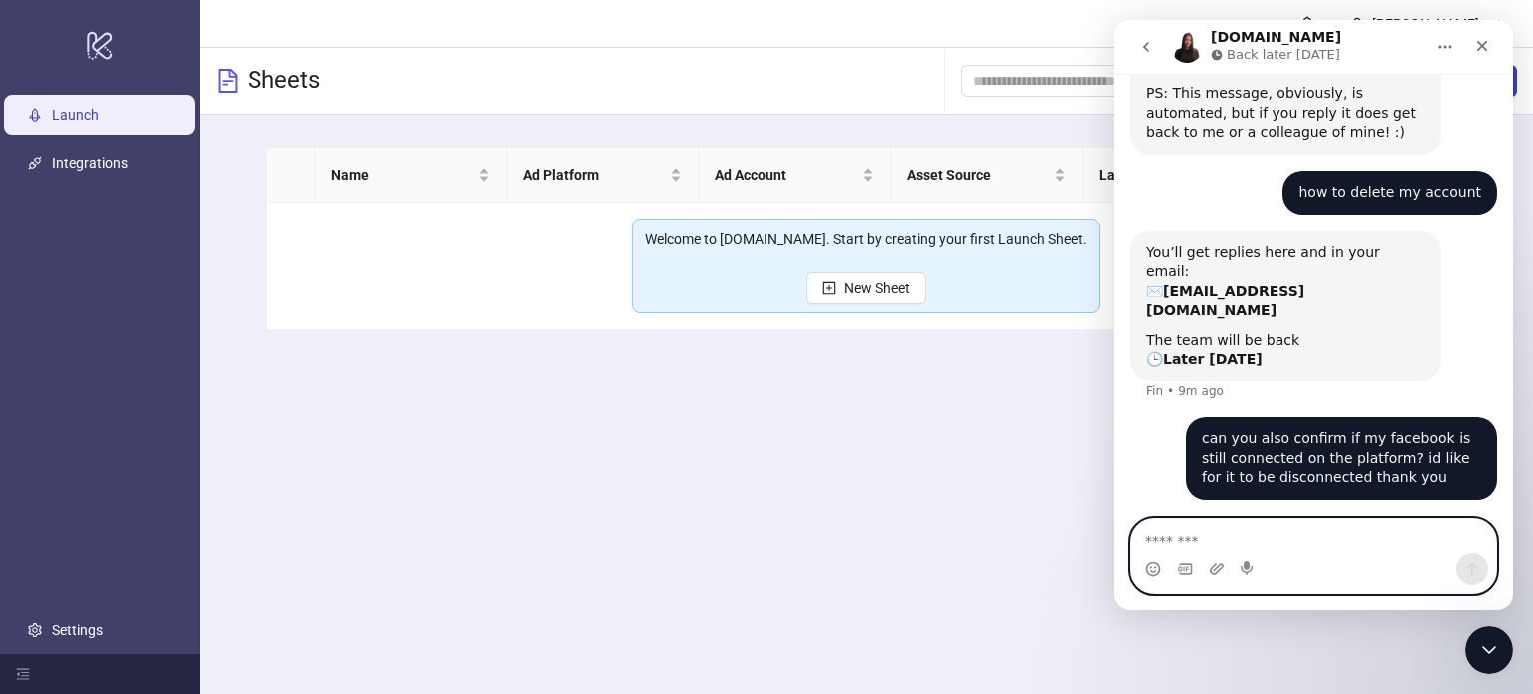
click at [1311, 538] on textarea "Message…" at bounding box center [1313, 536] width 365 height 34
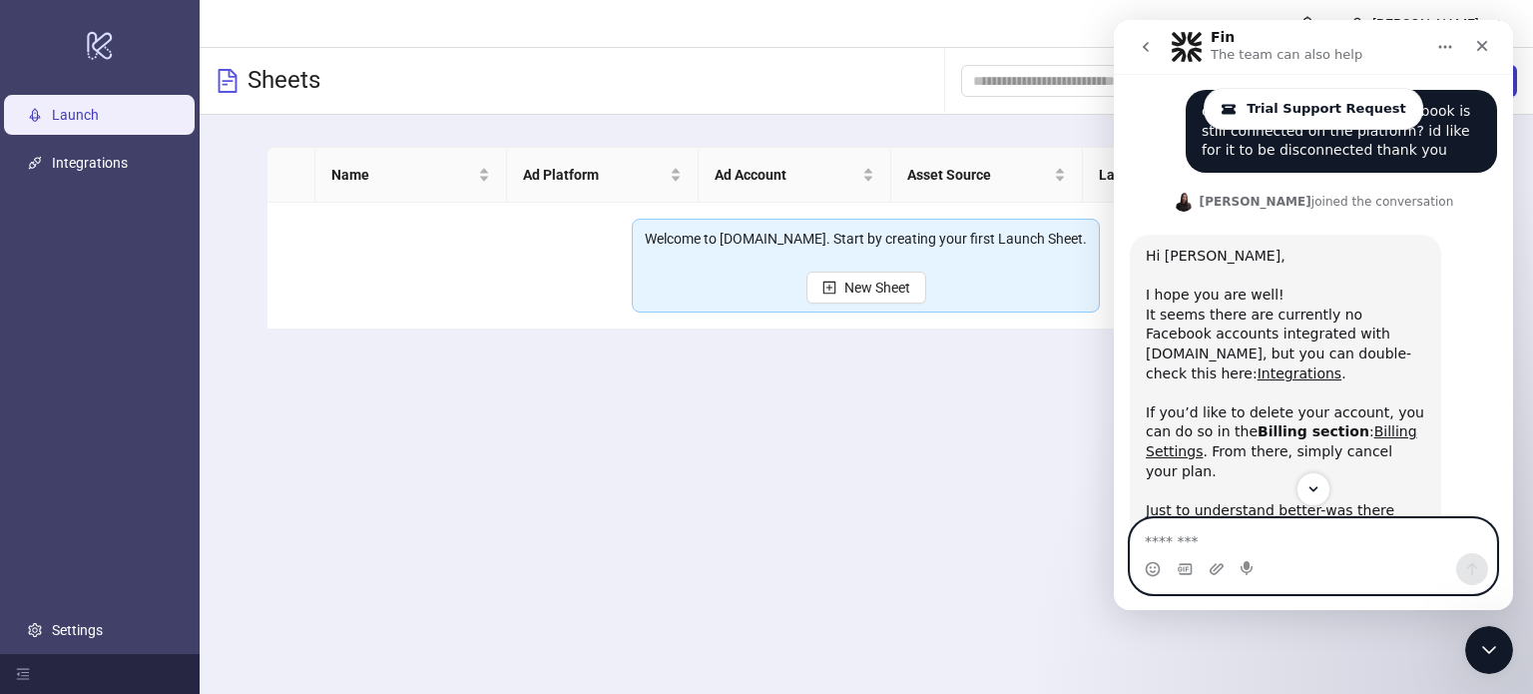
scroll to position [869, 0]
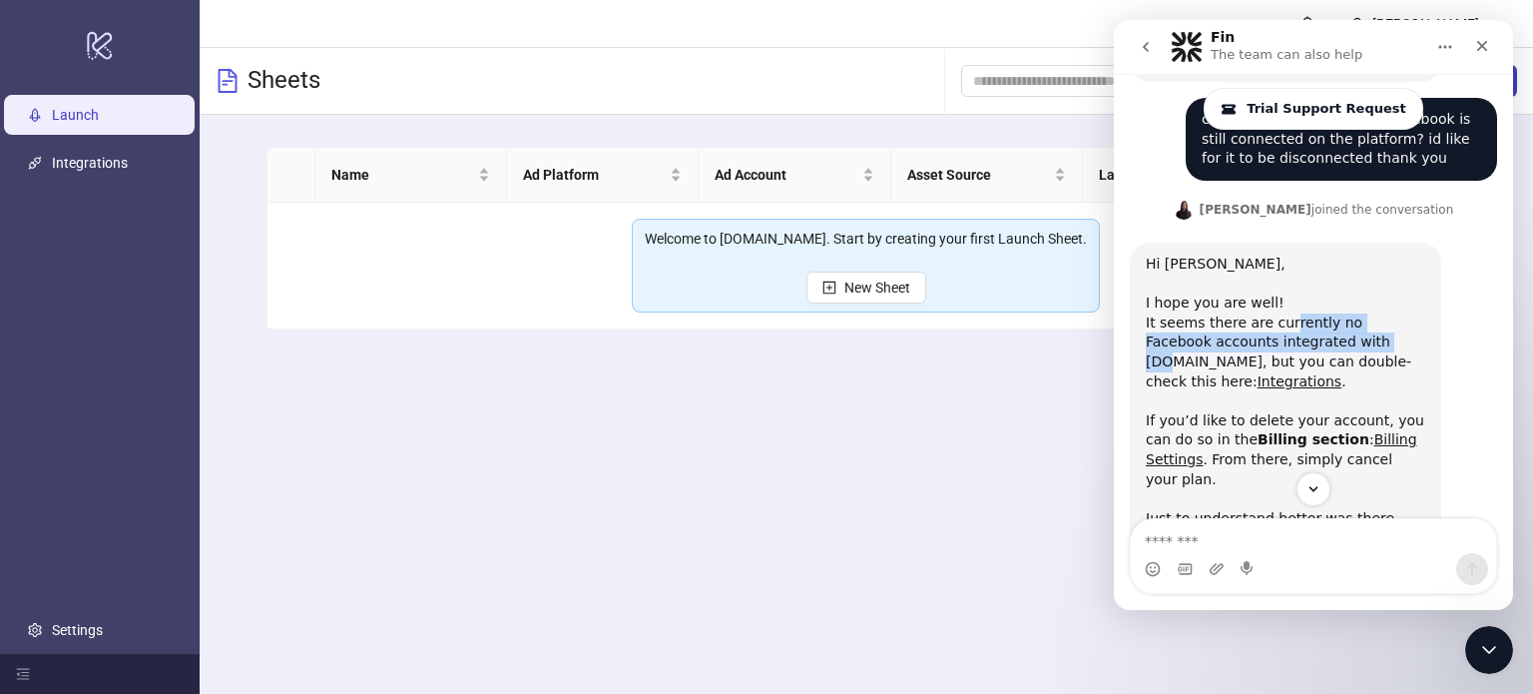
drag, startPoint x: 1279, startPoint y: 269, endPoint x: 1329, endPoint y: 276, distance: 50.5
click at [1321, 313] on div "It seems there are currently no Facebook accounts integrated with Kitchn.io, bu…" at bounding box center [1285, 362] width 279 height 98
click at [1333, 313] on div "It seems there are currently no Facebook accounts integrated with Kitchn.io, bu…" at bounding box center [1285, 362] width 279 height 98
drag, startPoint x: 1287, startPoint y: 286, endPoint x: 1325, endPoint y: 281, distance: 38.3
click at [1324, 313] on div "It seems there are currently no Facebook accounts integrated with Kitchn.io, bu…" at bounding box center [1285, 362] width 279 height 98
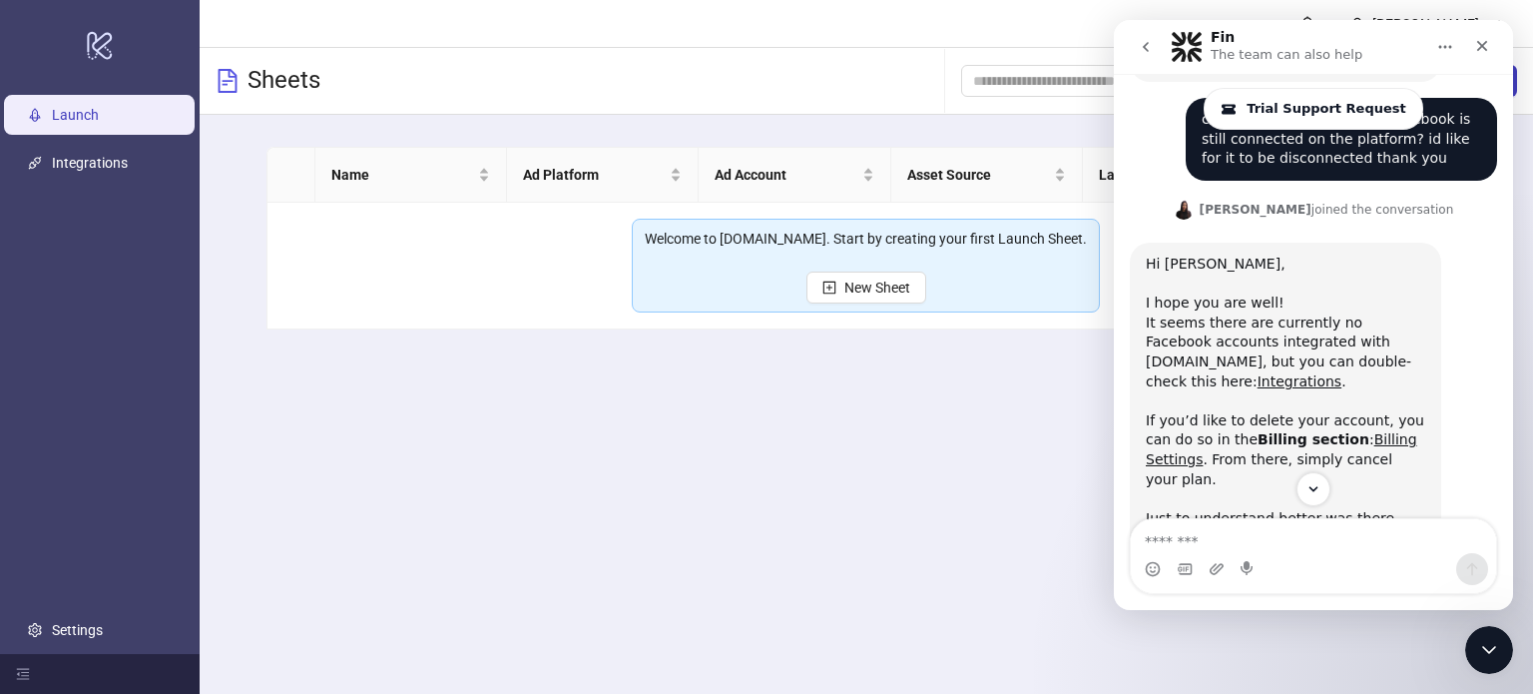
click at [1338, 313] on div "It seems there are currently no Facebook accounts integrated with Kitchn.io, bu…" at bounding box center [1285, 362] width 279 height 98
drag, startPoint x: 1281, startPoint y: 346, endPoint x: 1351, endPoint y: 344, distance: 70.9
click at [1339, 411] on div "If you’d like to delete your account, you can do so in the Billing section : Bi…" at bounding box center [1285, 460] width 279 height 98
click at [1362, 411] on div "If you’d like to delete your account, you can do so in the Billing section : Bi…" at bounding box center [1285, 460] width 279 height 98
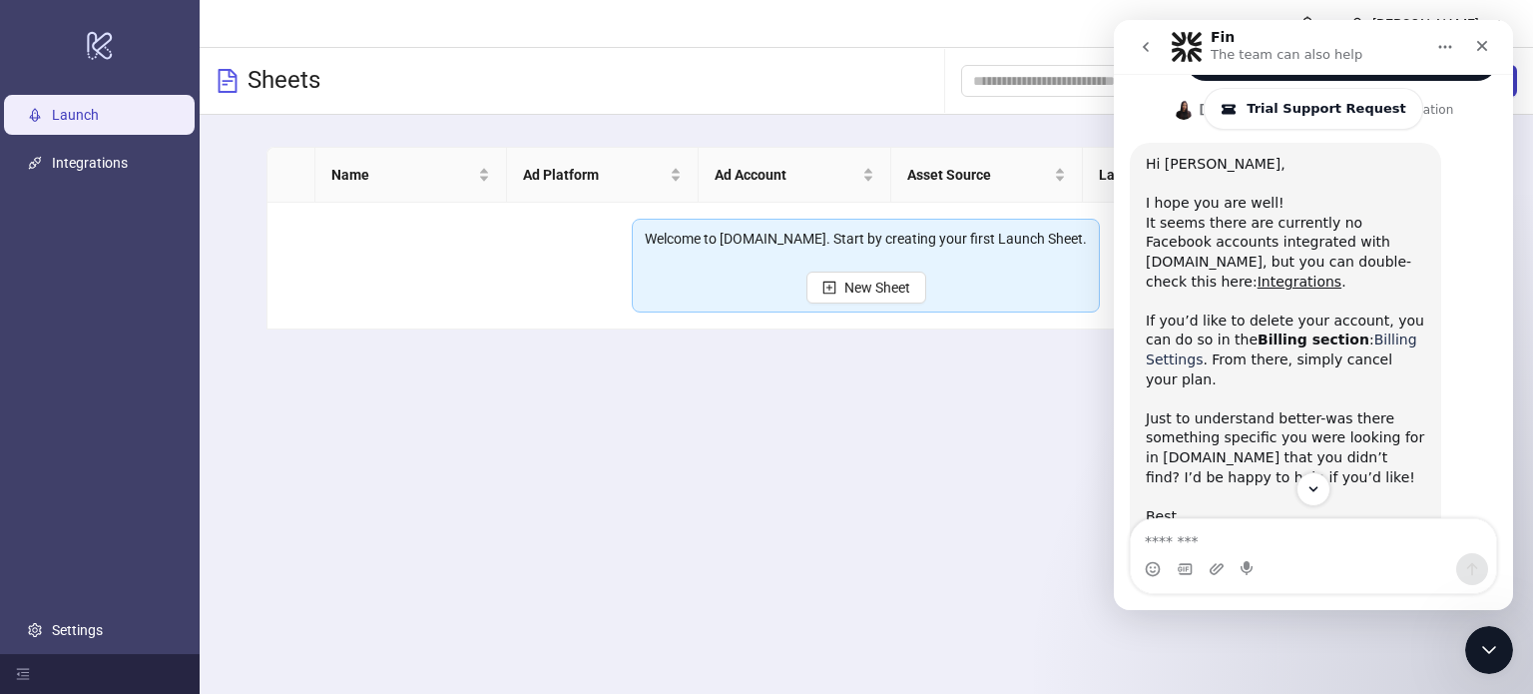
click at [1362, 331] on link "Billing Settings" at bounding box center [1281, 349] width 271 height 36
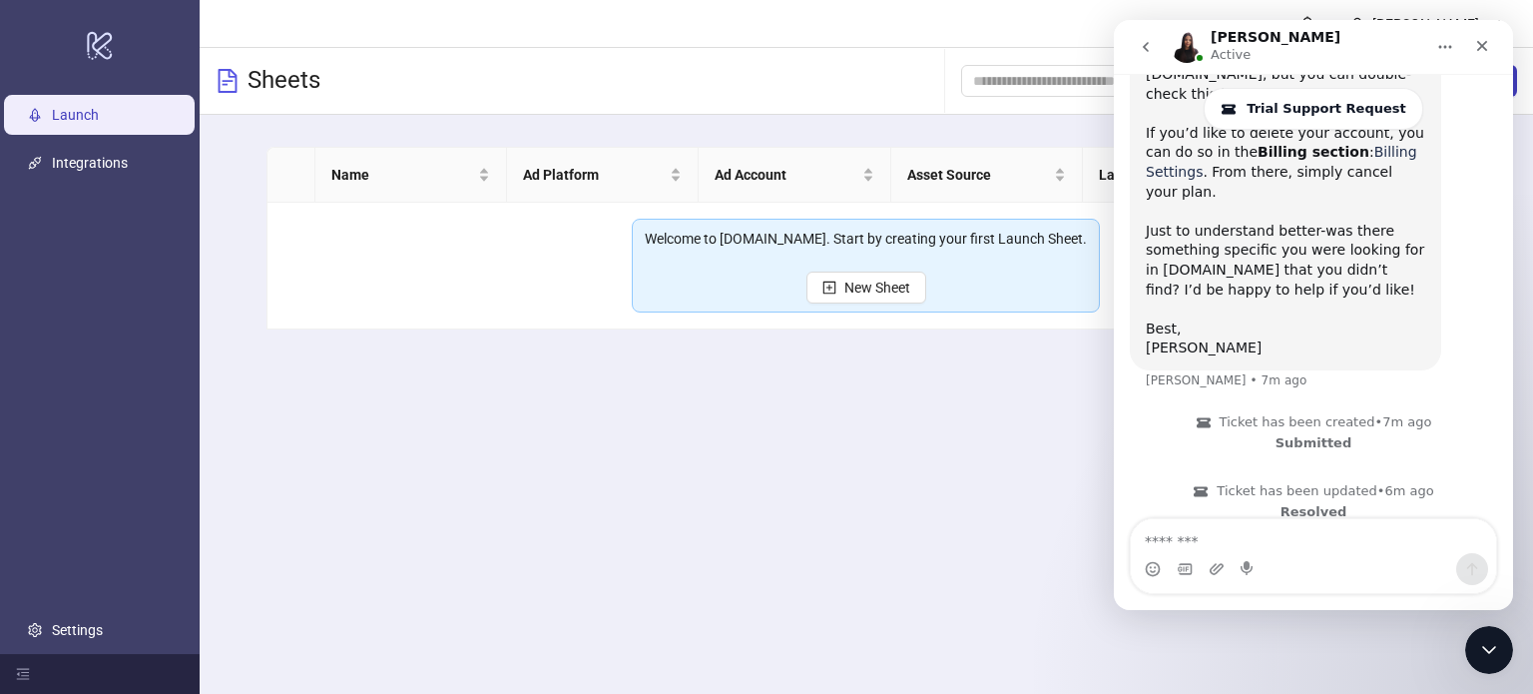
scroll to position [1168, 0]
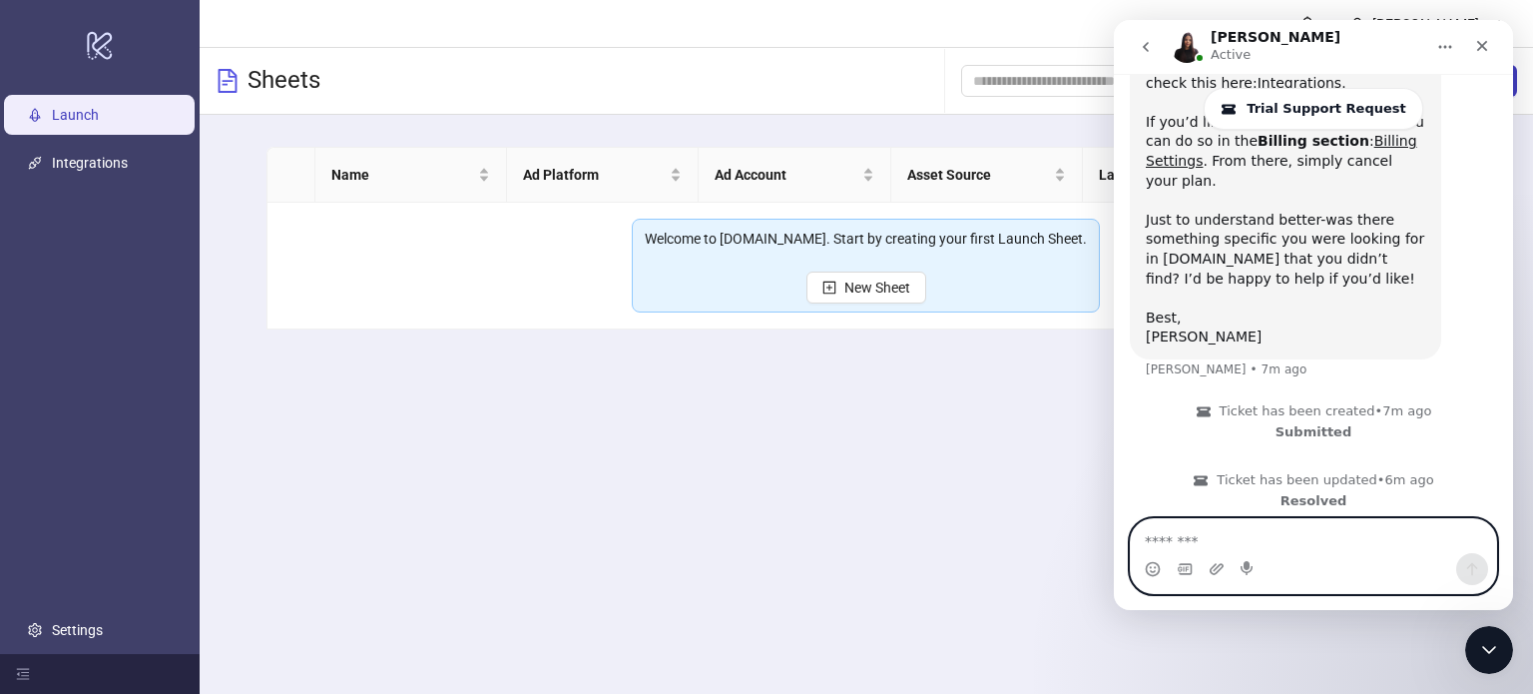
click at [1294, 528] on textarea "Message…" at bounding box center [1313, 536] width 365 height 34
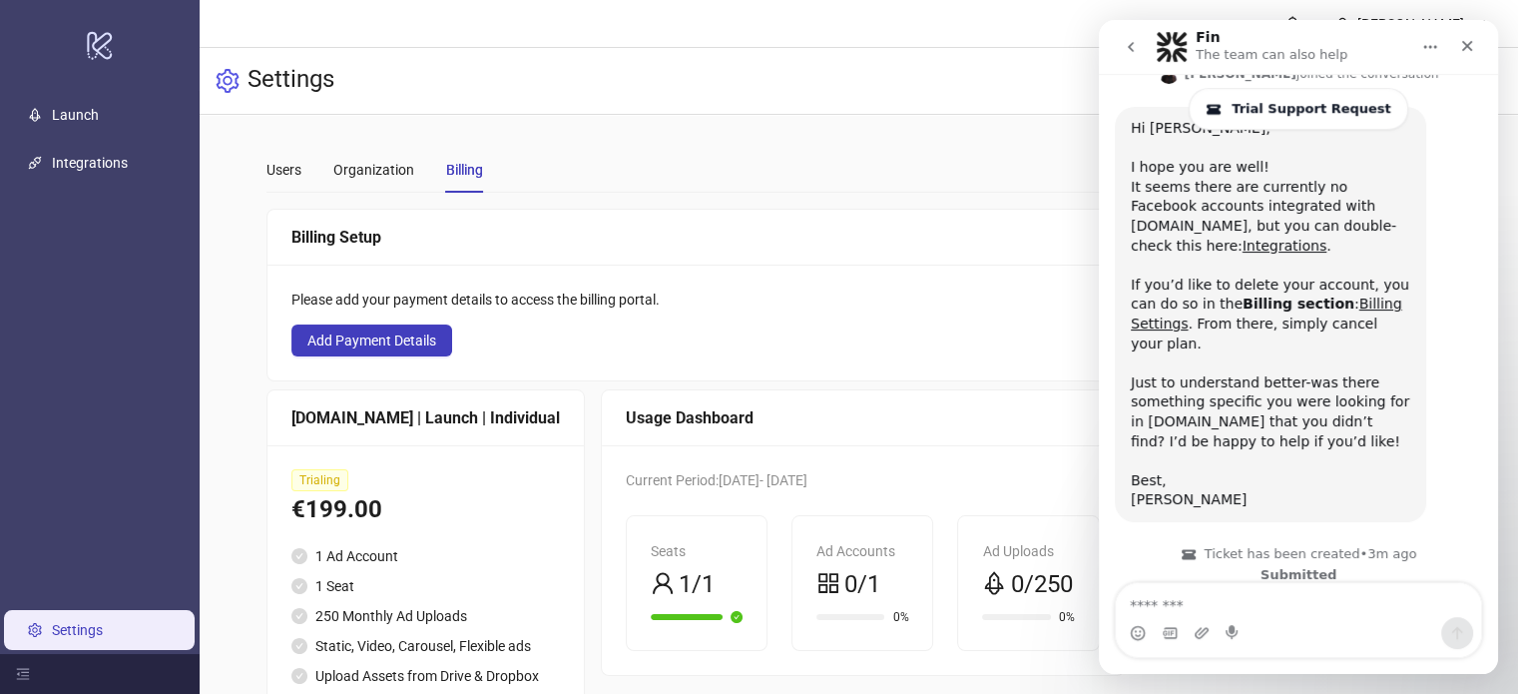
click at [1260, 616] on textarea "Message…" at bounding box center [1298, 600] width 365 height 34
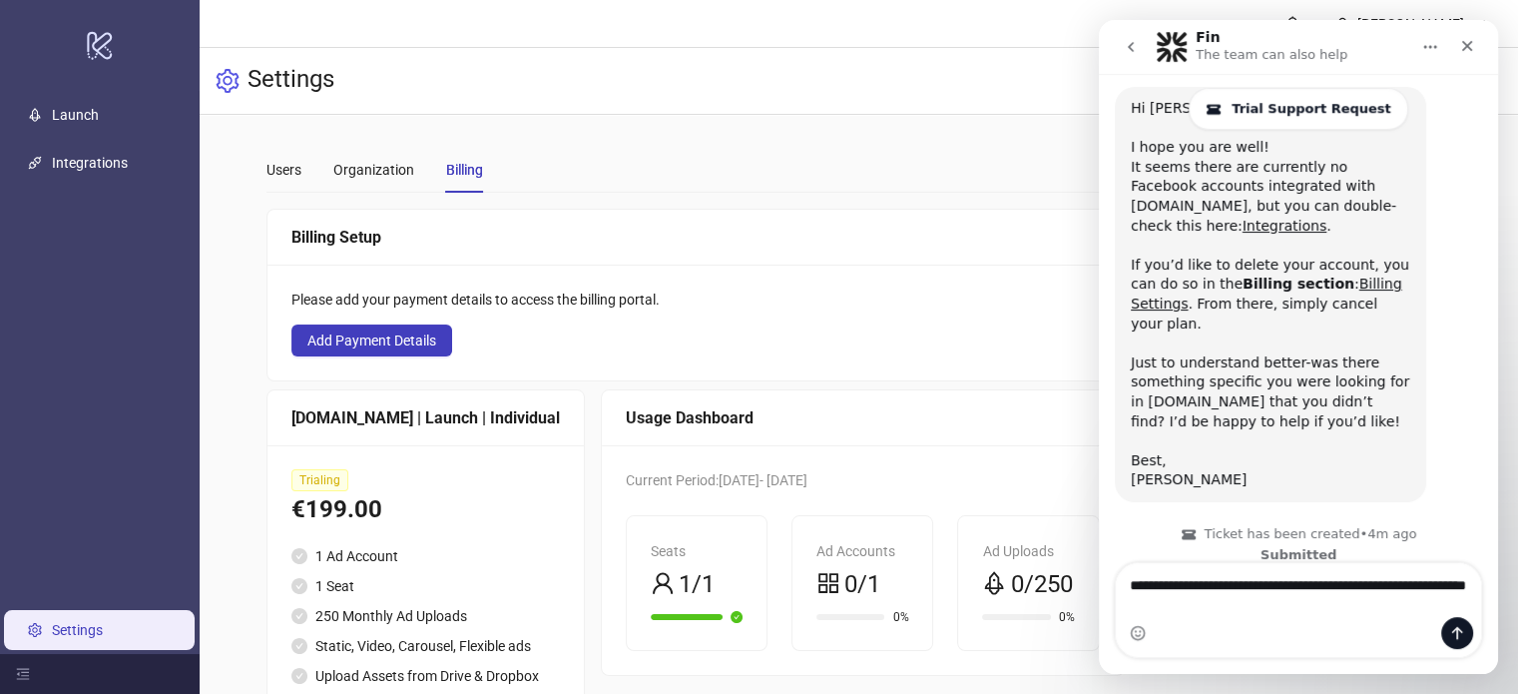
type textarea "**********"
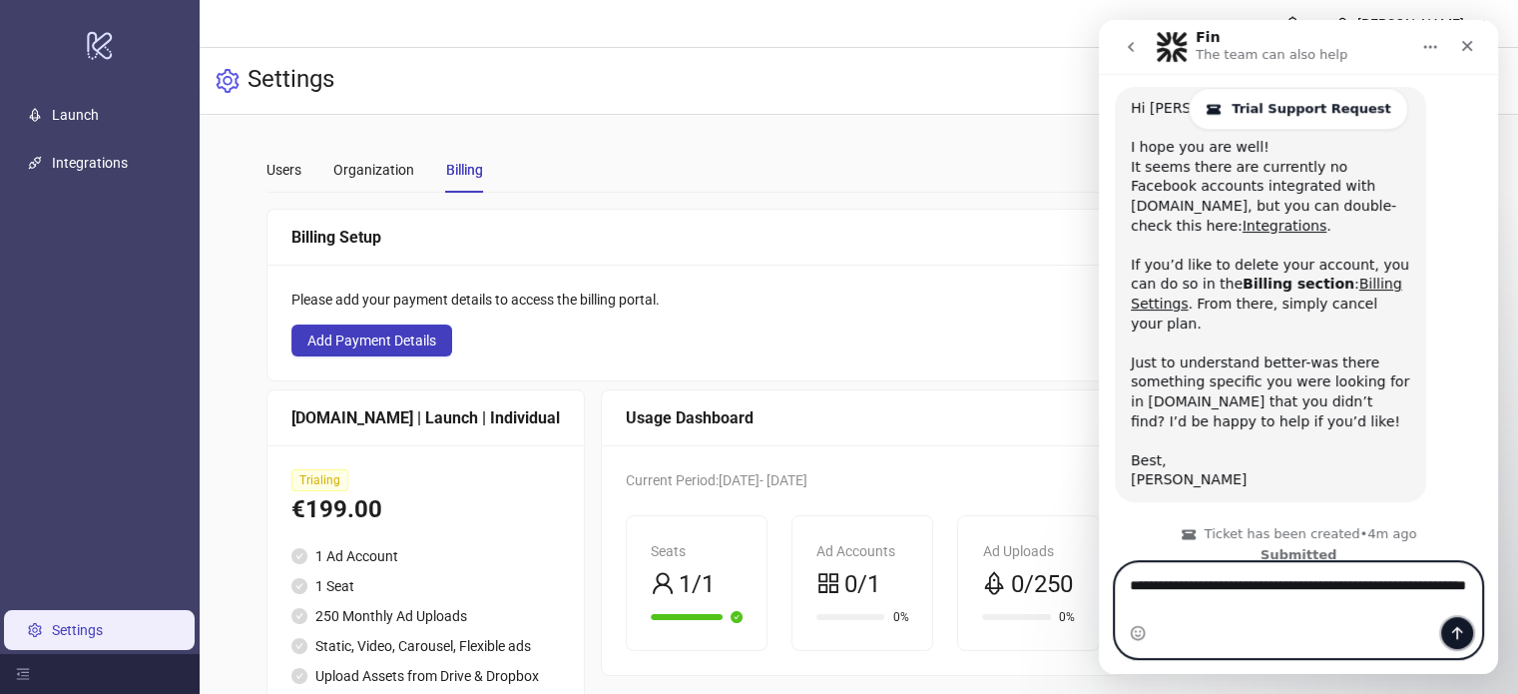
click at [1460, 642] on button "Send a message…" at bounding box center [1457, 633] width 32 height 32
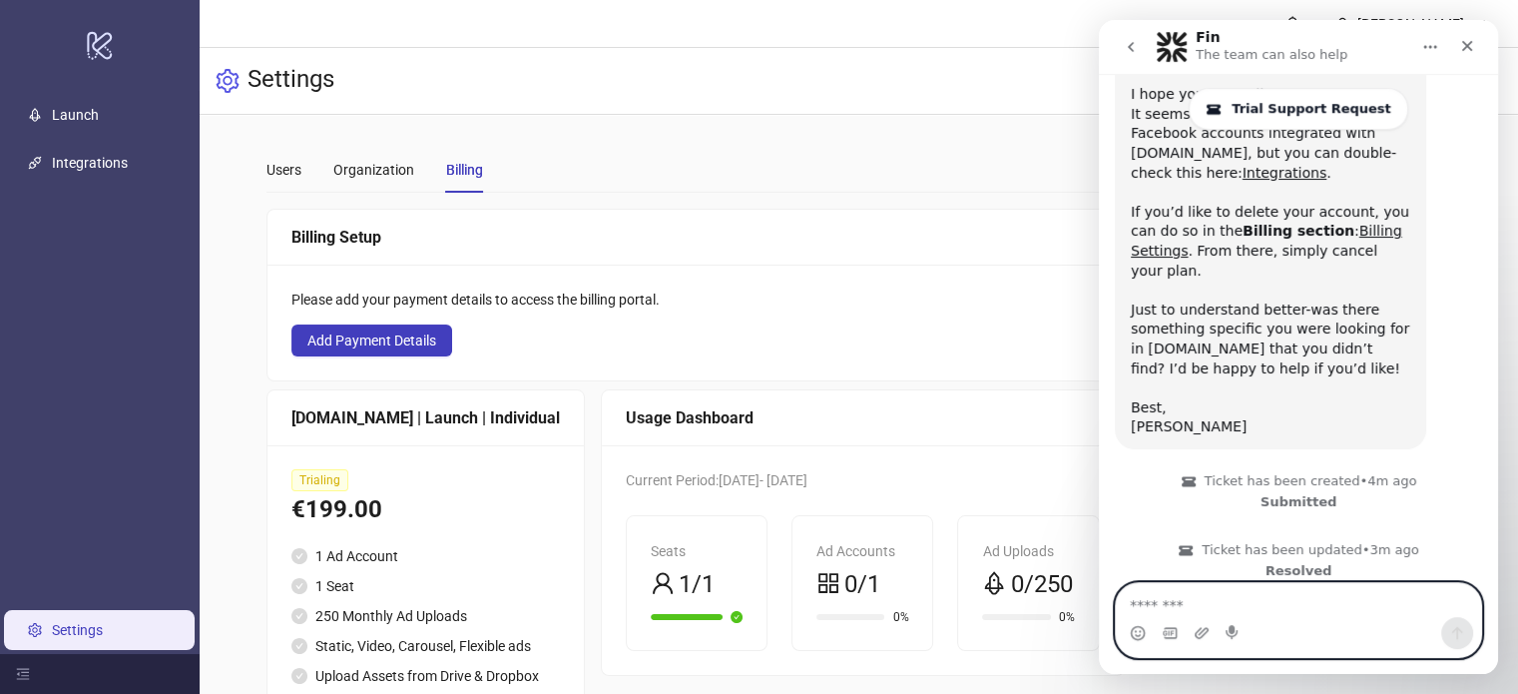
scroll to position [1084, 0]
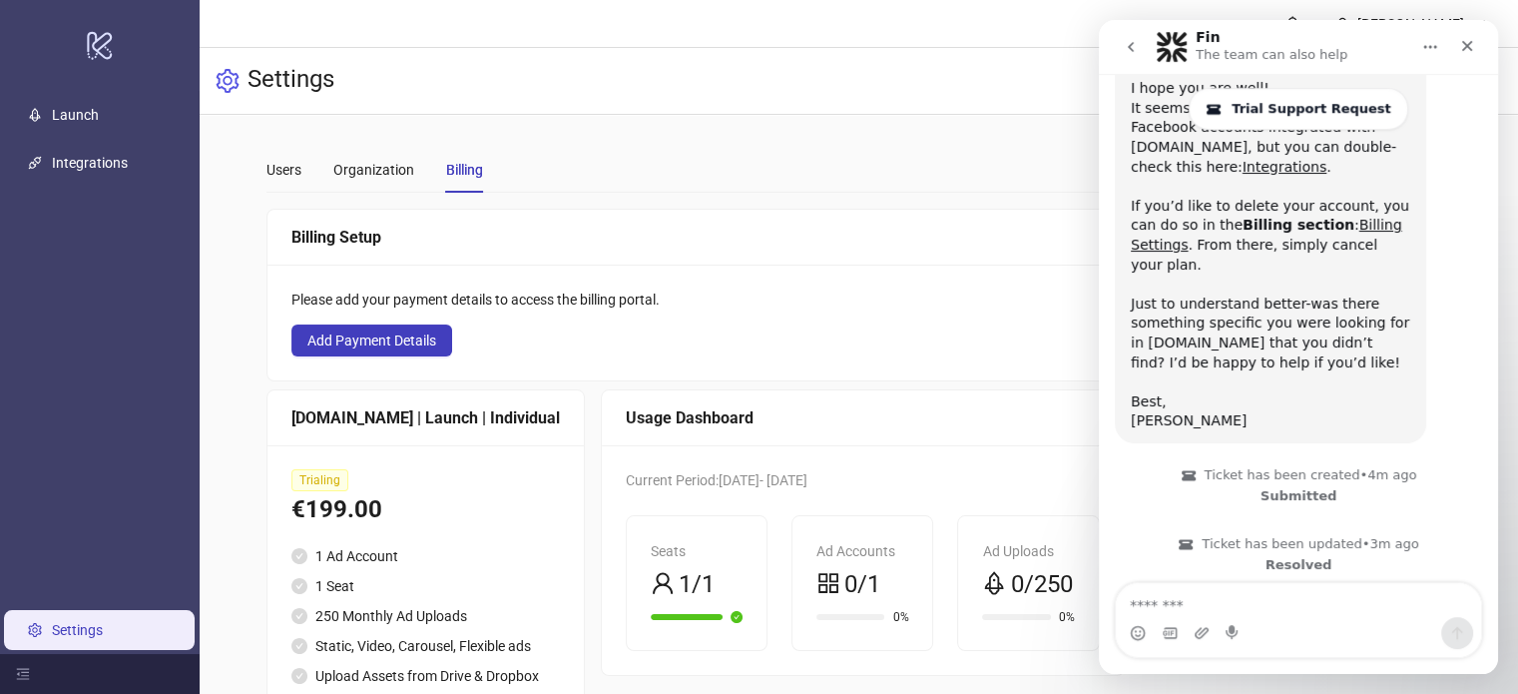
click at [1143, 528] on p "Ticket has been updated • 3m ago Resolved" at bounding box center [1298, 554] width 367 height 53
click at [1148, 528] on p "Ticket has been updated • 3m ago Resolved" at bounding box center [1298, 554] width 367 height 53
click at [658, 236] on div "Billing Setup" at bounding box center [695, 237] width 808 height 25
click at [1423, 54] on button "Home" at bounding box center [1430, 47] width 38 height 38
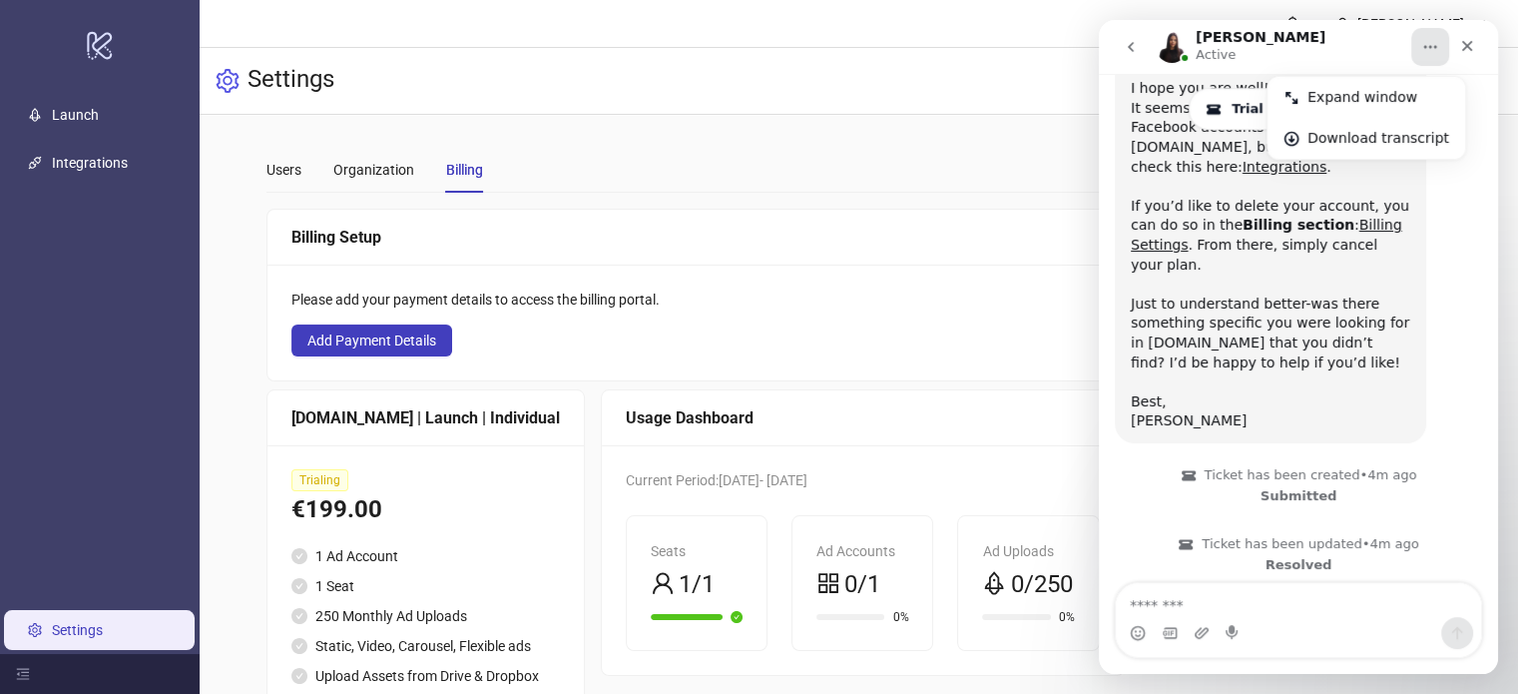
click at [1354, 55] on div "[PERSON_NAME] Active" at bounding box center [1283, 47] width 254 height 35
click at [1292, 55] on div "[PERSON_NAME] Active" at bounding box center [1283, 47] width 254 height 35
click at [1472, 55] on div "Close" at bounding box center [1467, 46] width 36 height 36
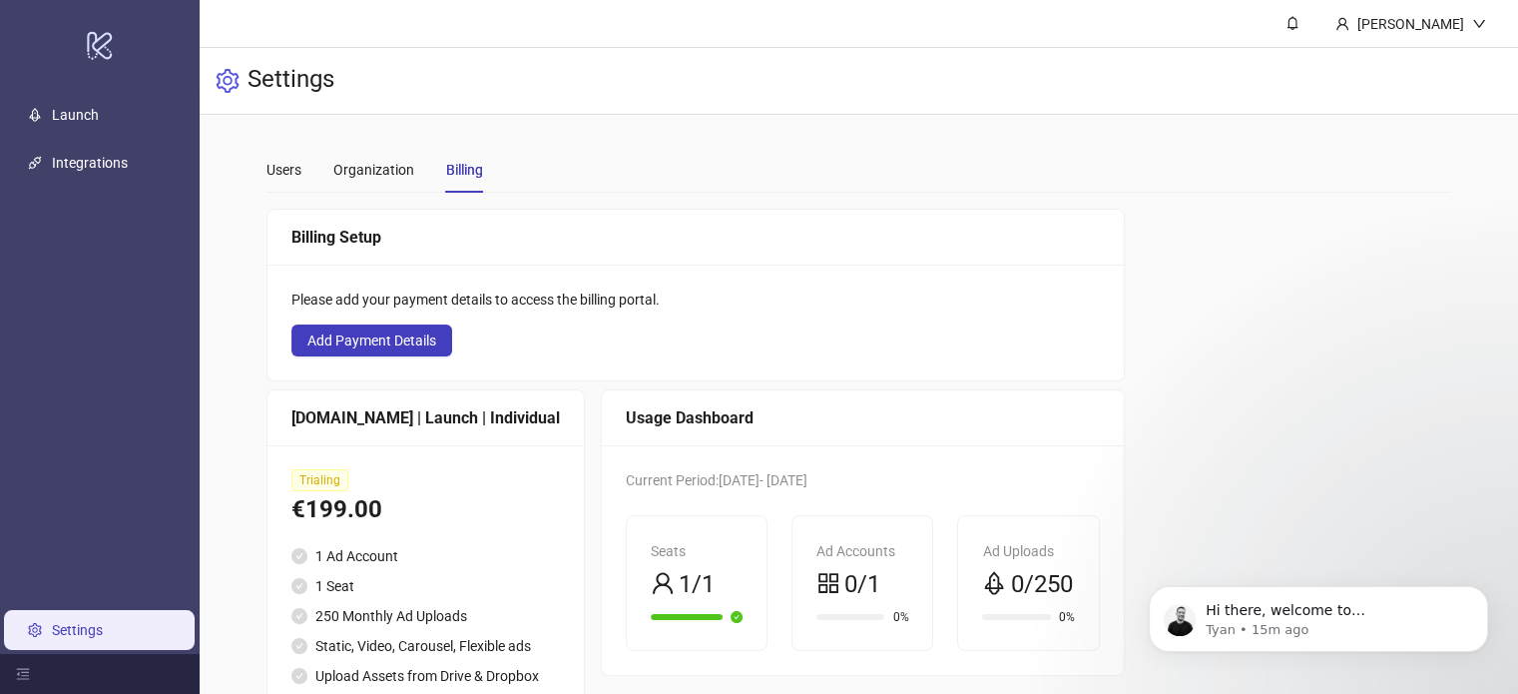
scroll to position [0, 0]
click at [1321, 330] on div "Billing Setup Please add your payment details to access the billing portal. Add…" at bounding box center [859, 498] width 1185 height 579
